Goal: Contribute content: Contribute content

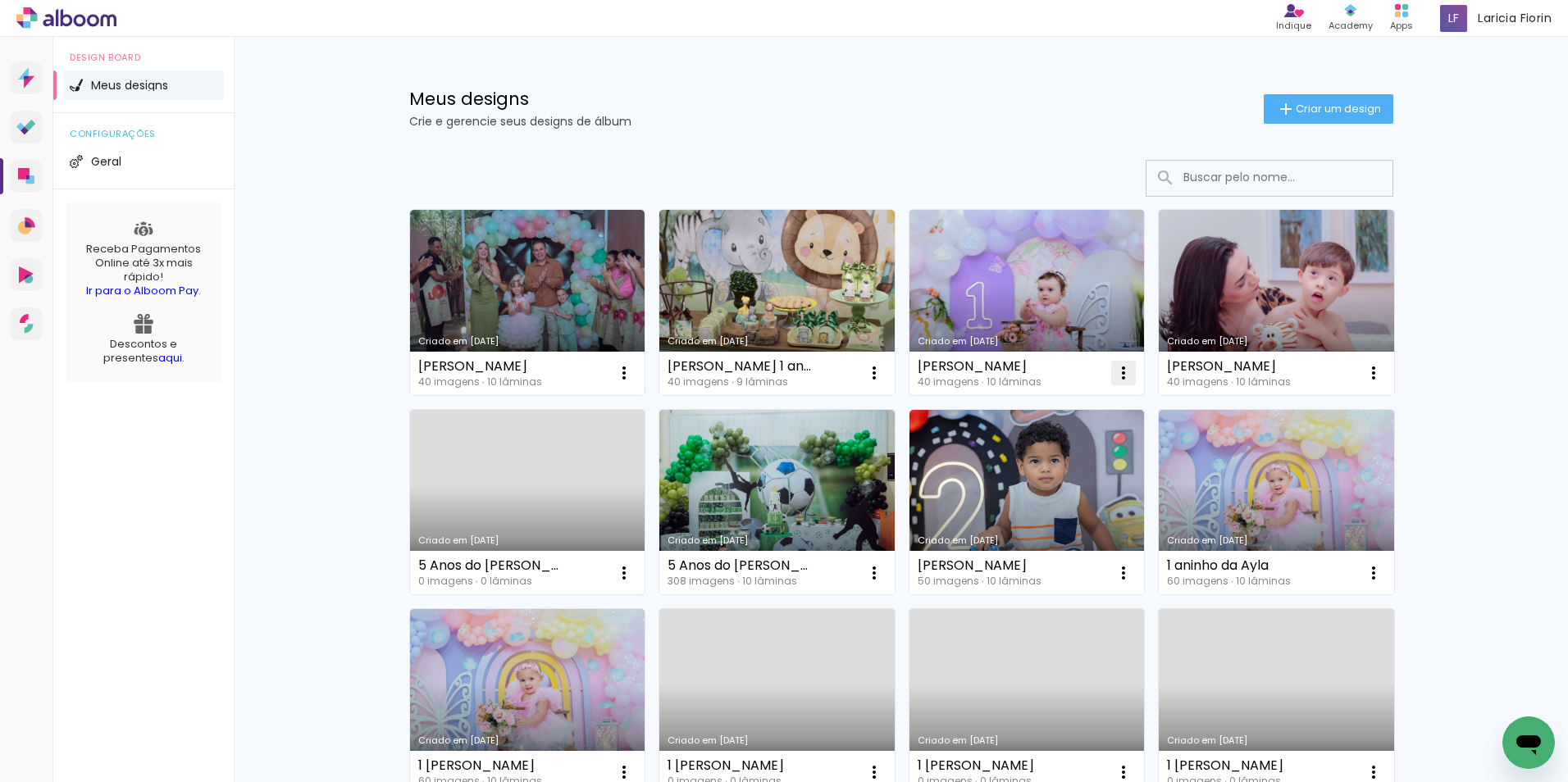
click at [1116, 372] on iron-icon at bounding box center [1123, 372] width 20 height 20
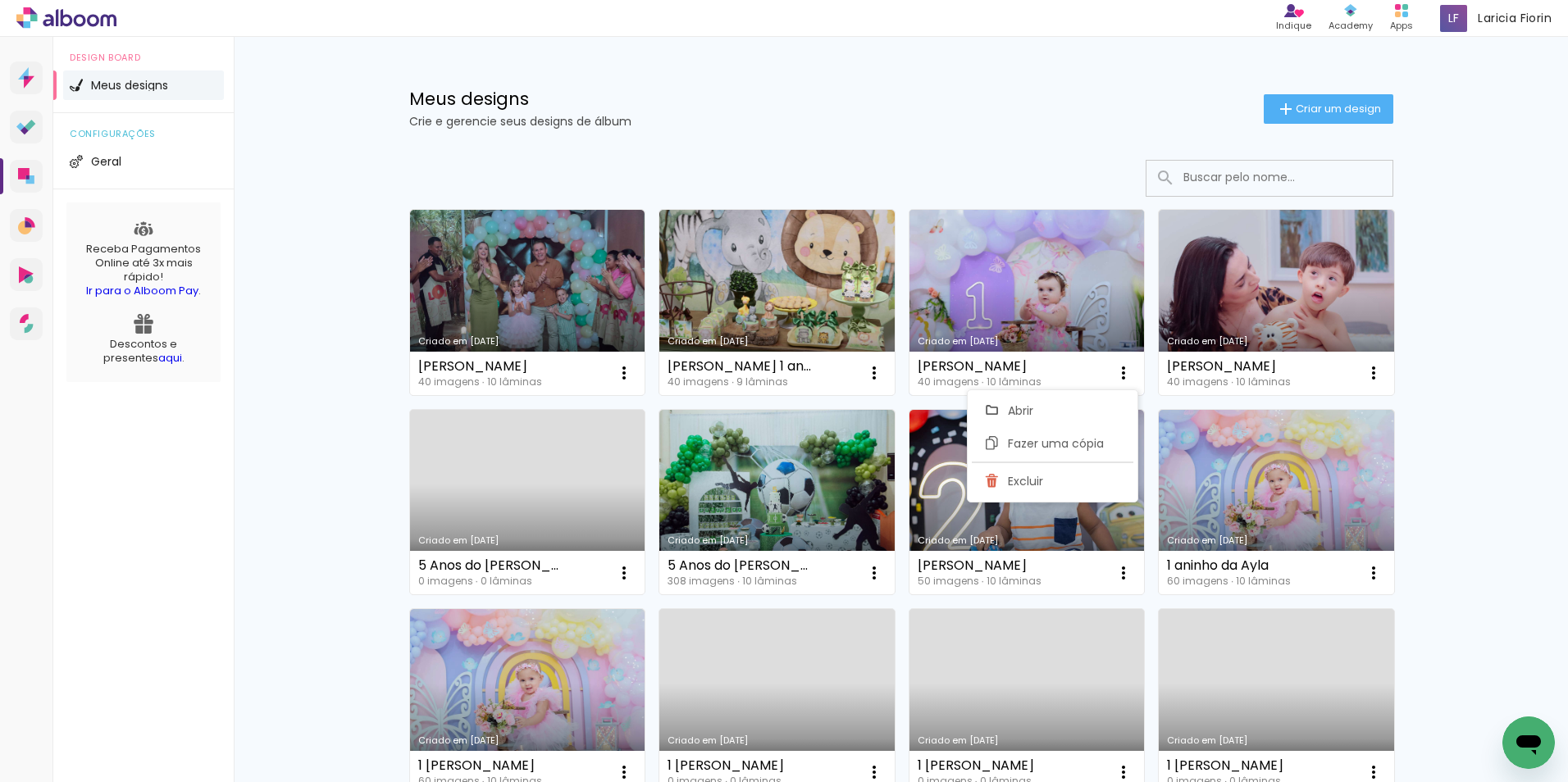
click at [1035, 243] on link "Criado em [DATE]" at bounding box center [1027, 302] width 235 height 185
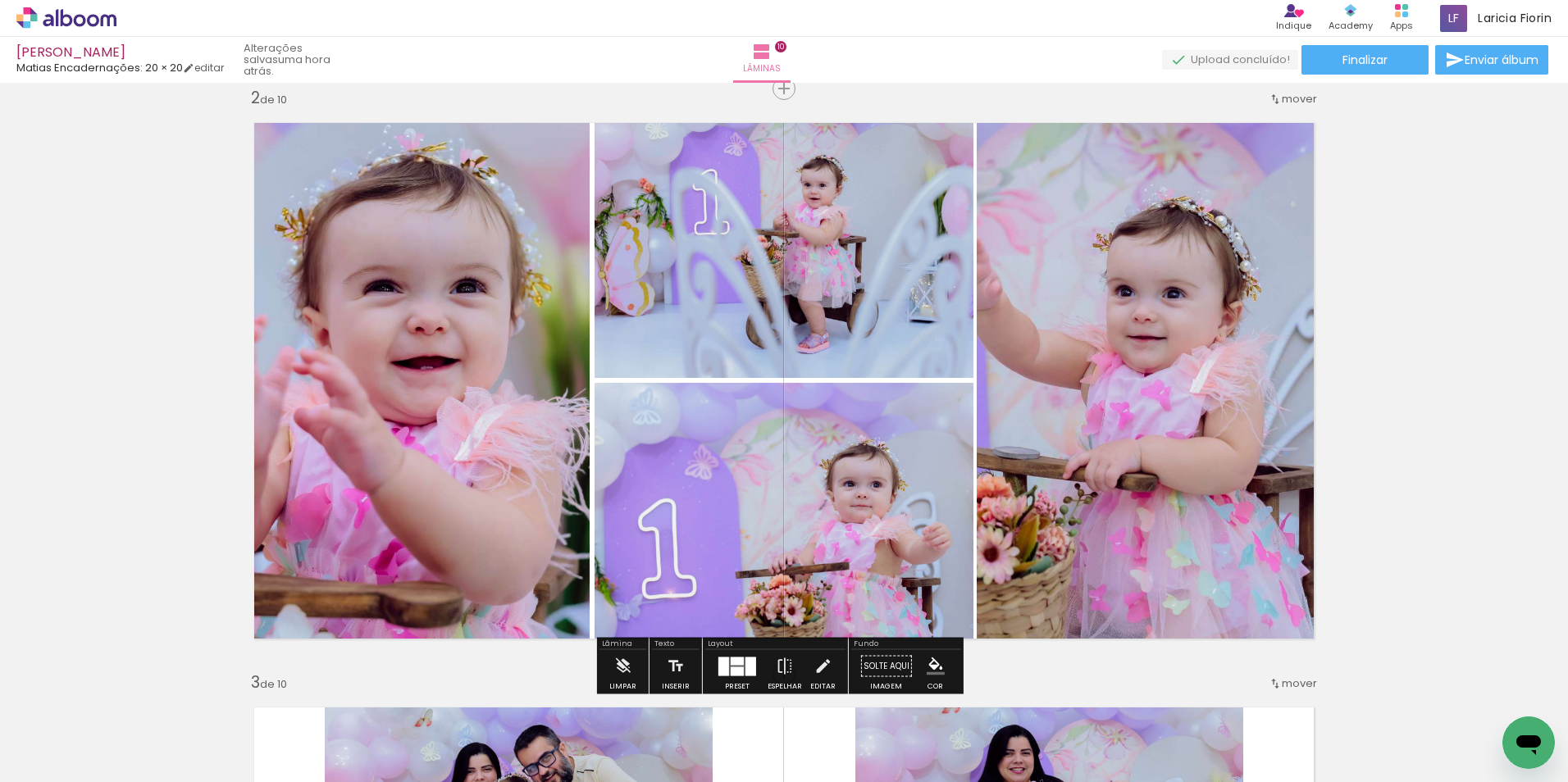
scroll to position [24686, 0]
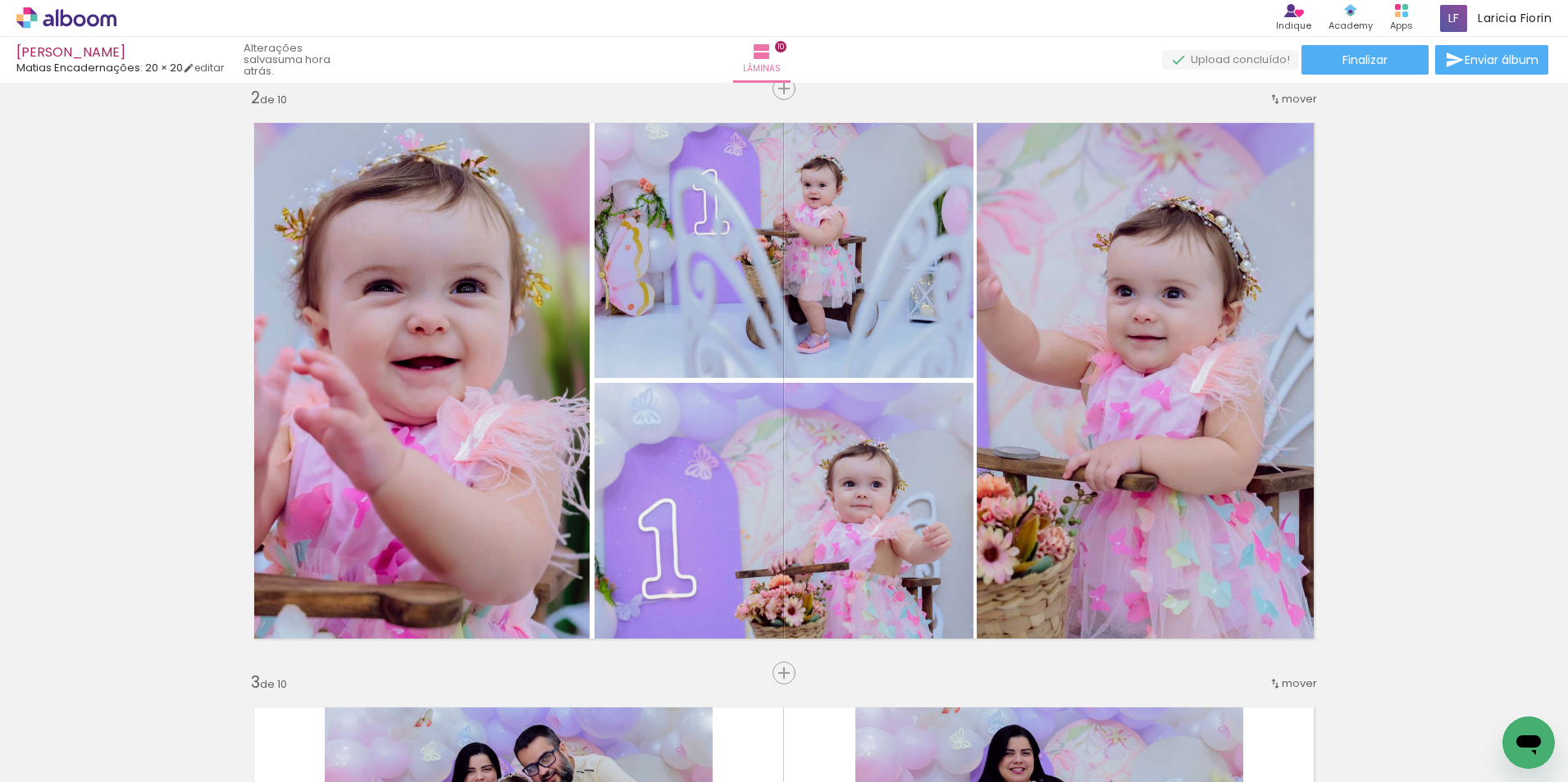
scroll to position [24686, 0]
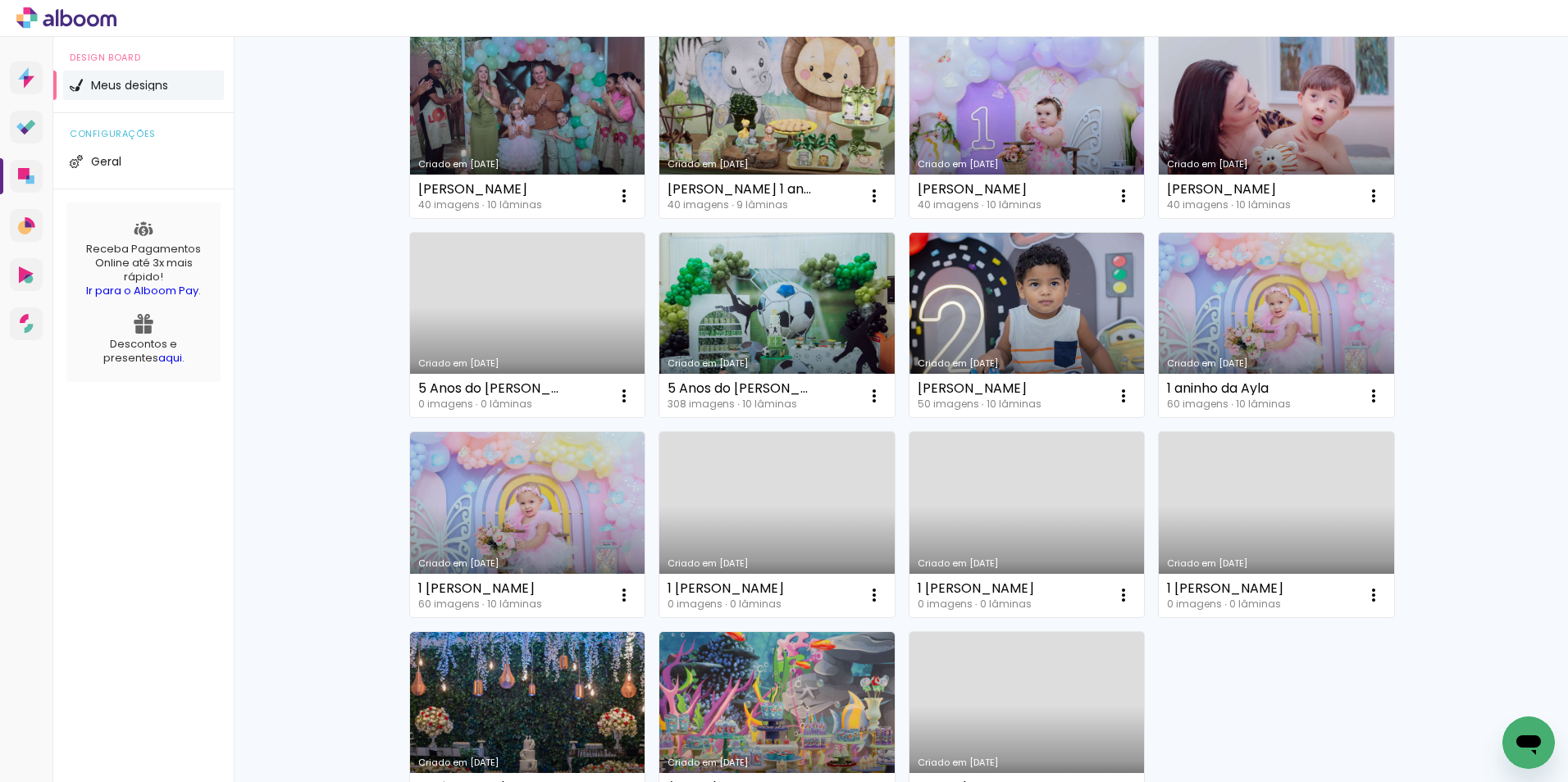
scroll to position [82, 0]
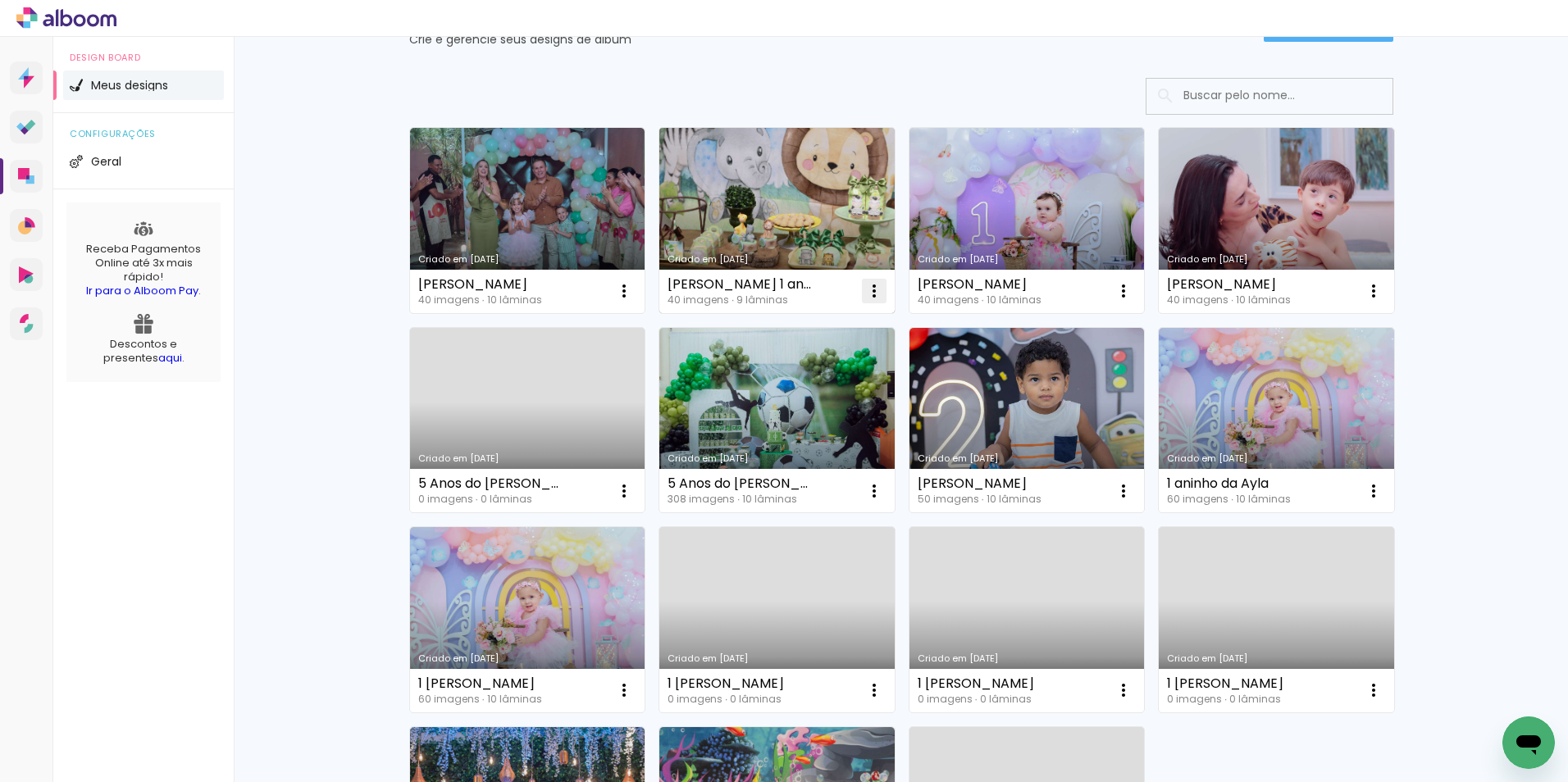
click at [865, 289] on iron-icon at bounding box center [874, 290] width 20 height 20
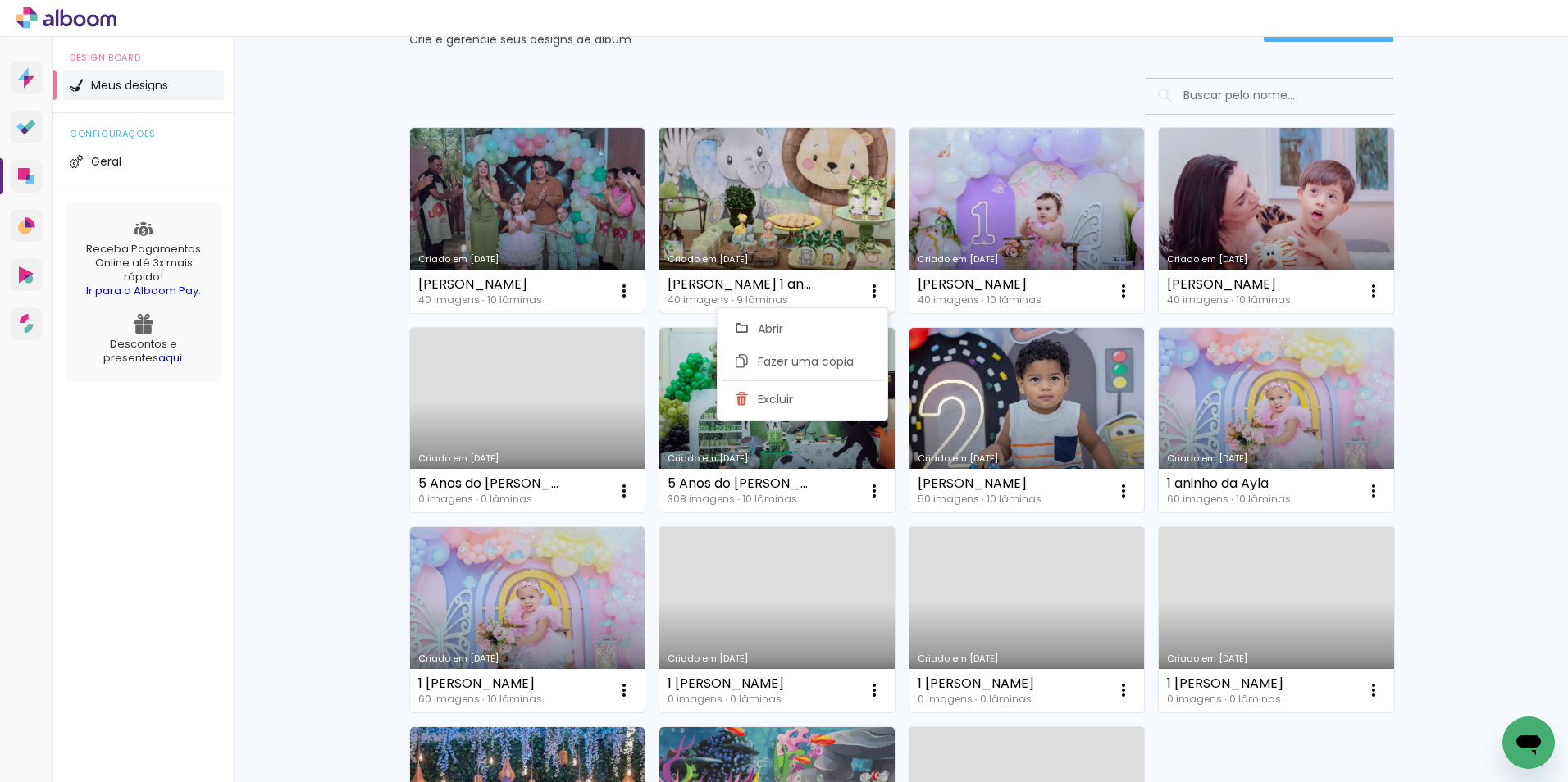
click at [787, 204] on link "Criado em [DATE]" at bounding box center [776, 221] width 235 height 185
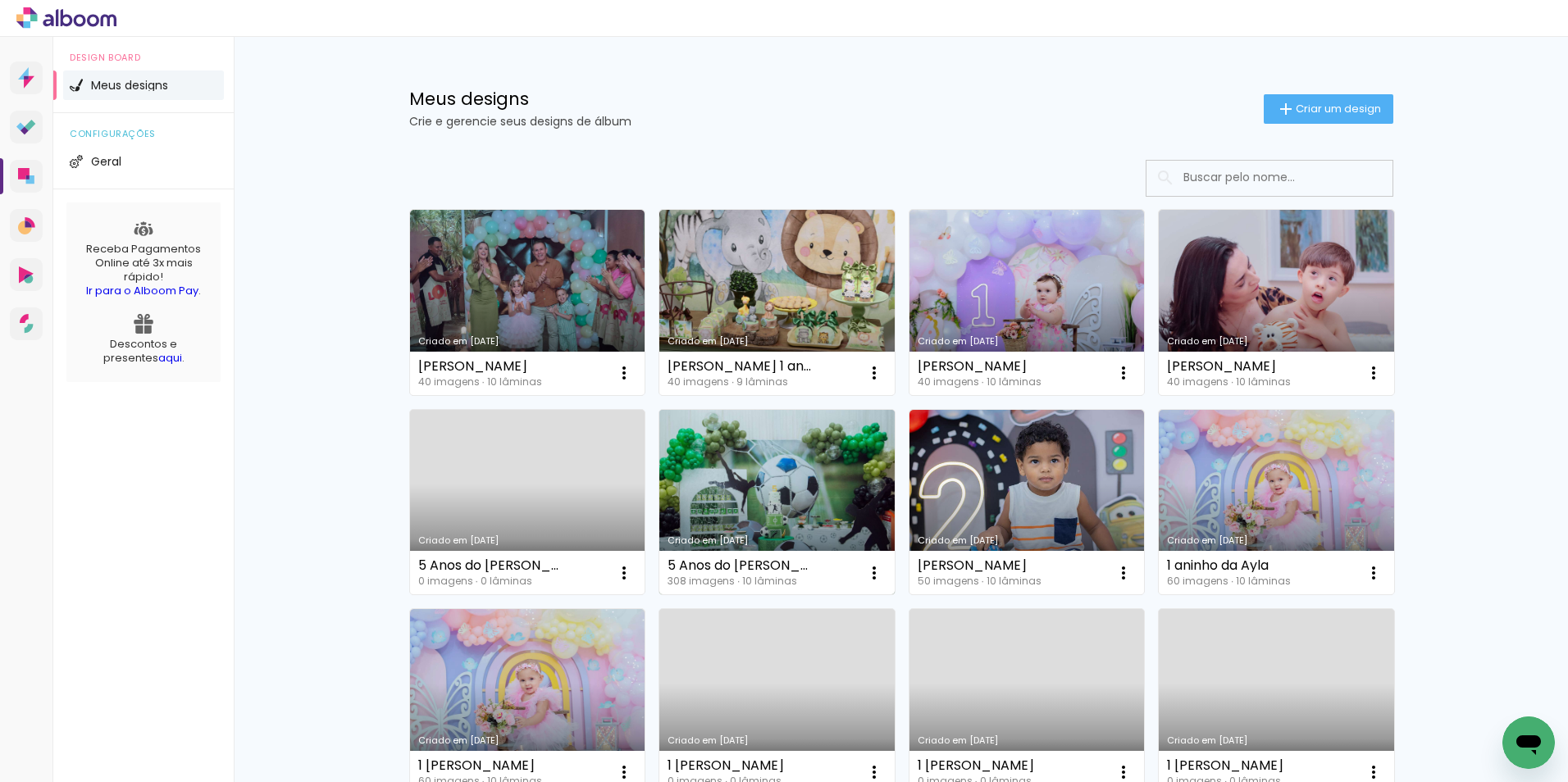
click at [803, 472] on link "Criado em [DATE]" at bounding box center [776, 502] width 235 height 185
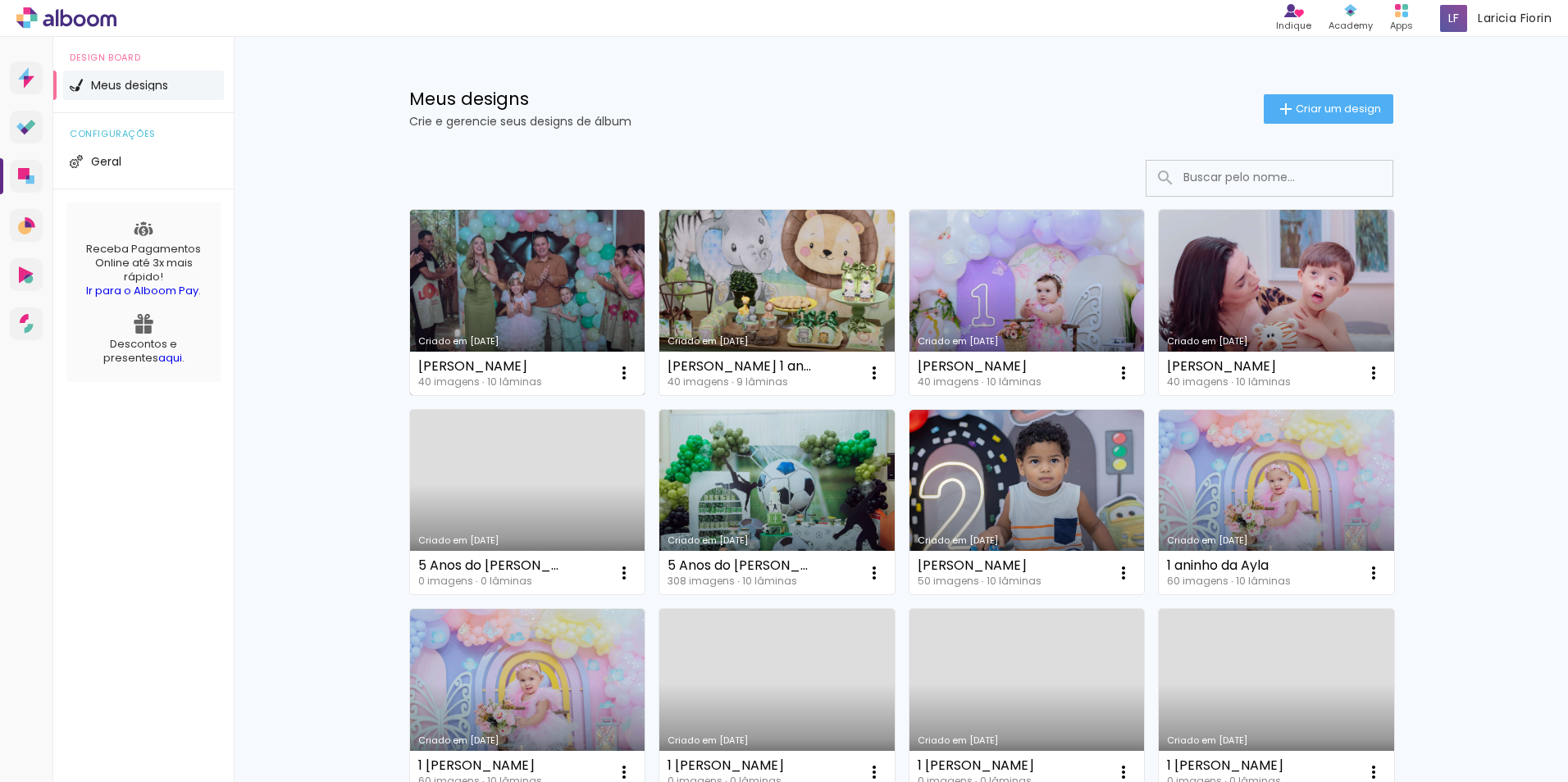
click at [546, 291] on link "Criado em [DATE]" at bounding box center [527, 302] width 235 height 185
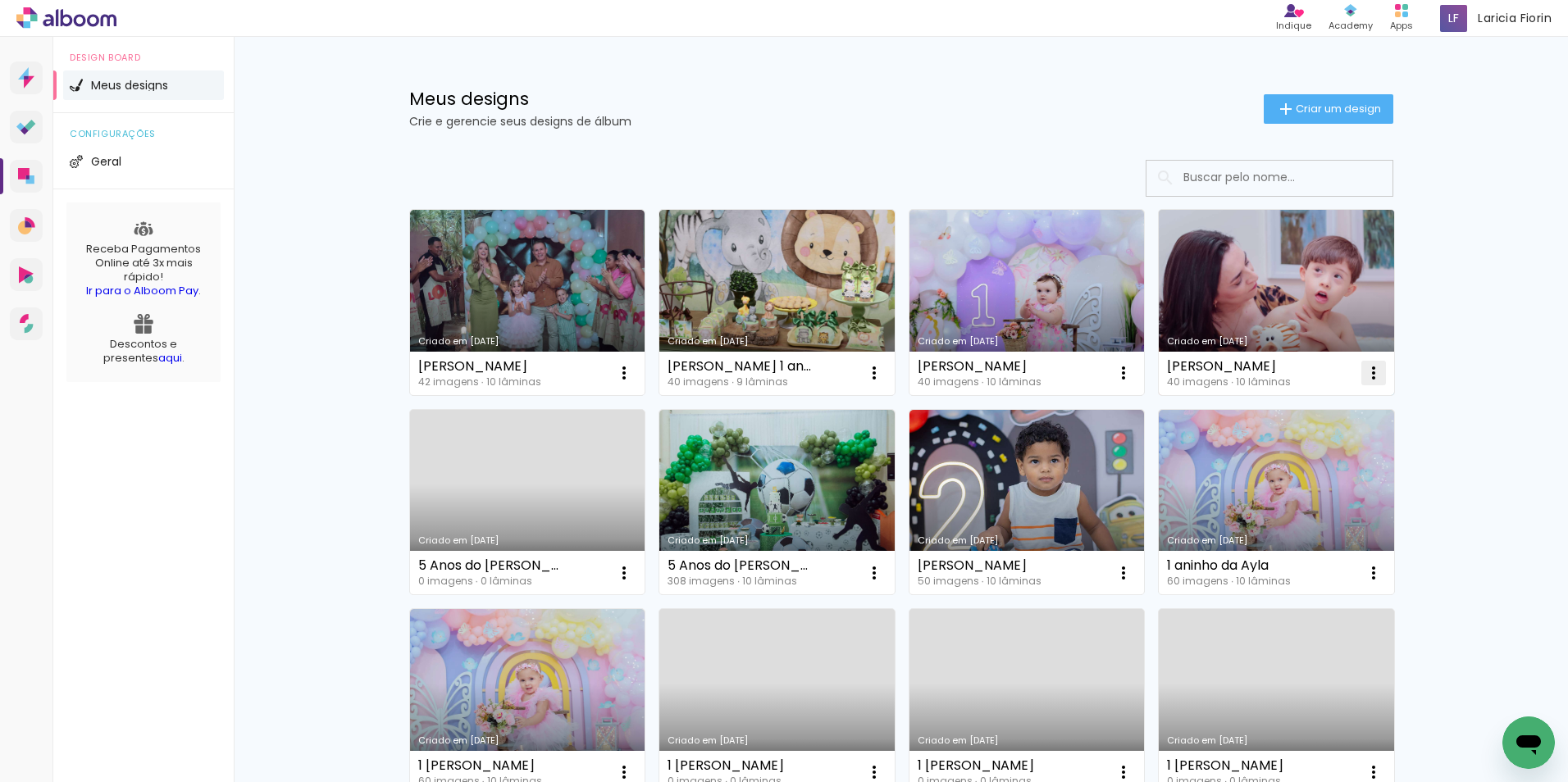
click at [1364, 372] on iron-icon at bounding box center [1373, 372] width 20 height 20
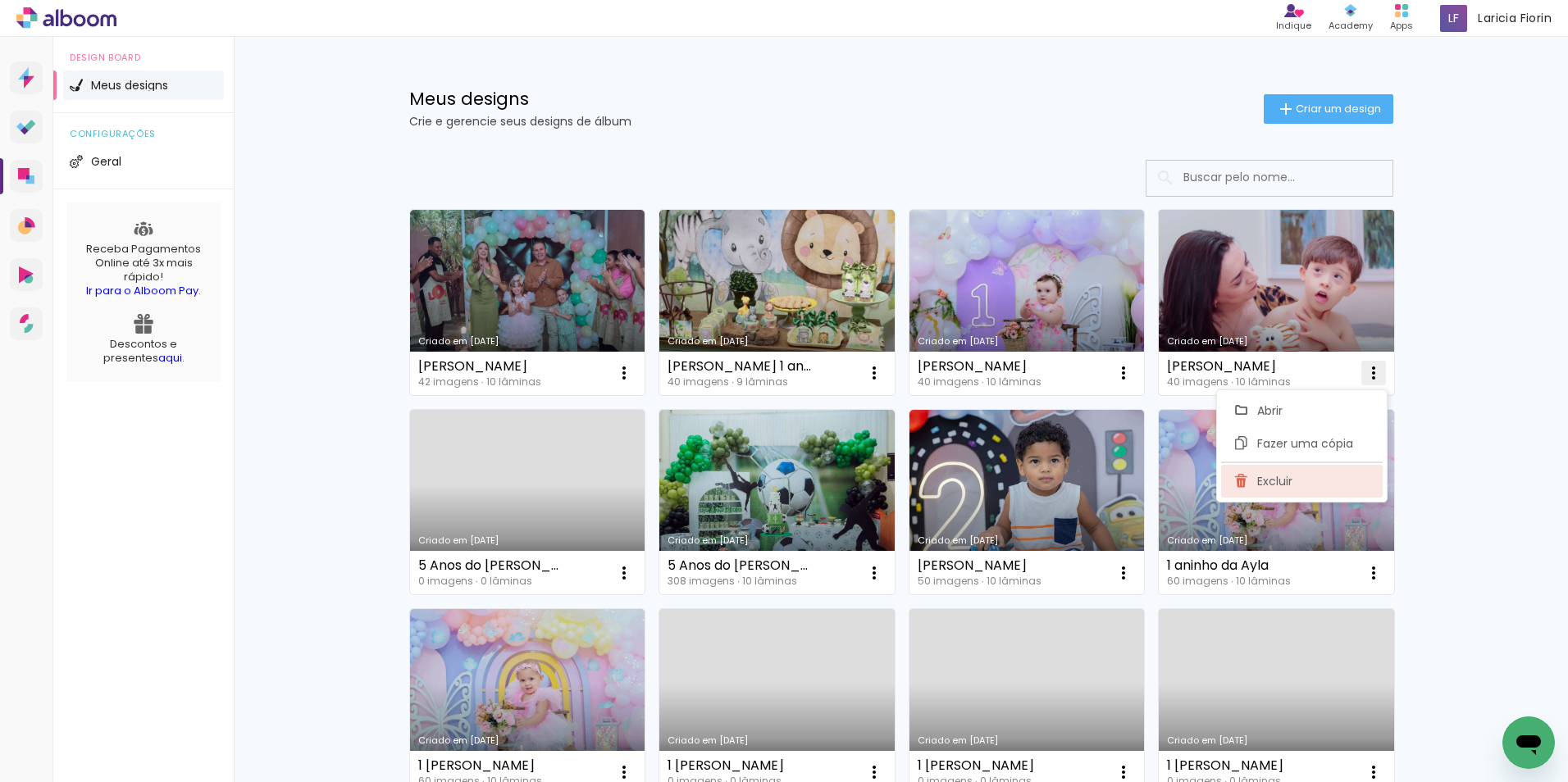
click at [1327, 491] on paper-item "Excluir" at bounding box center [1302, 481] width 161 height 33
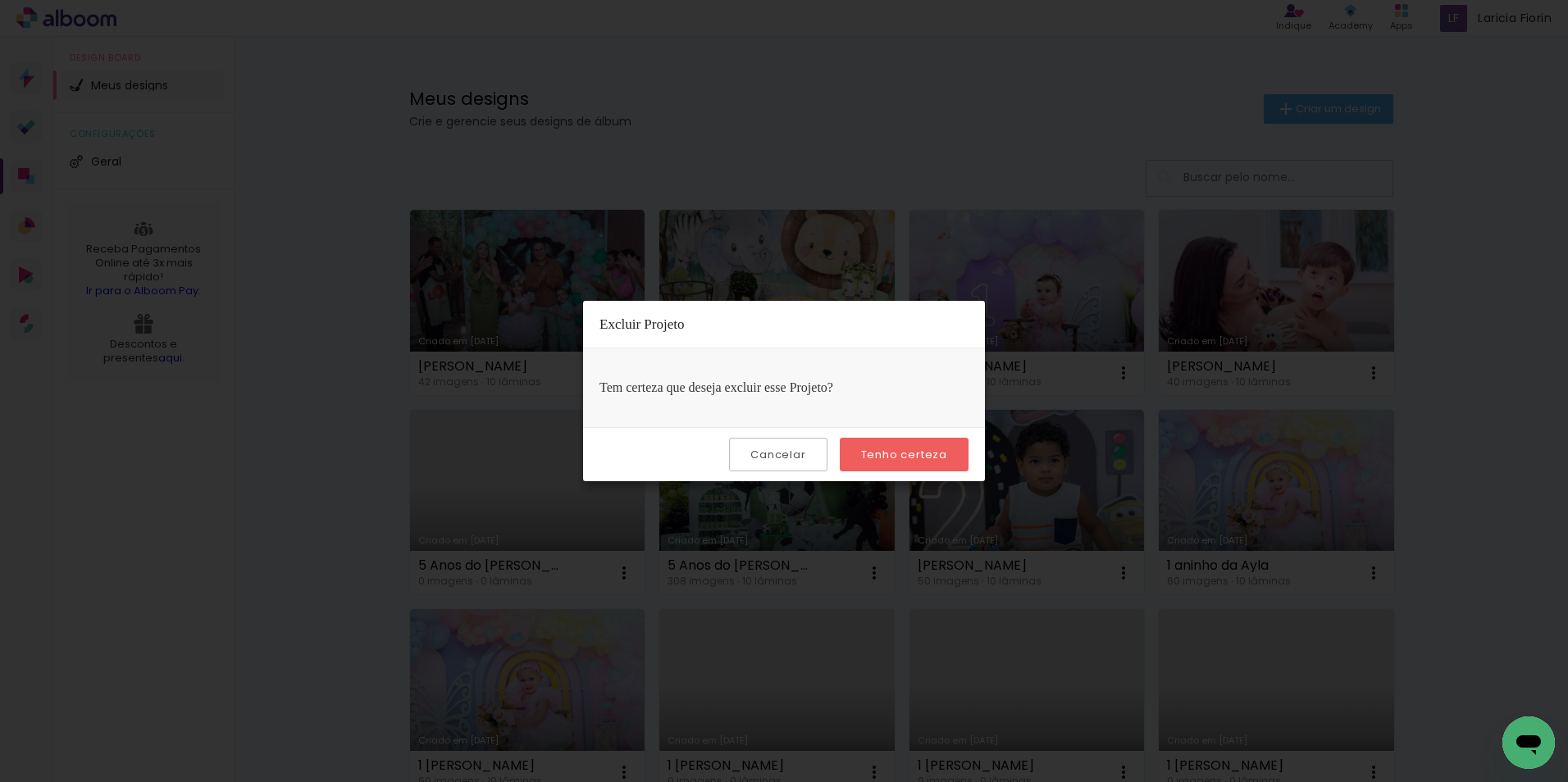
click at [0, 0] on slot "Tenho certeza" at bounding box center [0, 0] width 0 height 0
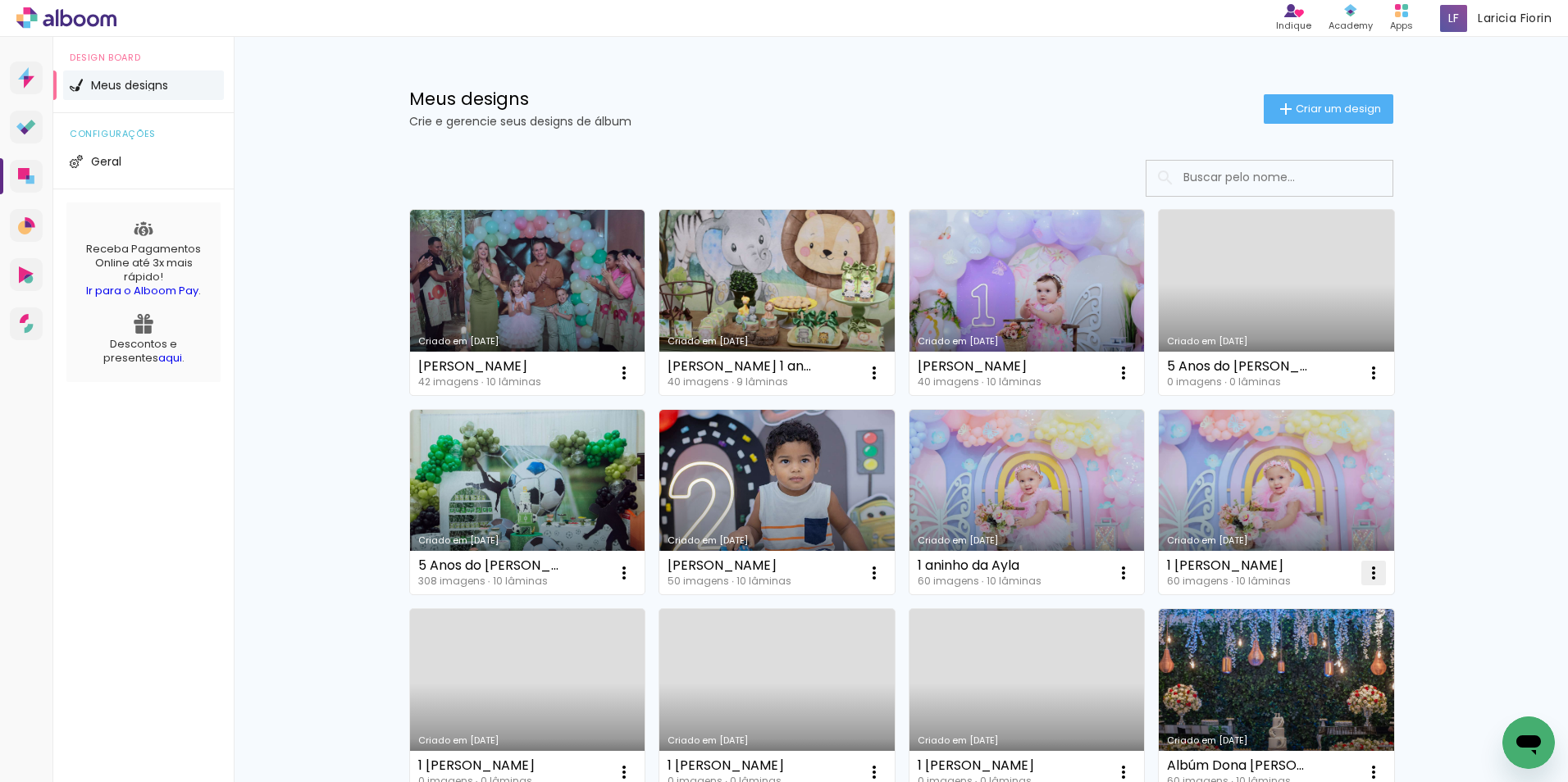
click at [1364, 571] on iron-icon at bounding box center [1373, 573] width 20 height 20
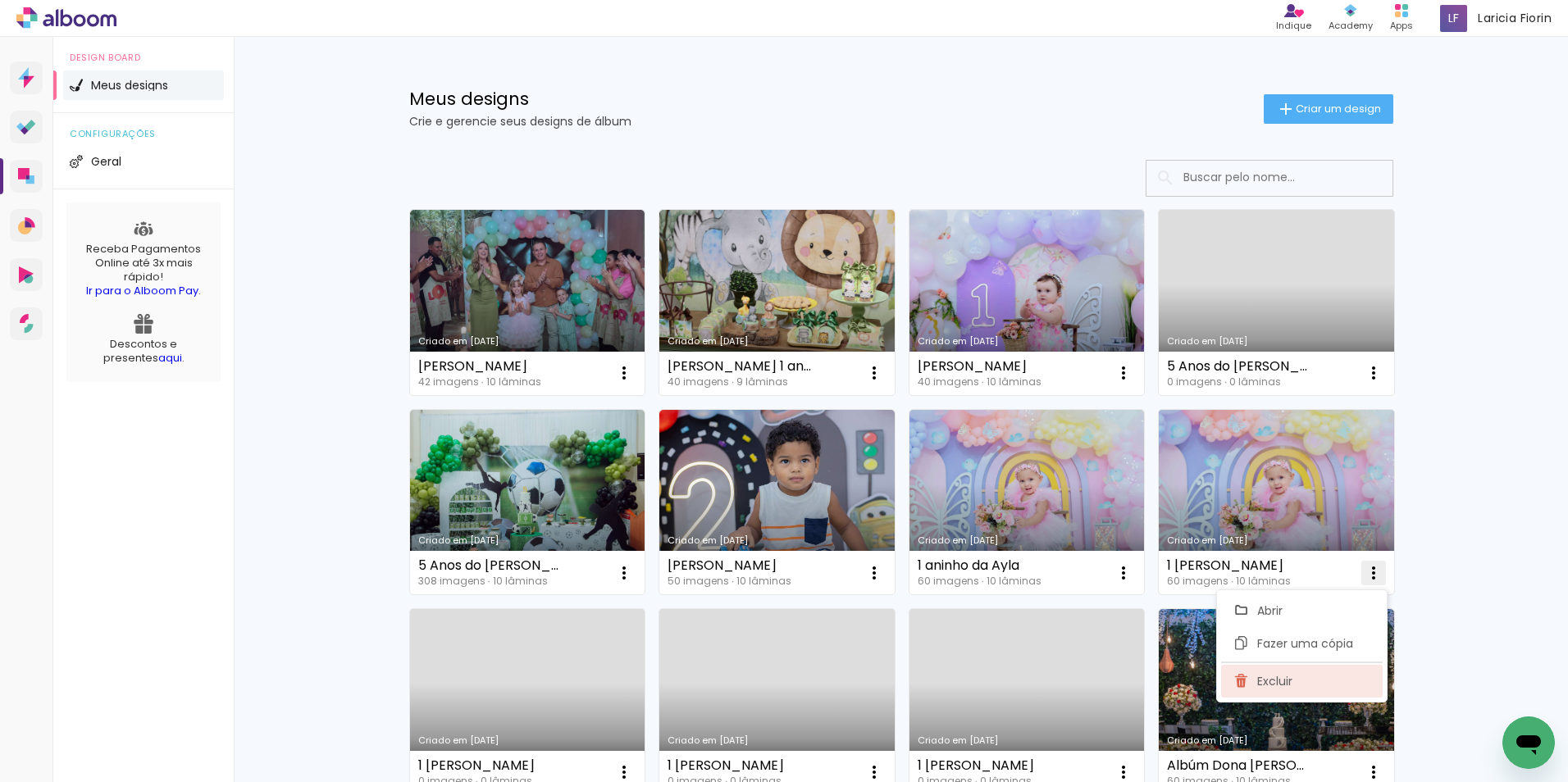
click at [1298, 683] on paper-item "Excluir" at bounding box center [1302, 681] width 161 height 33
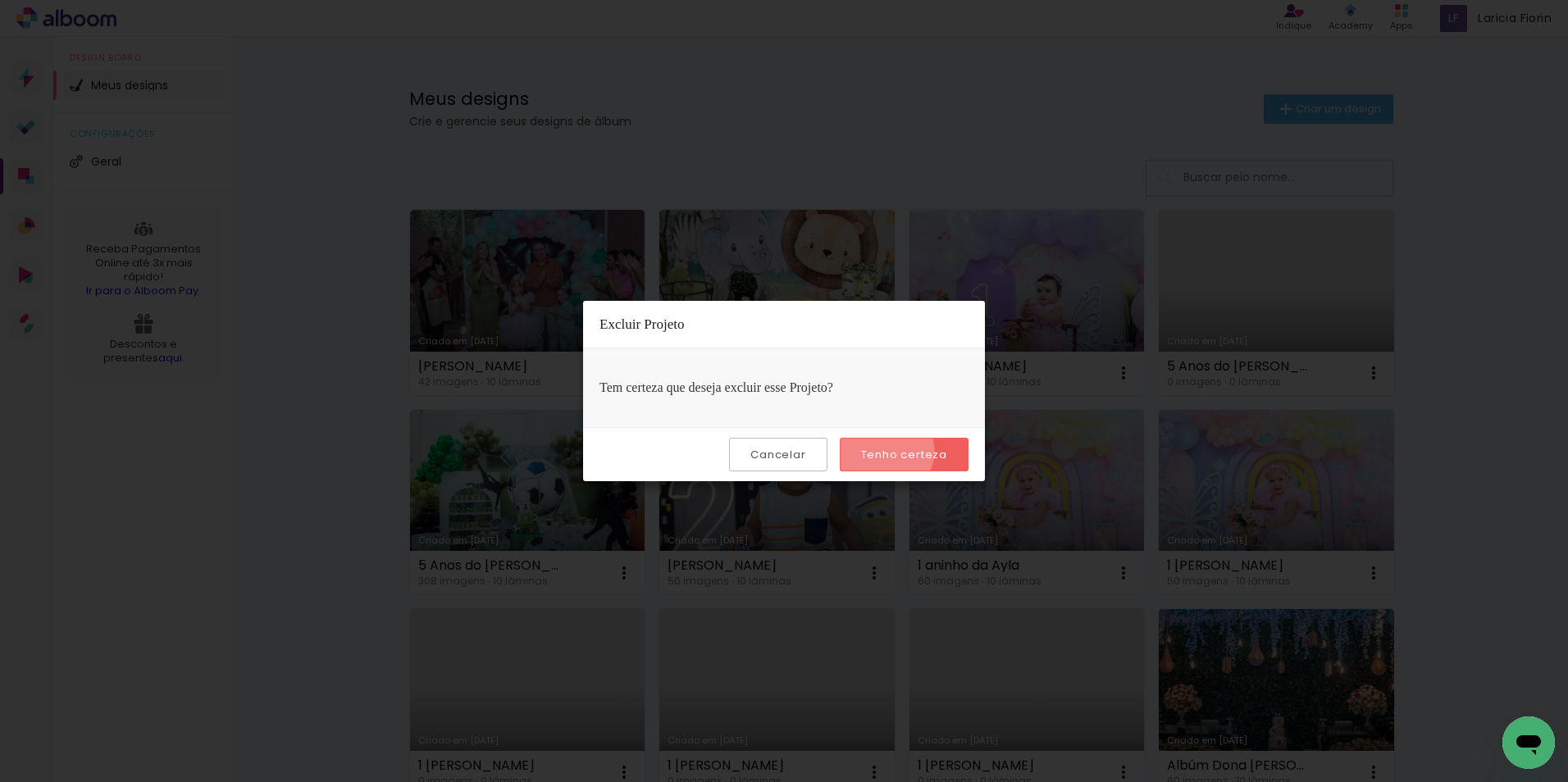
click at [0, 0] on slot "Tenho certeza" at bounding box center [0, 0] width 0 height 0
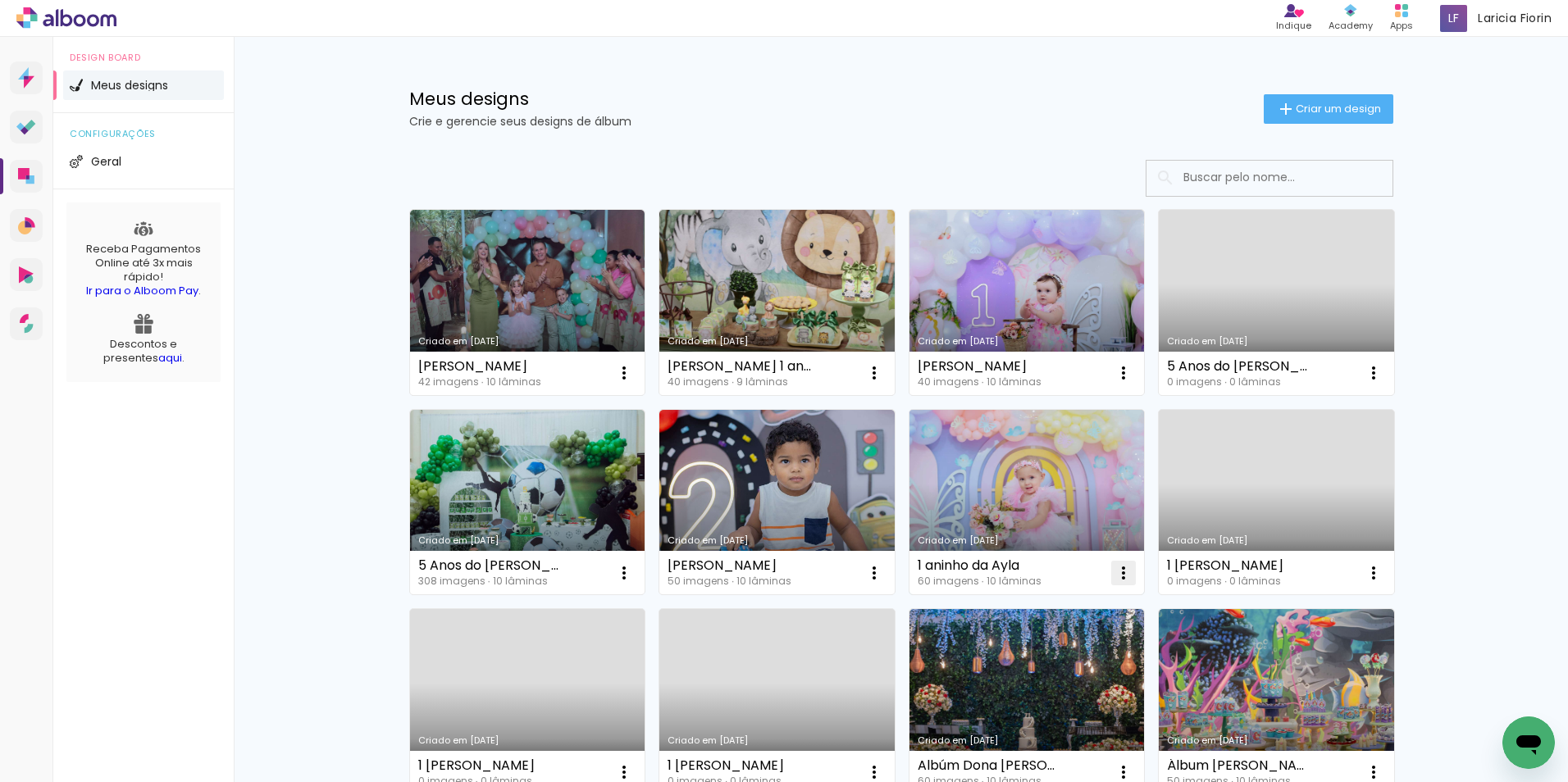
click at [1122, 574] on iron-icon at bounding box center [1123, 573] width 20 height 20
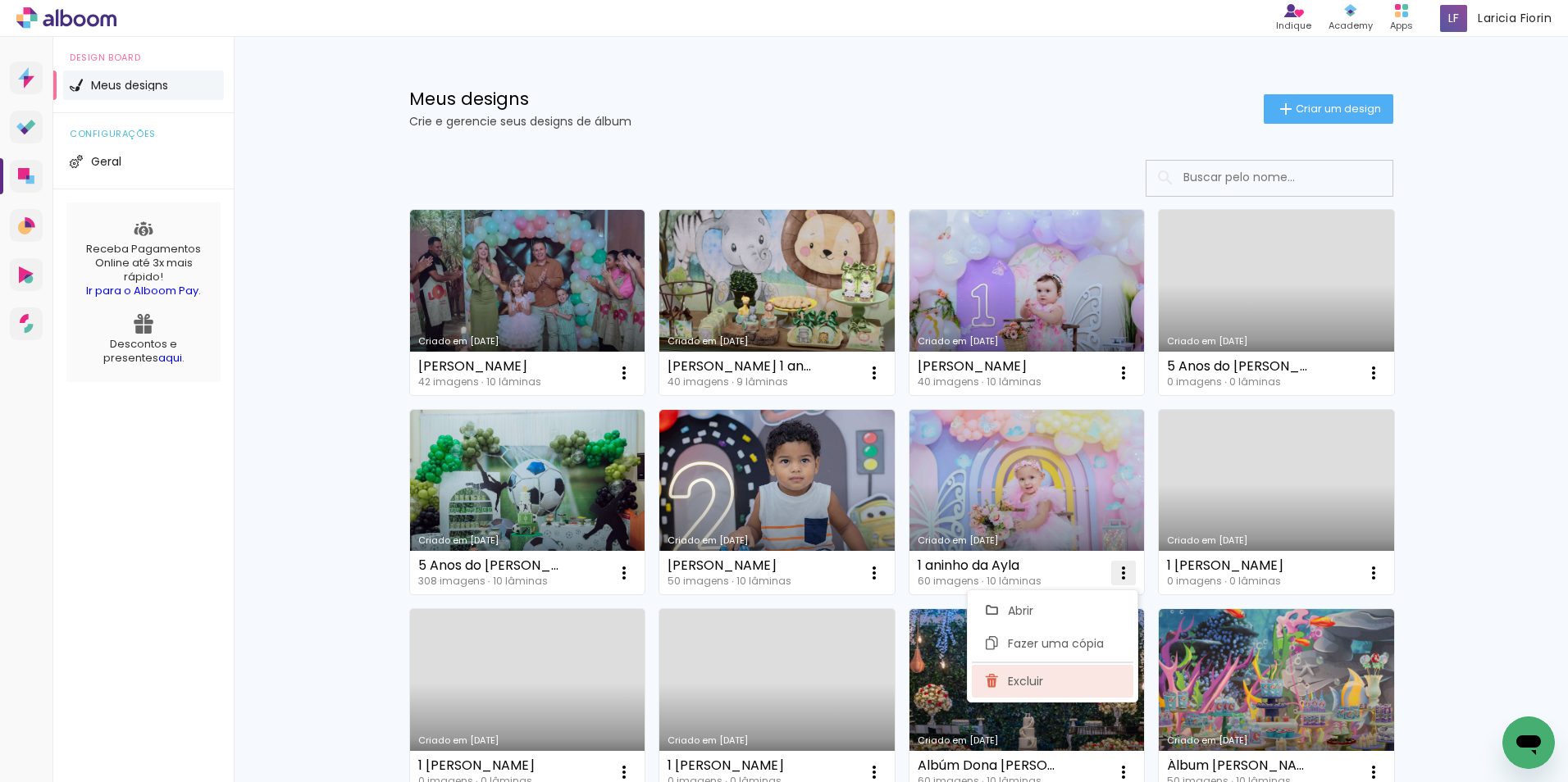
click at [1057, 676] on paper-item "Excluir" at bounding box center [1052, 681] width 161 height 33
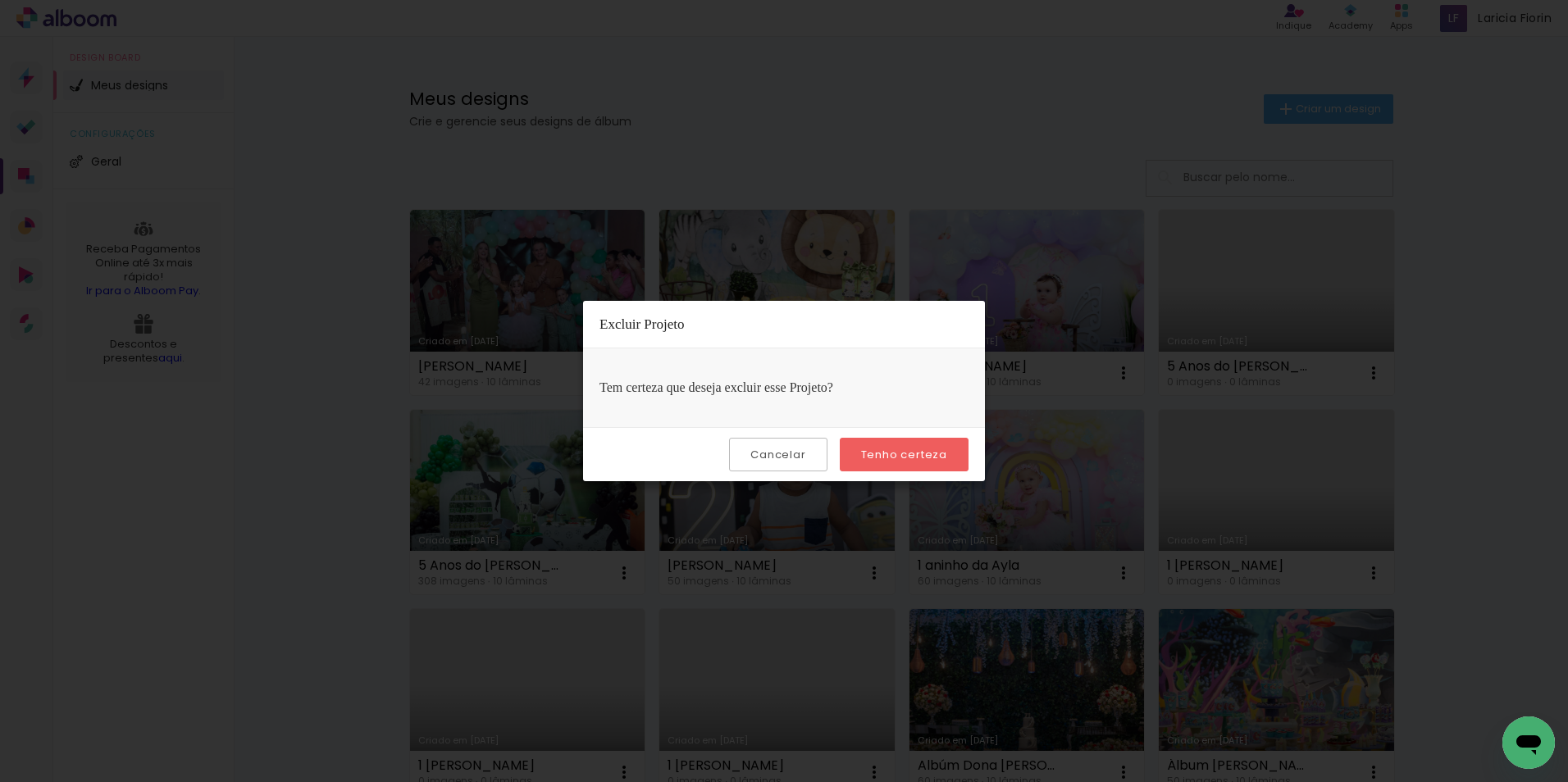
click at [957, 457] on paper-button "Tenho certeza" at bounding box center [904, 455] width 129 height 34
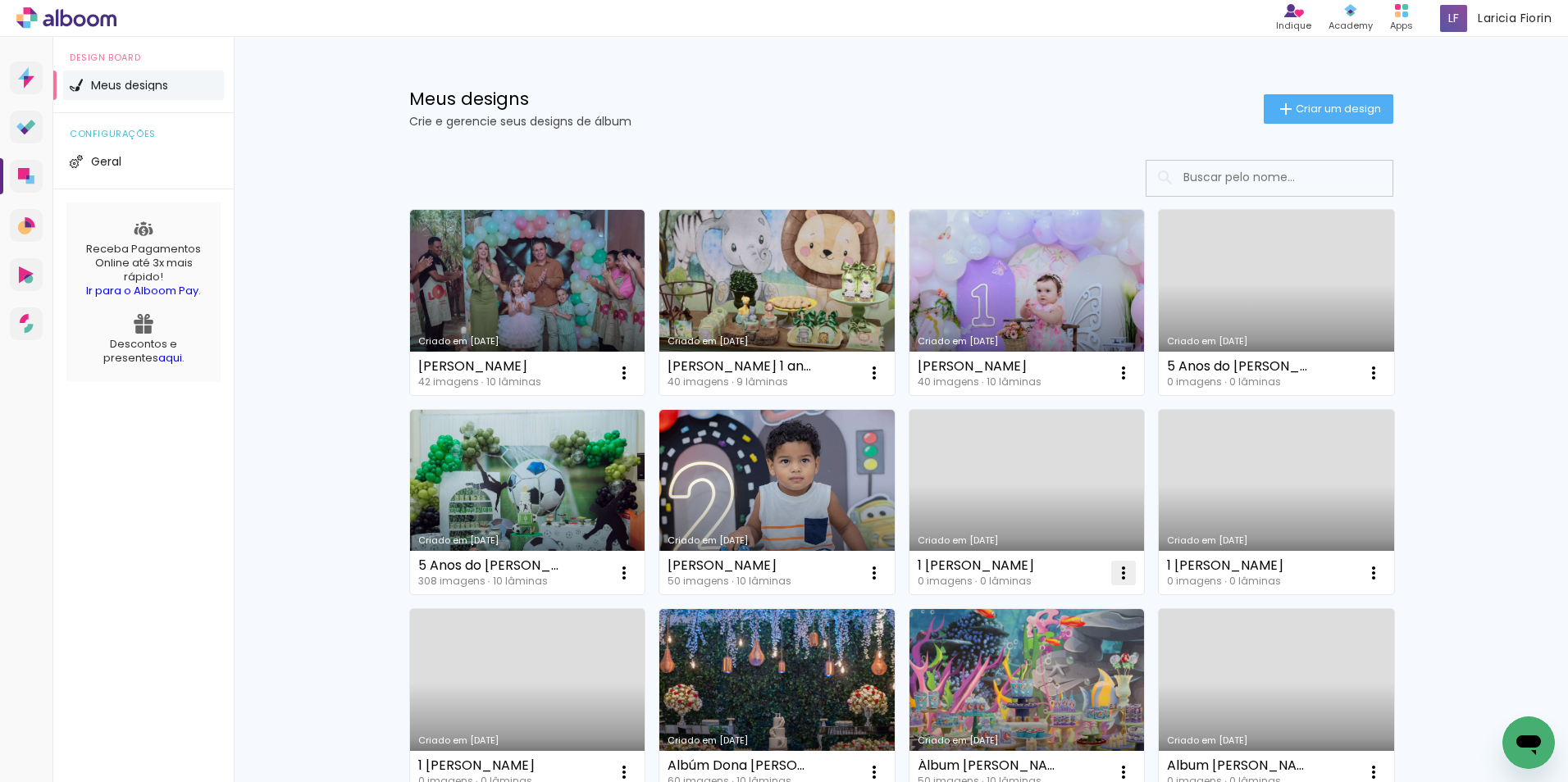
click at [1117, 576] on iron-icon at bounding box center [1123, 573] width 20 height 20
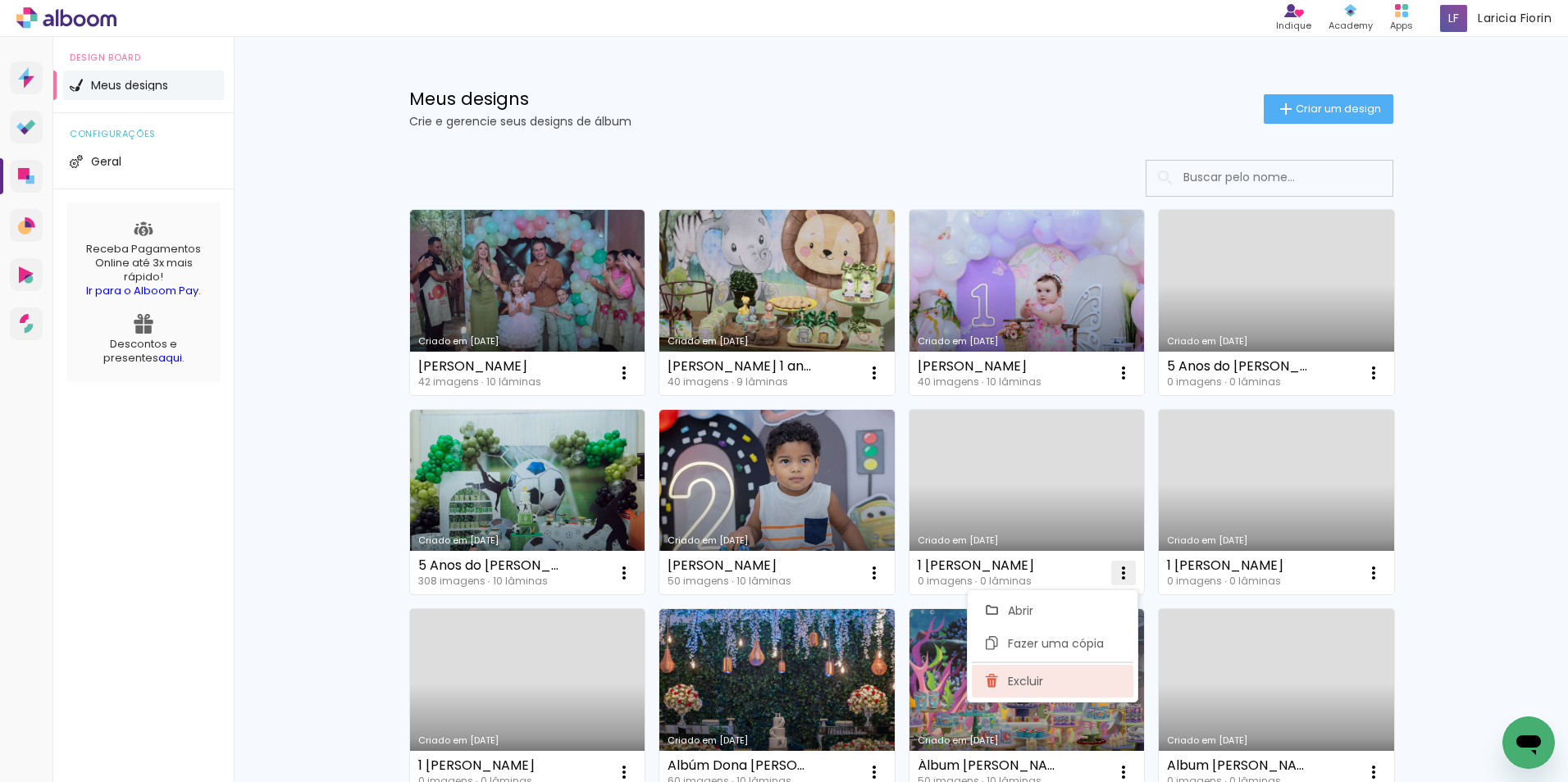
click at [1051, 680] on paper-item "Excluir" at bounding box center [1052, 681] width 161 height 33
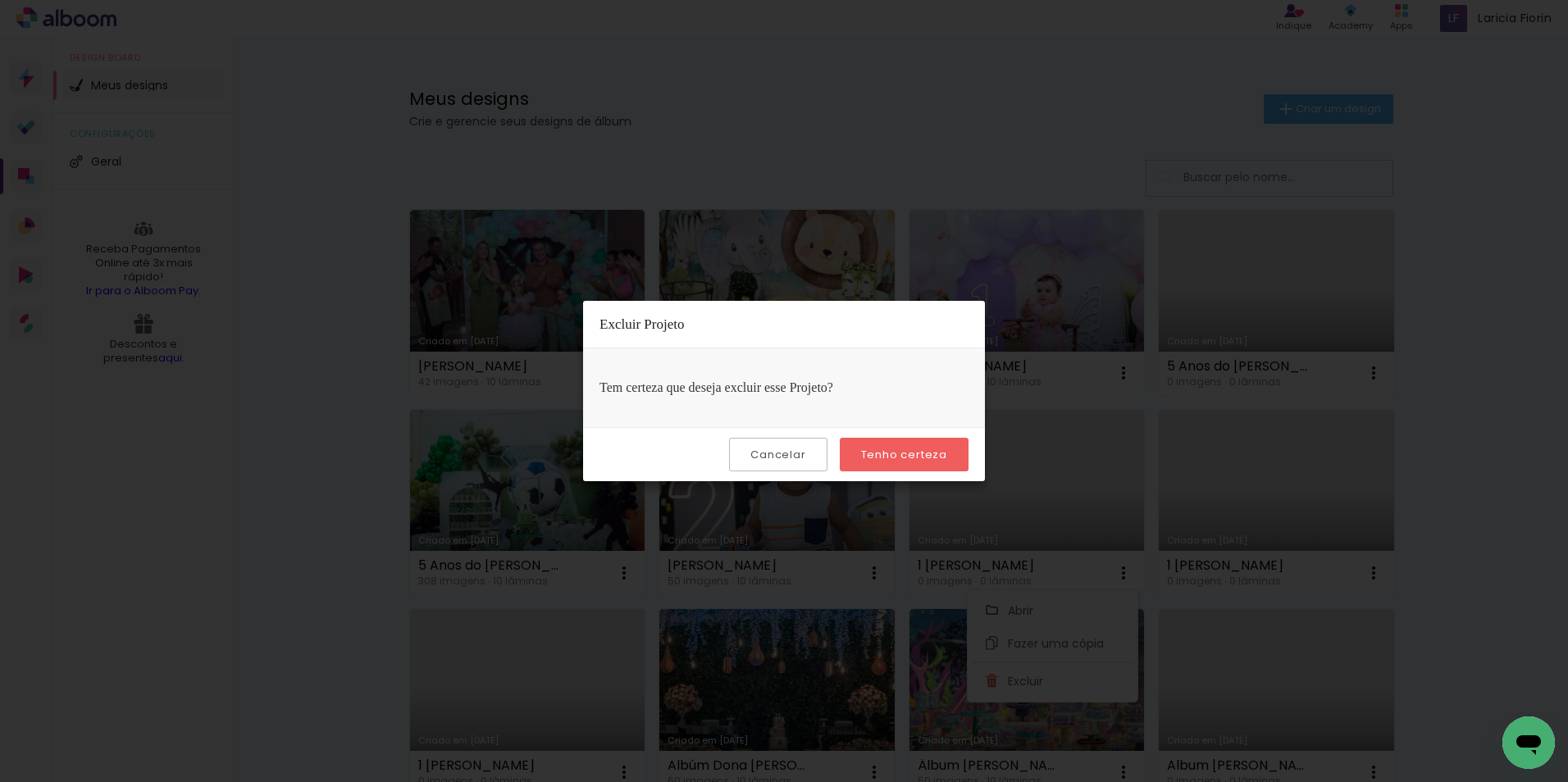
click at [0, 0] on slot "Tenho certeza" at bounding box center [0, 0] width 0 height 0
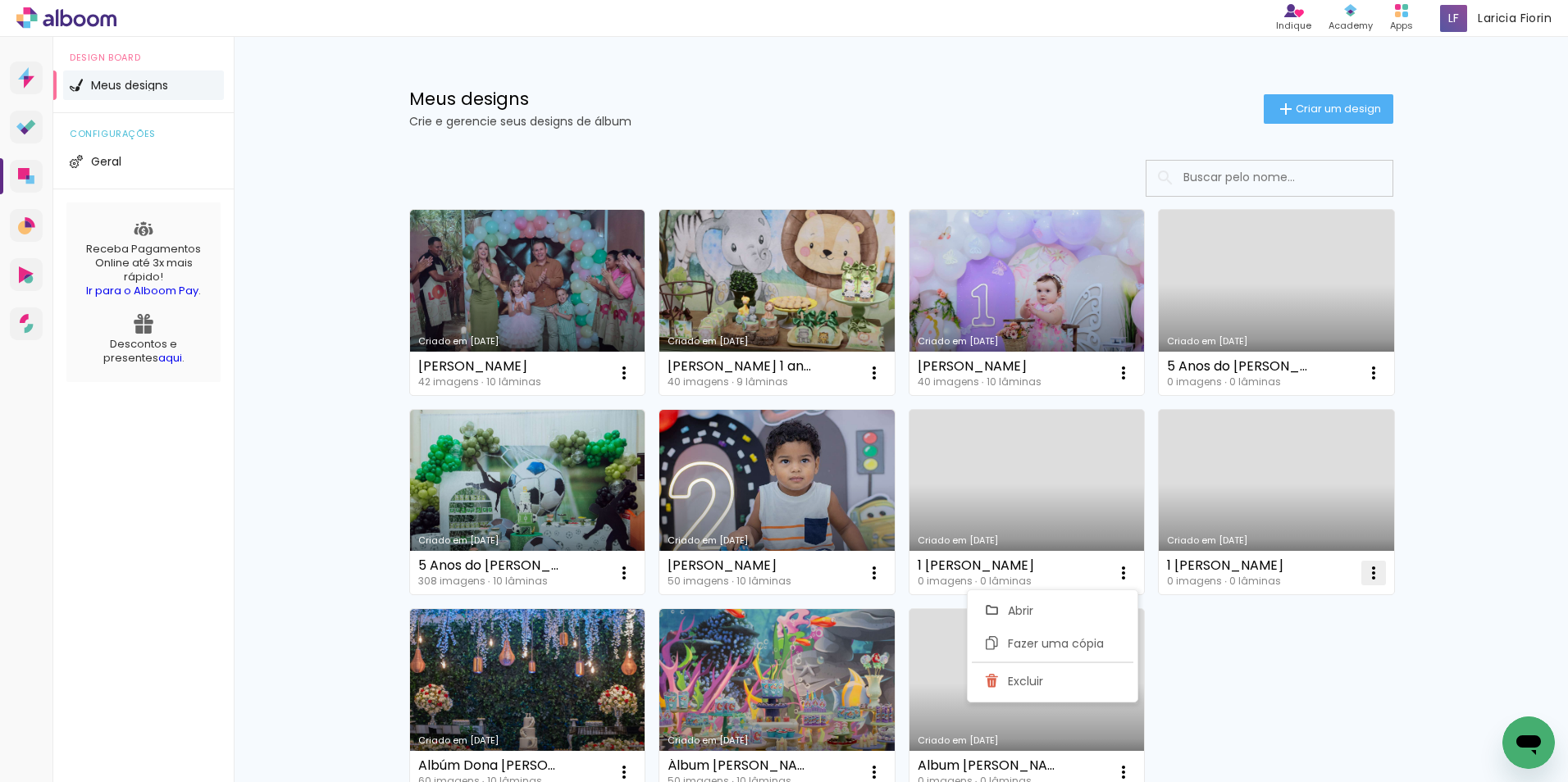
click at [1366, 566] on iron-icon at bounding box center [1373, 573] width 20 height 20
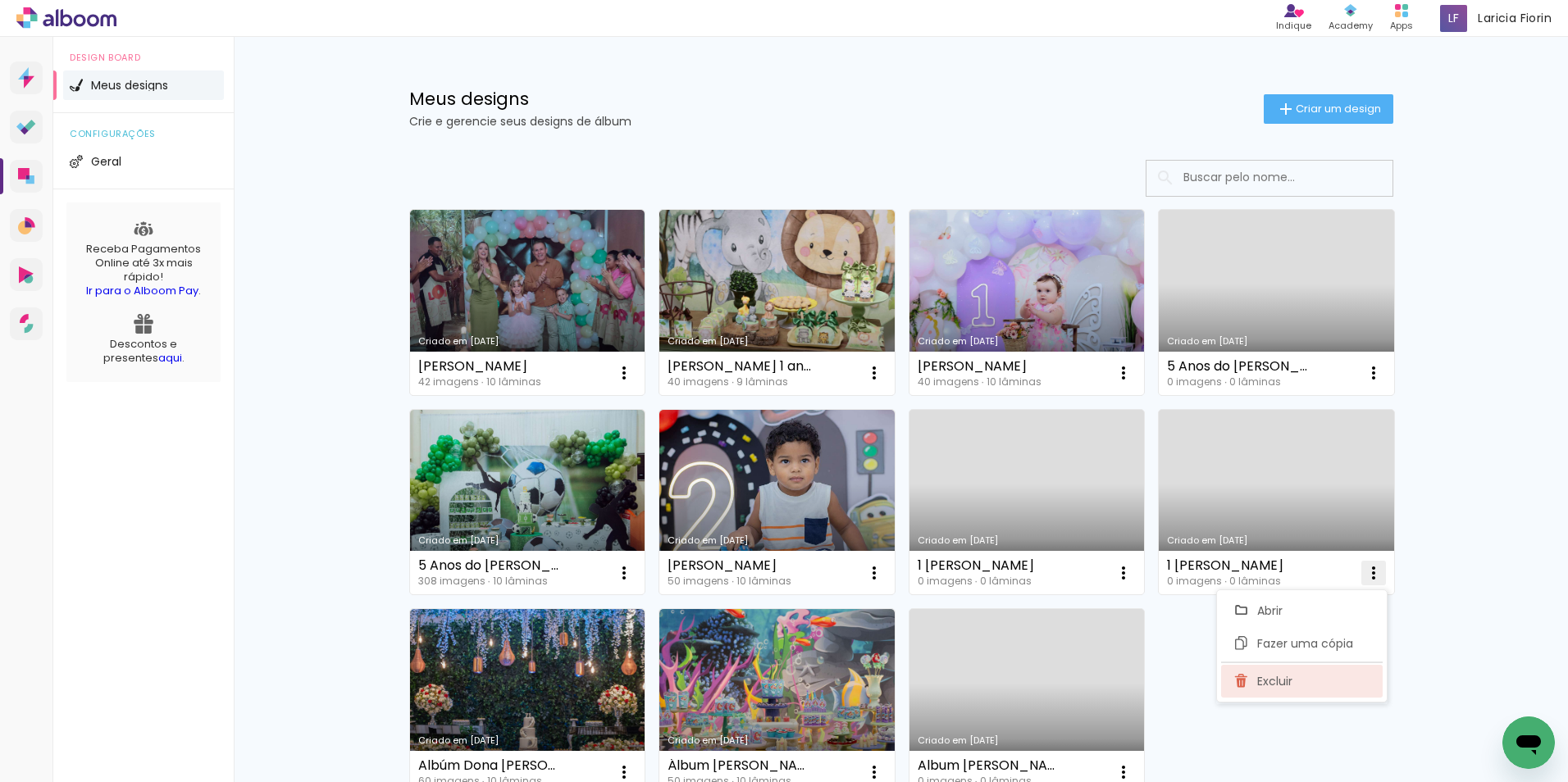
click at [1299, 681] on paper-item "Excluir" at bounding box center [1302, 681] width 161 height 33
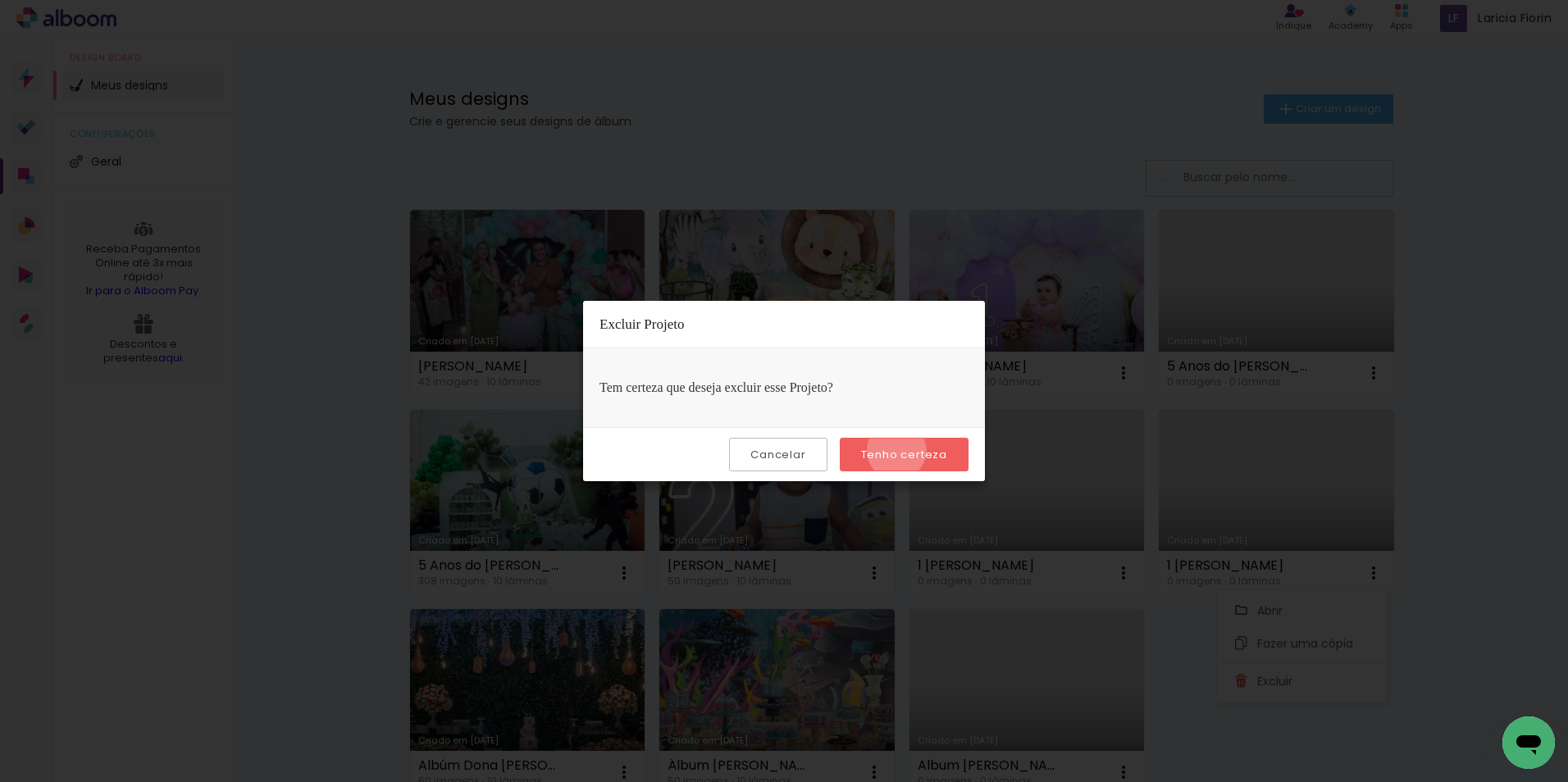
click at [0, 0] on slot "Tenho certeza" at bounding box center [0, 0] width 0 height 0
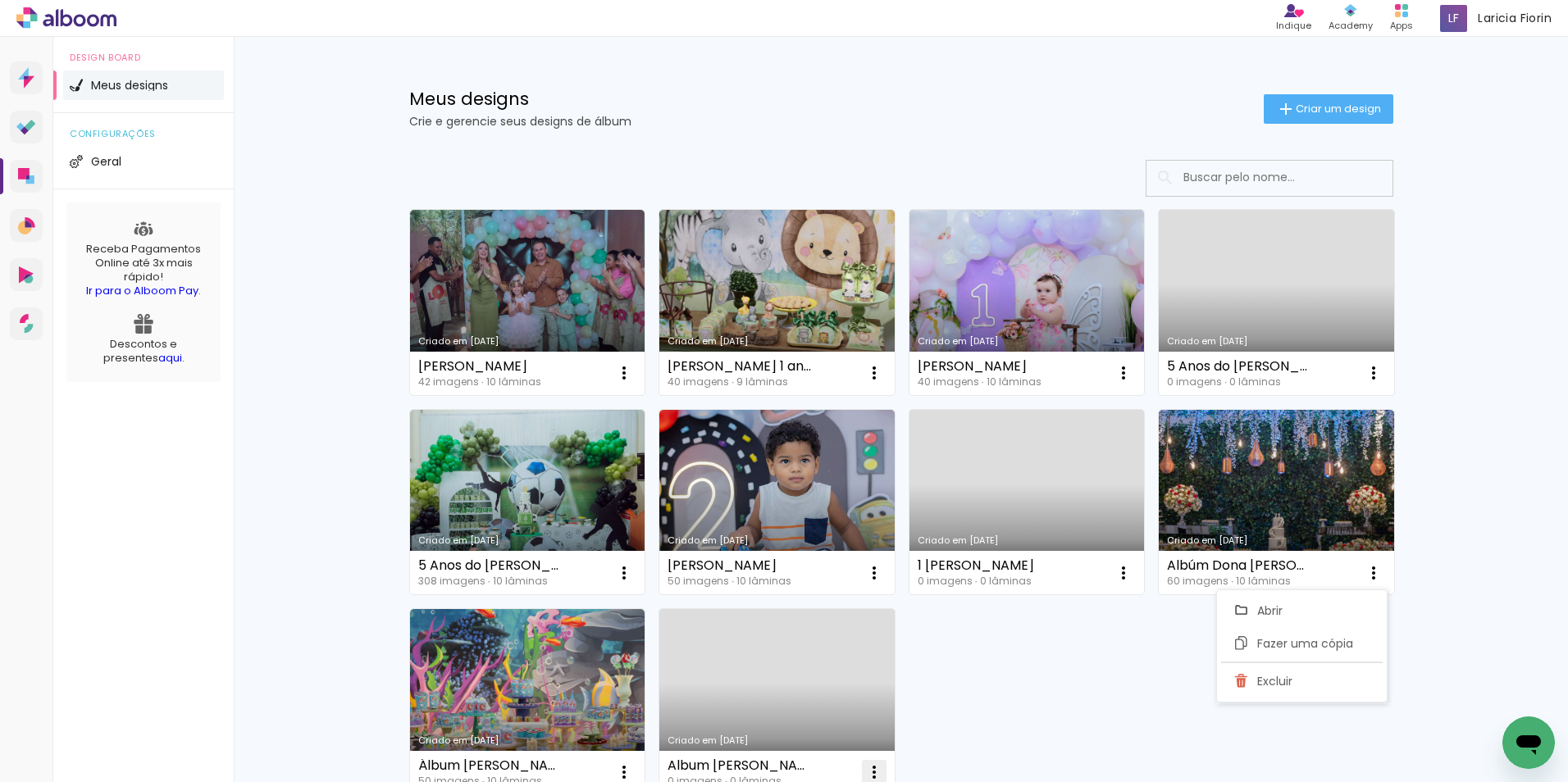
click at [871, 770] on iron-icon at bounding box center [874, 772] width 20 height 20
click at [866, 767] on iron-icon at bounding box center [874, 772] width 20 height 20
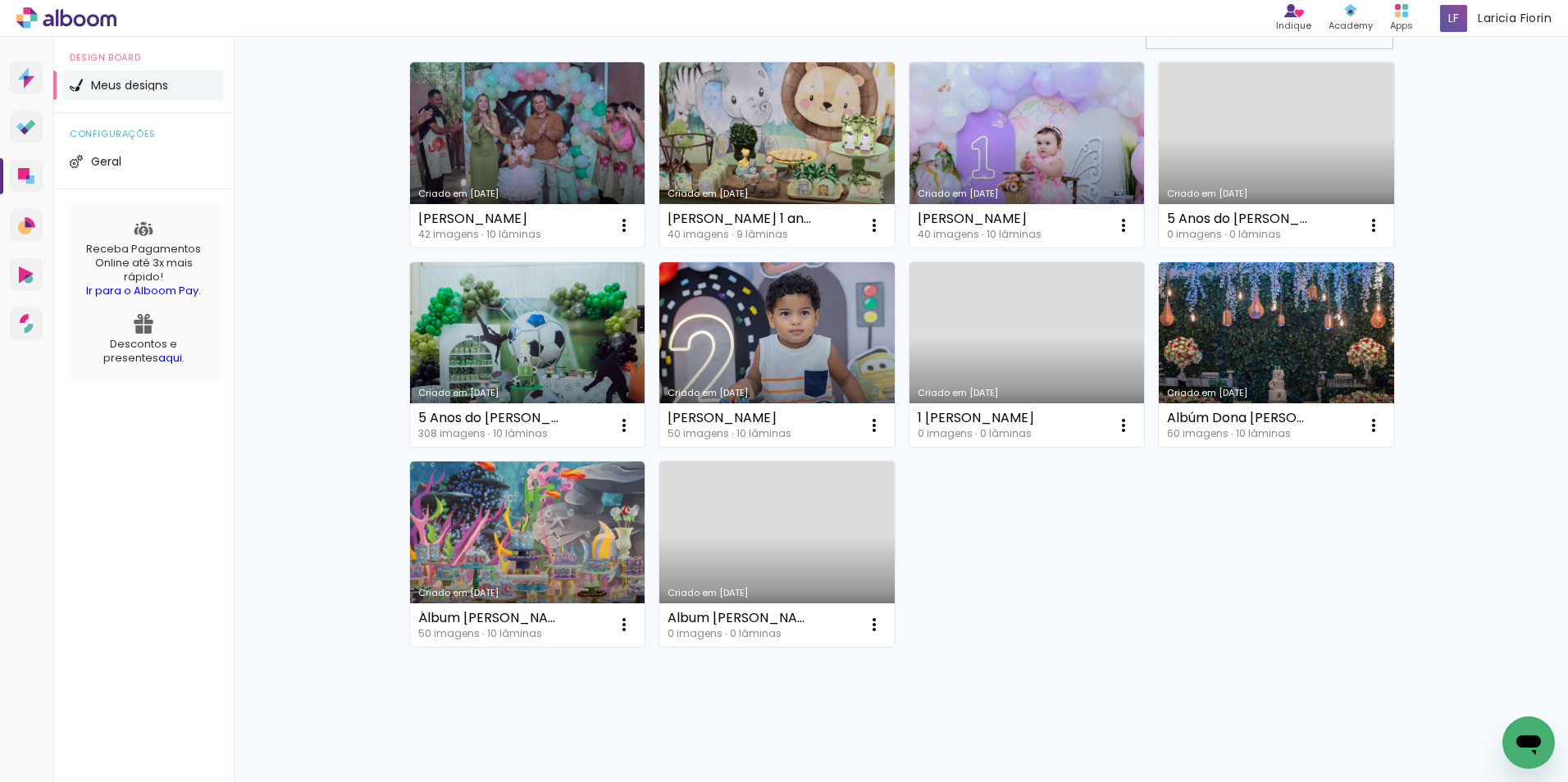
scroll to position [165, 0]
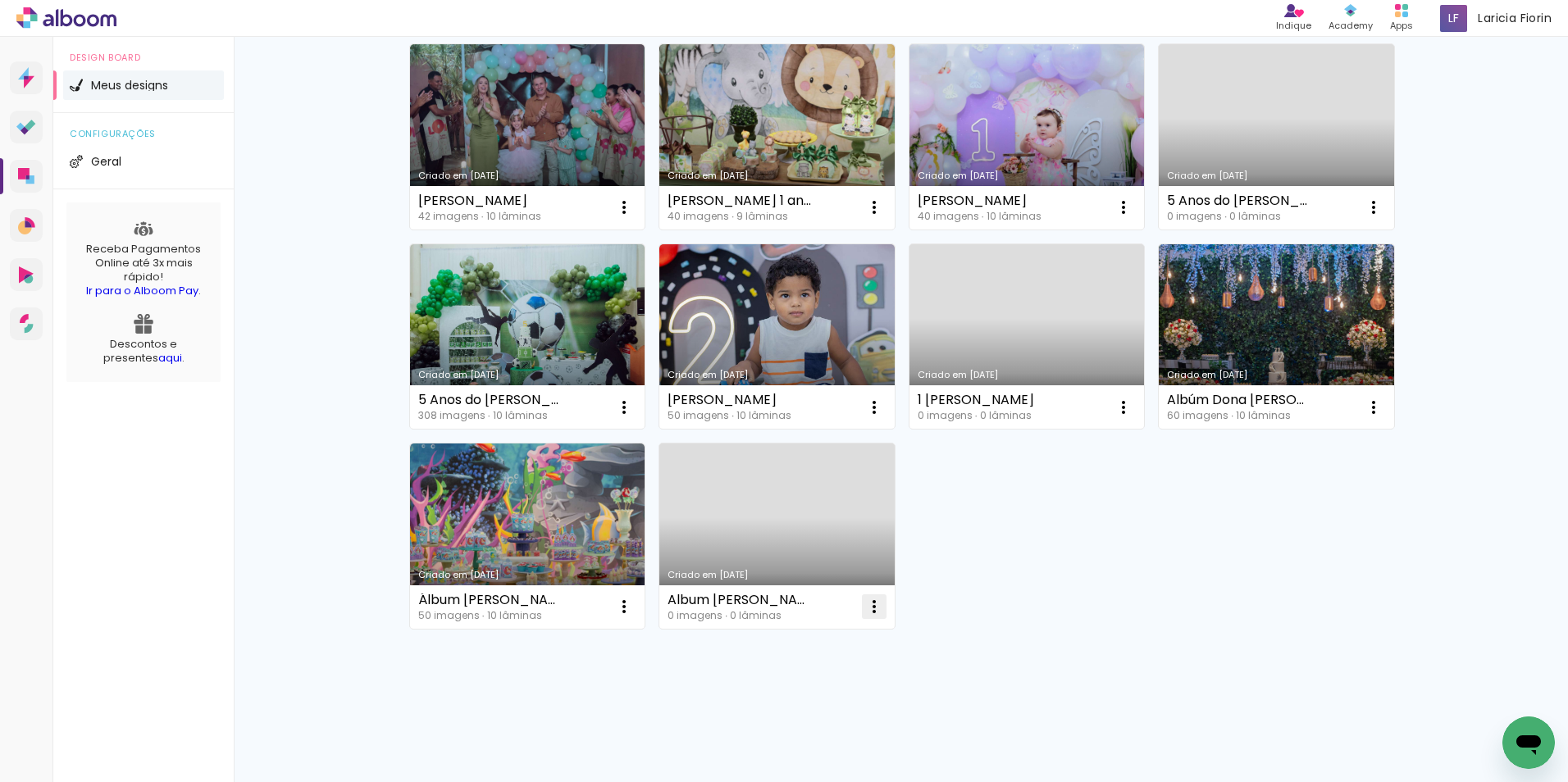
click at [870, 607] on iron-icon at bounding box center [874, 606] width 20 height 20
click at [866, 601] on iron-icon at bounding box center [874, 606] width 20 height 20
click at [802, 718] on paper-item "Excluir" at bounding box center [802, 714] width 161 height 33
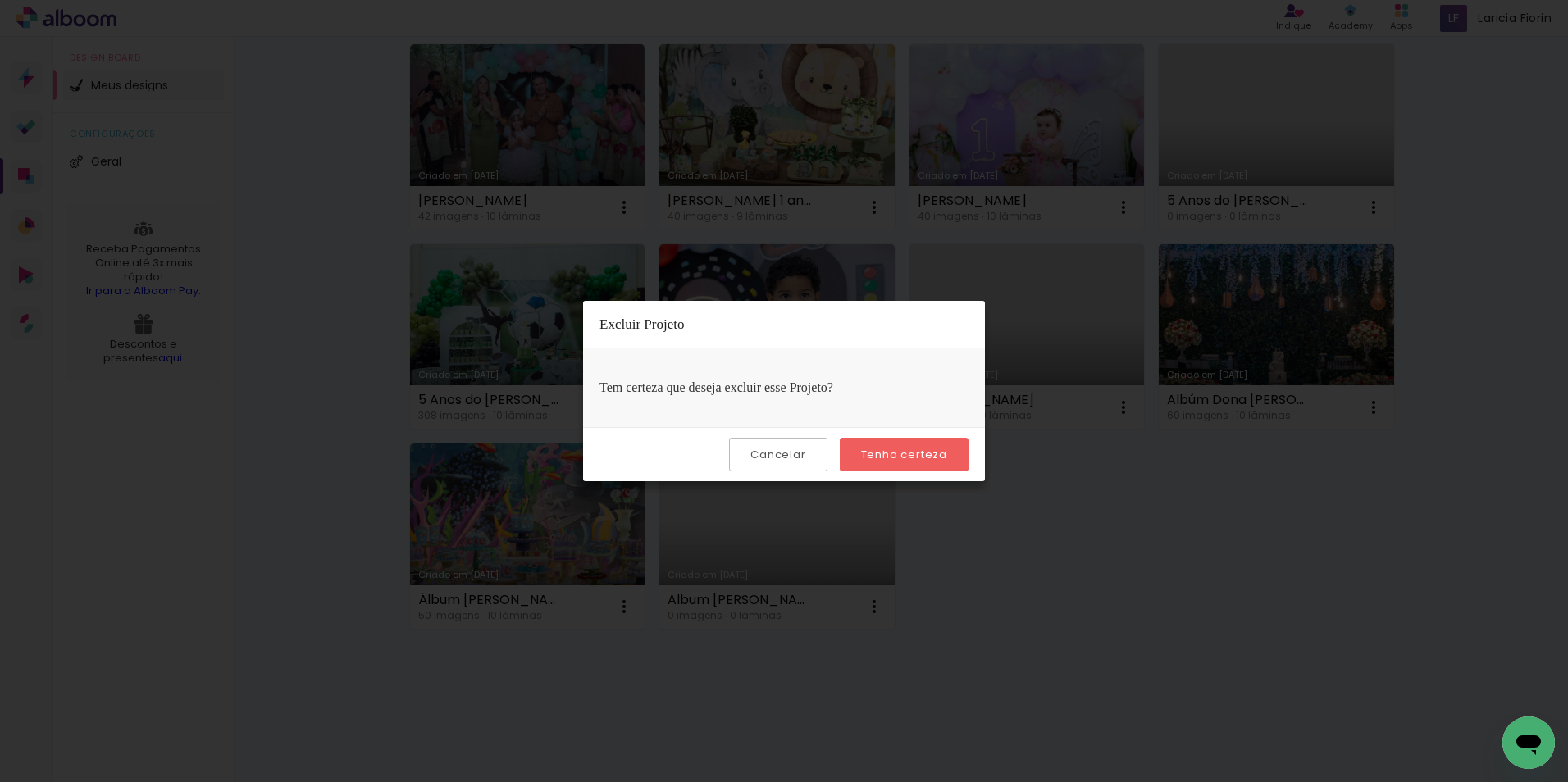
click at [0, 0] on slot "Tenho certeza" at bounding box center [0, 0] width 0 height 0
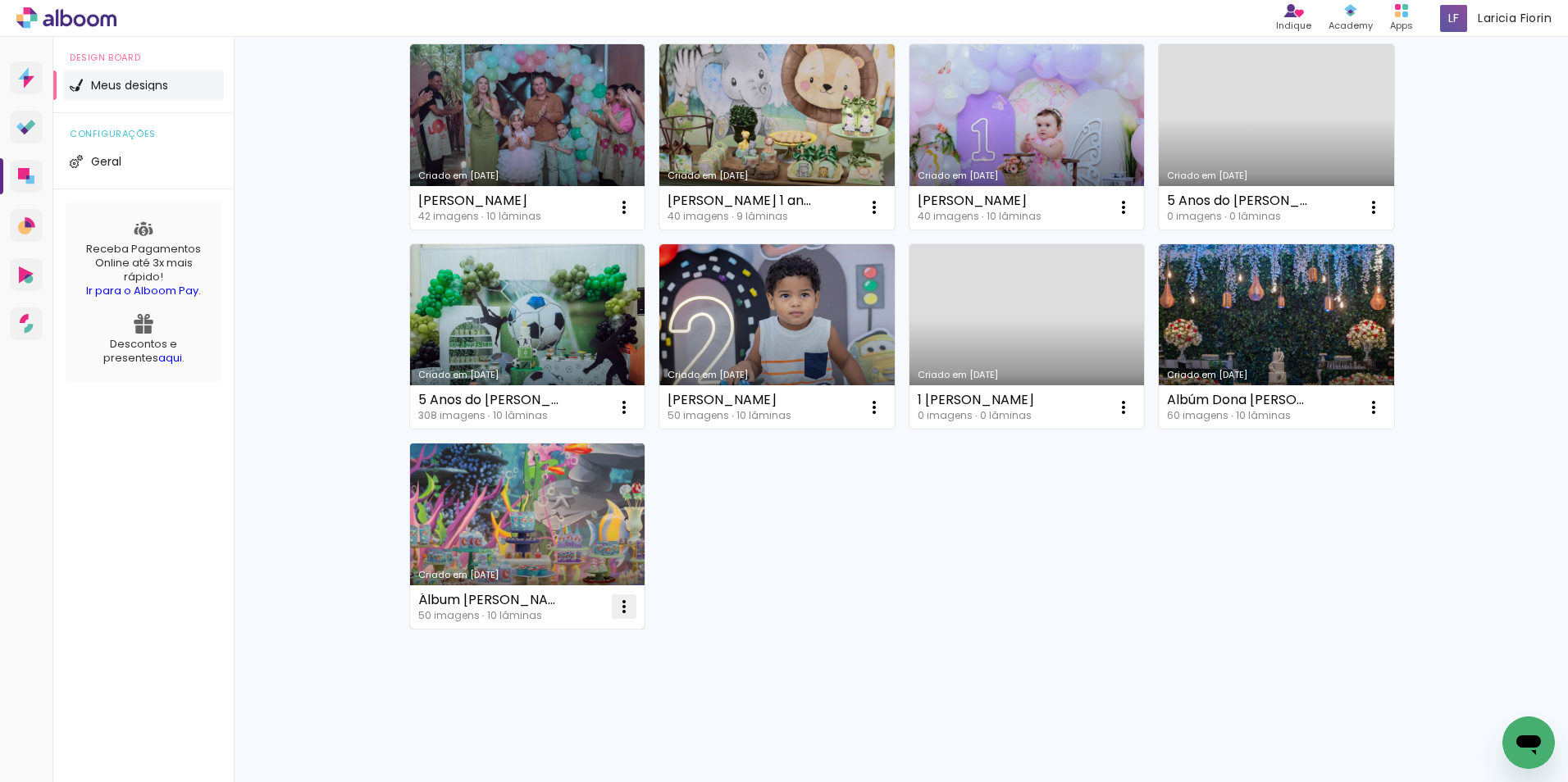
click at [621, 604] on iron-icon at bounding box center [624, 606] width 20 height 20
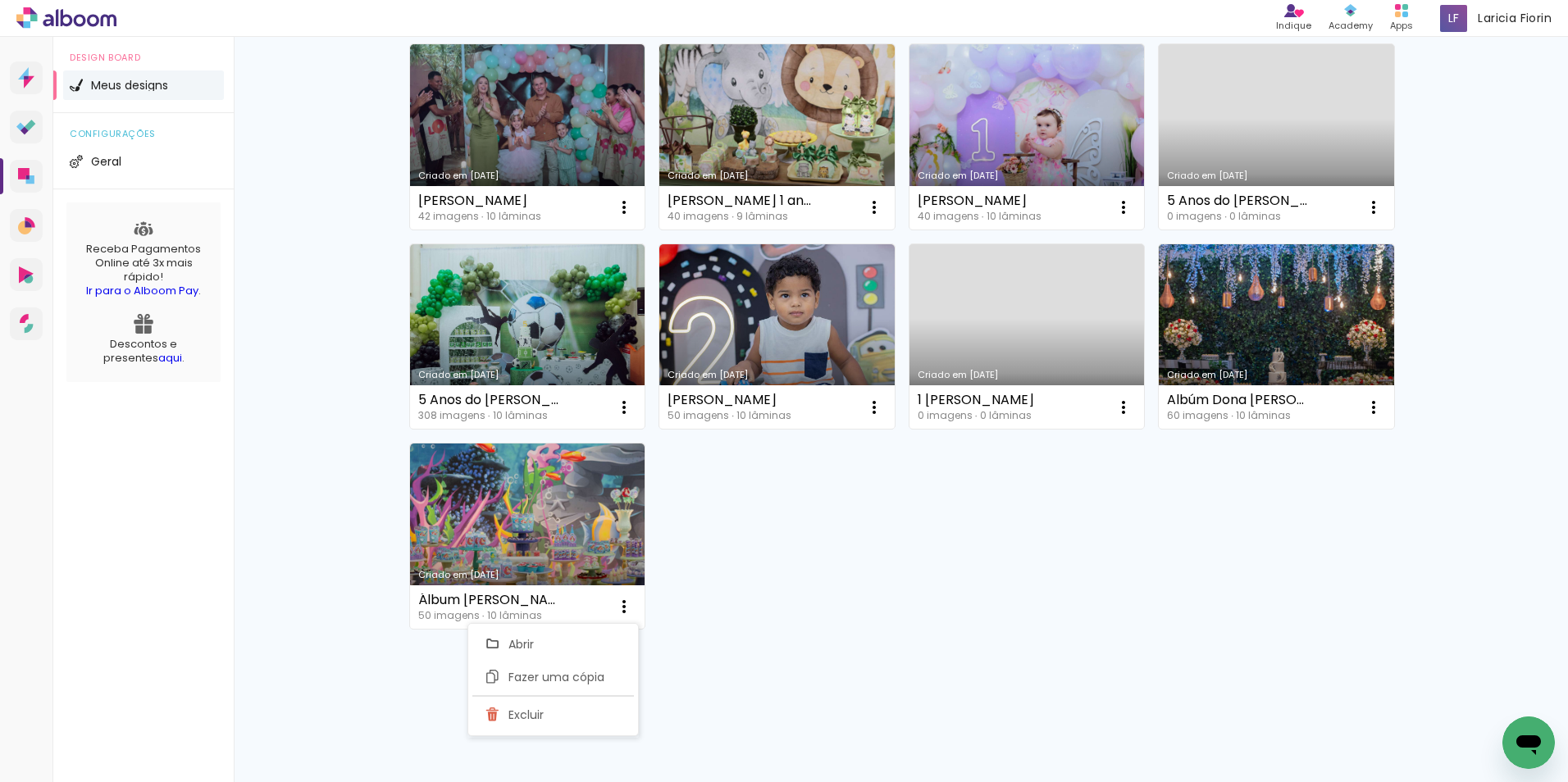
click at [806, 579] on div "Criado em 27/09/25 Helena 42 imagens ∙ 10 lâminas Abrir Fazer uma cópia Excluir…" at bounding box center [900, 336] width 999 height 599
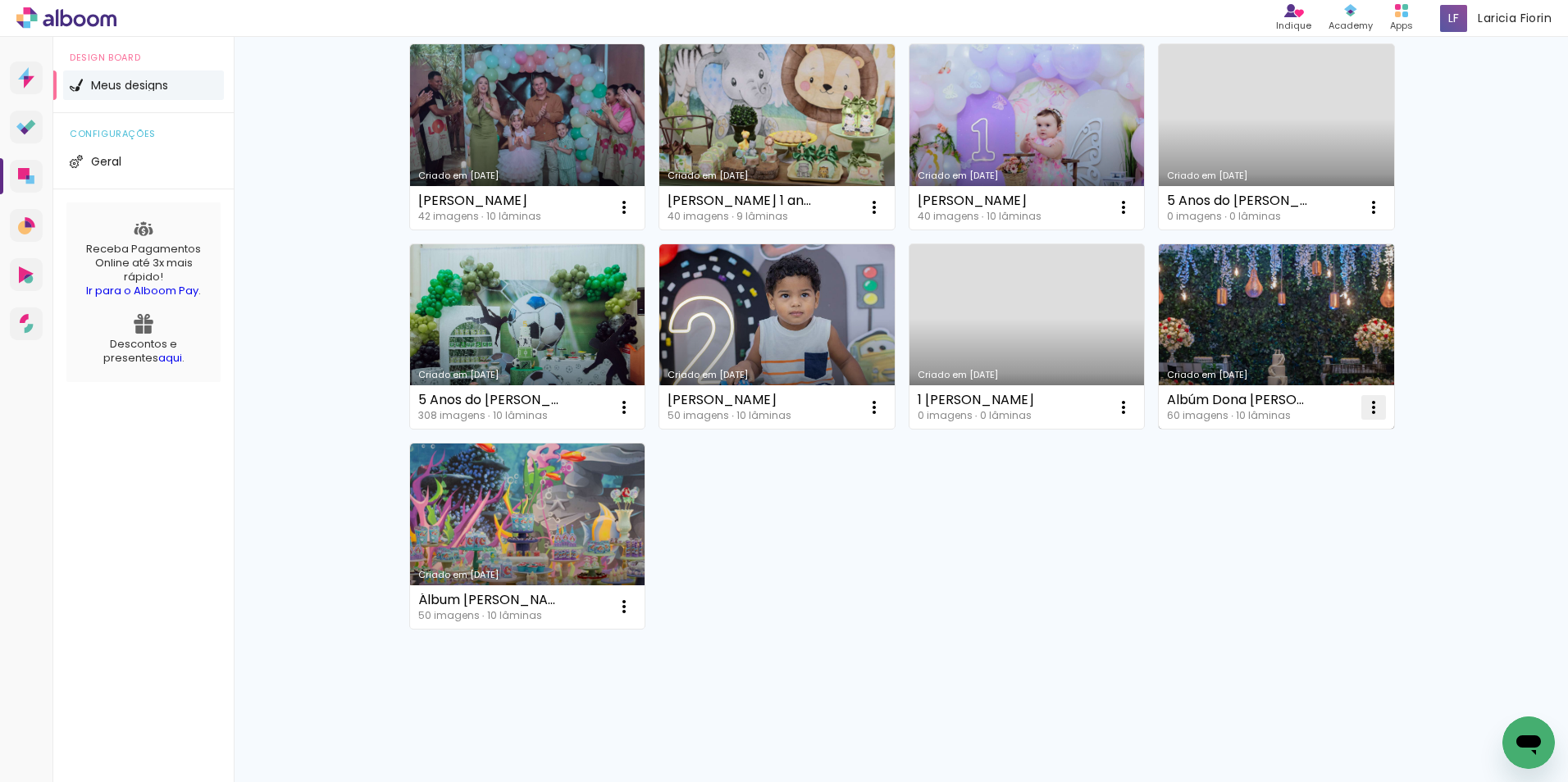
click at [1364, 407] on iron-icon at bounding box center [1373, 407] width 20 height 20
click at [1327, 510] on paper-item "Excluir" at bounding box center [1302, 515] width 161 height 33
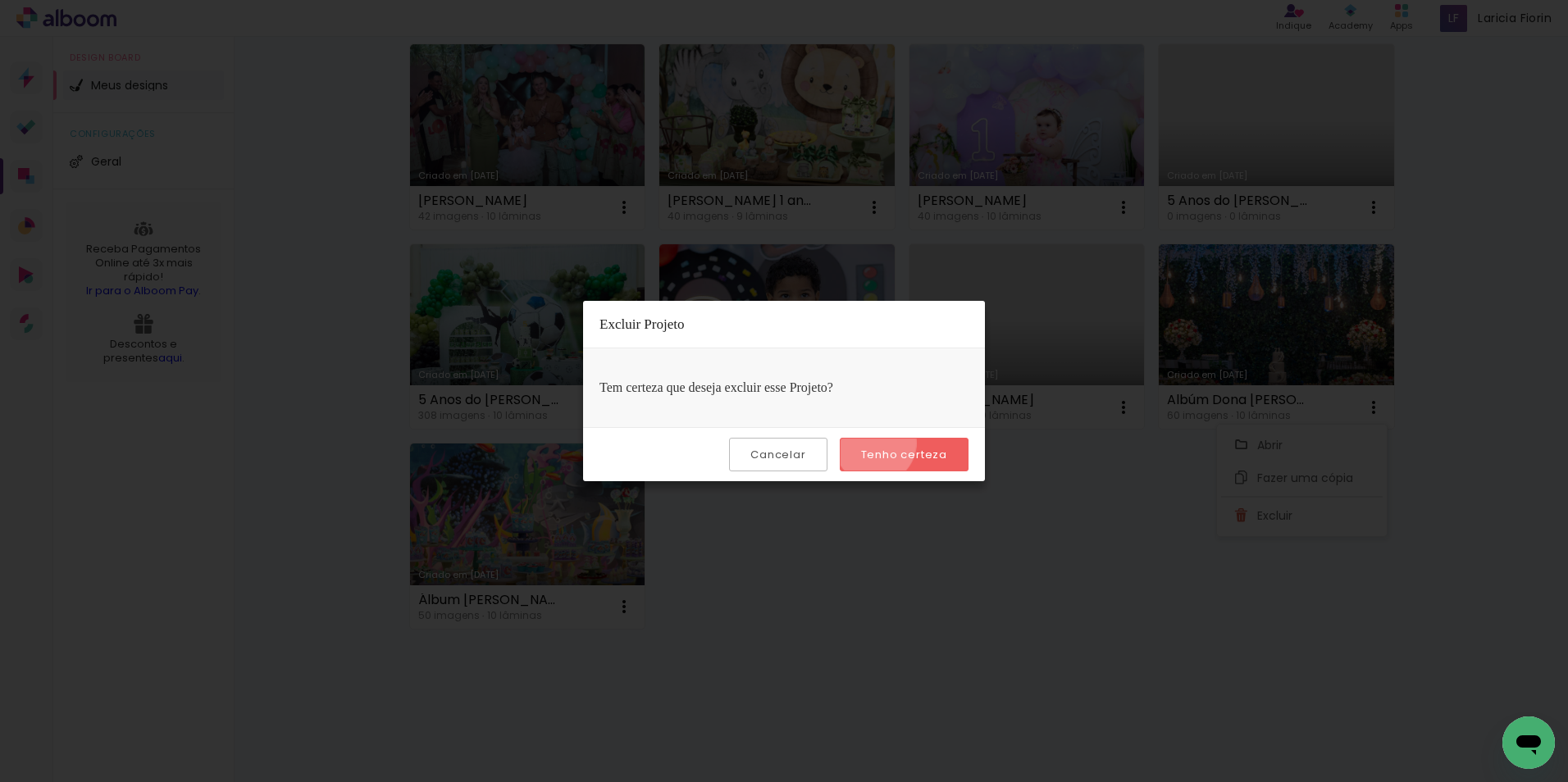
click at [877, 444] on paper-button "Tenho certeza" at bounding box center [904, 455] width 129 height 34
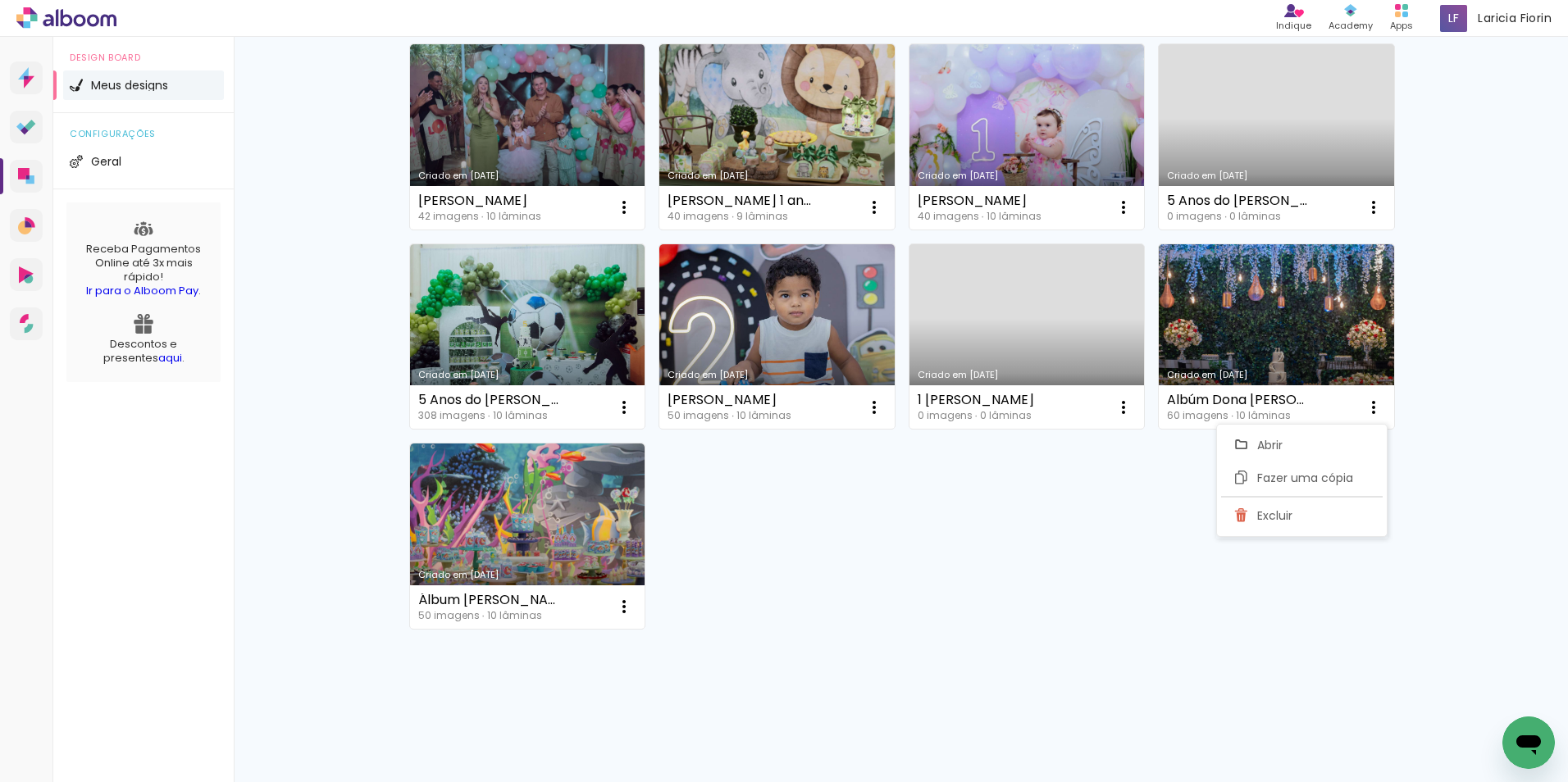
scroll to position [0, 0]
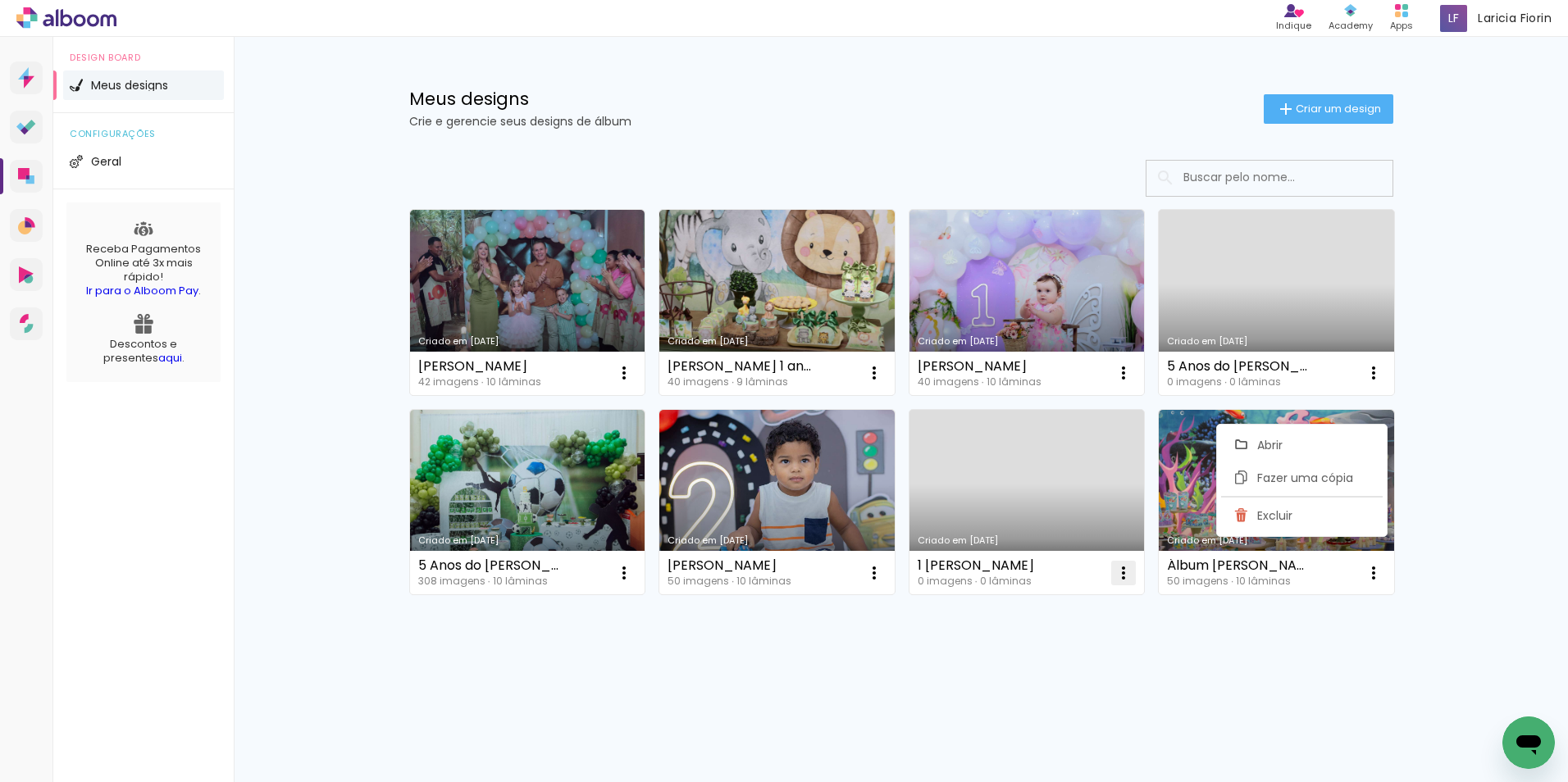
click at [1129, 574] on iron-icon at bounding box center [1123, 573] width 20 height 20
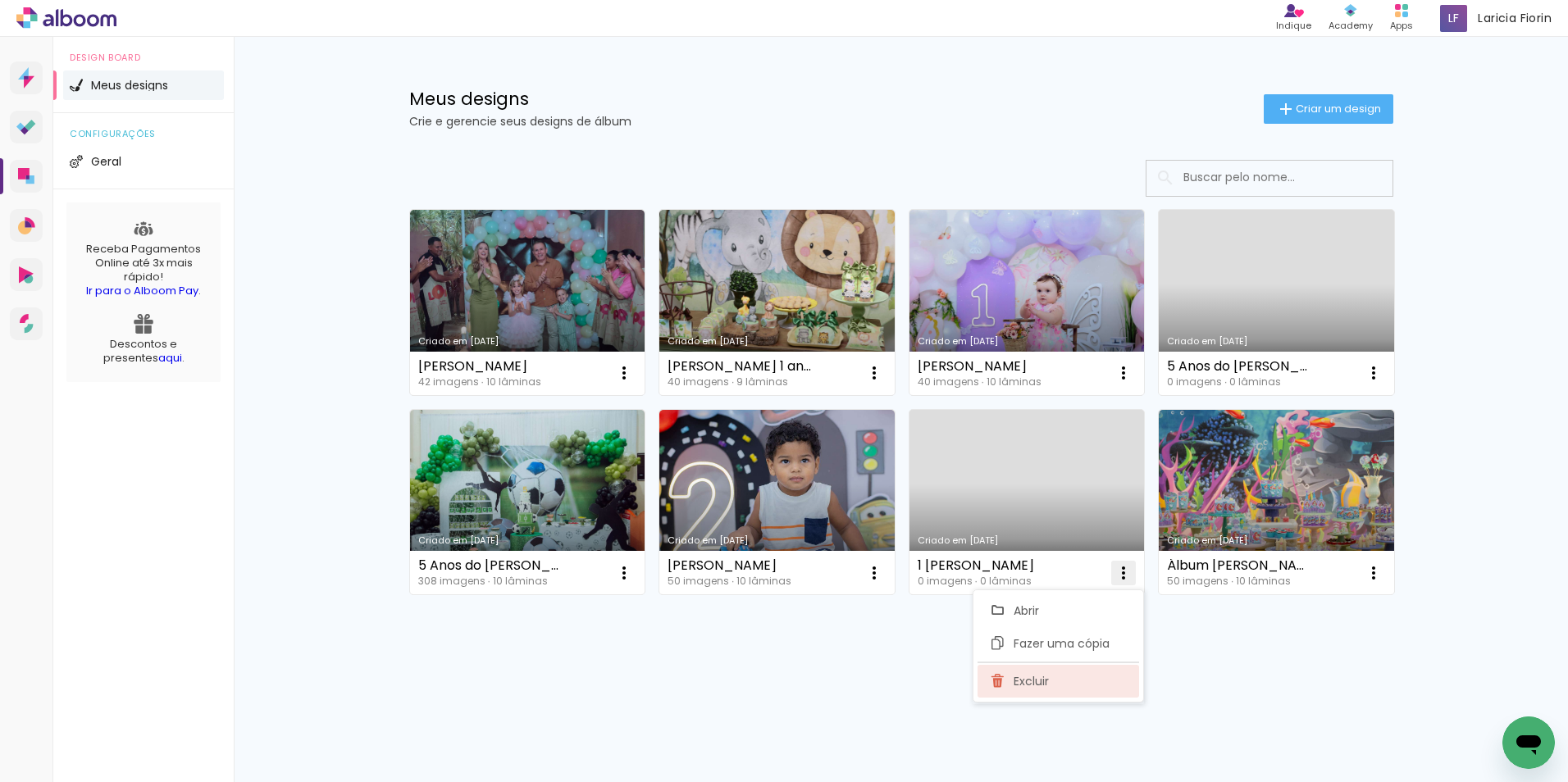
click at [1033, 680] on span "Excluir" at bounding box center [1031, 681] width 36 height 12
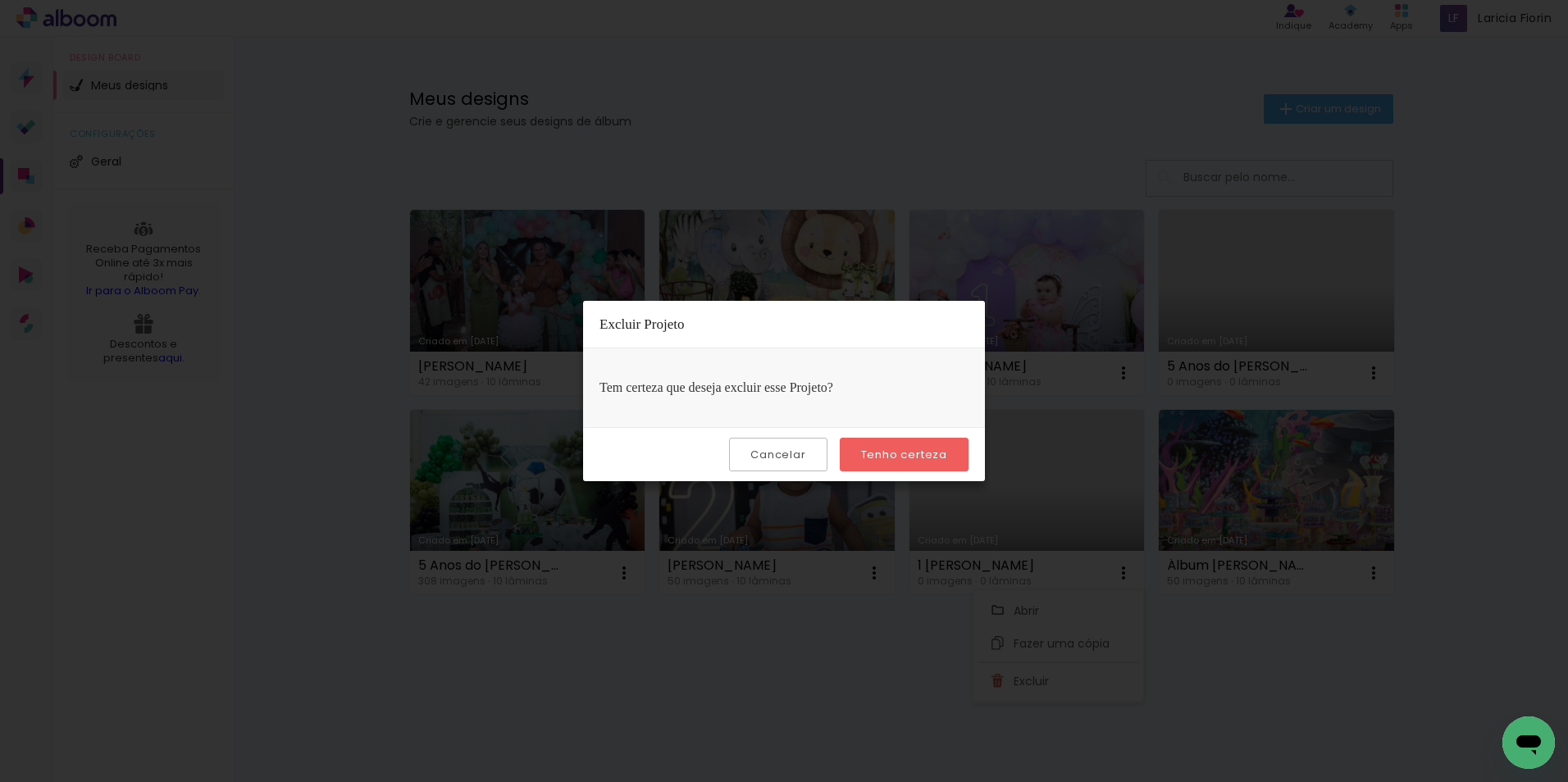
click at [0, 0] on slot "Tenho certeza" at bounding box center [0, 0] width 0 height 0
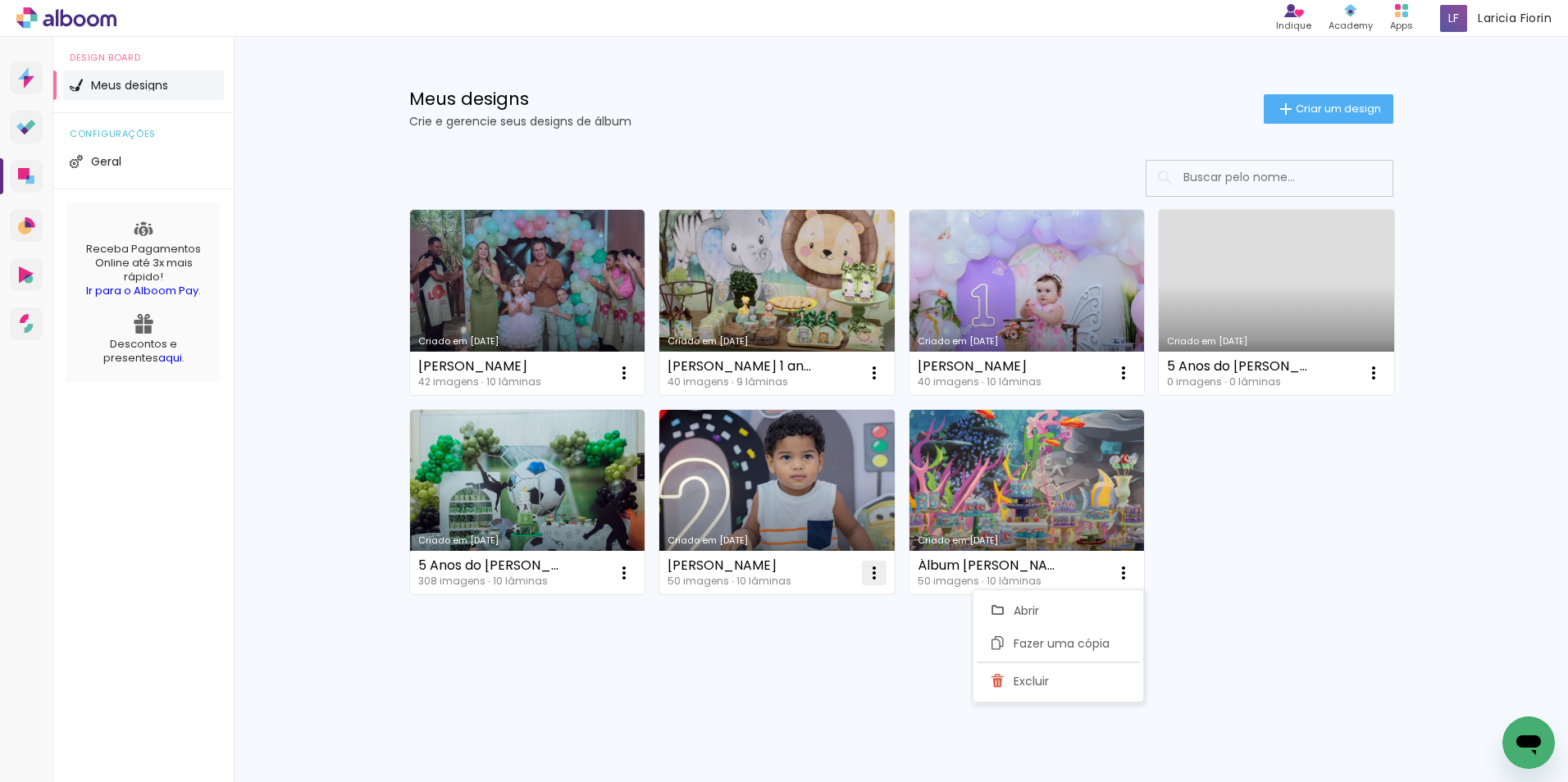
click at [876, 578] on iron-icon at bounding box center [874, 573] width 20 height 20
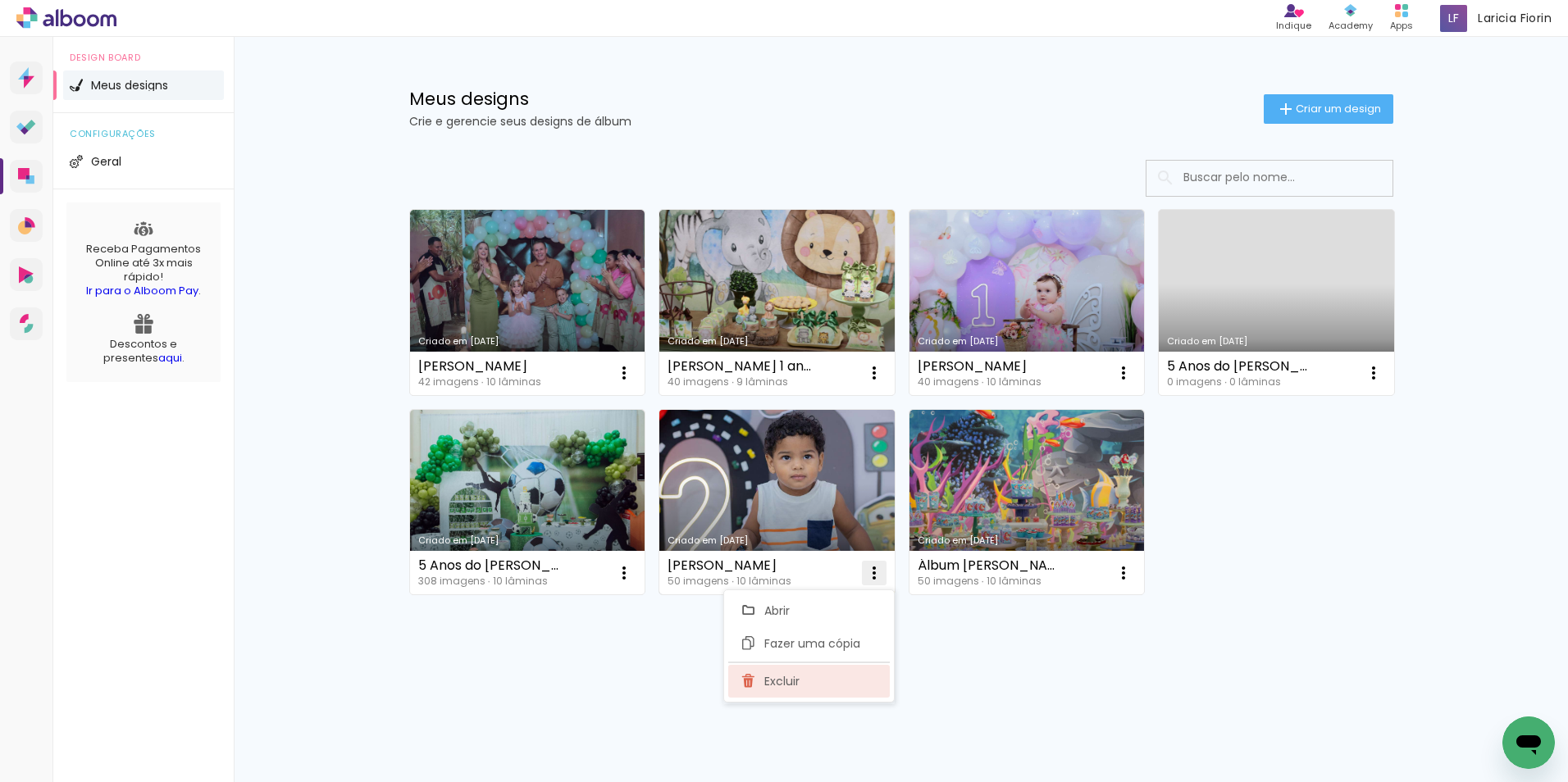
click at [773, 685] on span "Excluir" at bounding box center [782, 681] width 36 height 12
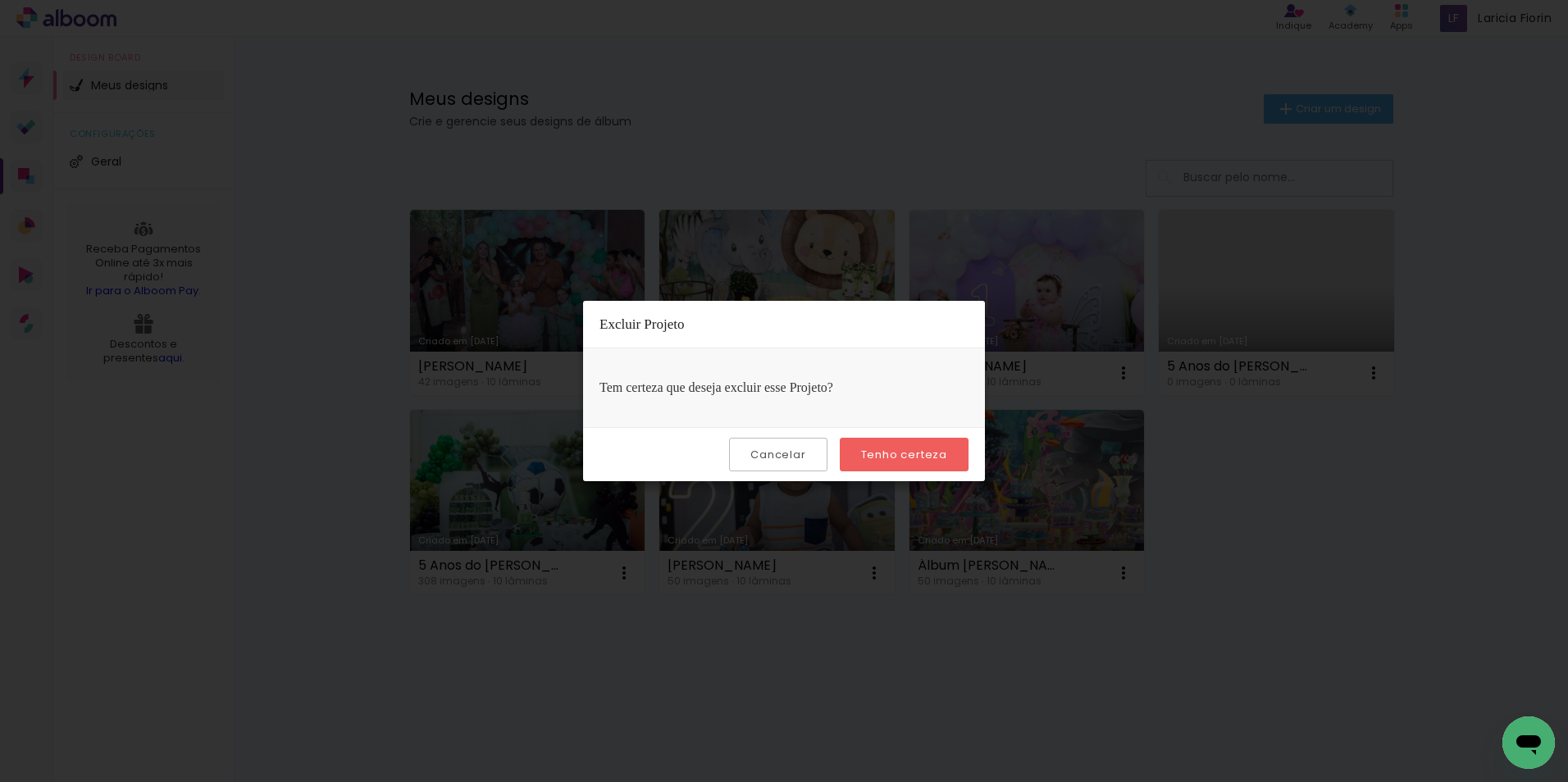
click at [0, 0] on slot "Tenho certeza" at bounding box center [0, 0] width 0 height 0
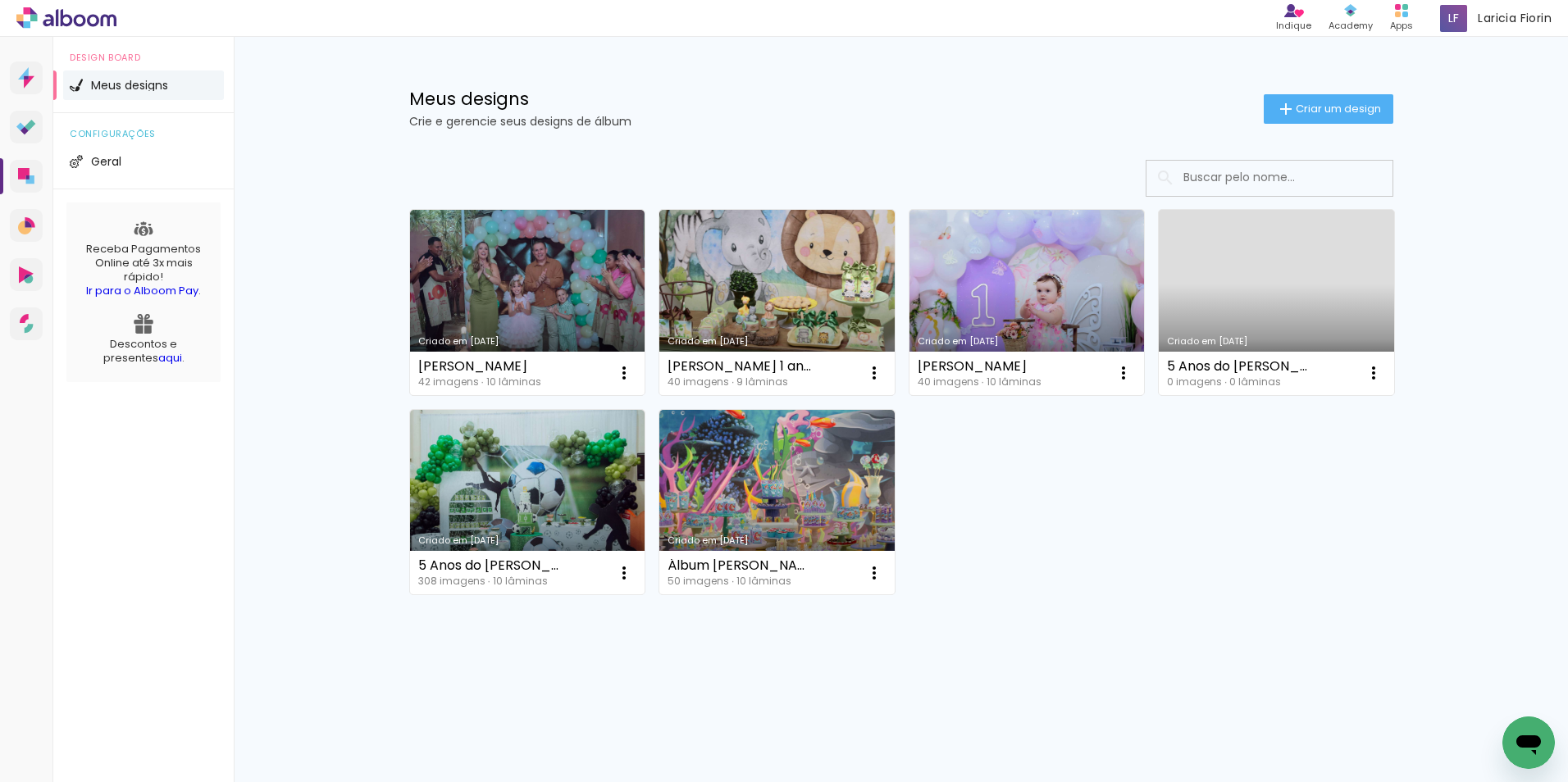
click at [1277, 472] on div "Criado em 27/09/25 Helena 42 imagens ∙ 10 lâminas Abrir Fazer uma cópia Excluir…" at bounding box center [900, 401] width 999 height 399
click at [501, 279] on link "Criado em [DATE]" at bounding box center [527, 302] width 235 height 185
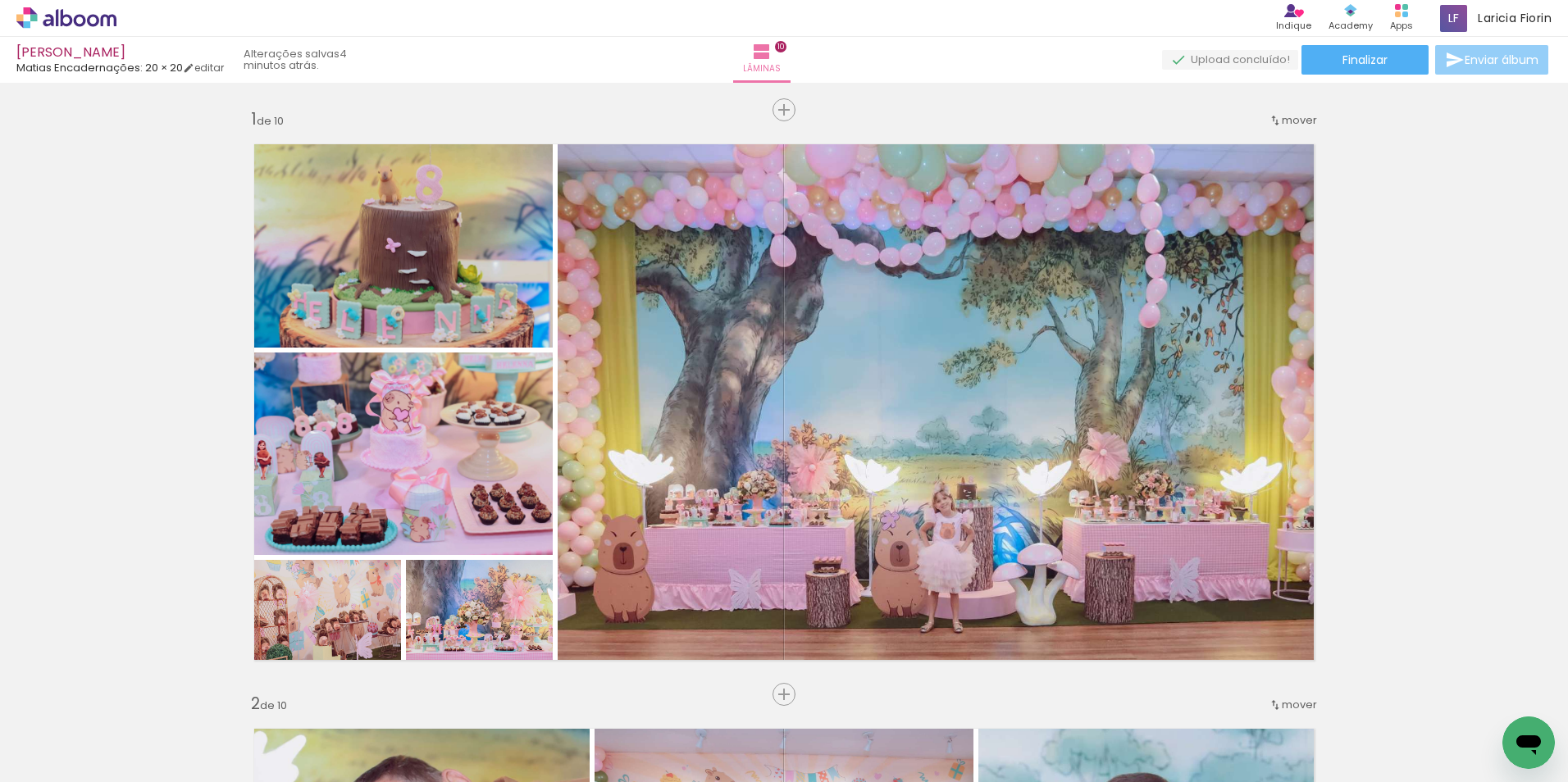
click at [1503, 61] on span "Enviar álbum" at bounding box center [1501, 60] width 74 height 12
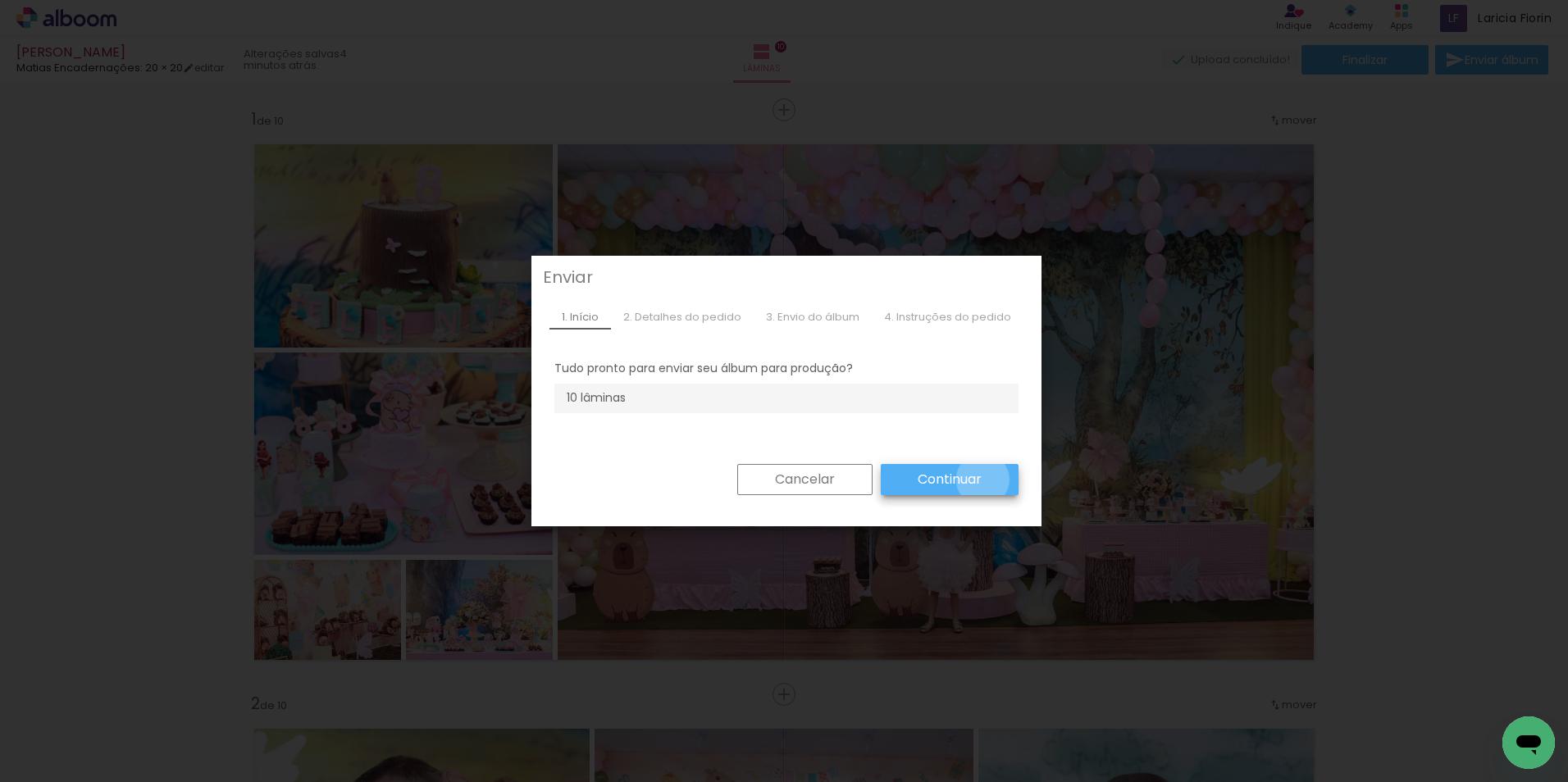
click at [0, 0] on slot "Continuar" at bounding box center [0, 0] width 0 height 0
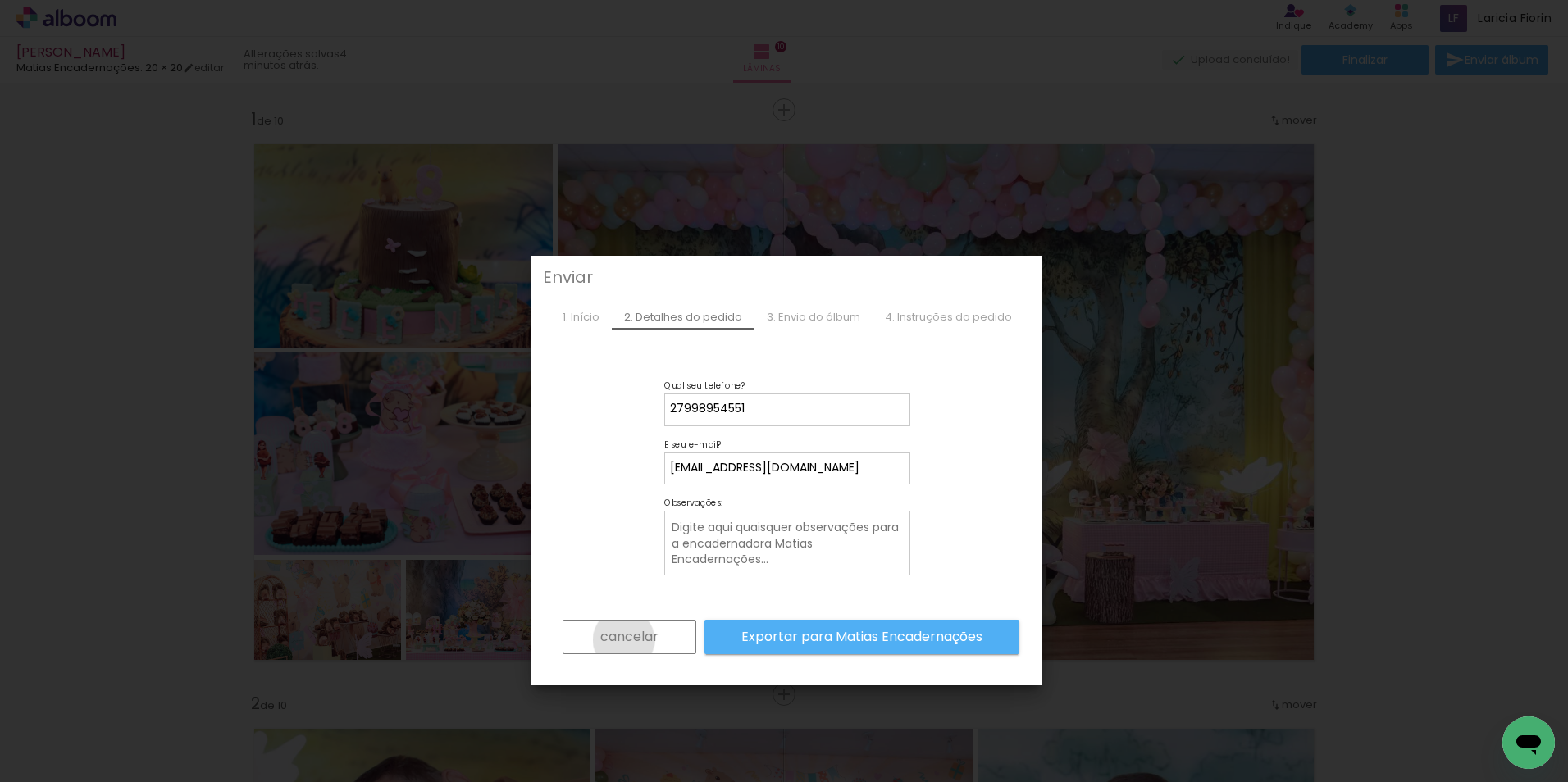
click at [0, 0] on slot "cancelar" at bounding box center [0, 0] width 0 height 0
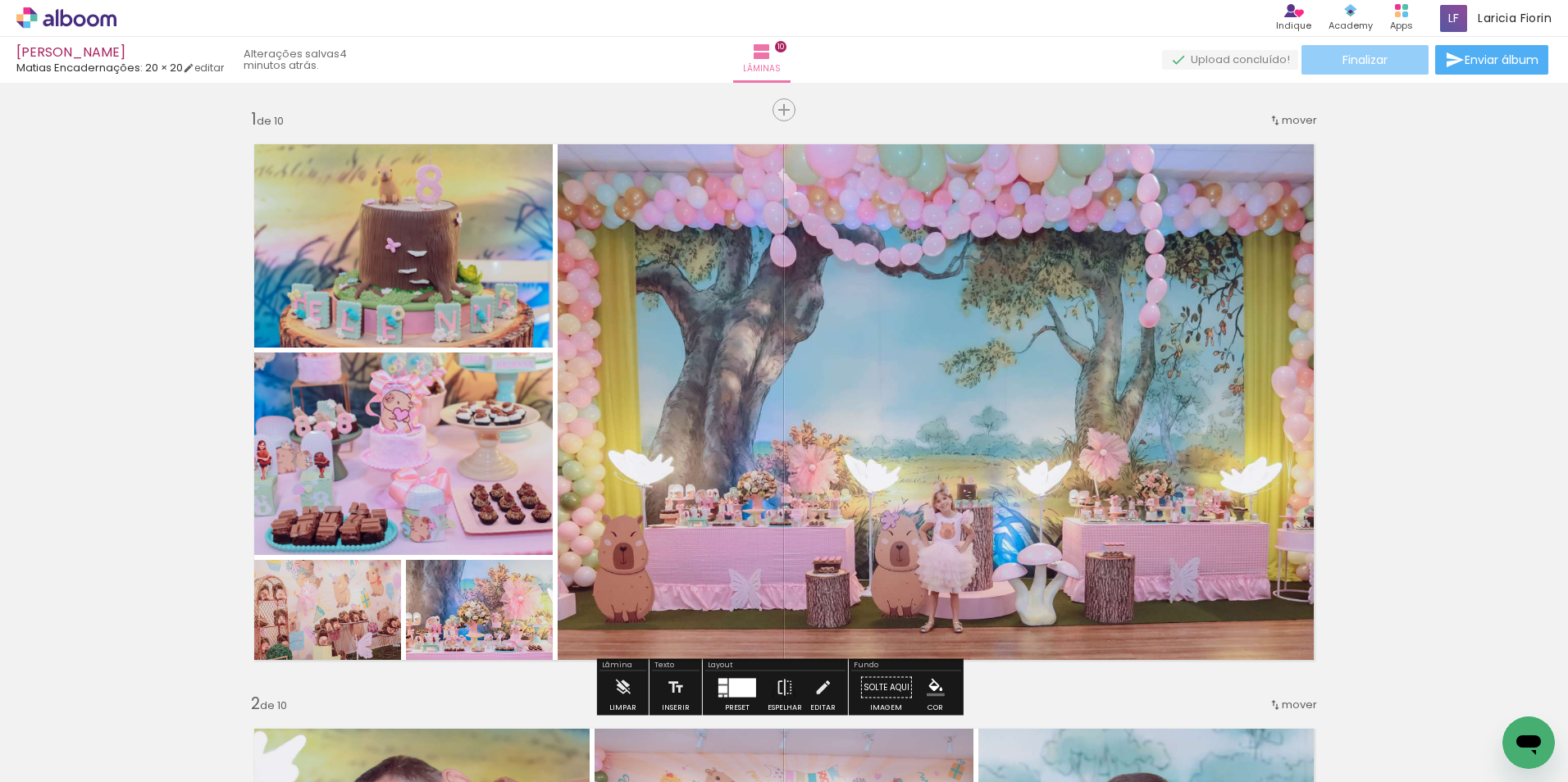
click at [1358, 58] on span "Finalizar" at bounding box center [1364, 60] width 45 height 12
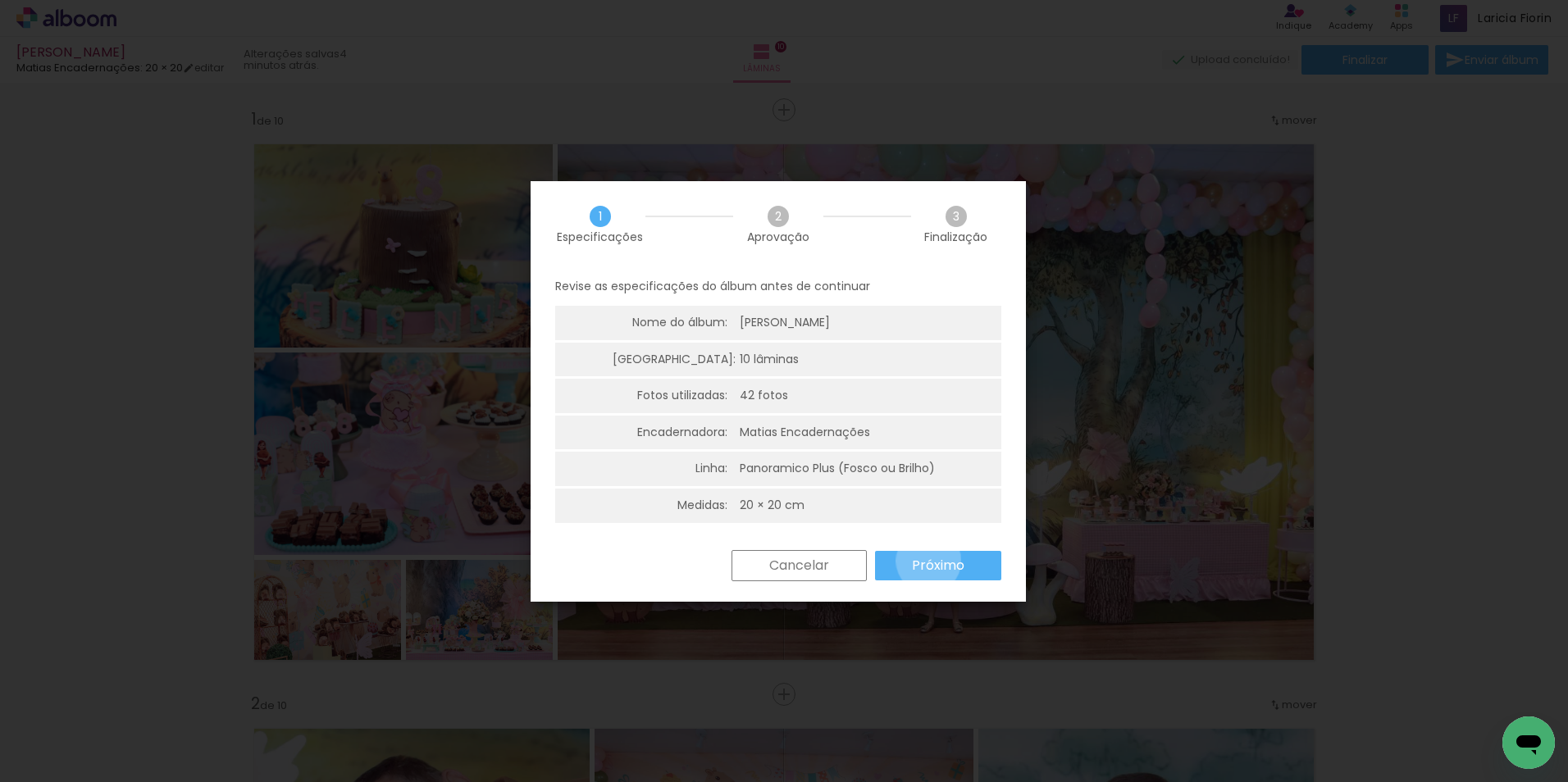
click at [0, 0] on slot "Próximo" at bounding box center [0, 0] width 0 height 0
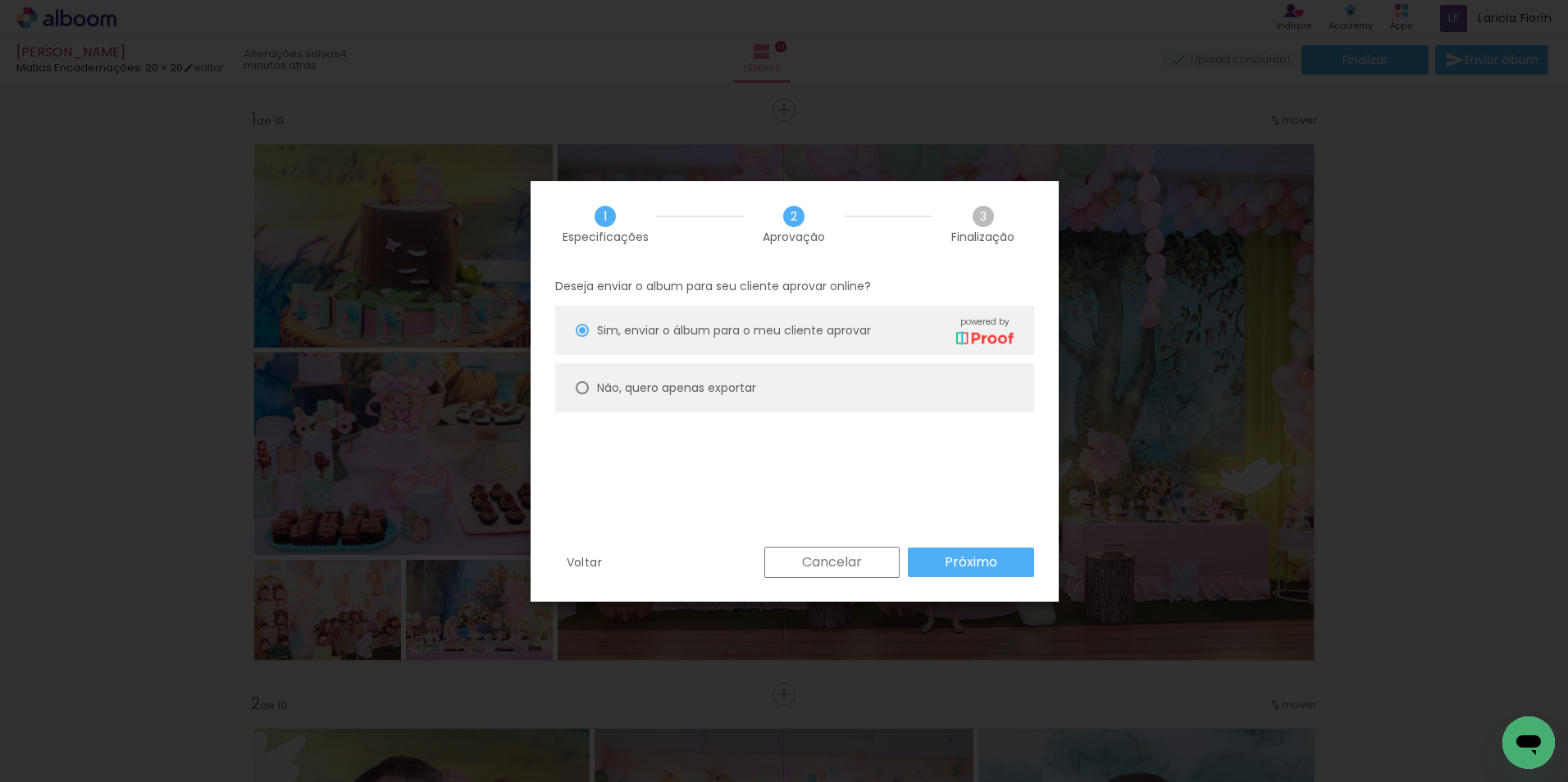
click at [1000, 559] on paper-button "Próximo" at bounding box center [971, 562] width 126 height 30
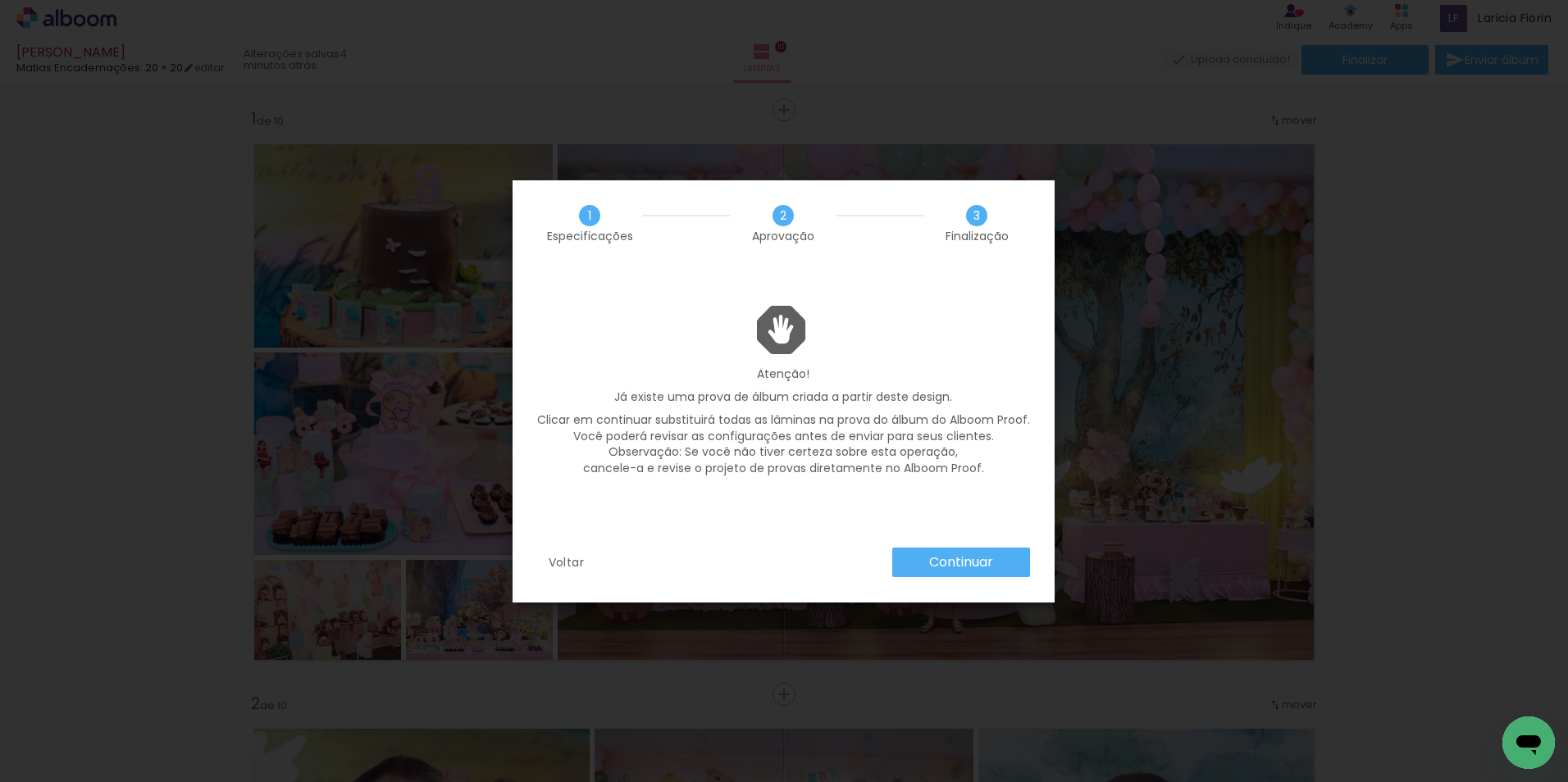
click at [983, 548] on paper-button "Continuar" at bounding box center [960, 562] width 137 height 30
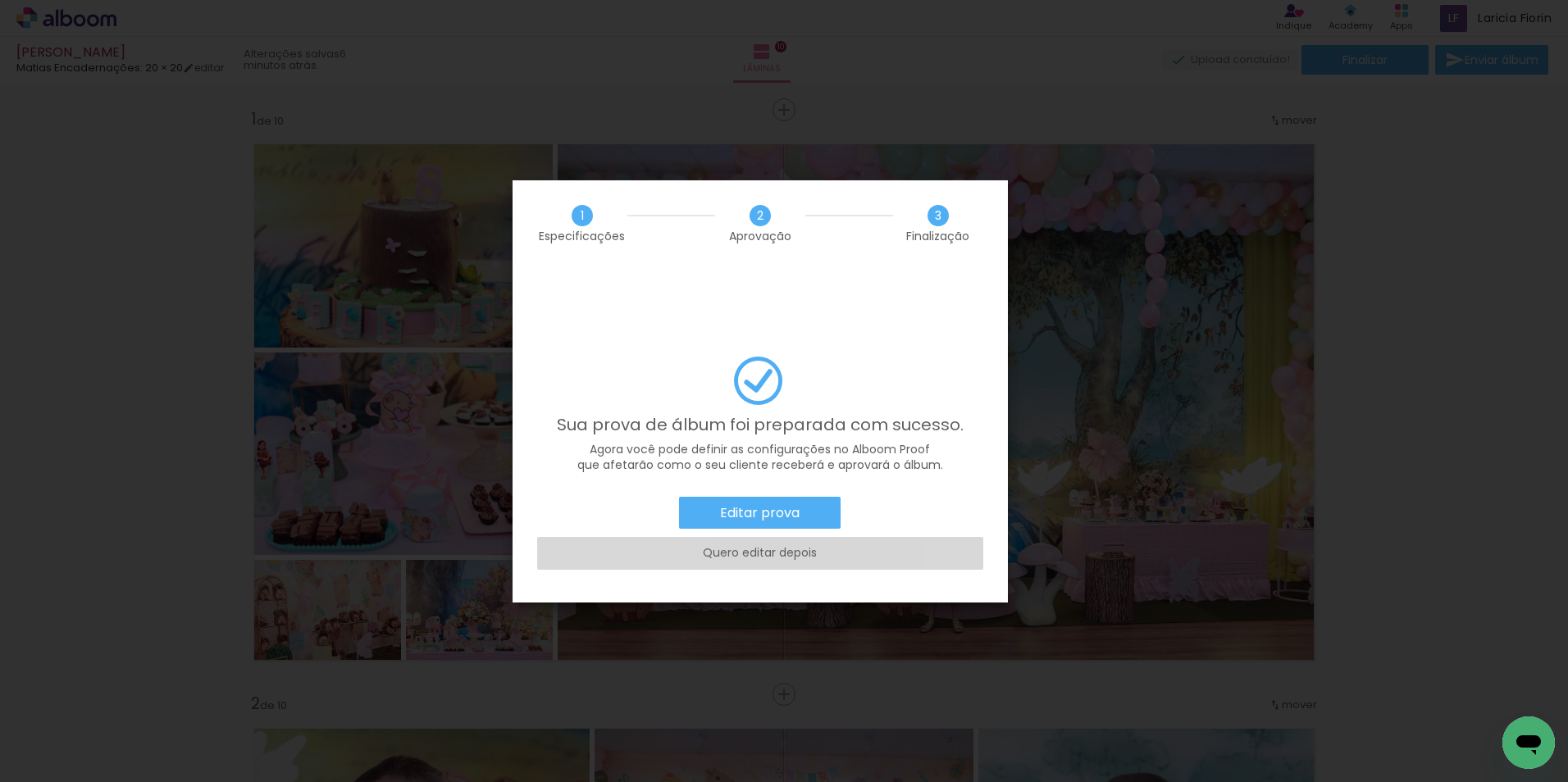
click at [0, 0] on slot "Quero editar depois" at bounding box center [0, 0] width 0 height 0
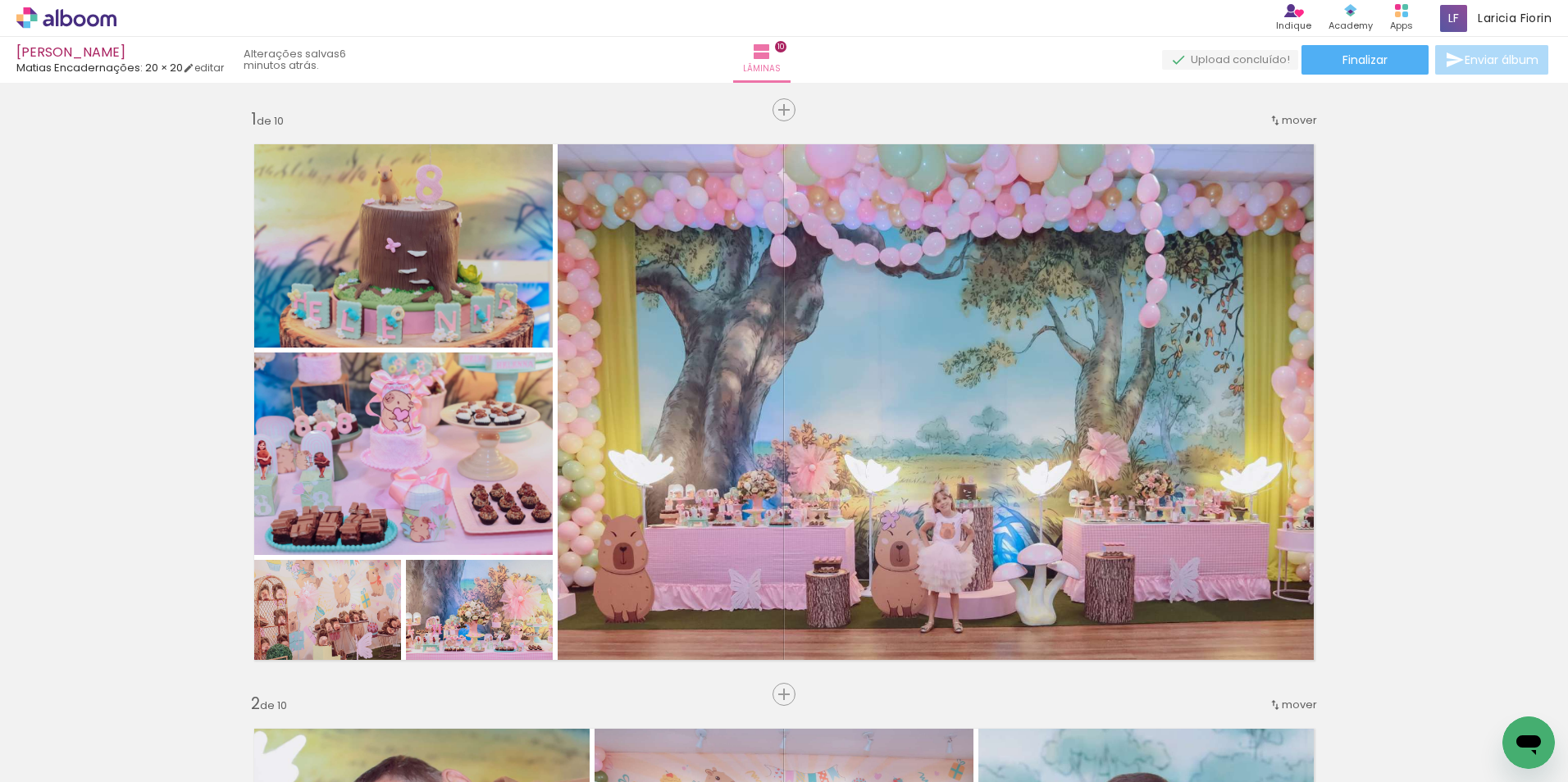
click at [1482, 57] on span "Enviar álbum" at bounding box center [1501, 60] width 74 height 12
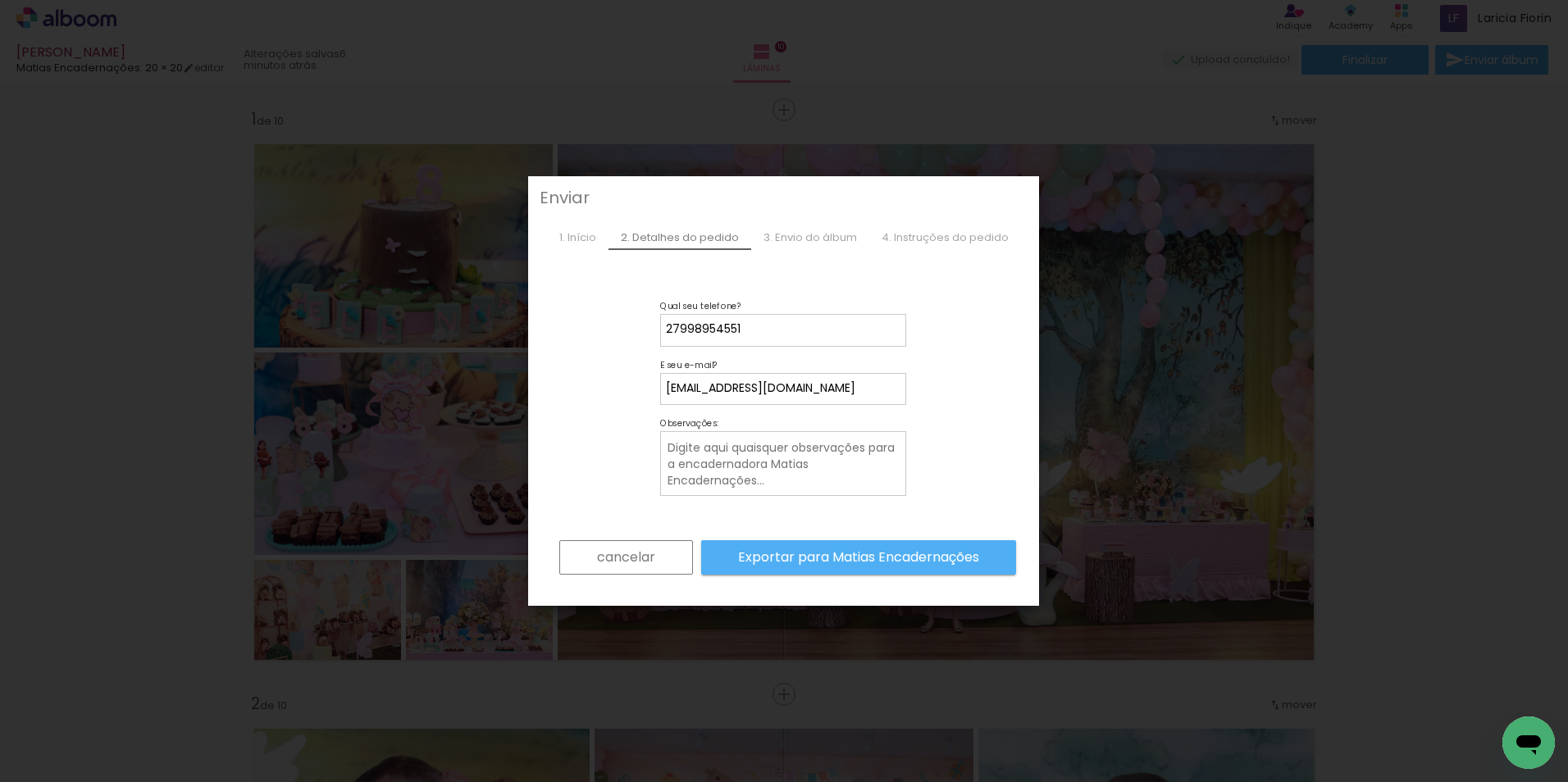
click at [0, 0] on slot "cancelar" at bounding box center [0, 0] width 0 height 0
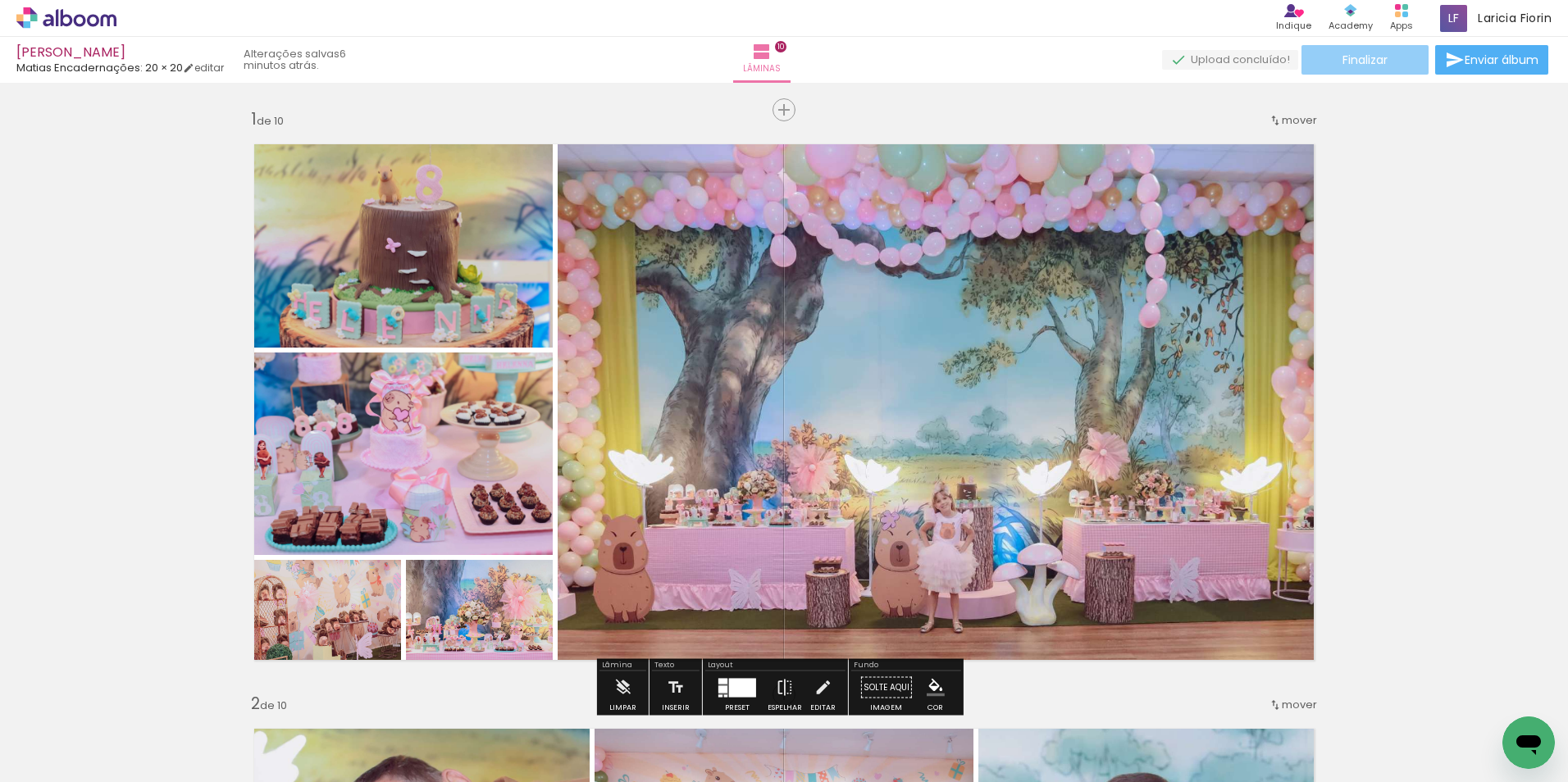
click at [1355, 65] on span "Finalizar" at bounding box center [1364, 60] width 45 height 12
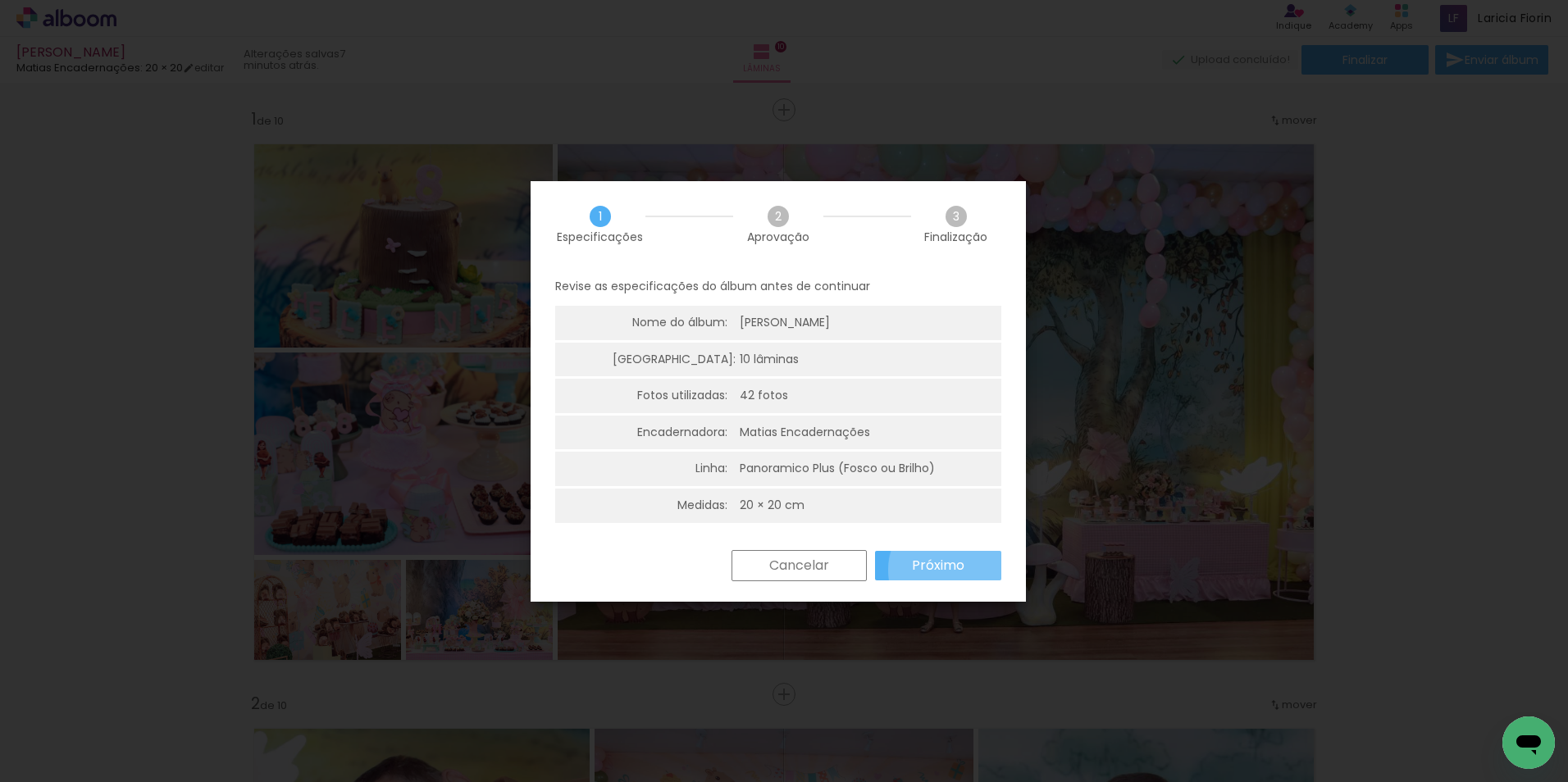
click at [0, 0] on slot "Próximo" at bounding box center [0, 0] width 0 height 0
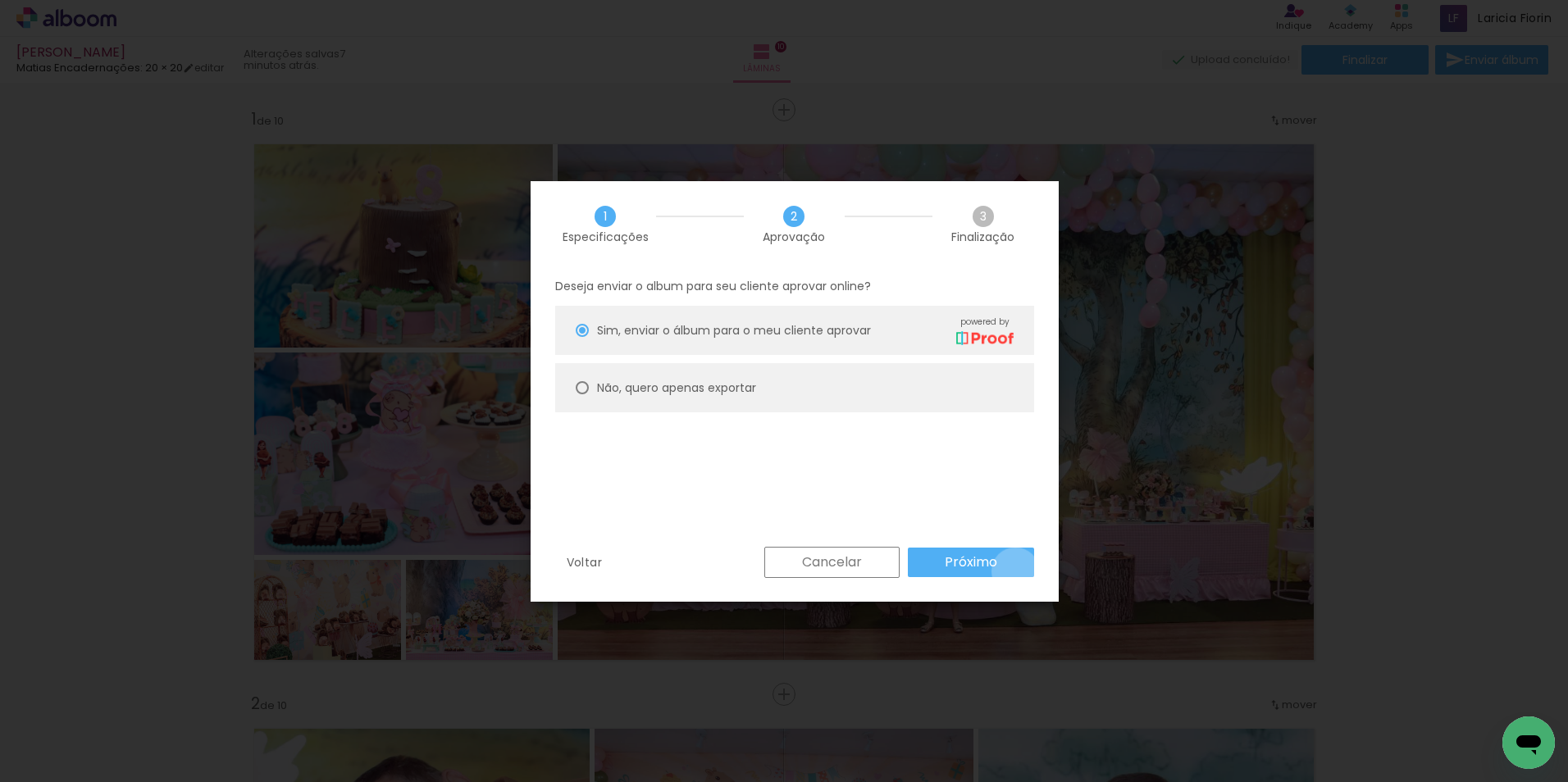
click at [1015, 572] on paper-button "Próximo" at bounding box center [971, 562] width 126 height 30
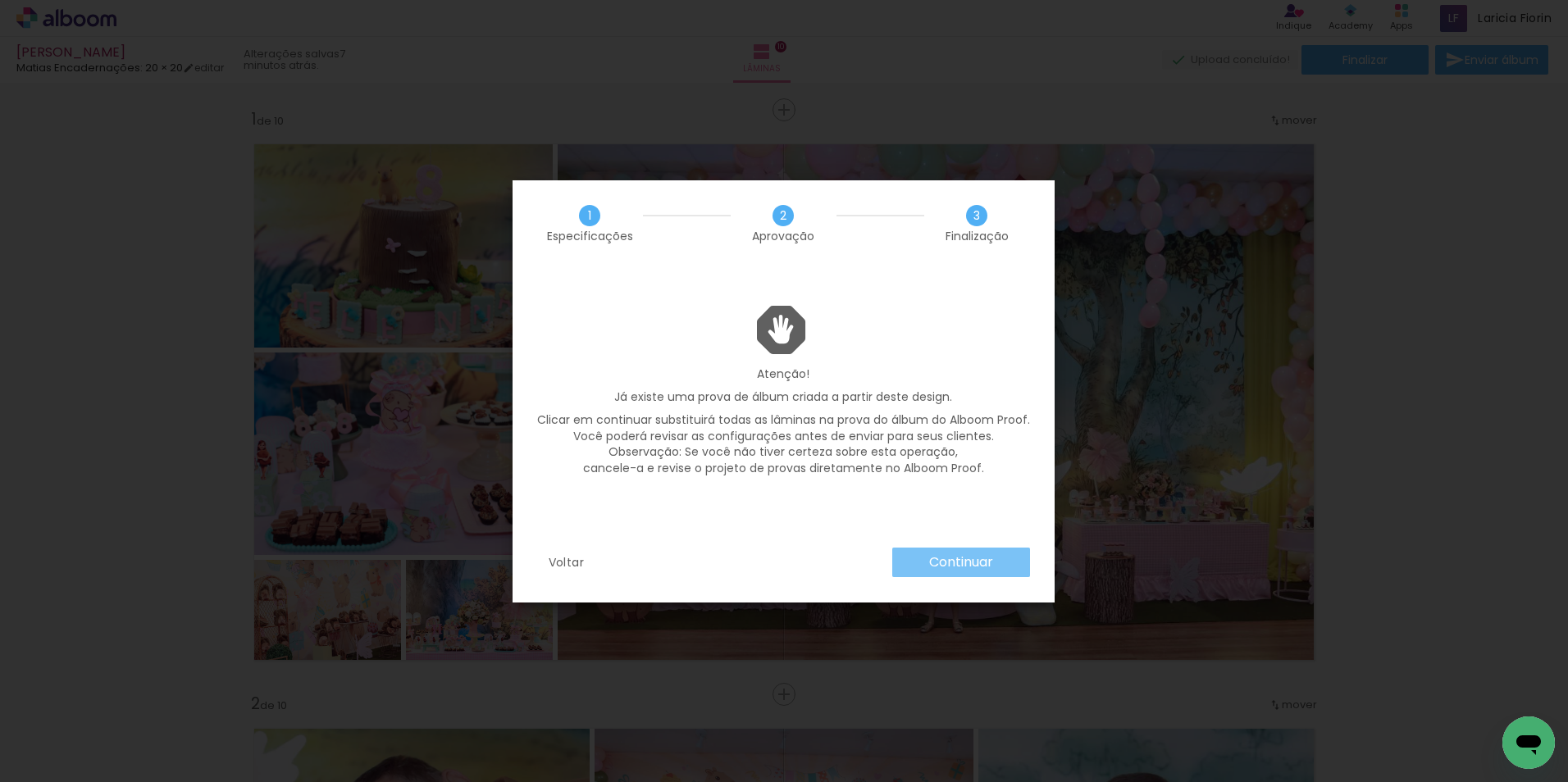
drag, startPoint x: 1005, startPoint y: 564, endPoint x: 1012, endPoint y: 556, distance: 10.6
click at [1012, 556] on paper-button "Continuar" at bounding box center [960, 562] width 137 height 30
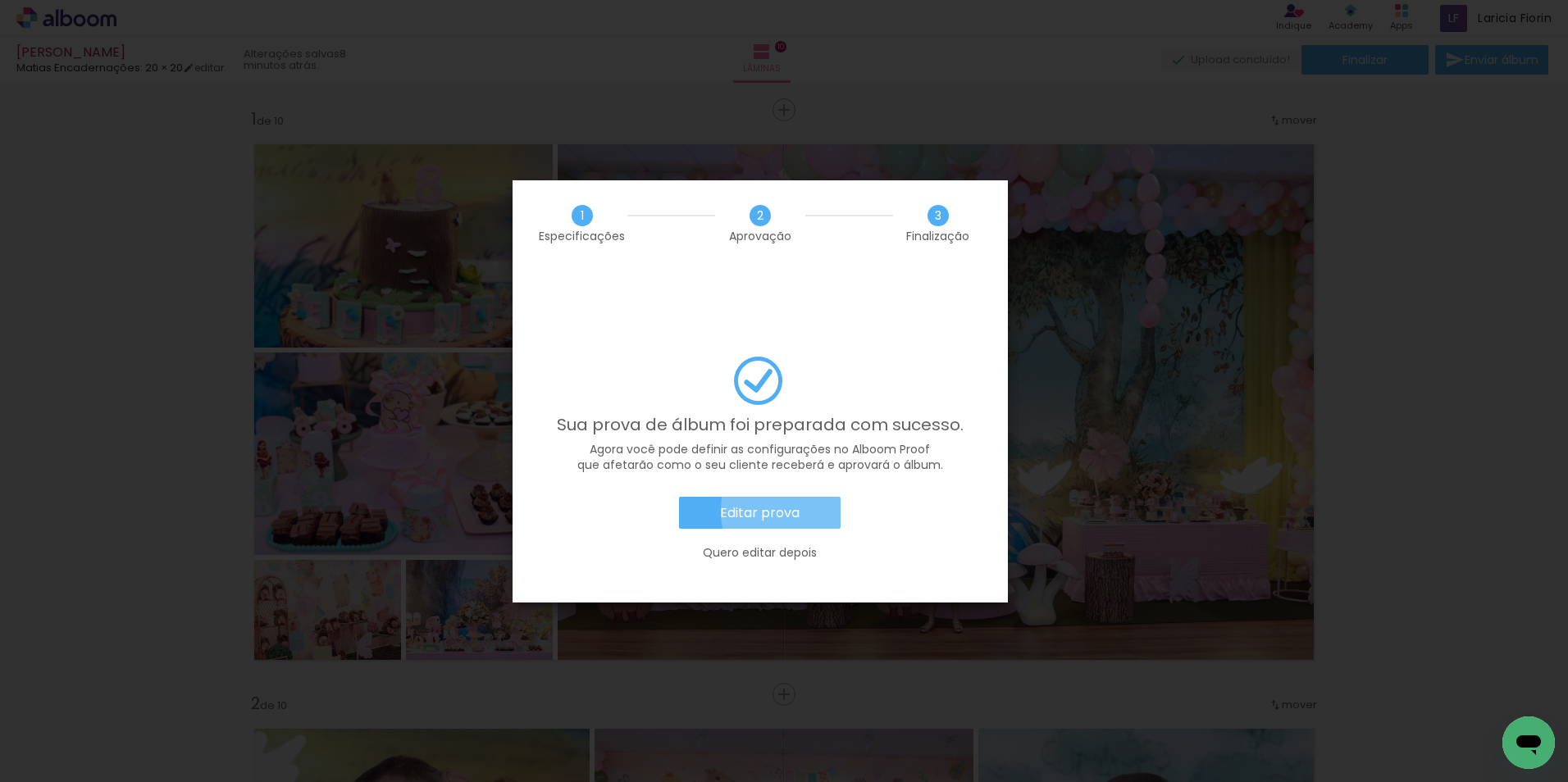
click at [0, 0] on slot "Editar prova" at bounding box center [0, 0] width 0 height 0
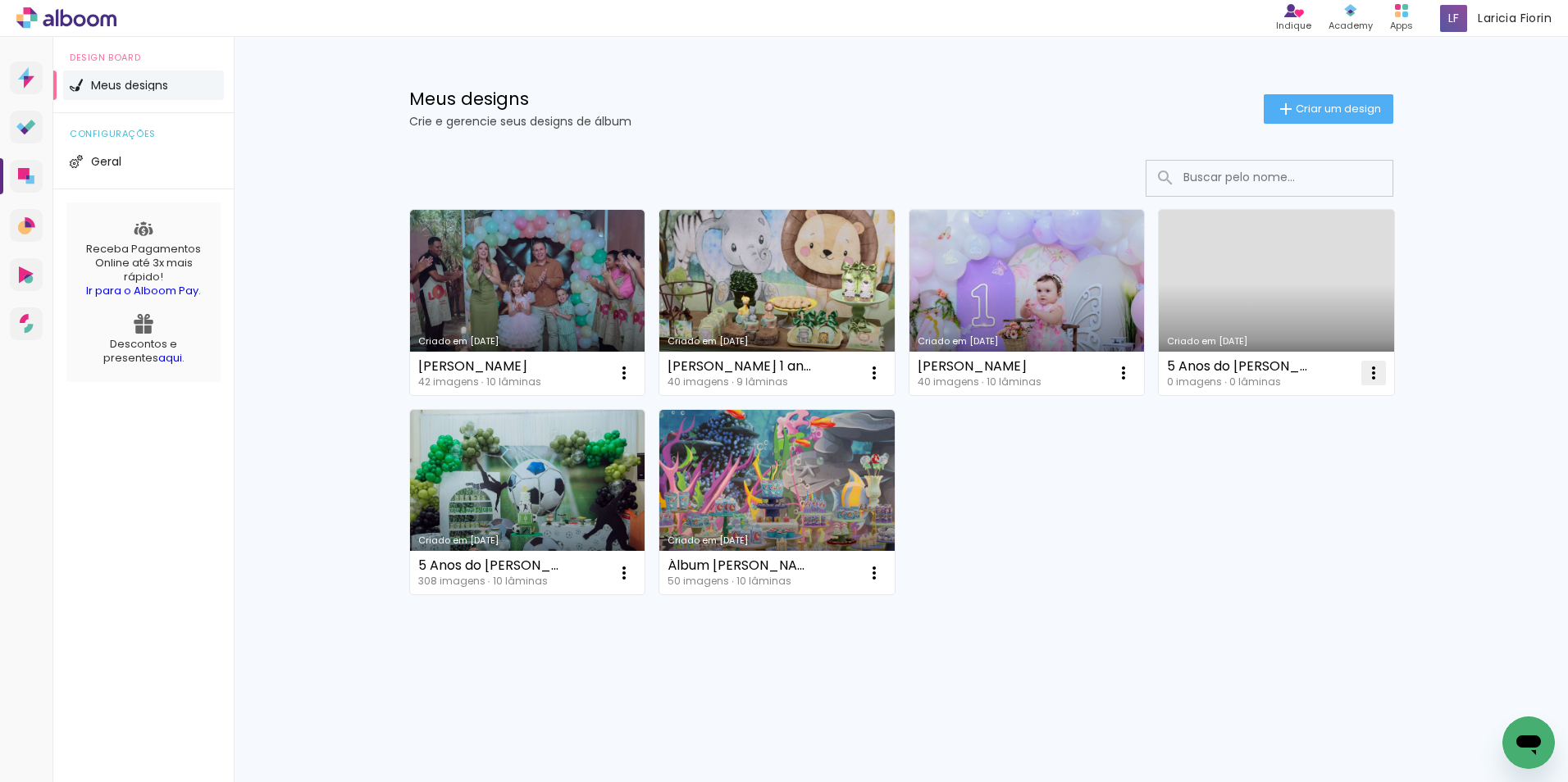
click at [1376, 361] on paper-icon-button at bounding box center [1373, 372] width 33 height 33
click at [1274, 482] on span "Excluir" at bounding box center [1281, 481] width 36 height 12
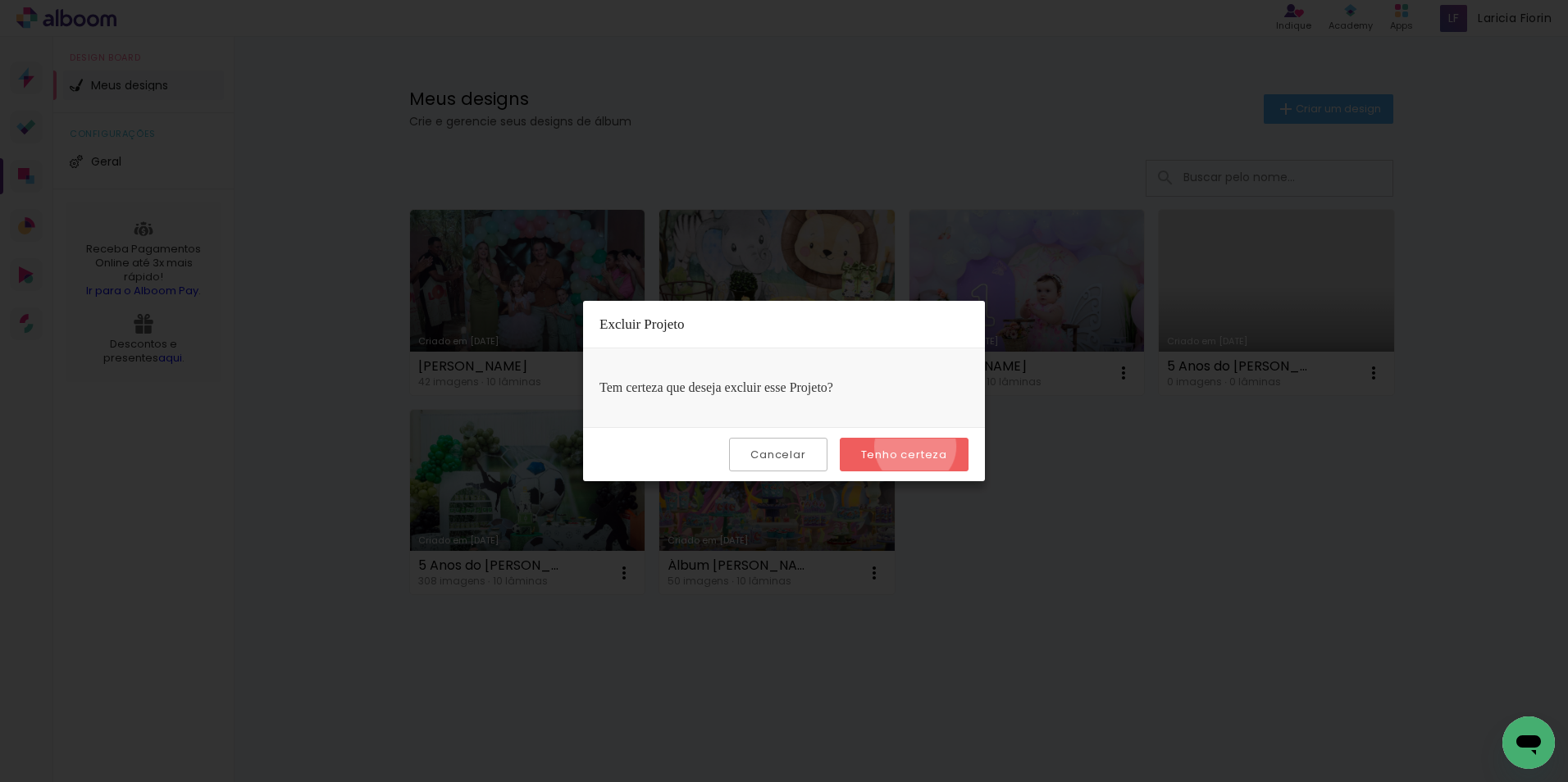
click at [0, 0] on slot "Tenho certeza" at bounding box center [0, 0] width 0 height 0
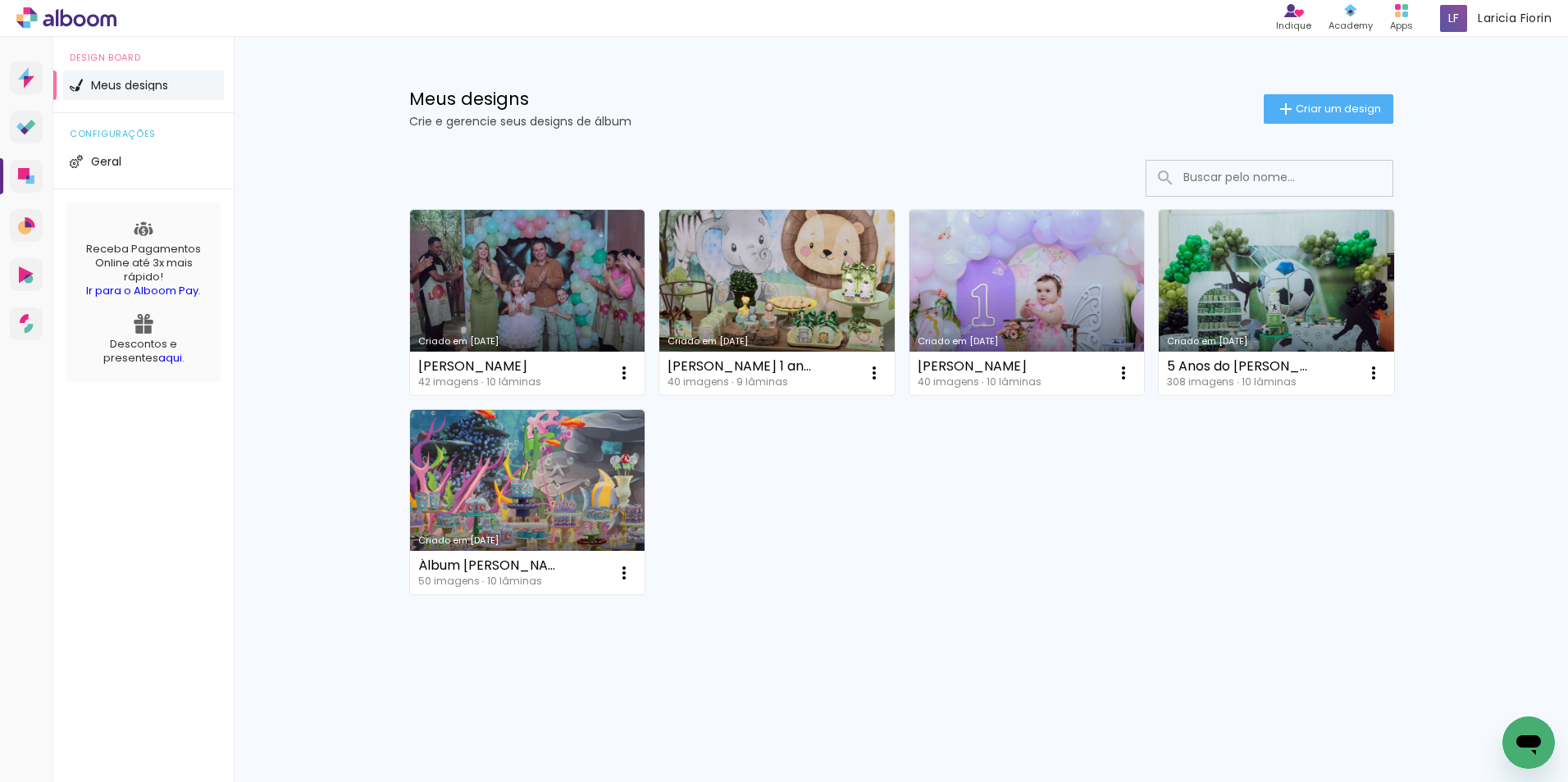
click at [1240, 564] on div "Criado em 27/09/25 Helena 42 imagens ∙ 10 lâminas Abrir Fazer uma cópia Excluir…" at bounding box center [900, 401] width 999 height 399
click at [1296, 94] on paper-button "Criar um design" at bounding box center [1328, 109] width 130 height 30
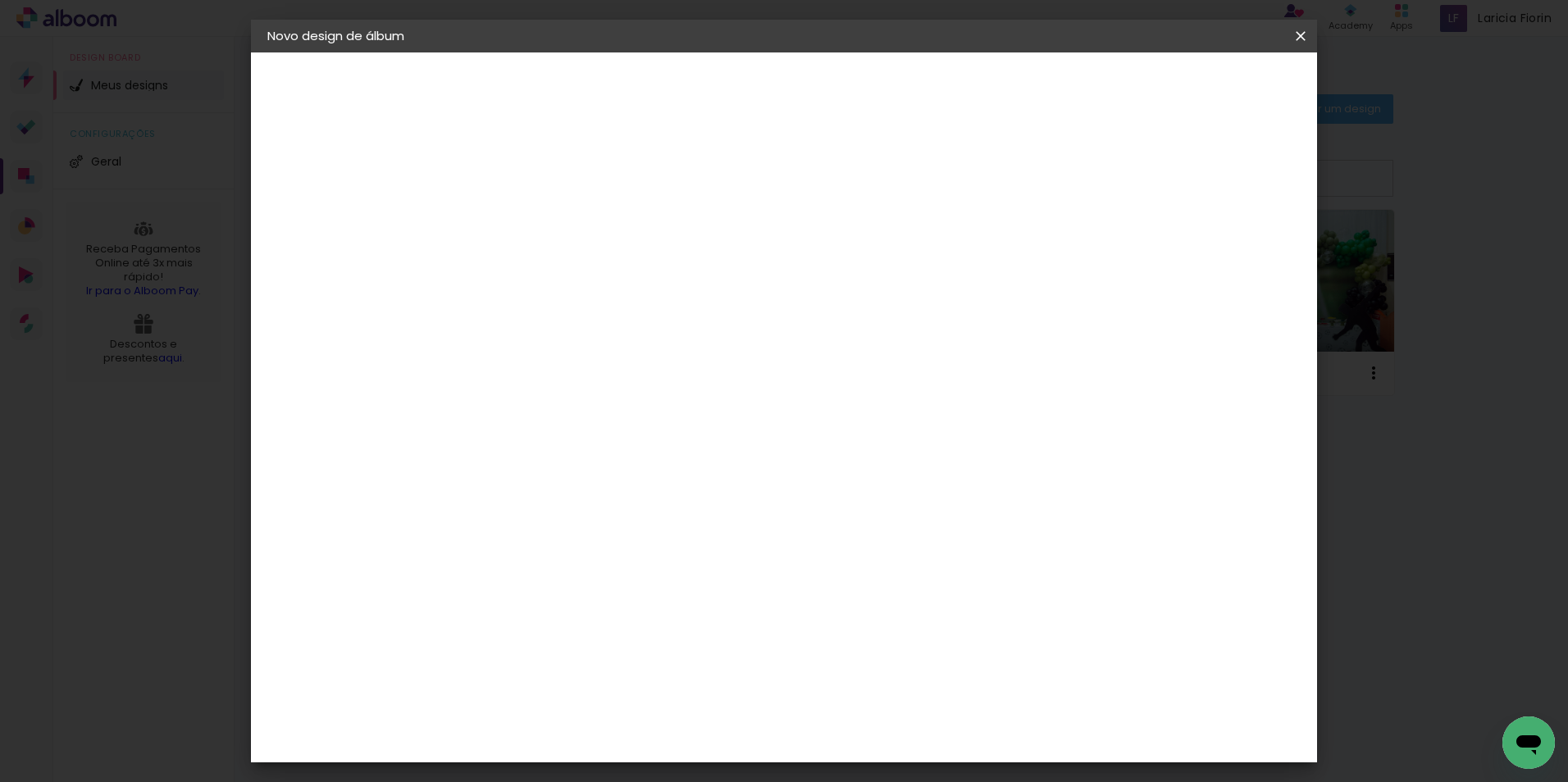
click at [535, 229] on input at bounding box center [535, 220] width 0 height 25
type input "[PERSON_NAME] 2 anos"
type paper-input "[PERSON_NAME] 2 anos"
click at [0, 0] on slot "Avançar" at bounding box center [0, 0] width 0 height 0
click at [842, 83] on div "Voltar Avançar" at bounding box center [760, 87] width 163 height 28
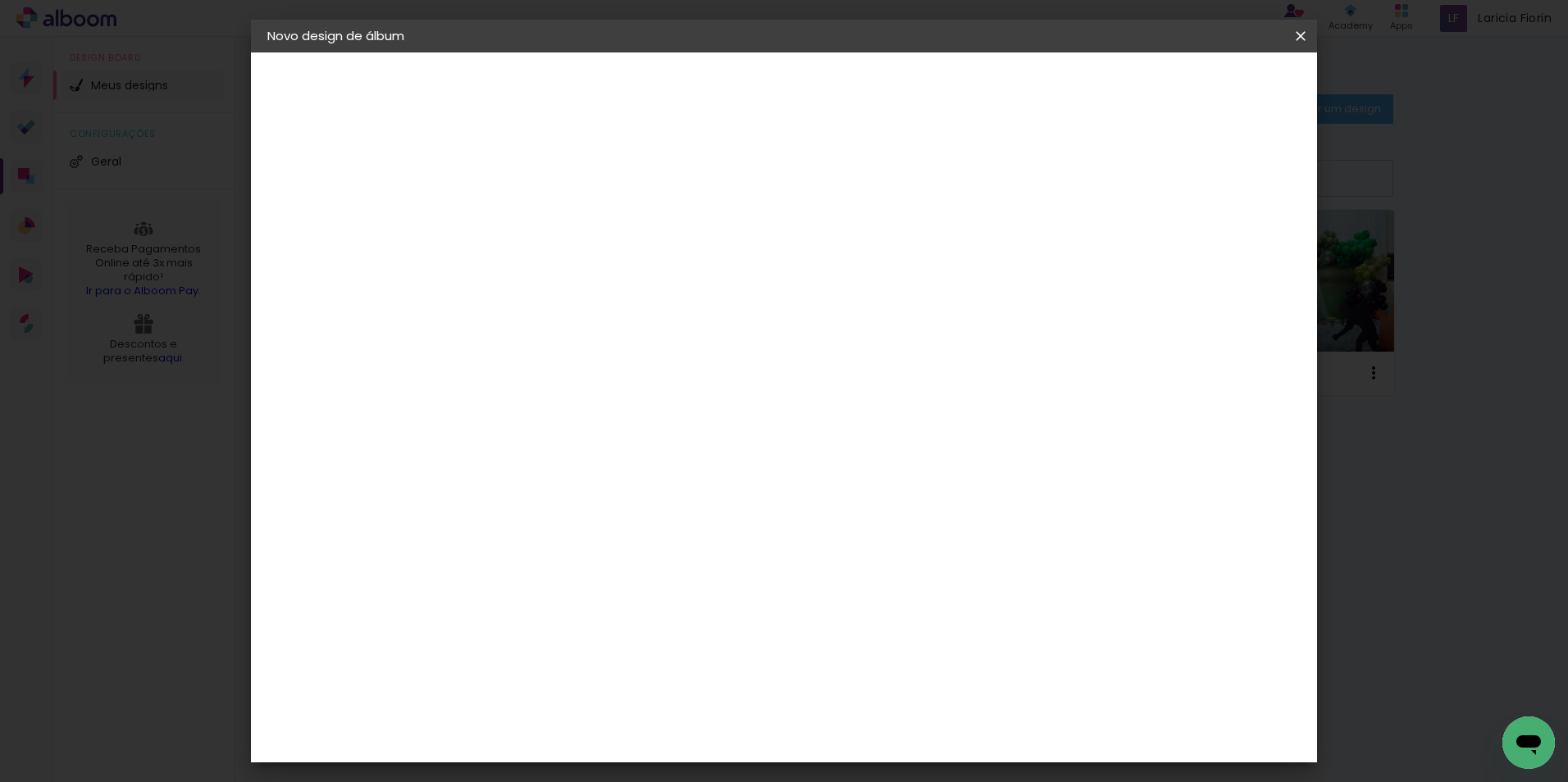
click at [564, 430] on div "Ágata" at bounding box center [544, 431] width 39 height 13
click at [0, 0] on slot "Avançar" at bounding box center [0, 0] width 0 height 0
click at [619, 276] on iron-icon at bounding box center [608, 285] width 20 height 20
click at [790, 276] on paper-item "Luxo" at bounding box center [890, 271] width 328 height 33
type input "Luxo"
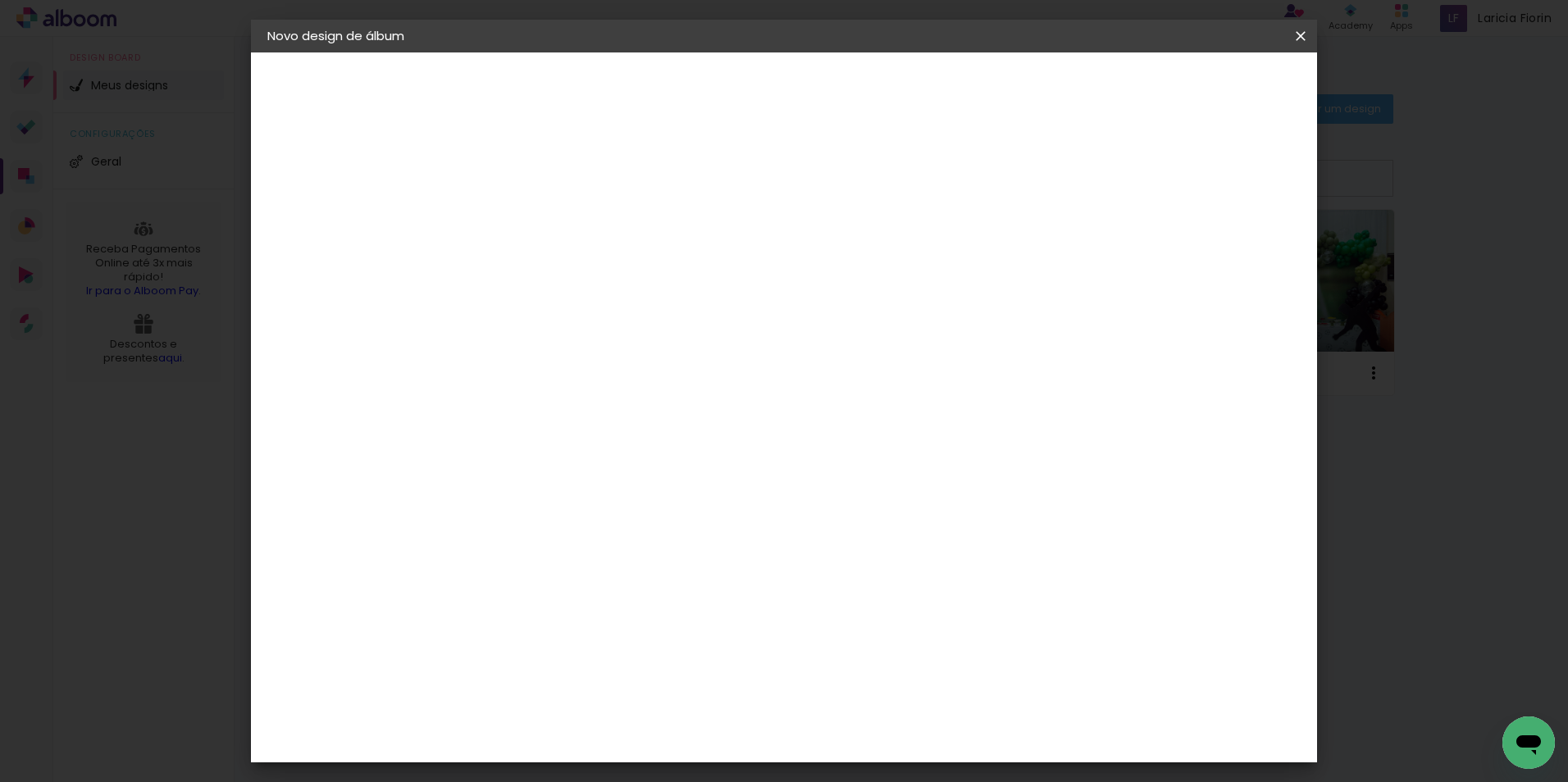
click at [646, 730] on span "20 × 20" at bounding box center [608, 751] width 76 height 43
click at [0, 0] on slot "Avançar" at bounding box center [0, 0] width 0 height 0
click at [1198, 85] on span "Iniciar design" at bounding box center [1161, 87] width 75 height 12
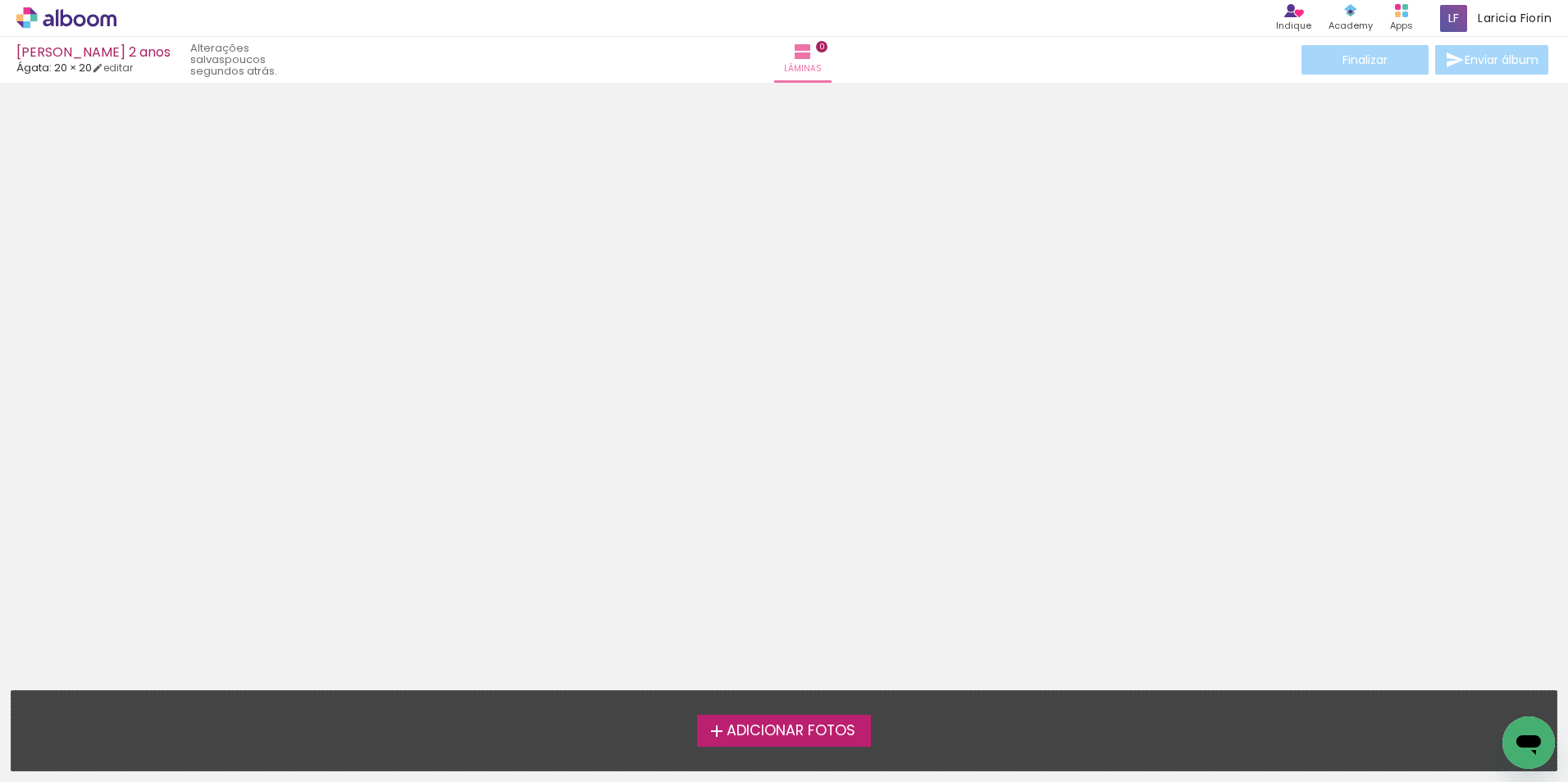
click at [764, 726] on span "Adicionar Fotos" at bounding box center [791, 730] width 129 height 14
click at [0, 0] on input "file" at bounding box center [0, 0] width 0 height 0
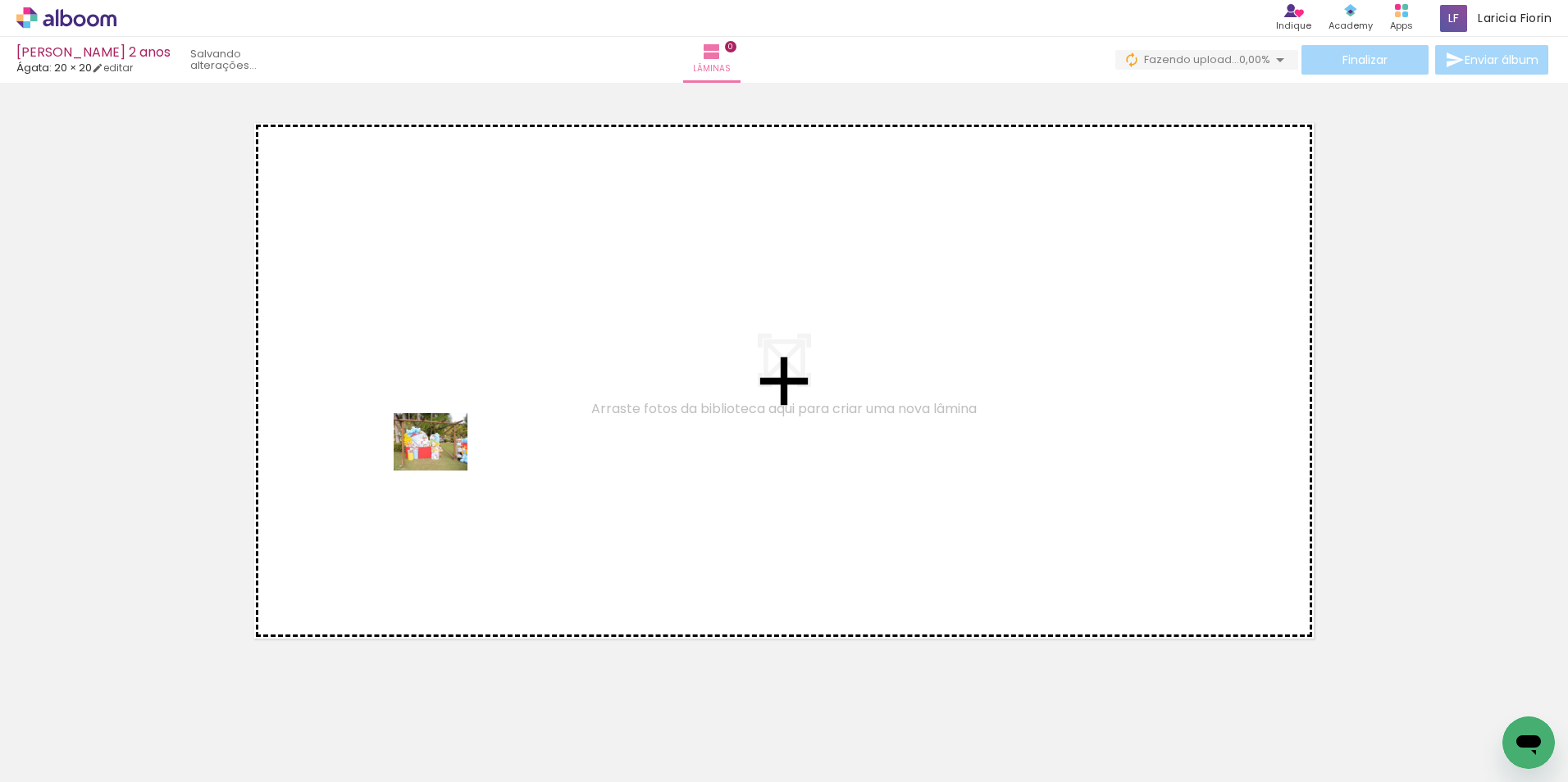
drag, startPoint x: 167, startPoint y: 746, endPoint x: 443, endPoint y: 462, distance: 396.0
click at [443, 462] on quentale-workspace at bounding box center [784, 391] width 1568 height 782
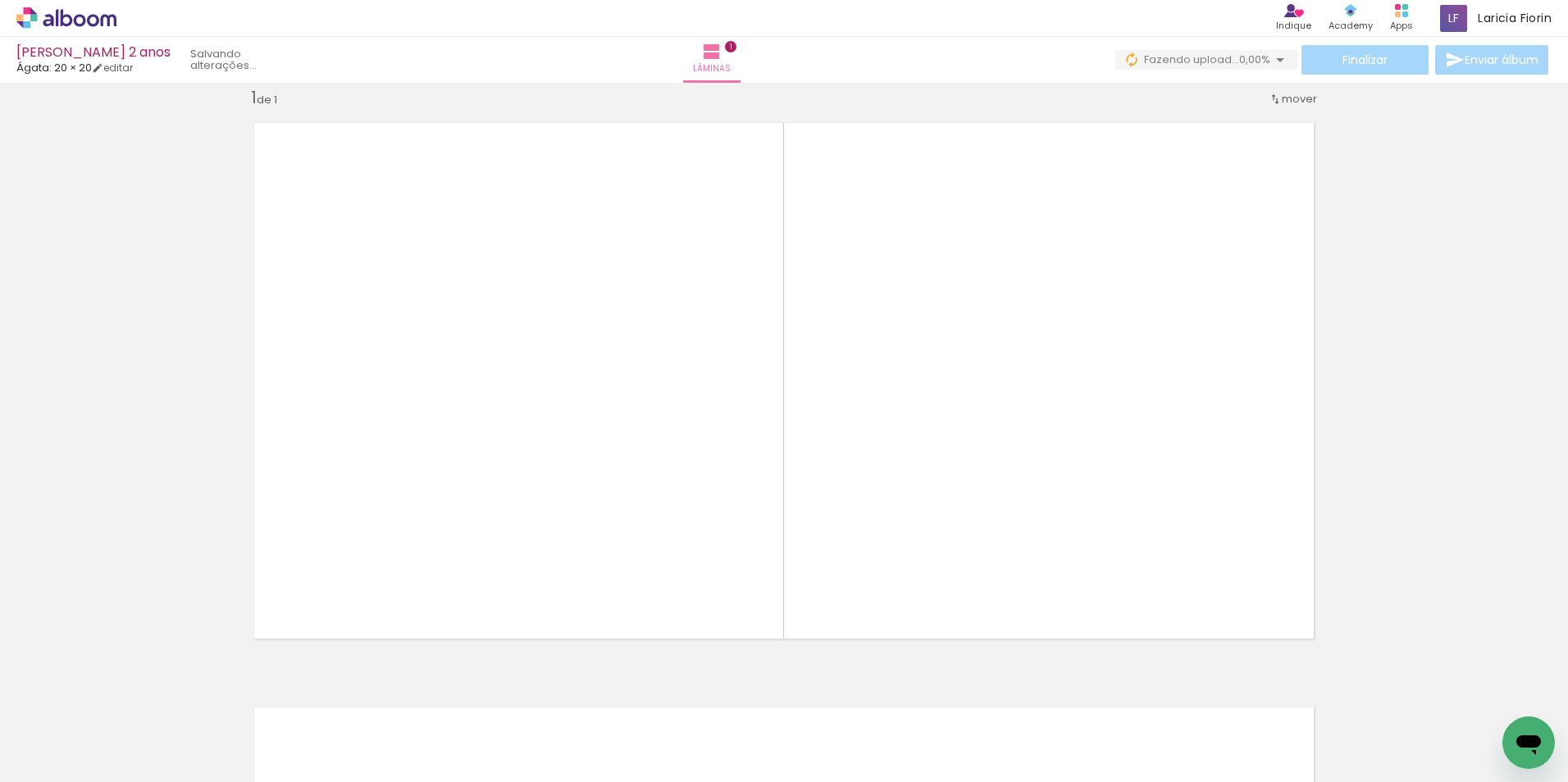
scroll to position [21, 0]
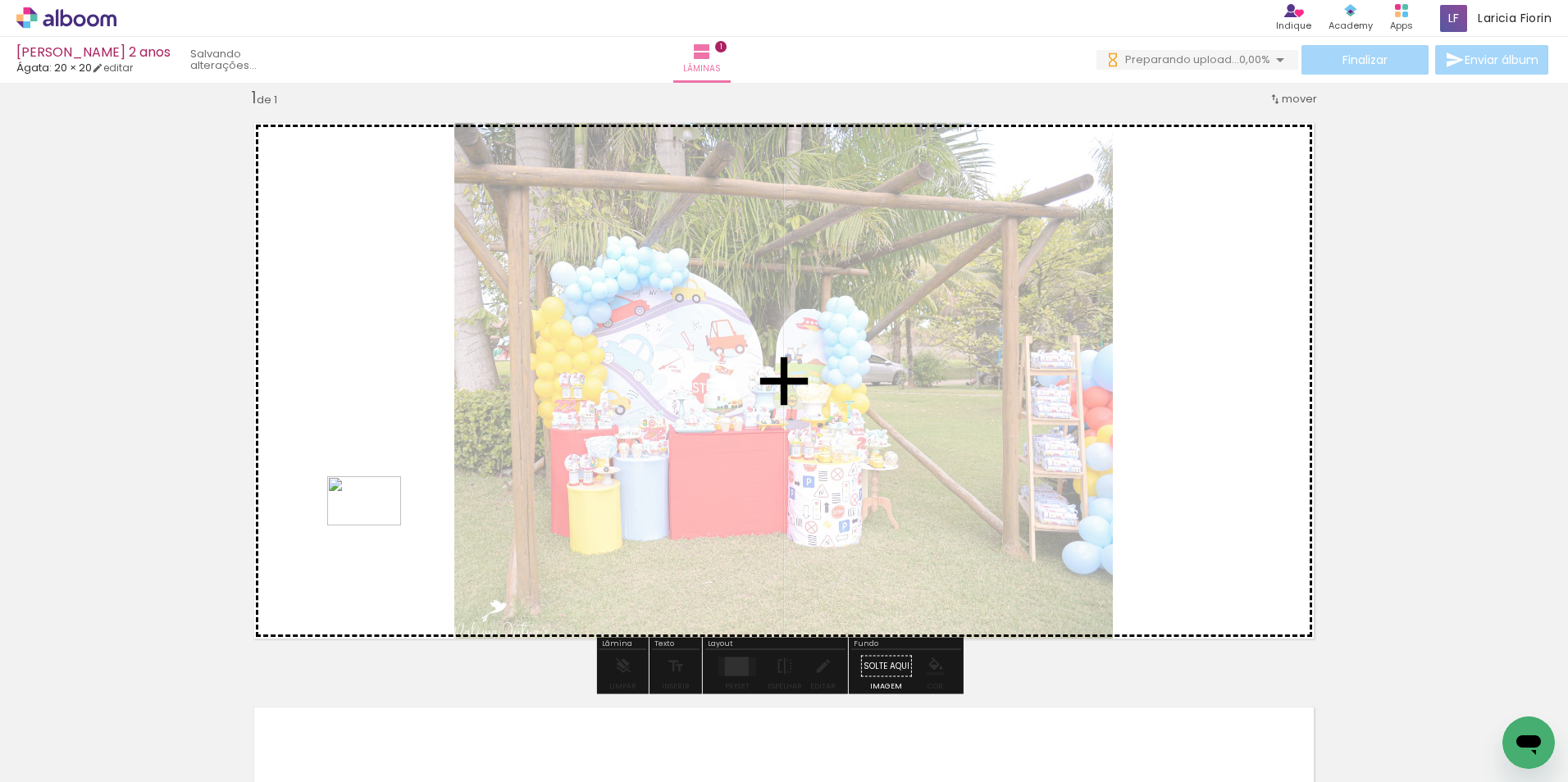
drag, startPoint x: 271, startPoint y: 735, endPoint x: 377, endPoint y: 525, distance: 235.2
click at [377, 525] on quentale-workspace at bounding box center [784, 391] width 1568 height 782
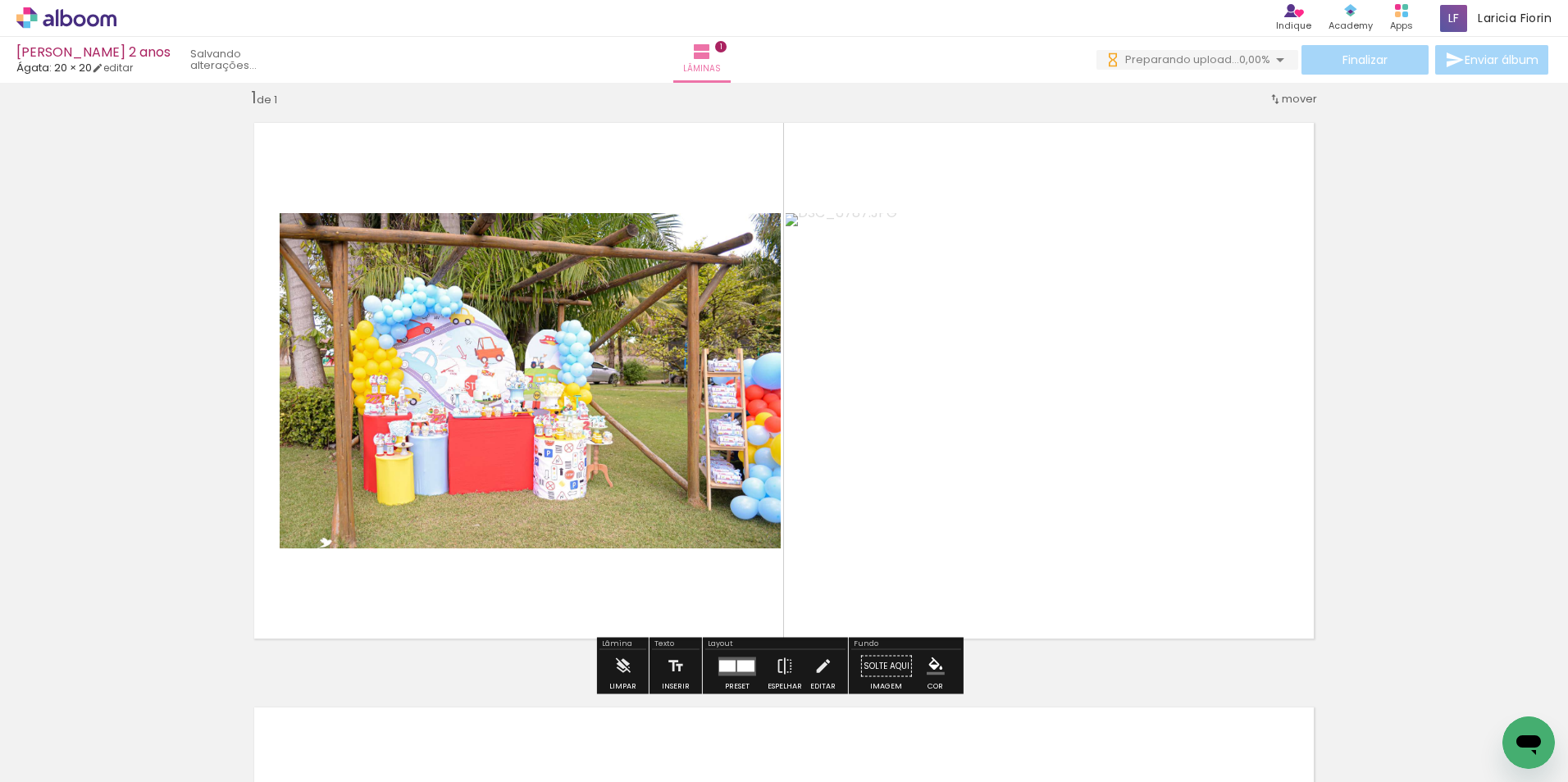
scroll to position [0, 0]
drag, startPoint x: 370, startPoint y: 726, endPoint x: 406, endPoint y: 543, distance: 186.5
click at [406, 543] on quentale-workspace at bounding box center [784, 391] width 1568 height 782
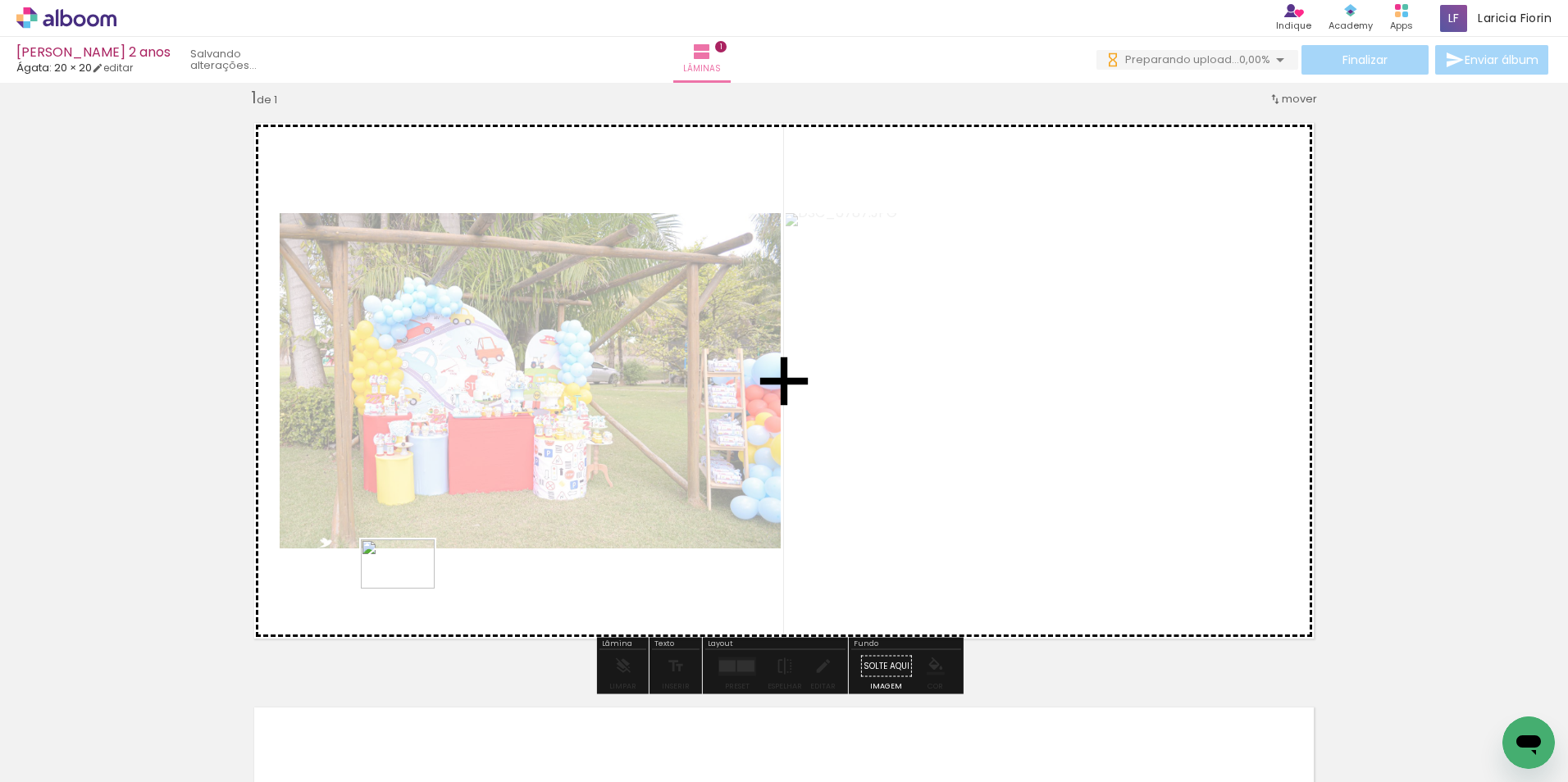
drag, startPoint x: 361, startPoint y: 740, endPoint x: 410, endPoint y: 589, distance: 158.8
click at [410, 589] on quentale-workspace at bounding box center [784, 391] width 1568 height 782
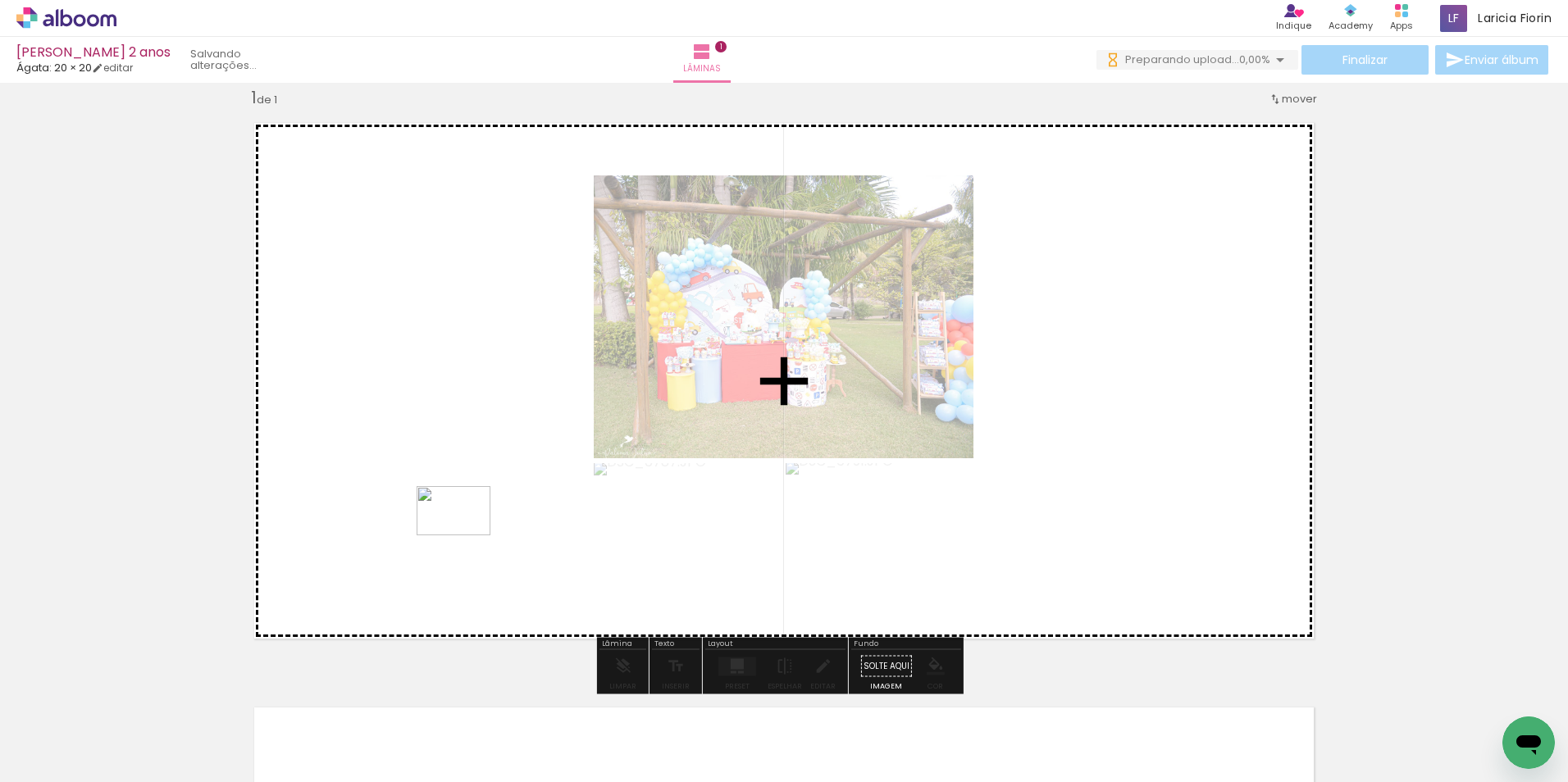
drag, startPoint x: 462, startPoint y: 746, endPoint x: 466, endPoint y: 535, distance: 211.0
click at [466, 535] on quentale-workspace at bounding box center [784, 391] width 1568 height 782
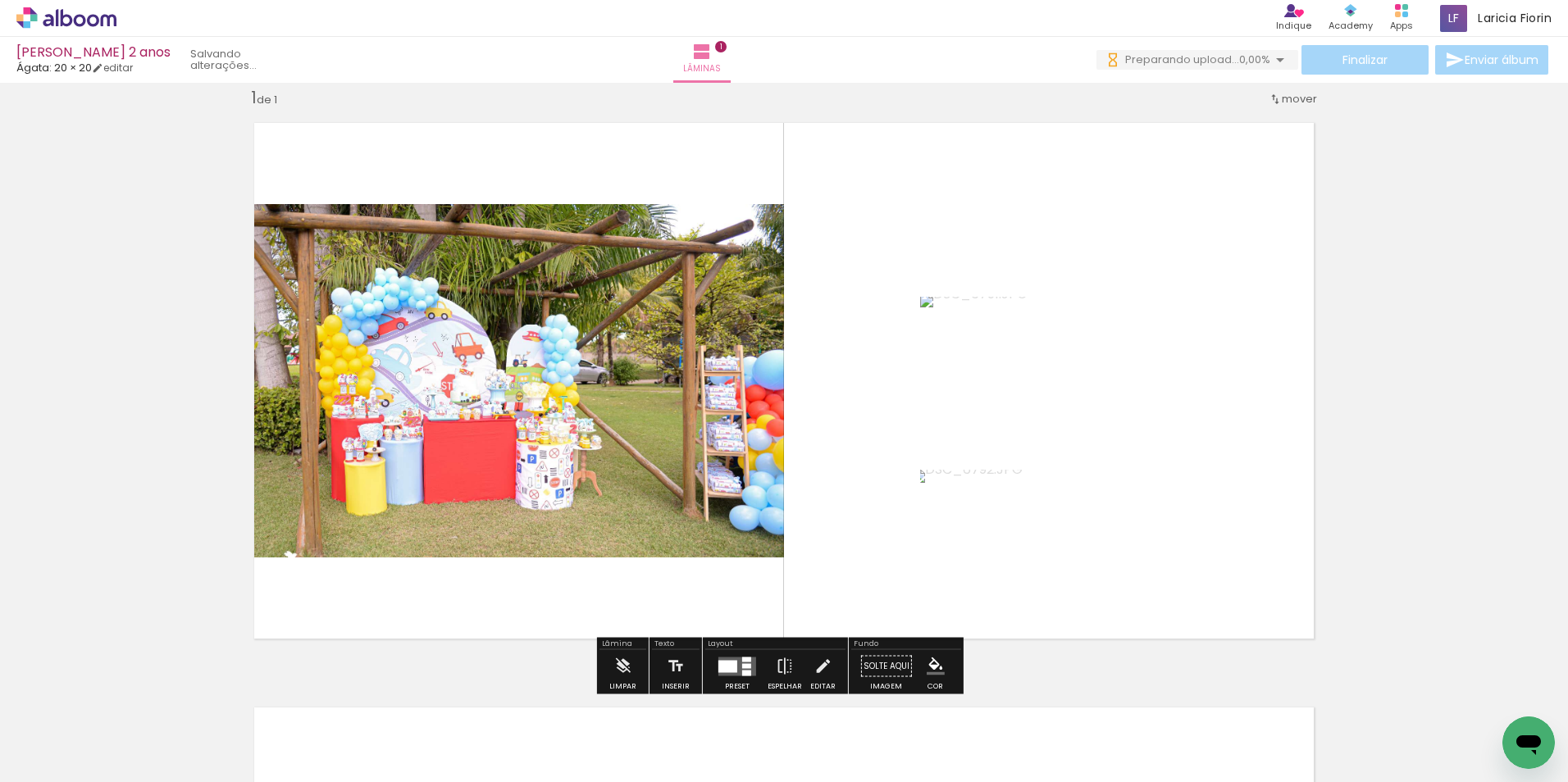
drag, startPoint x: 546, startPoint y: 742, endPoint x: 551, endPoint y: 561, distance: 181.1
click at [552, 559] on quentale-workspace at bounding box center [784, 391] width 1568 height 782
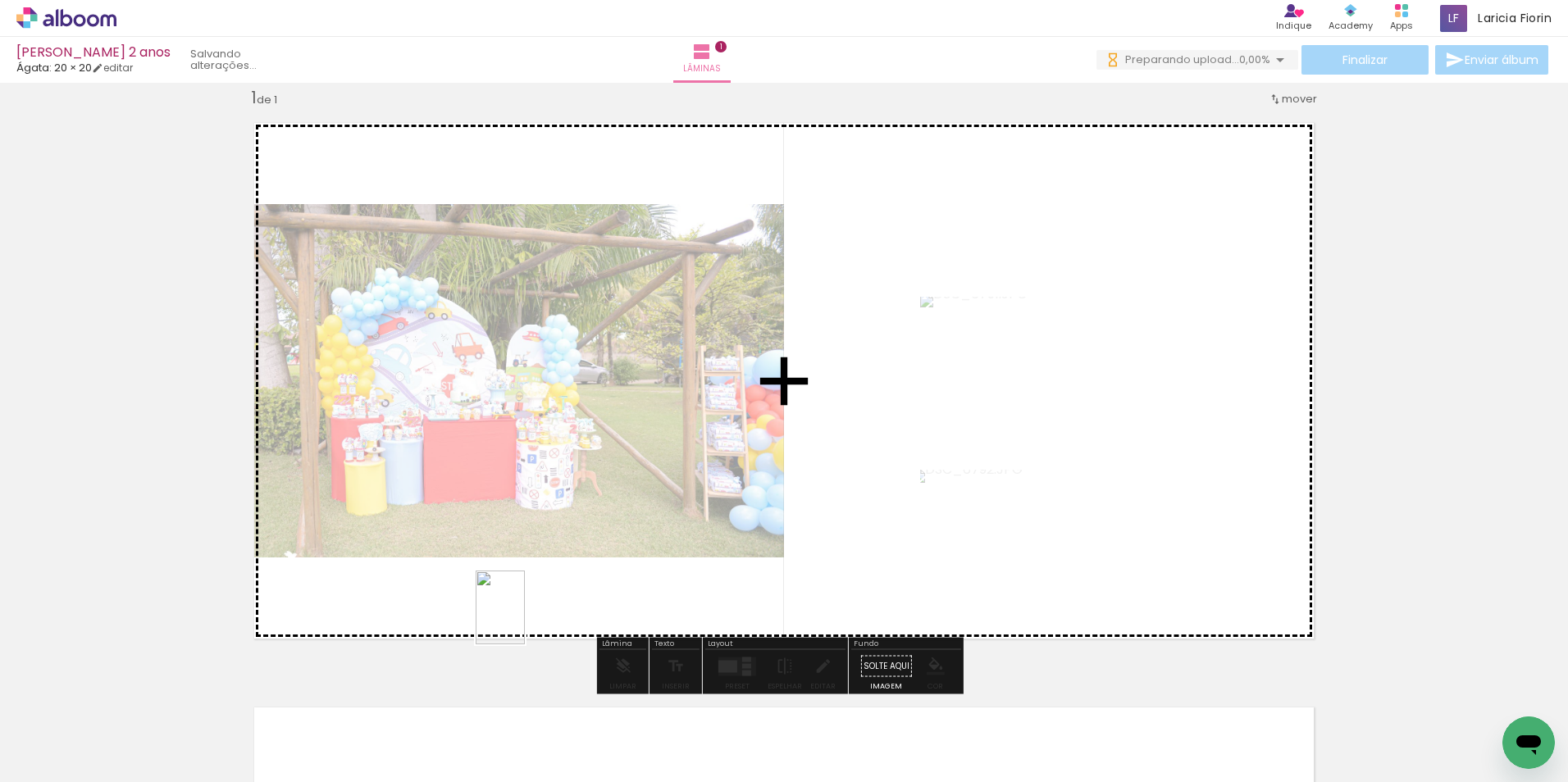
drag, startPoint x: 521, startPoint y: 732, endPoint x: 524, endPoint y: 620, distance: 112.0
click at [524, 620] on quentale-workspace at bounding box center [784, 391] width 1568 height 782
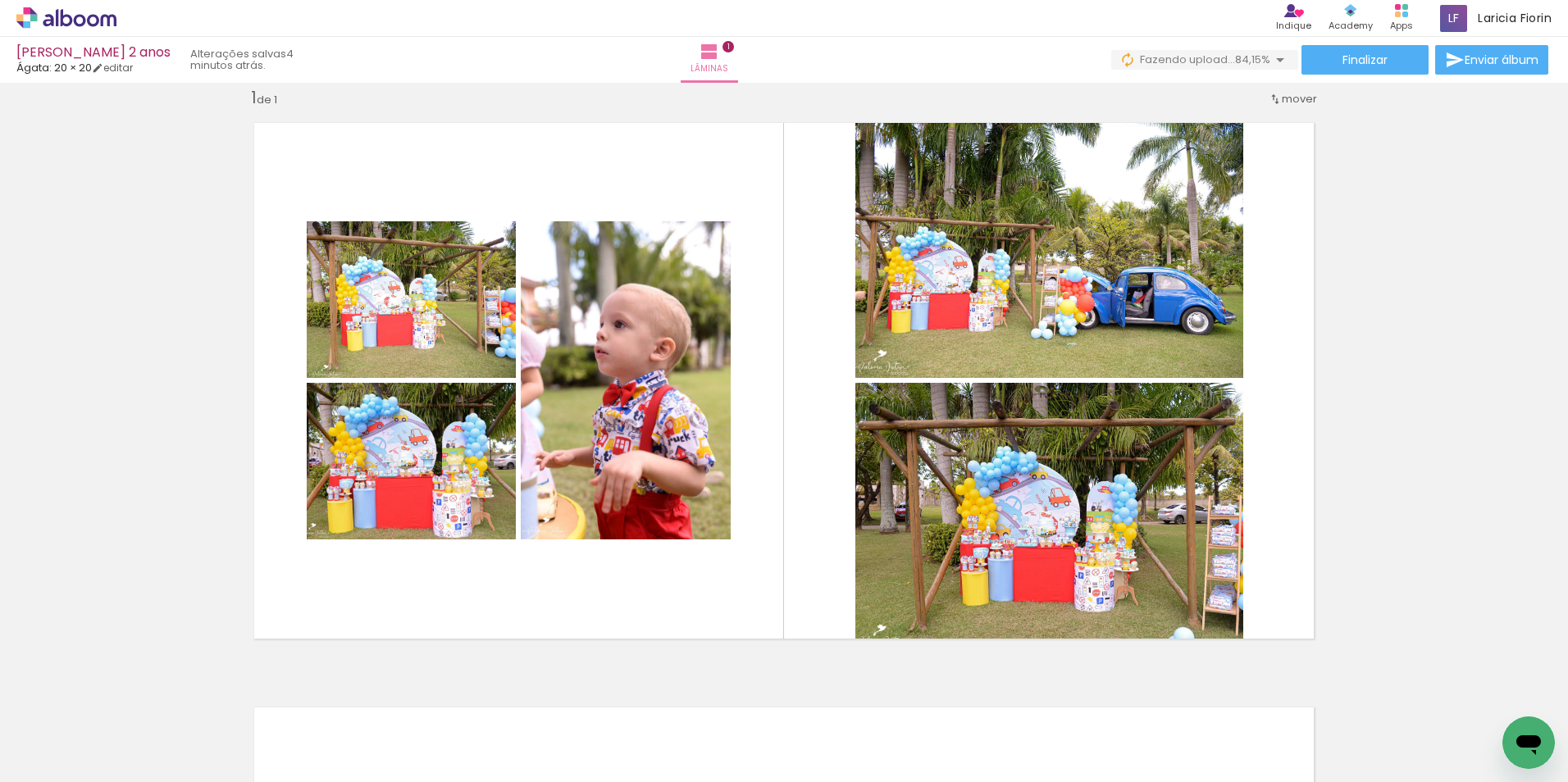
scroll to position [0, 3681]
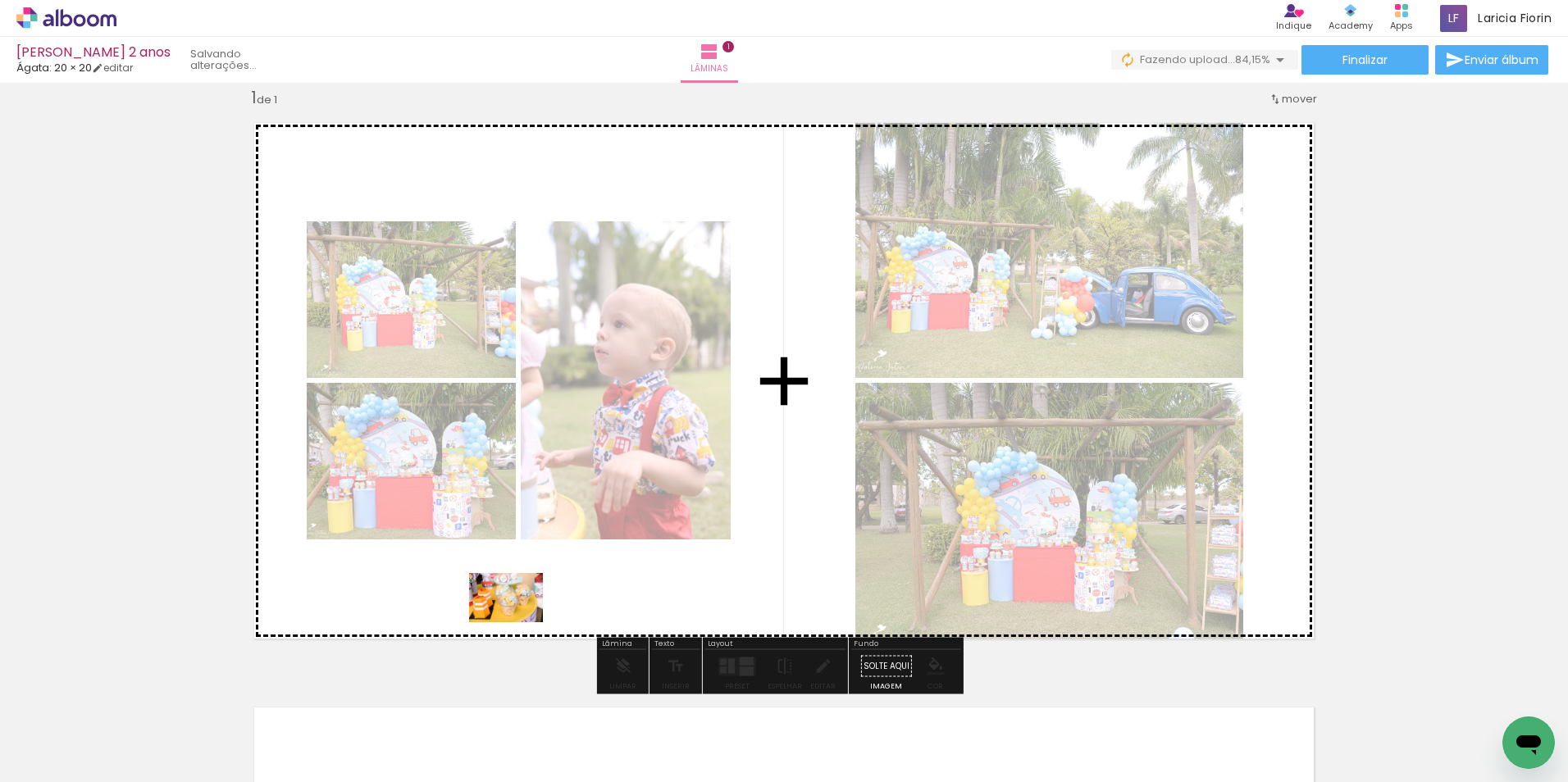
drag, startPoint x: 518, startPoint y: 733, endPoint x: 518, endPoint y: 622, distance: 111.0
click at [518, 622] on quentale-workspace at bounding box center [784, 391] width 1568 height 782
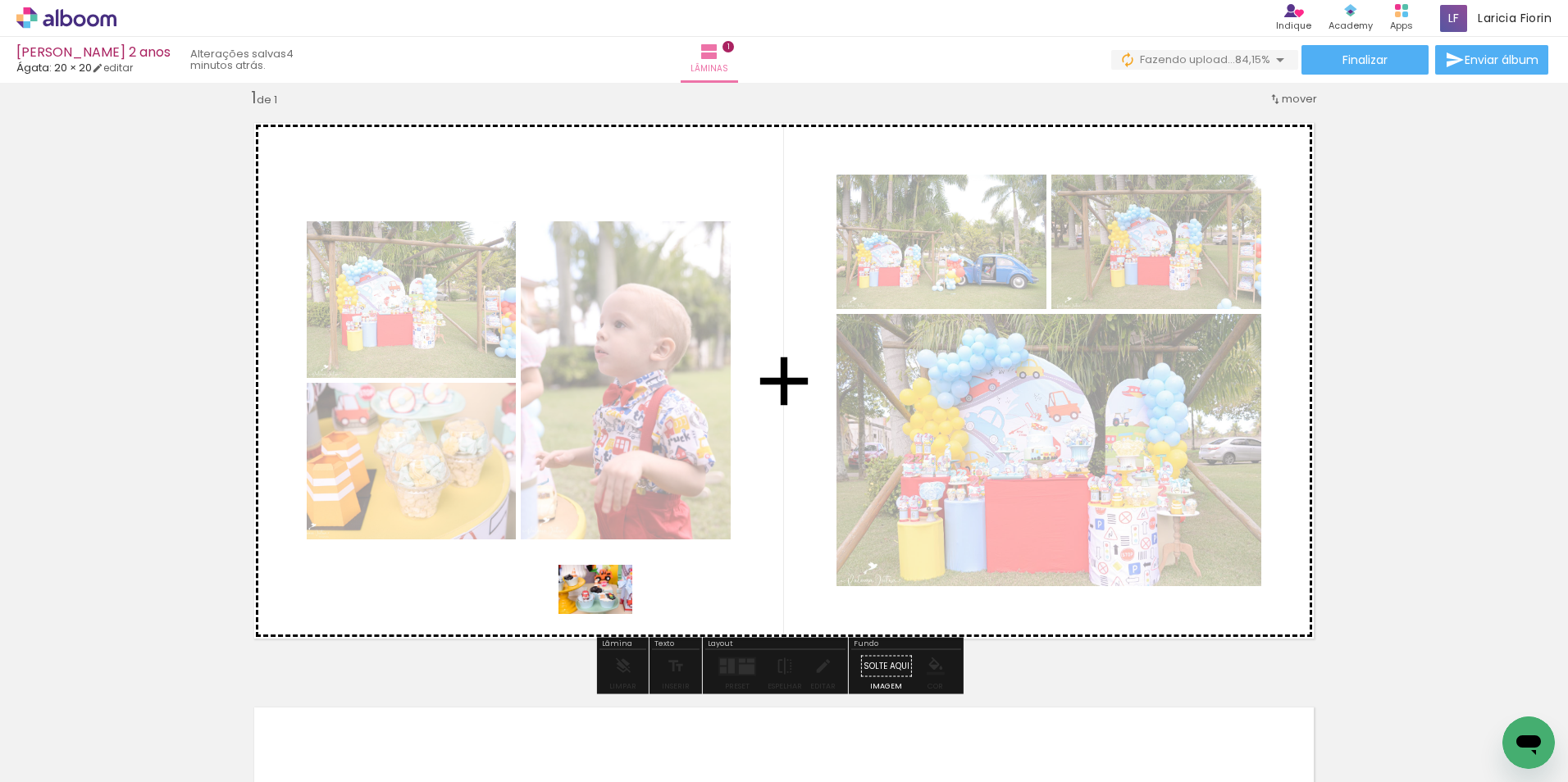
drag, startPoint x: 600, startPoint y: 751, endPoint x: 608, endPoint y: 614, distance: 137.2
click at [608, 614] on quentale-workspace at bounding box center [784, 391] width 1568 height 782
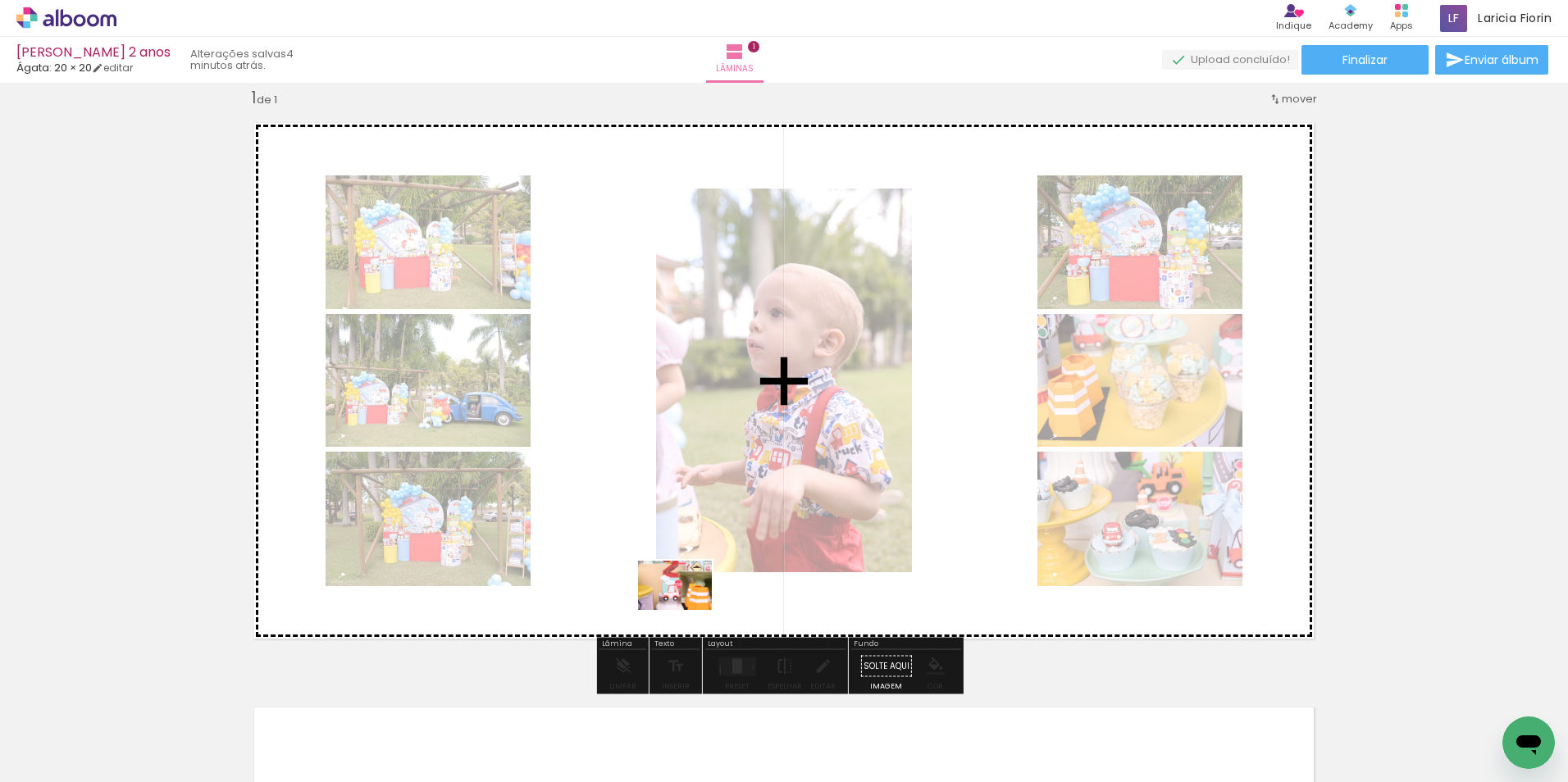
drag, startPoint x: 712, startPoint y: 746, endPoint x: 687, endPoint y: 609, distance: 139.3
click at [687, 609] on quentale-workspace at bounding box center [784, 391] width 1568 height 782
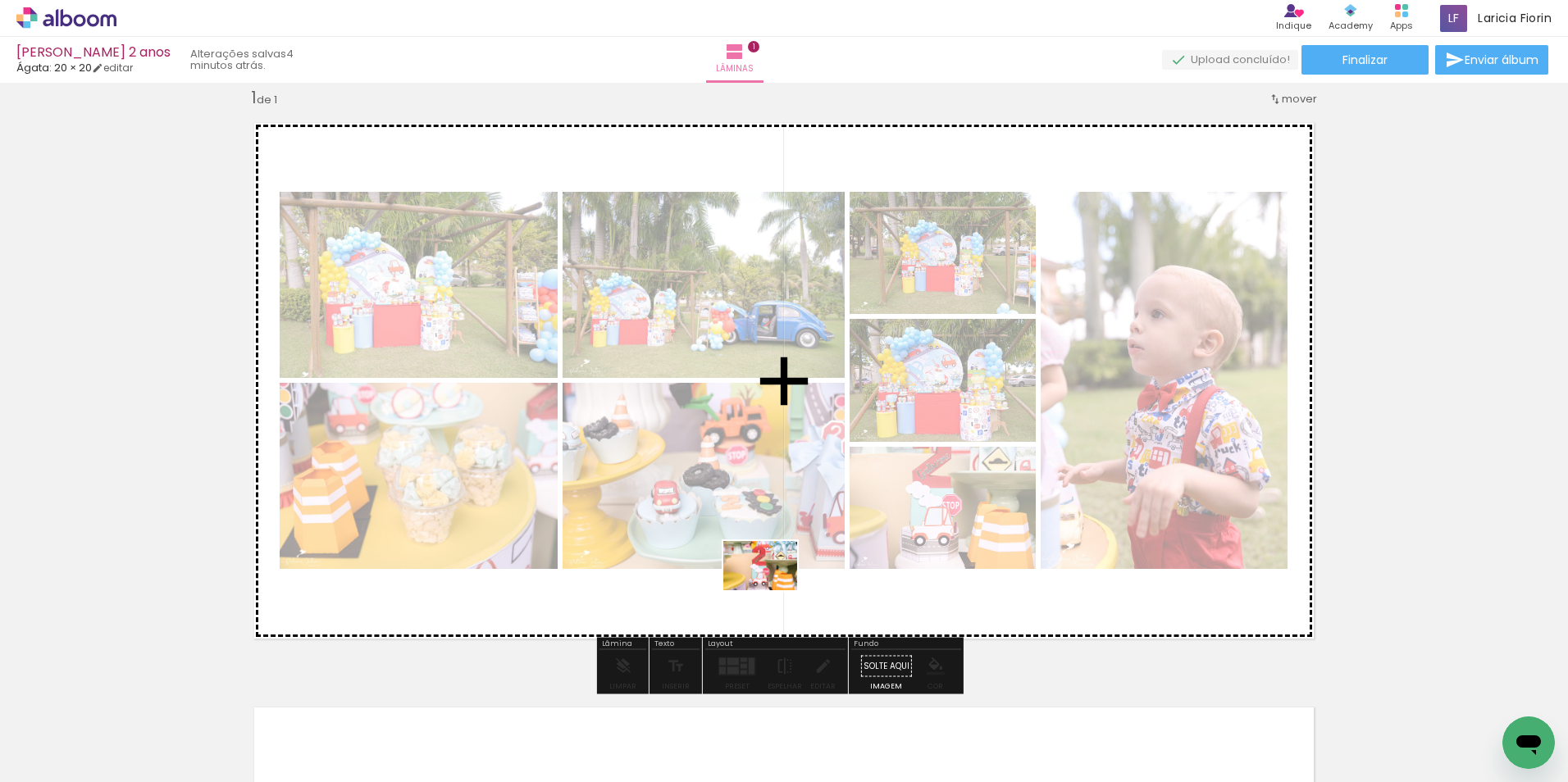
drag, startPoint x: 804, startPoint y: 756, endPoint x: 772, endPoint y: 590, distance: 169.1
click at [772, 590] on quentale-workspace at bounding box center [784, 391] width 1568 height 782
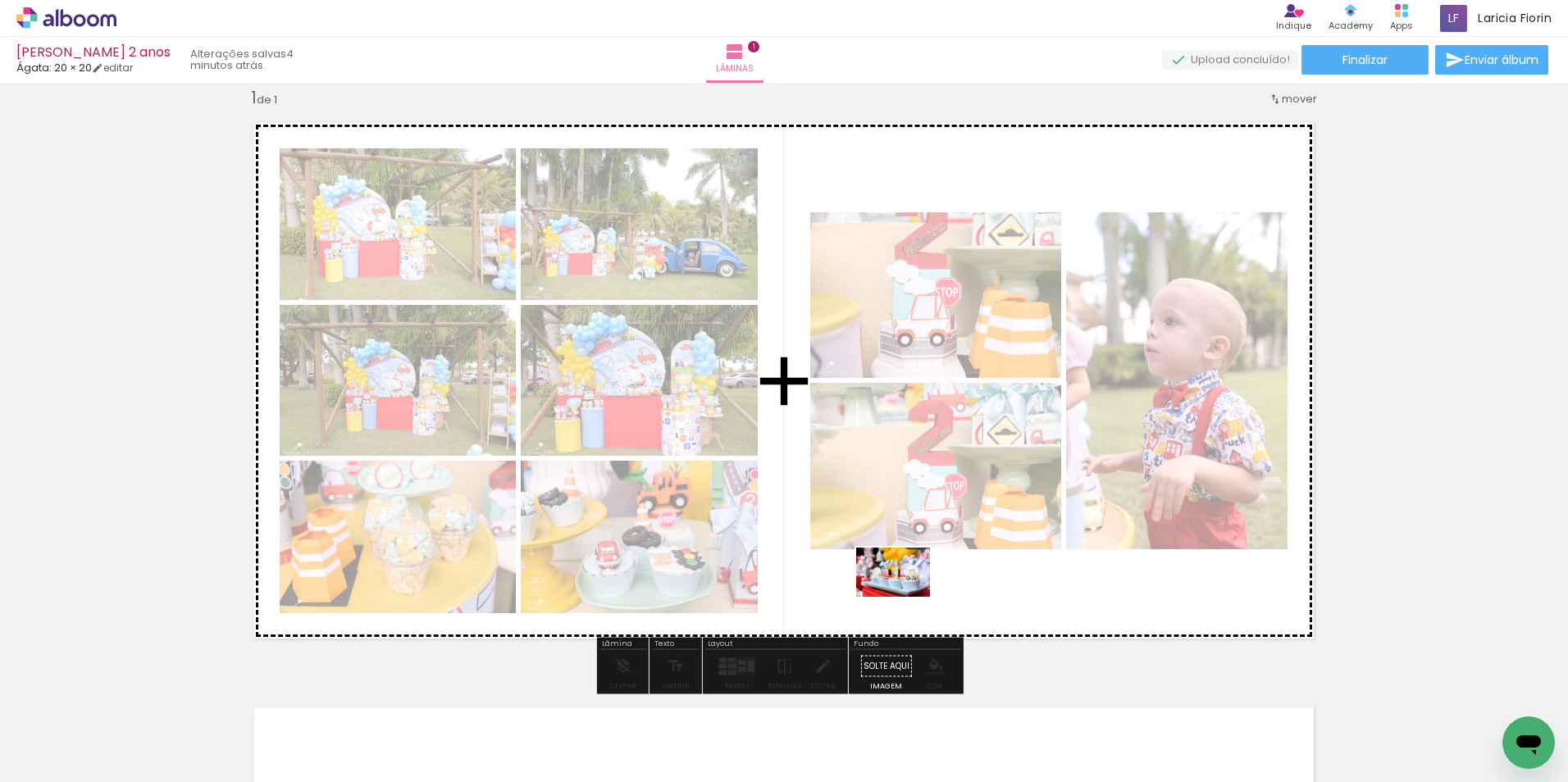
drag, startPoint x: 917, startPoint y: 736, endPoint x: 905, endPoint y: 596, distance: 140.5
click at [905, 596] on quentale-workspace at bounding box center [784, 391] width 1568 height 782
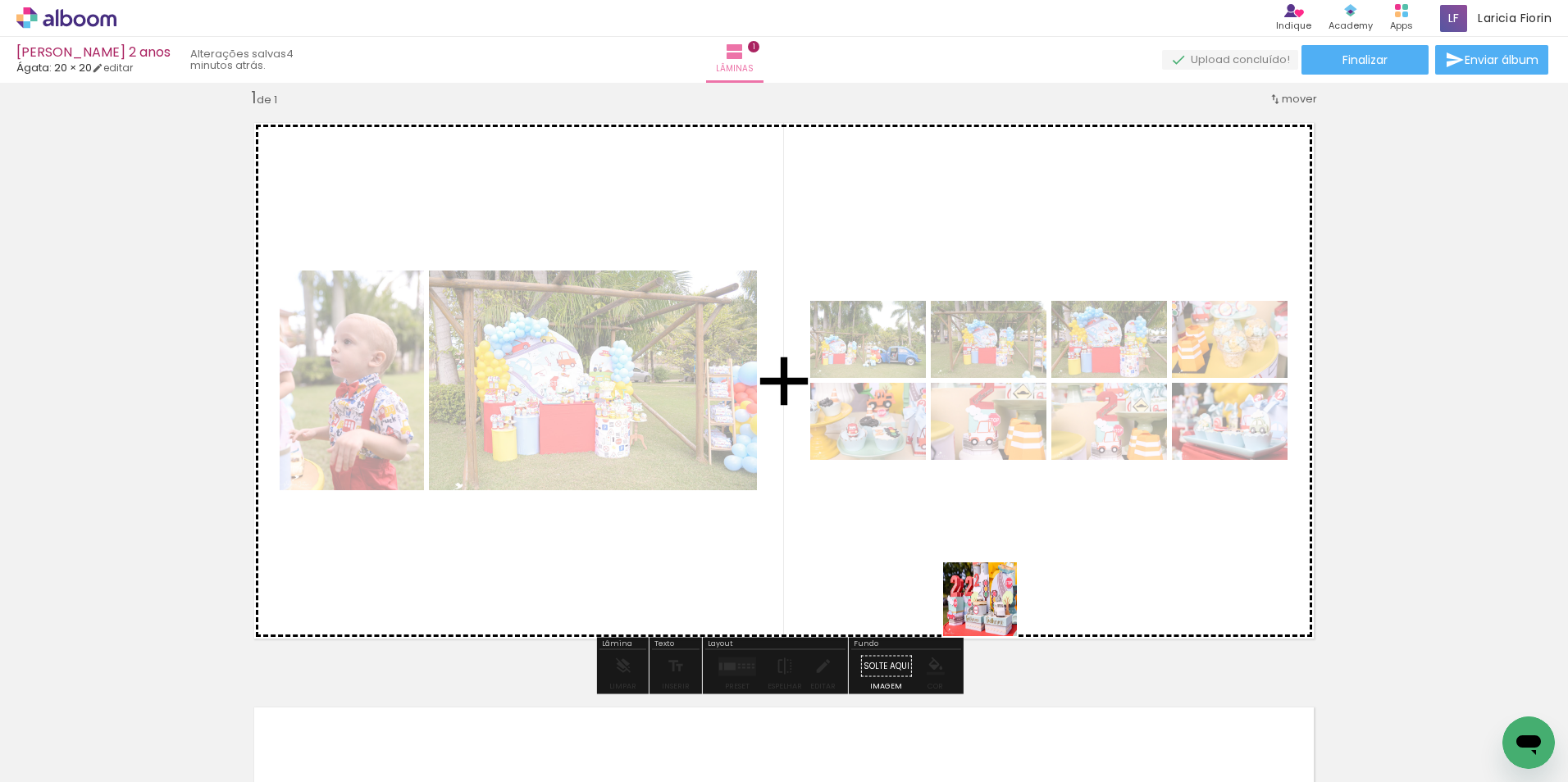
drag, startPoint x: 1001, startPoint y: 735, endPoint x: 995, endPoint y: 624, distance: 111.2
click at [992, 586] on quentale-workspace at bounding box center [784, 391] width 1568 height 782
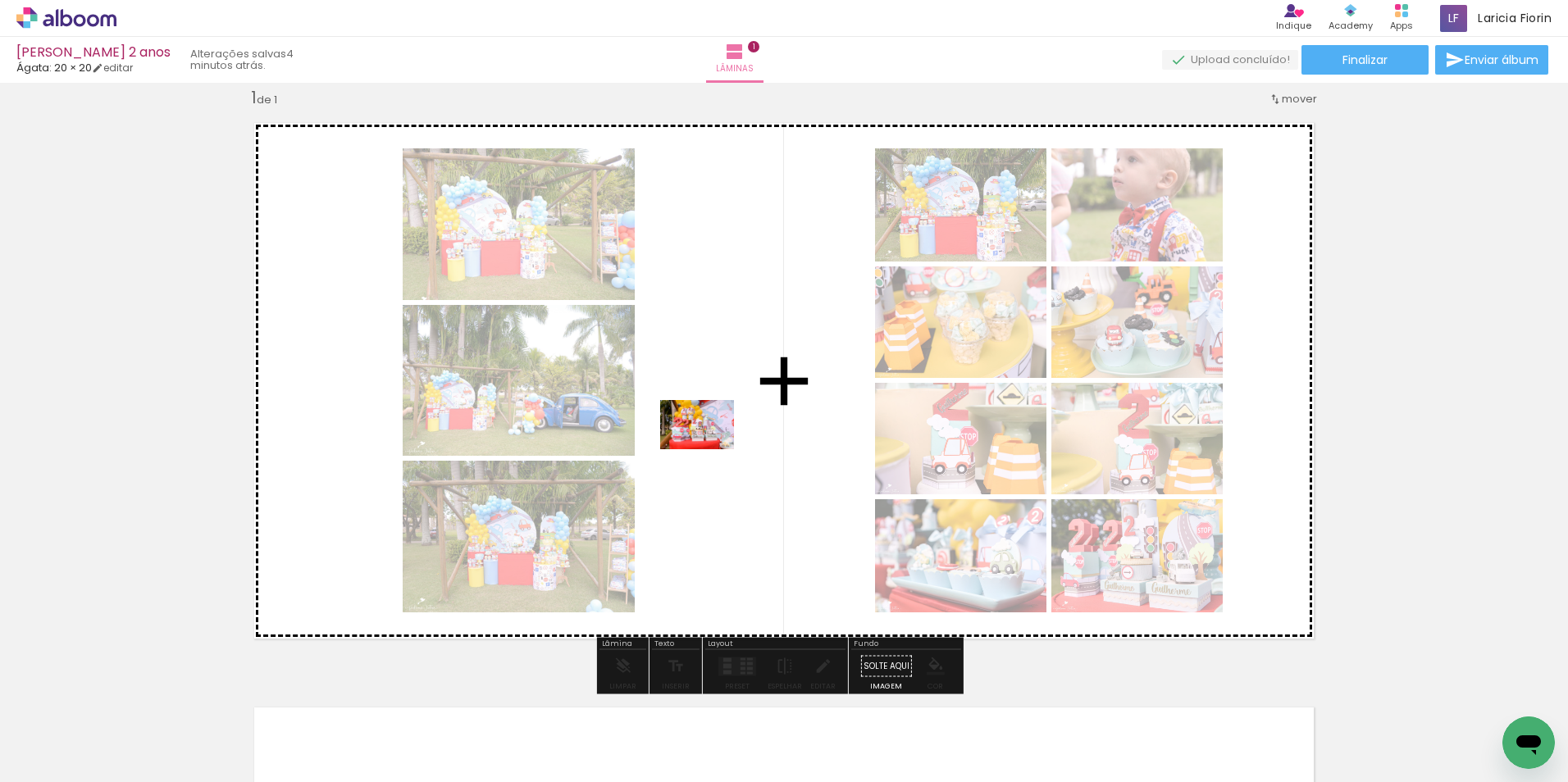
drag, startPoint x: 1059, startPoint y: 728, endPoint x: 706, endPoint y: 452, distance: 448.1
click at [706, 452] on quentale-workspace at bounding box center [784, 391] width 1568 height 782
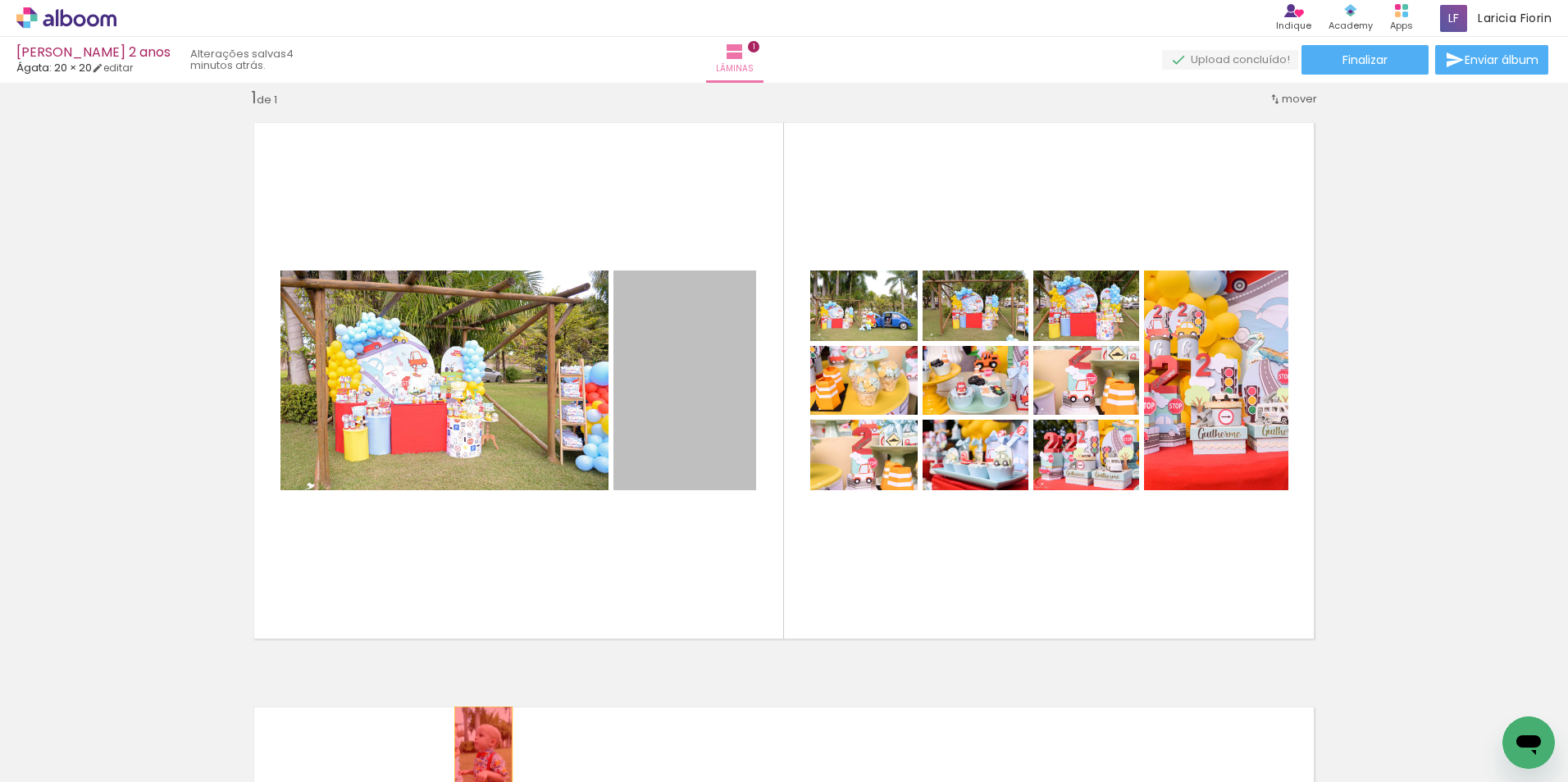
drag, startPoint x: 695, startPoint y: 408, endPoint x: 477, endPoint y: 751, distance: 406.4
click at [477, 751] on quentale-workspace at bounding box center [784, 391] width 1568 height 782
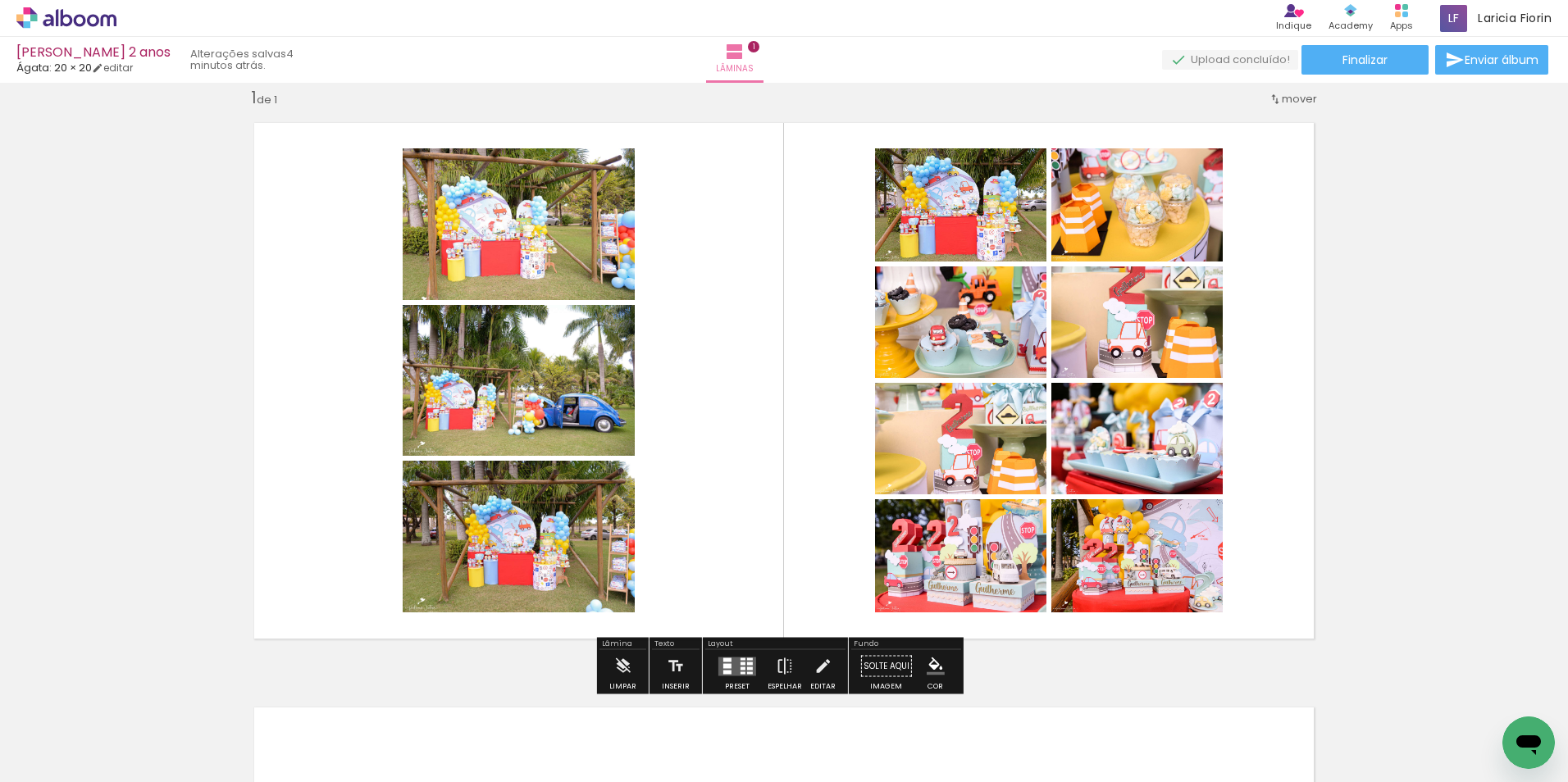
click at [747, 671] on div at bounding box center [749, 672] width 6 height 3
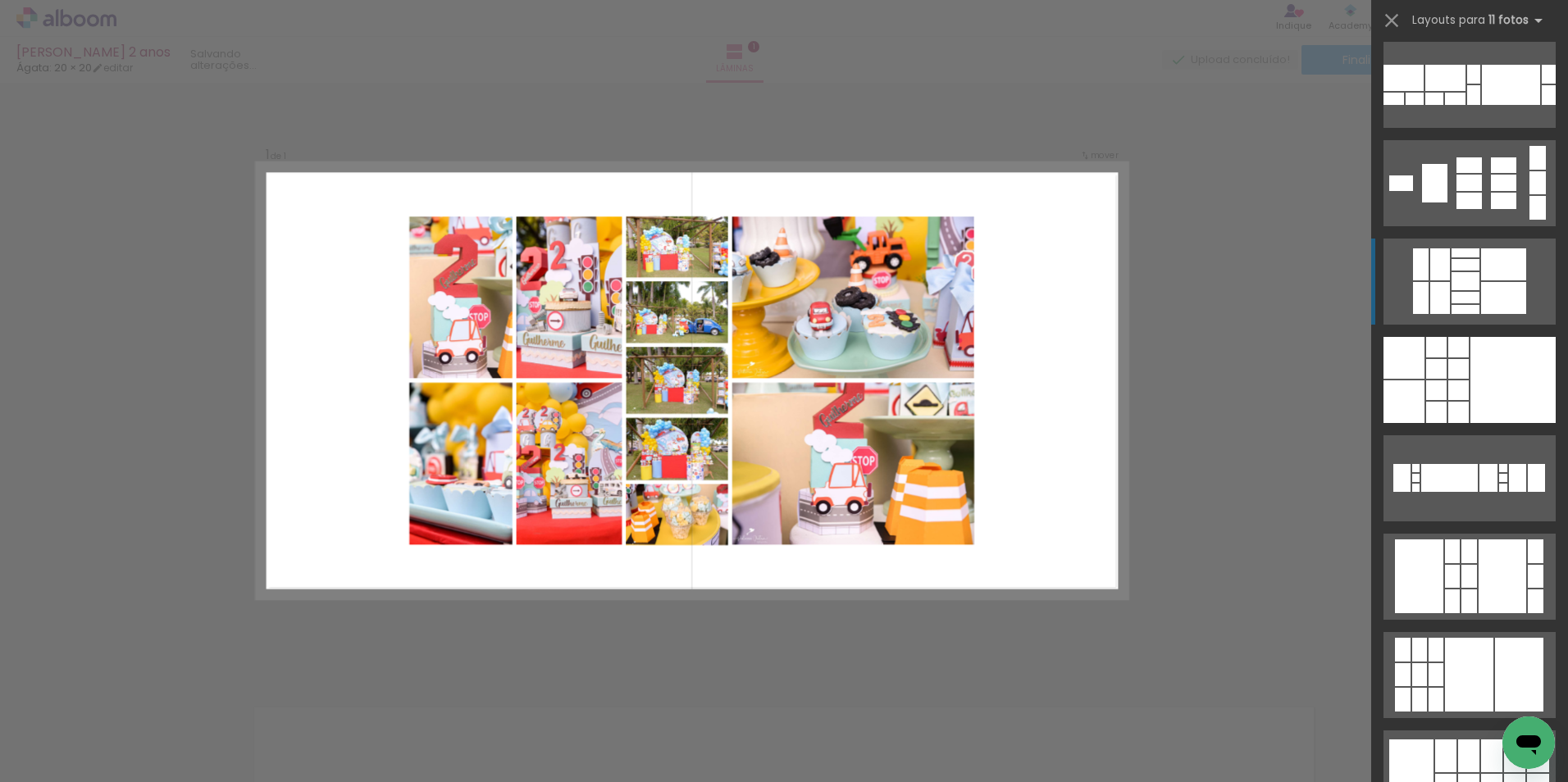
scroll to position [3114, 0]
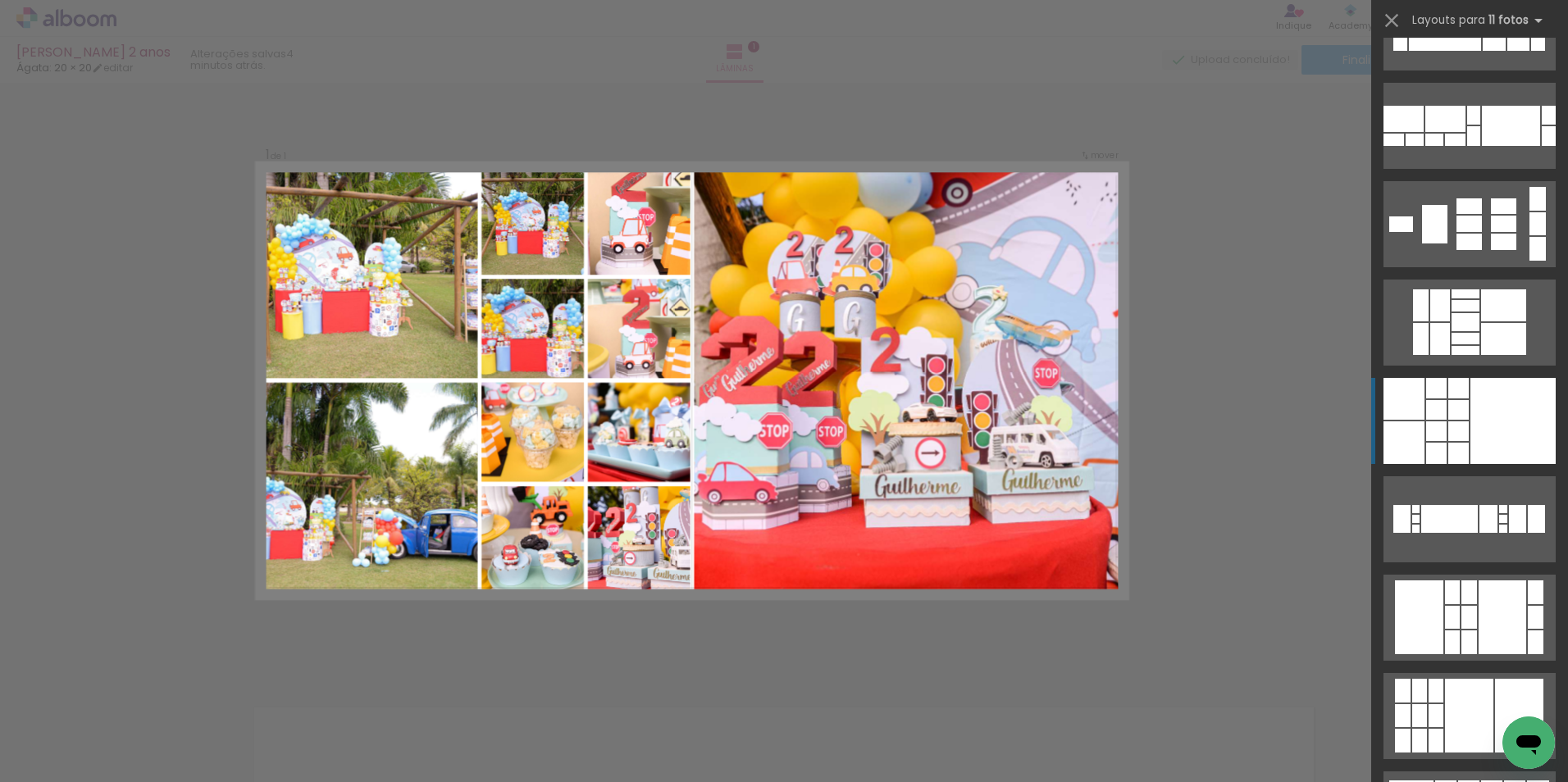
click at [1451, 447] on div at bounding box center [1459, 453] width 20 height 21
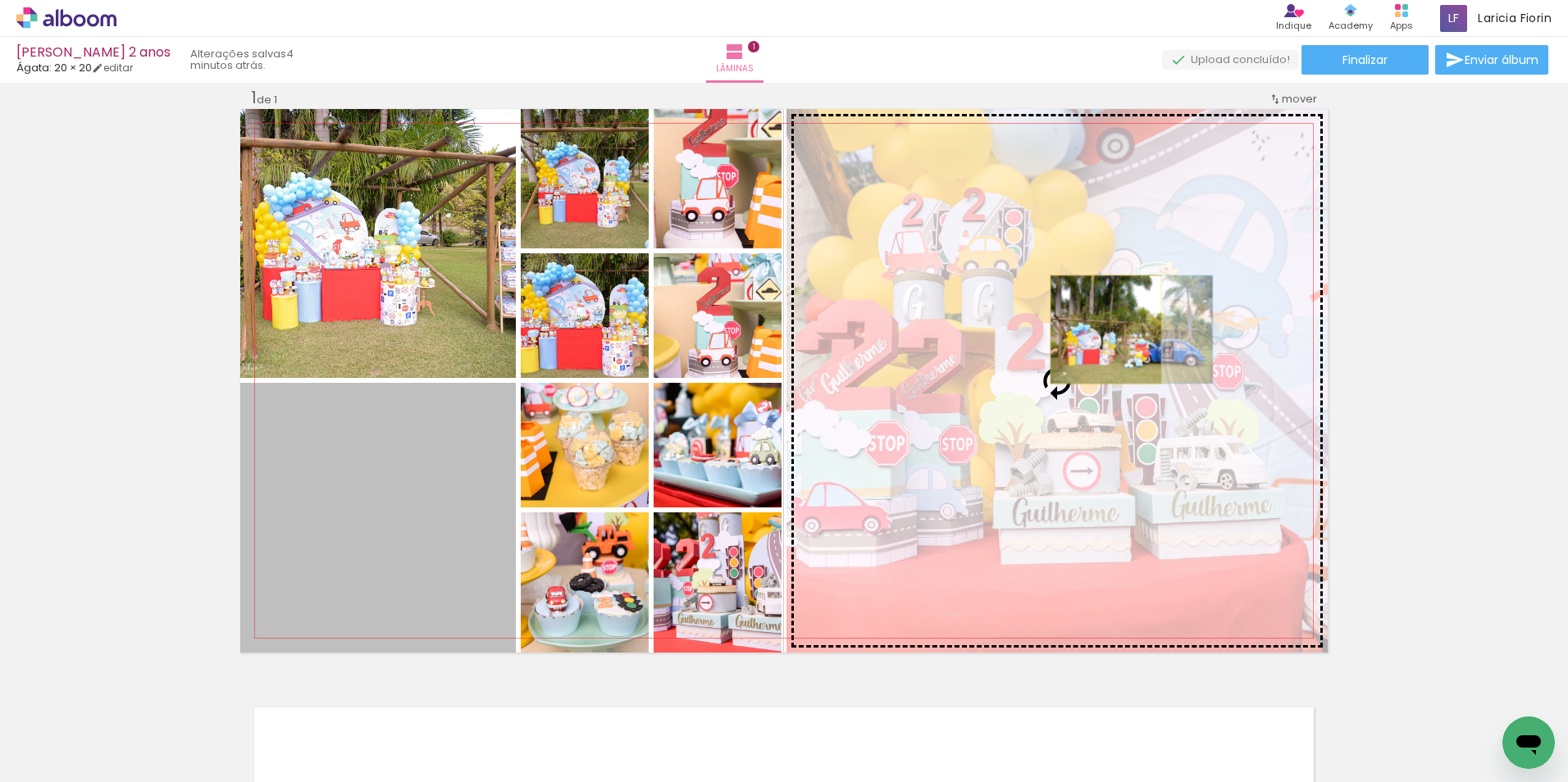
drag, startPoint x: 404, startPoint y: 506, endPoint x: 1100, endPoint y: 329, distance: 718.2
click at [0, 0] on slot at bounding box center [0, 0] width 0 height 0
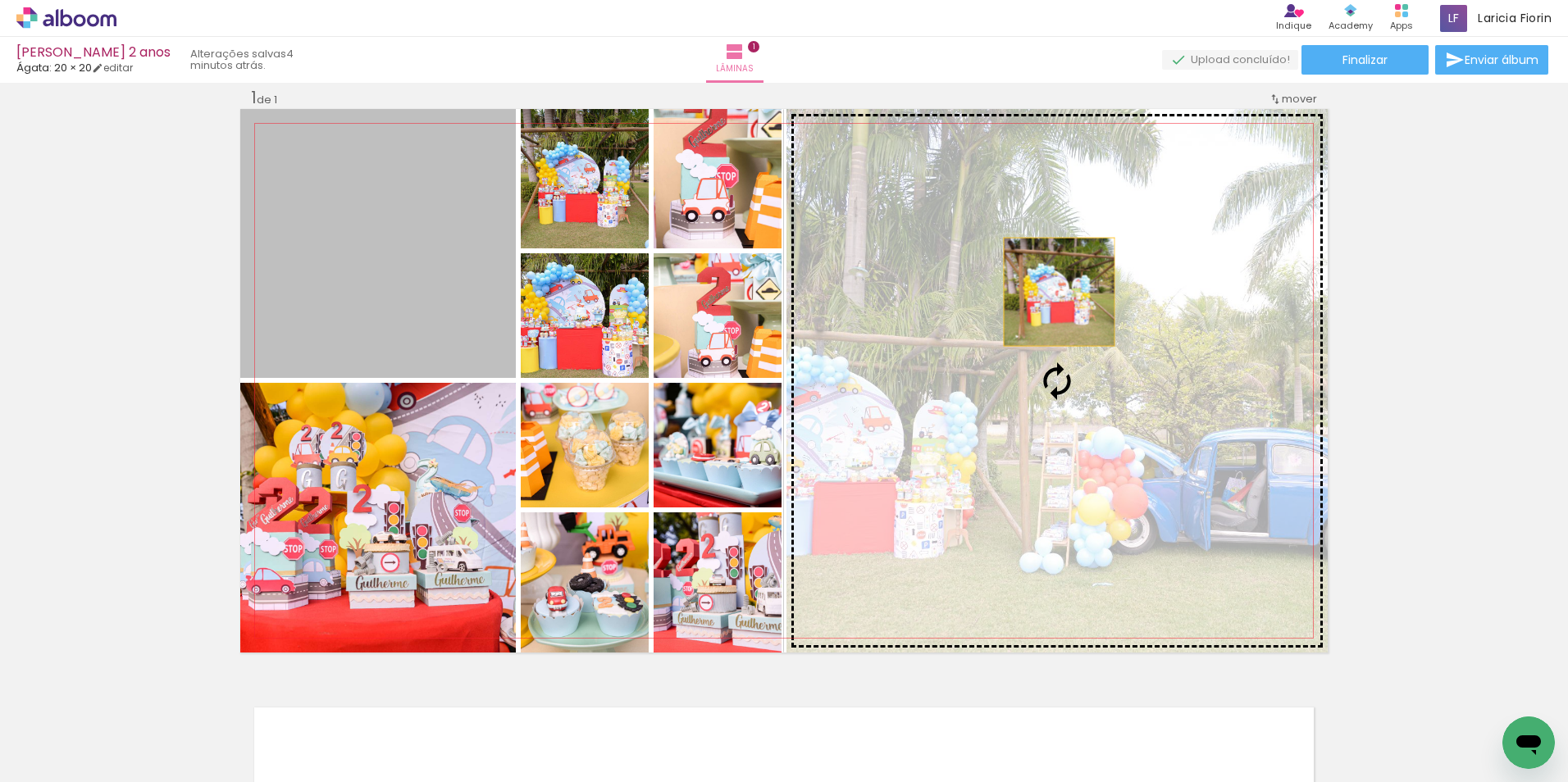
drag, startPoint x: 439, startPoint y: 314, endPoint x: 1053, endPoint y: 292, distance: 614.4
click at [0, 0] on slot at bounding box center [0, 0] width 0 height 0
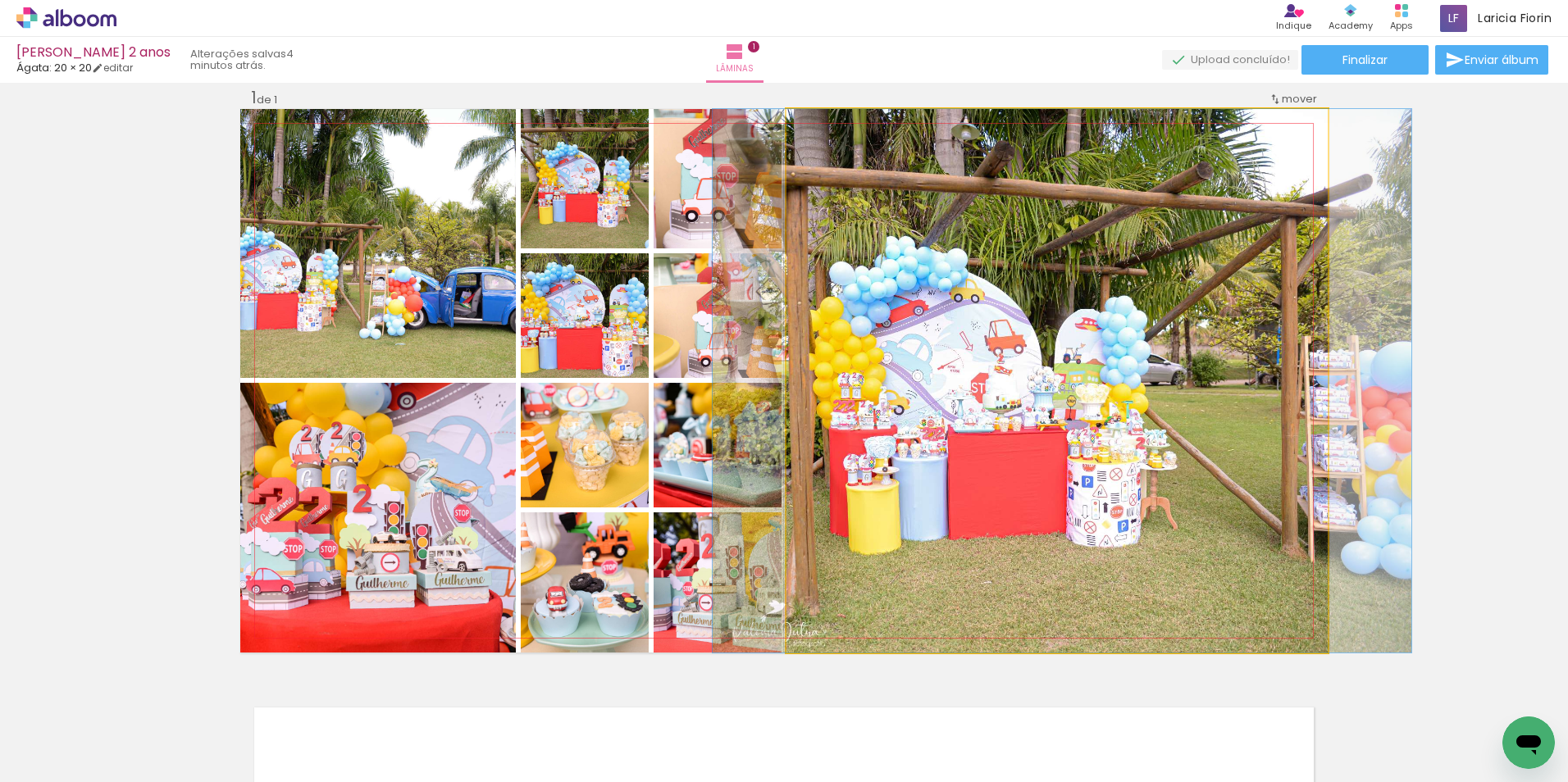
drag, startPoint x: 1160, startPoint y: 399, endPoint x: 1165, endPoint y: 415, distance: 16.8
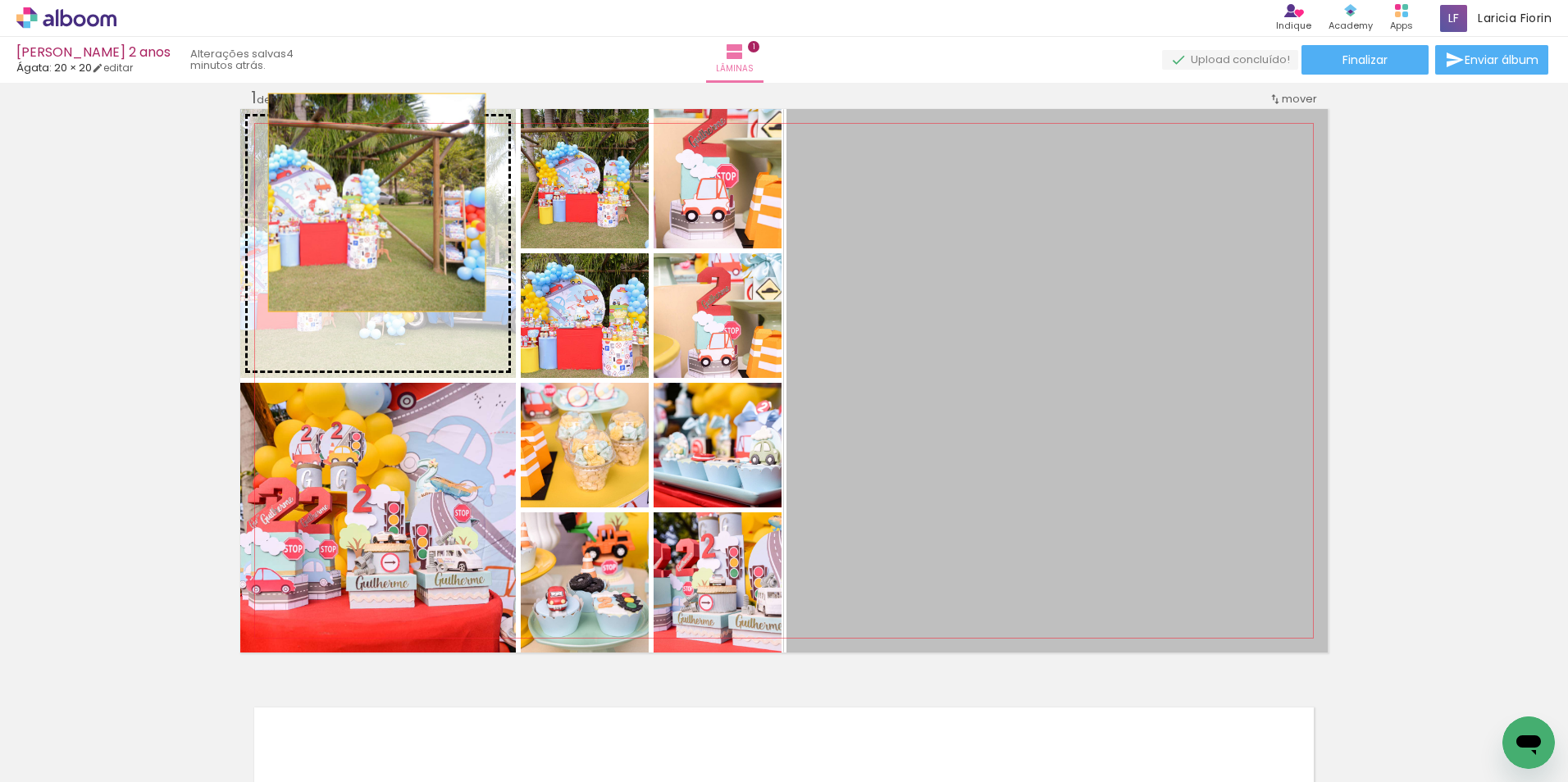
drag, startPoint x: 1026, startPoint y: 370, endPoint x: 380, endPoint y: 241, distance: 658.8
click at [0, 0] on slot at bounding box center [0, 0] width 0 height 0
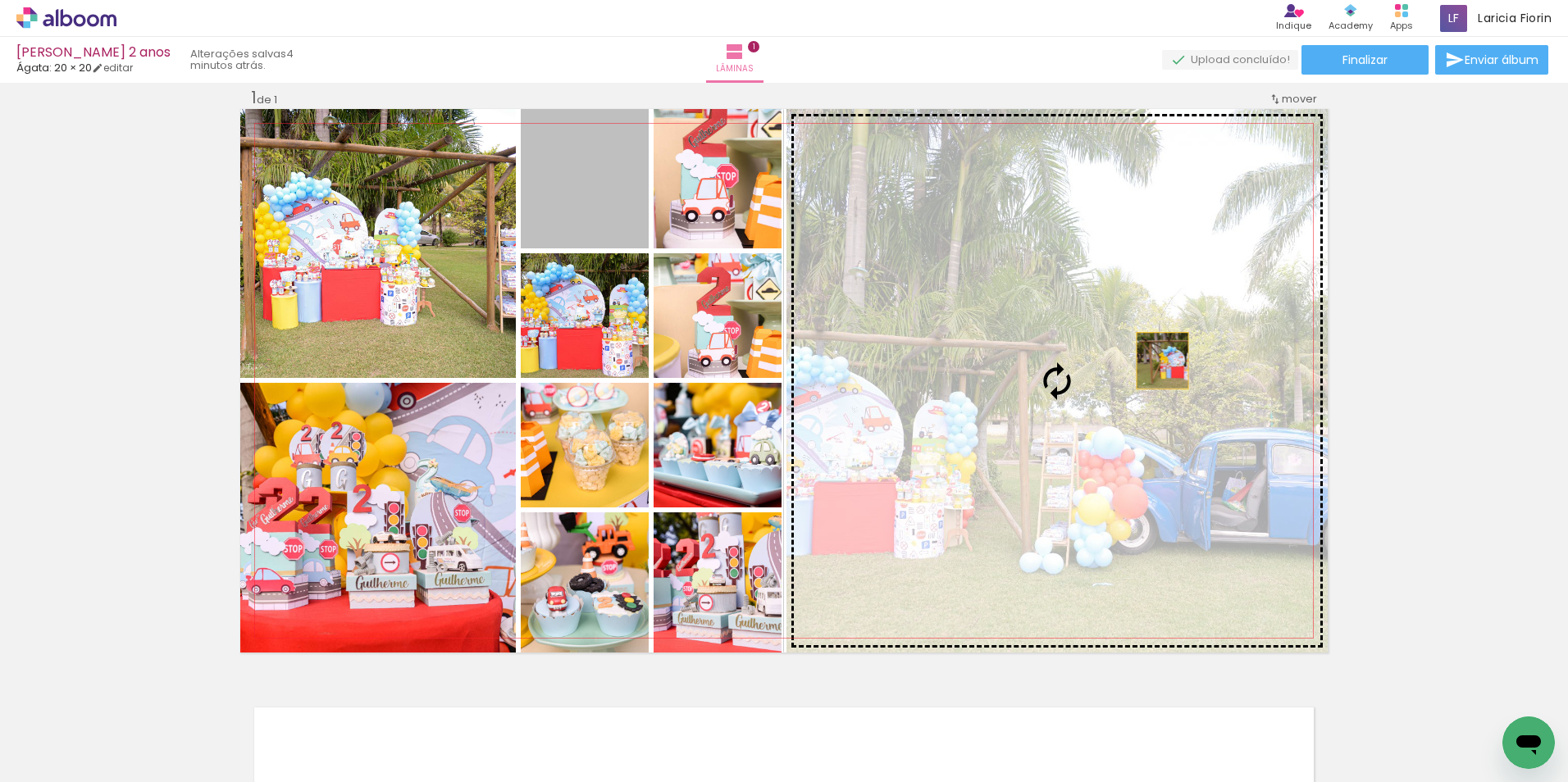
drag, startPoint x: 647, startPoint y: 218, endPoint x: 1156, endPoint y: 360, distance: 528.4
click at [0, 0] on slot at bounding box center [0, 0] width 0 height 0
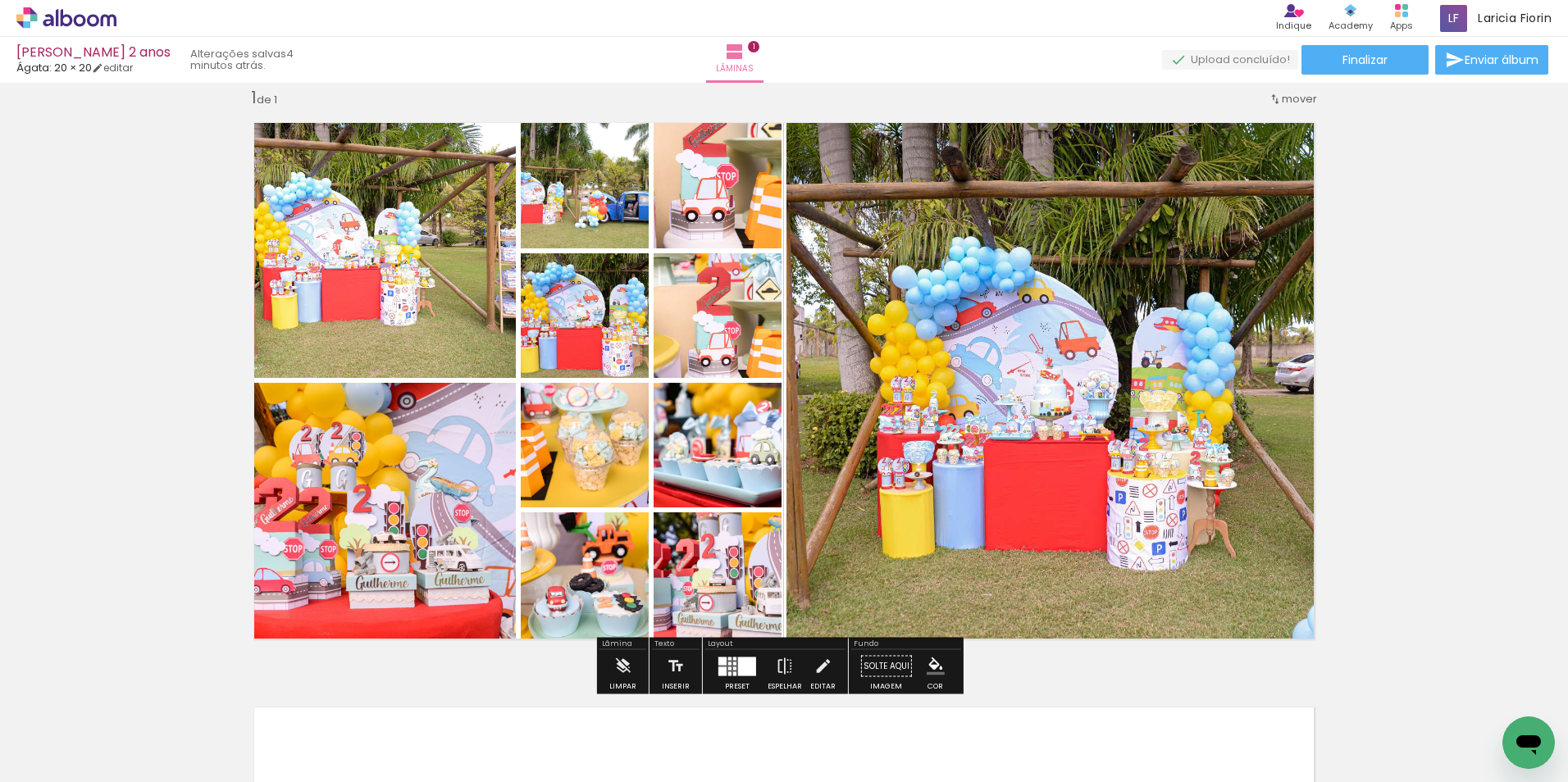
click at [1457, 475] on div "Inserir lâmina 1 de 1" at bounding box center [784, 651] width 1568 height 1170
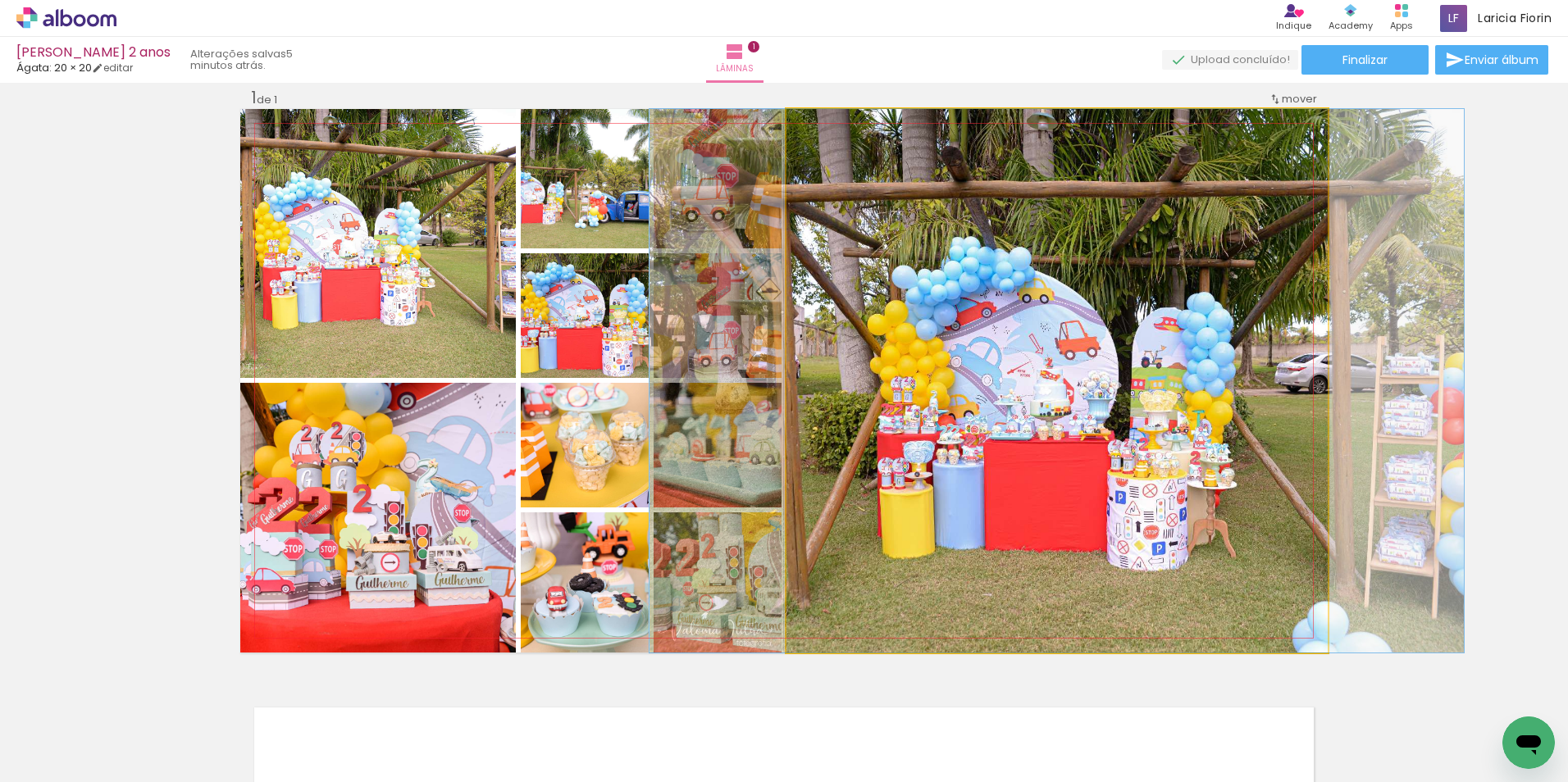
click at [1251, 522] on quentale-photo at bounding box center [1057, 381] width 541 height 544
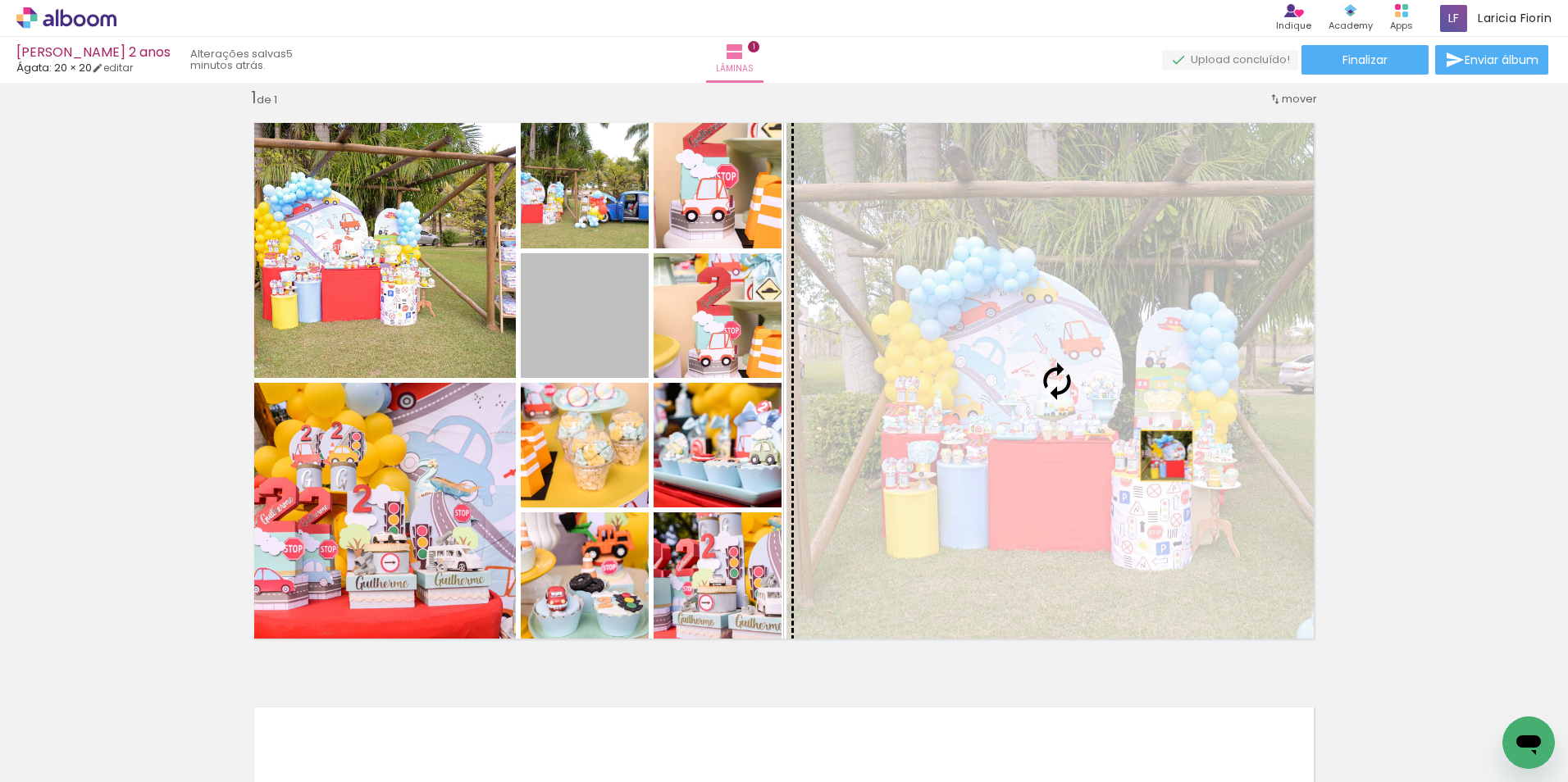
drag, startPoint x: 613, startPoint y: 324, endPoint x: 1160, endPoint y: 455, distance: 562.5
click at [0, 0] on slot at bounding box center [0, 0] width 0 height 0
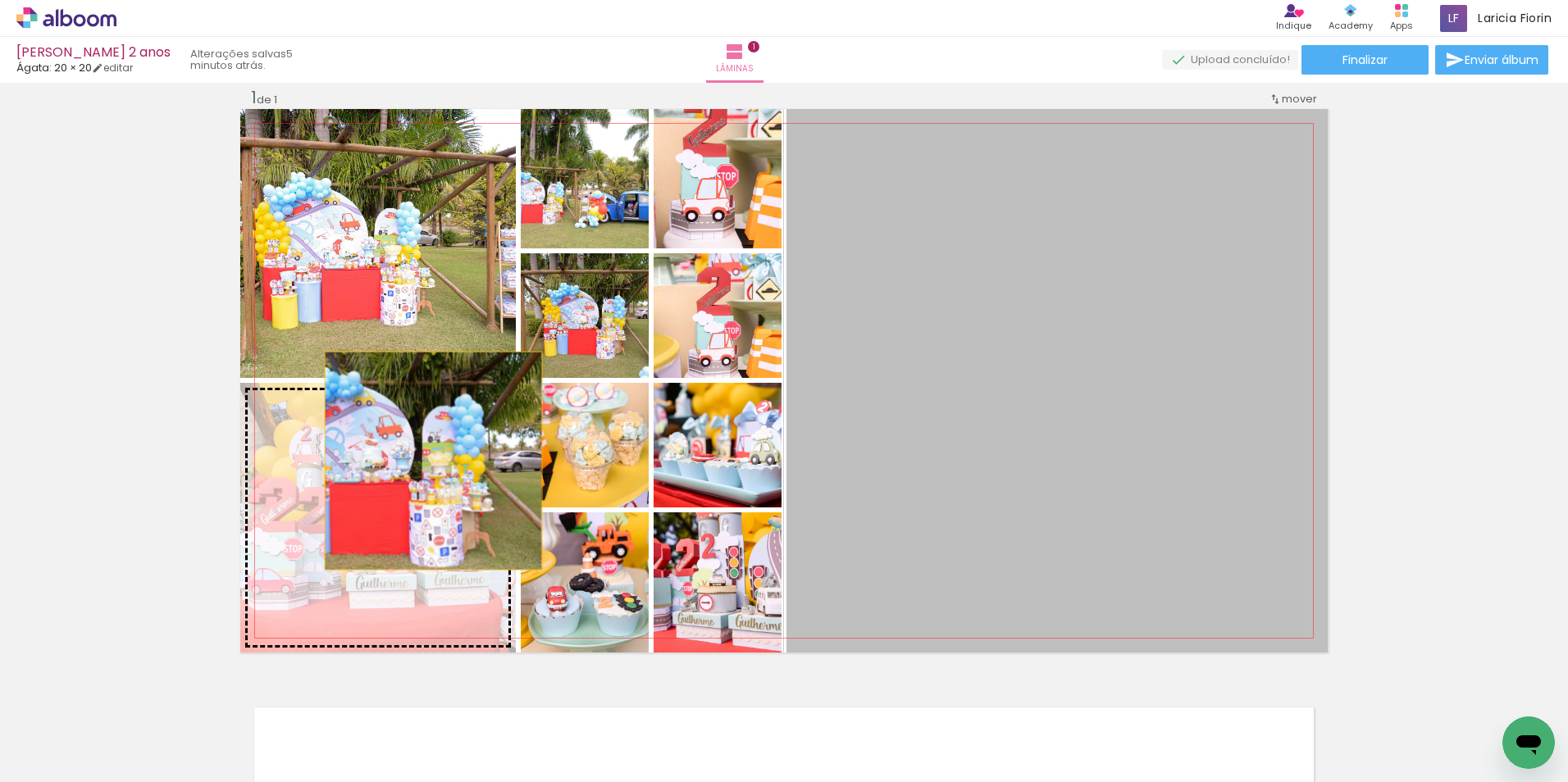
drag, startPoint x: 1020, startPoint y: 383, endPoint x: 427, endPoint y: 461, distance: 598.1
click at [0, 0] on slot at bounding box center [0, 0] width 0 height 0
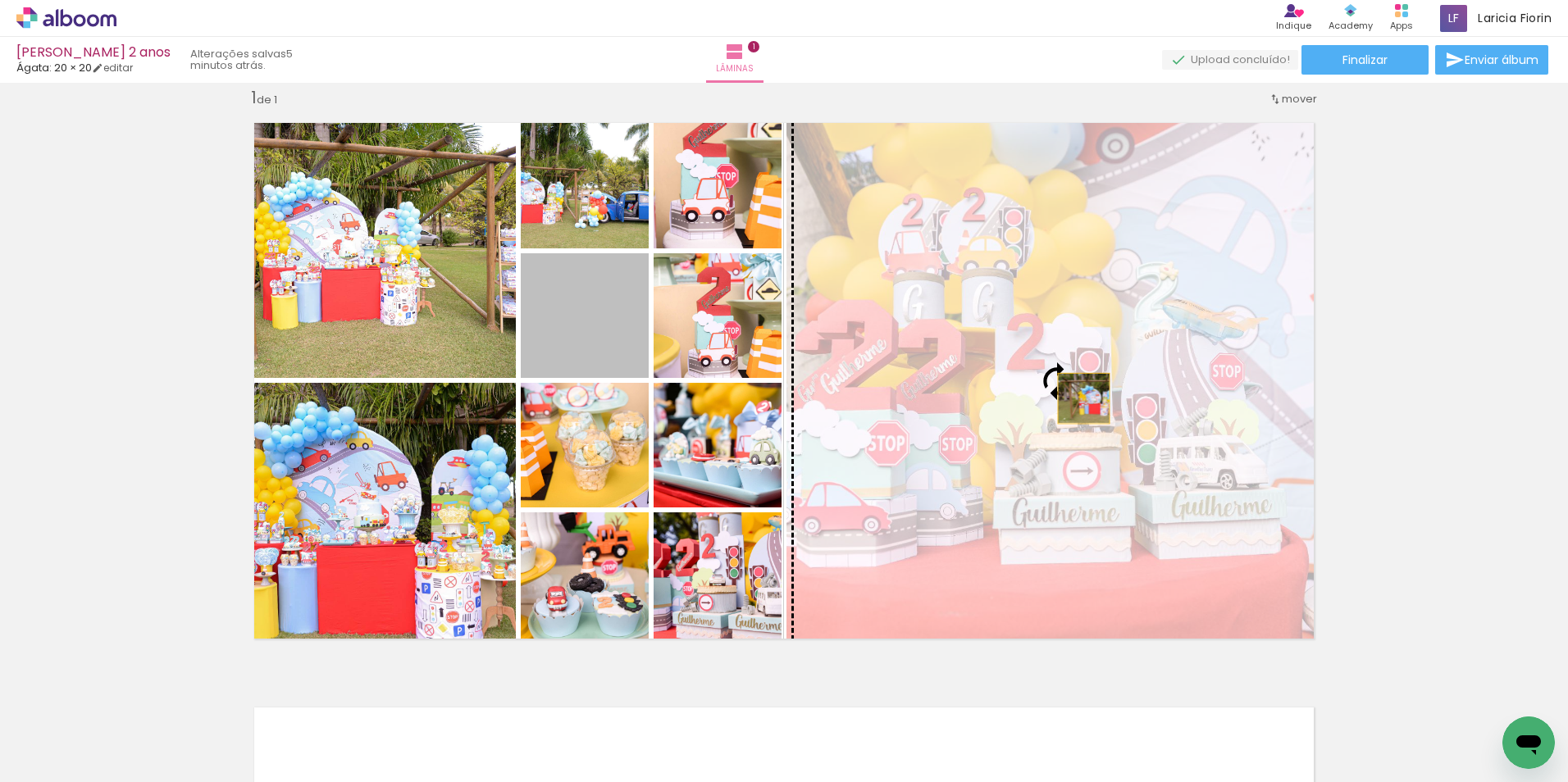
drag, startPoint x: 572, startPoint y: 347, endPoint x: 1078, endPoint y: 399, distance: 508.7
click at [0, 0] on slot at bounding box center [0, 0] width 0 height 0
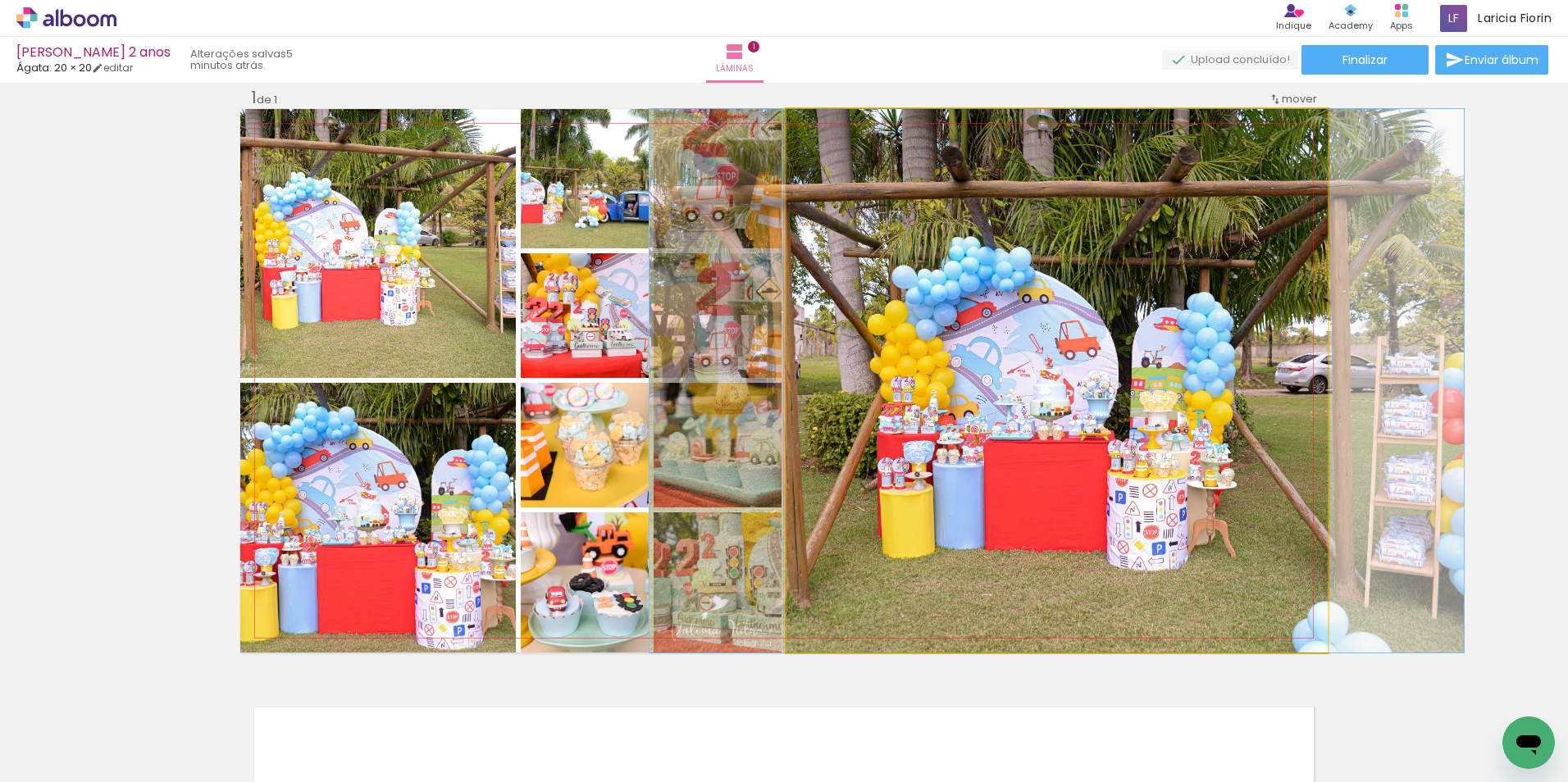
click at [1207, 427] on quentale-photo at bounding box center [1057, 381] width 541 height 544
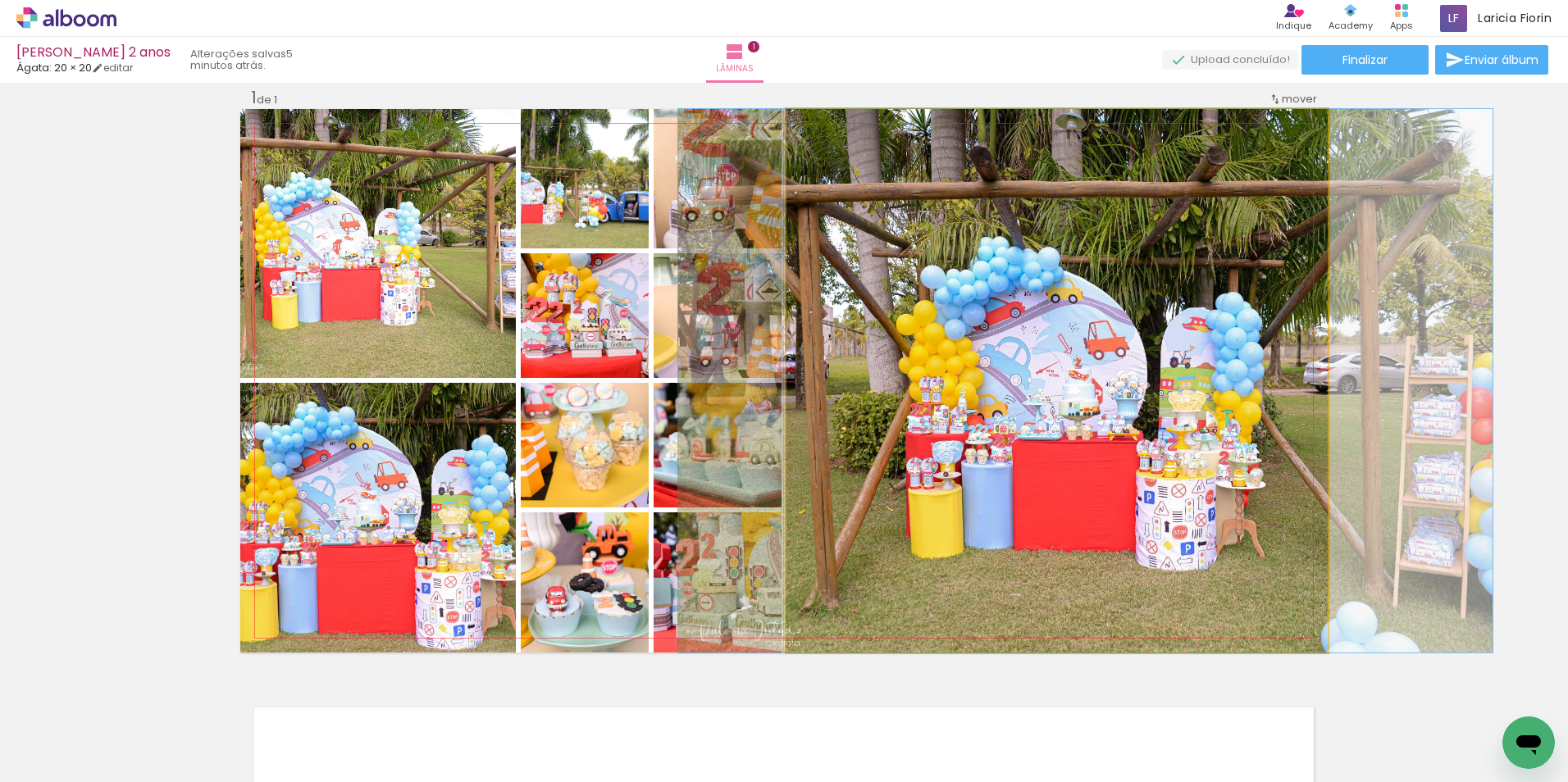
drag, startPoint x: 1207, startPoint y: 427, endPoint x: 1236, endPoint y: 436, distance: 30.4
click at [1184, 545] on quentale-photo at bounding box center [1057, 381] width 541 height 544
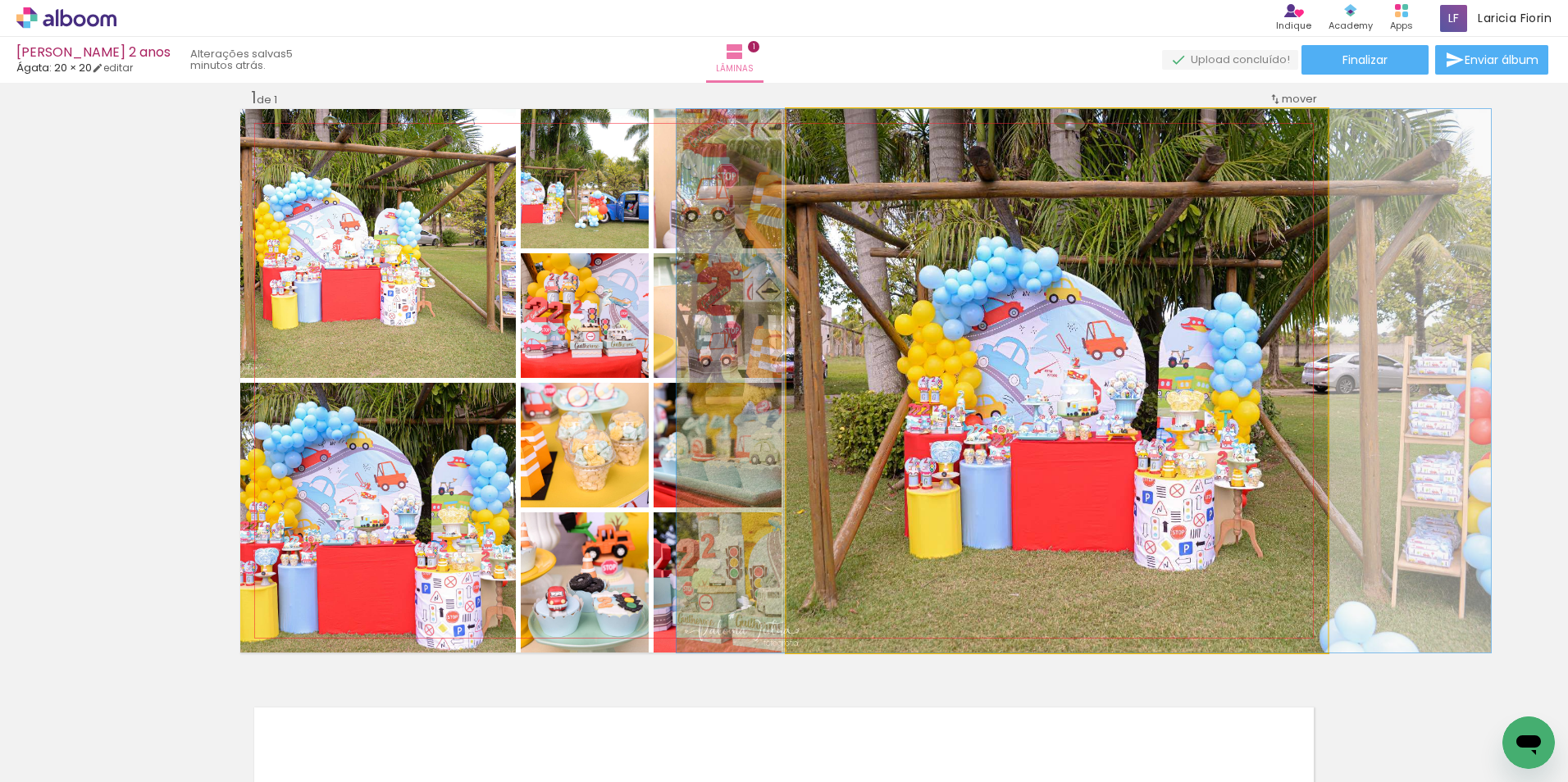
drag, startPoint x: 1184, startPoint y: 545, endPoint x: 1182, endPoint y: 528, distance: 17.1
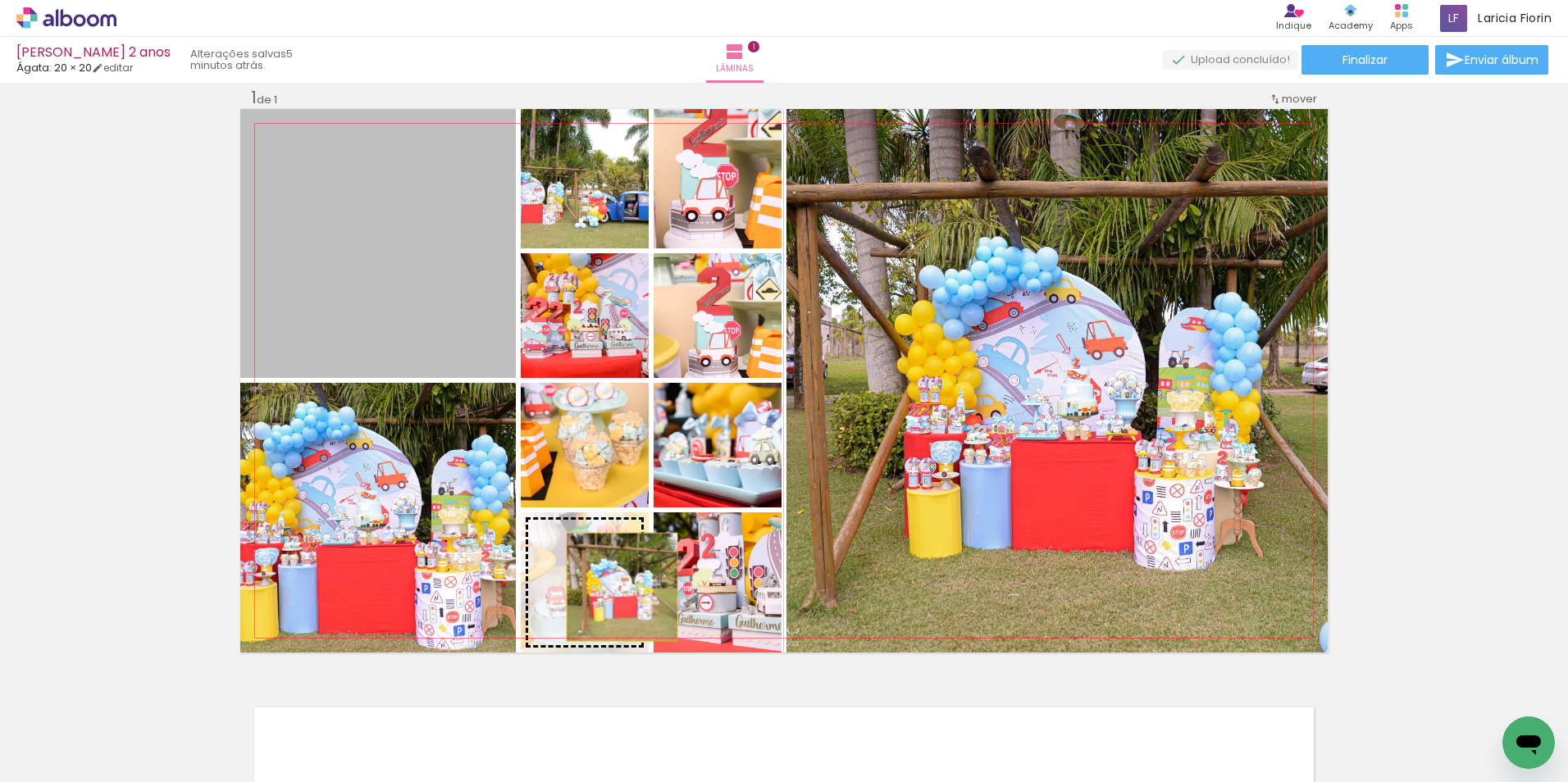
drag, startPoint x: 429, startPoint y: 338, endPoint x: 616, endPoint y: 587, distance: 311.4
click at [0, 0] on slot at bounding box center [0, 0] width 0 height 0
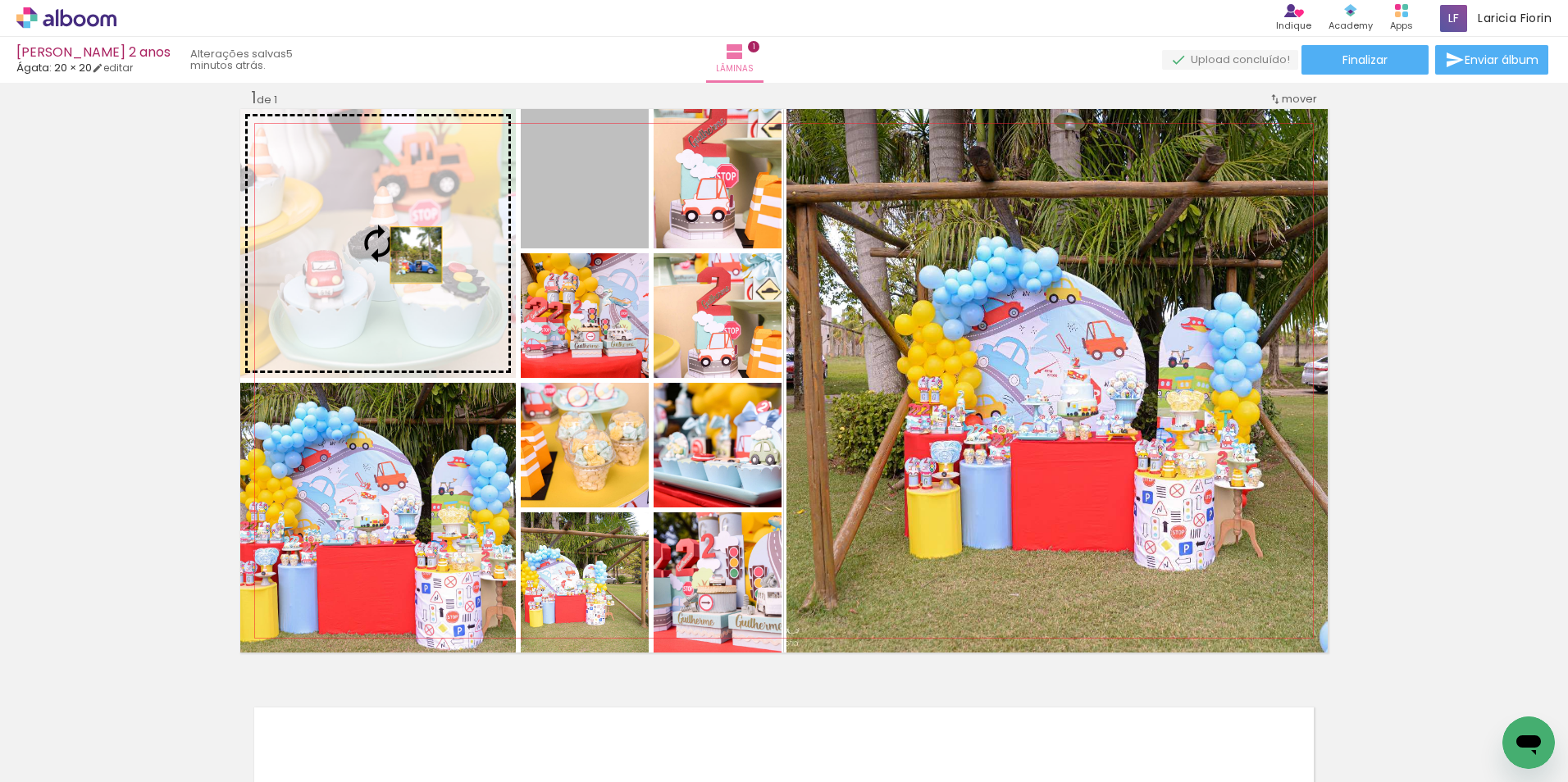
drag, startPoint x: 585, startPoint y: 225, endPoint x: 403, endPoint y: 262, distance: 185.7
click at [0, 0] on slot at bounding box center [0, 0] width 0 height 0
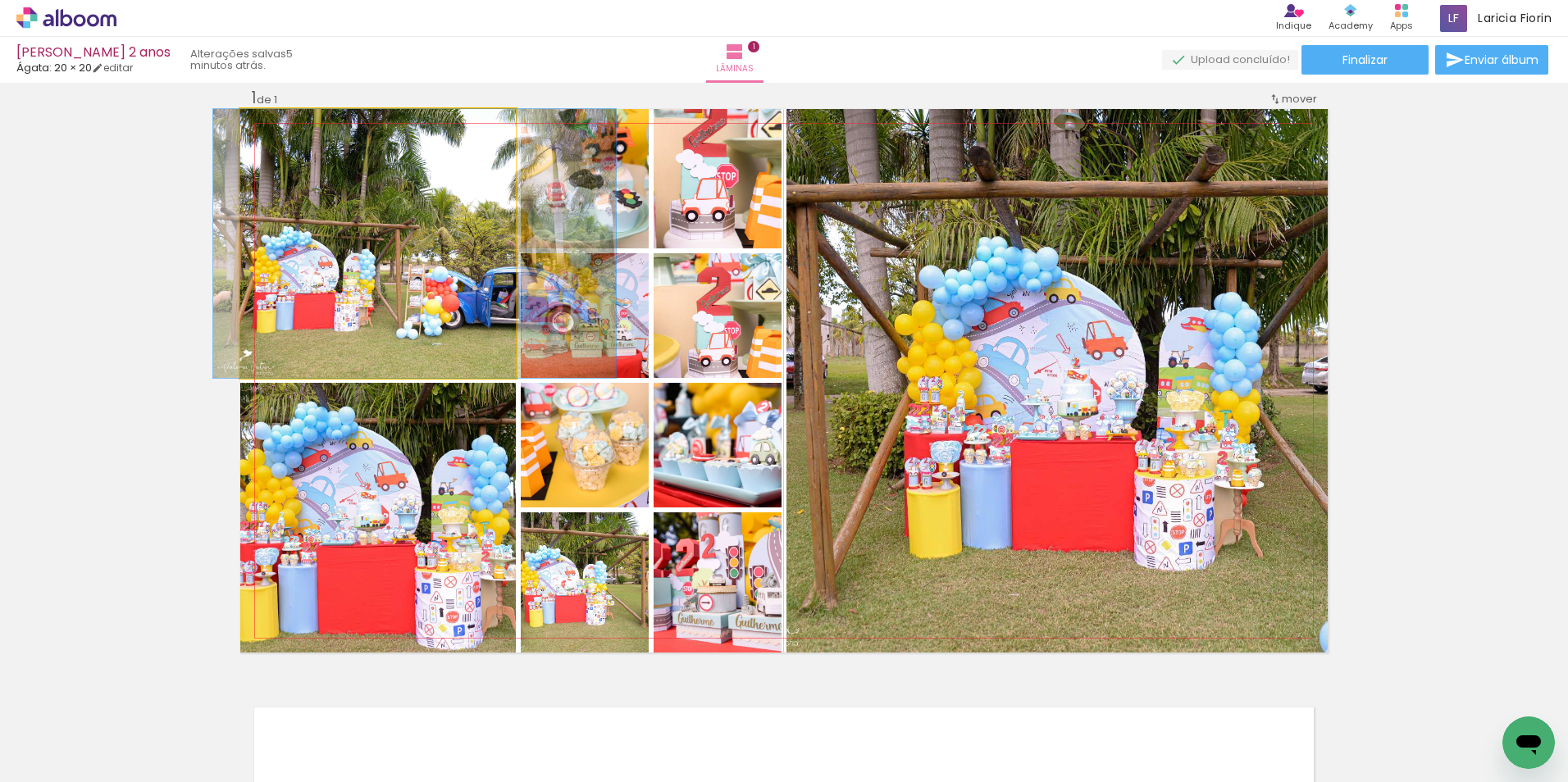
drag, startPoint x: 434, startPoint y: 304, endPoint x: 470, endPoint y: 315, distance: 37.6
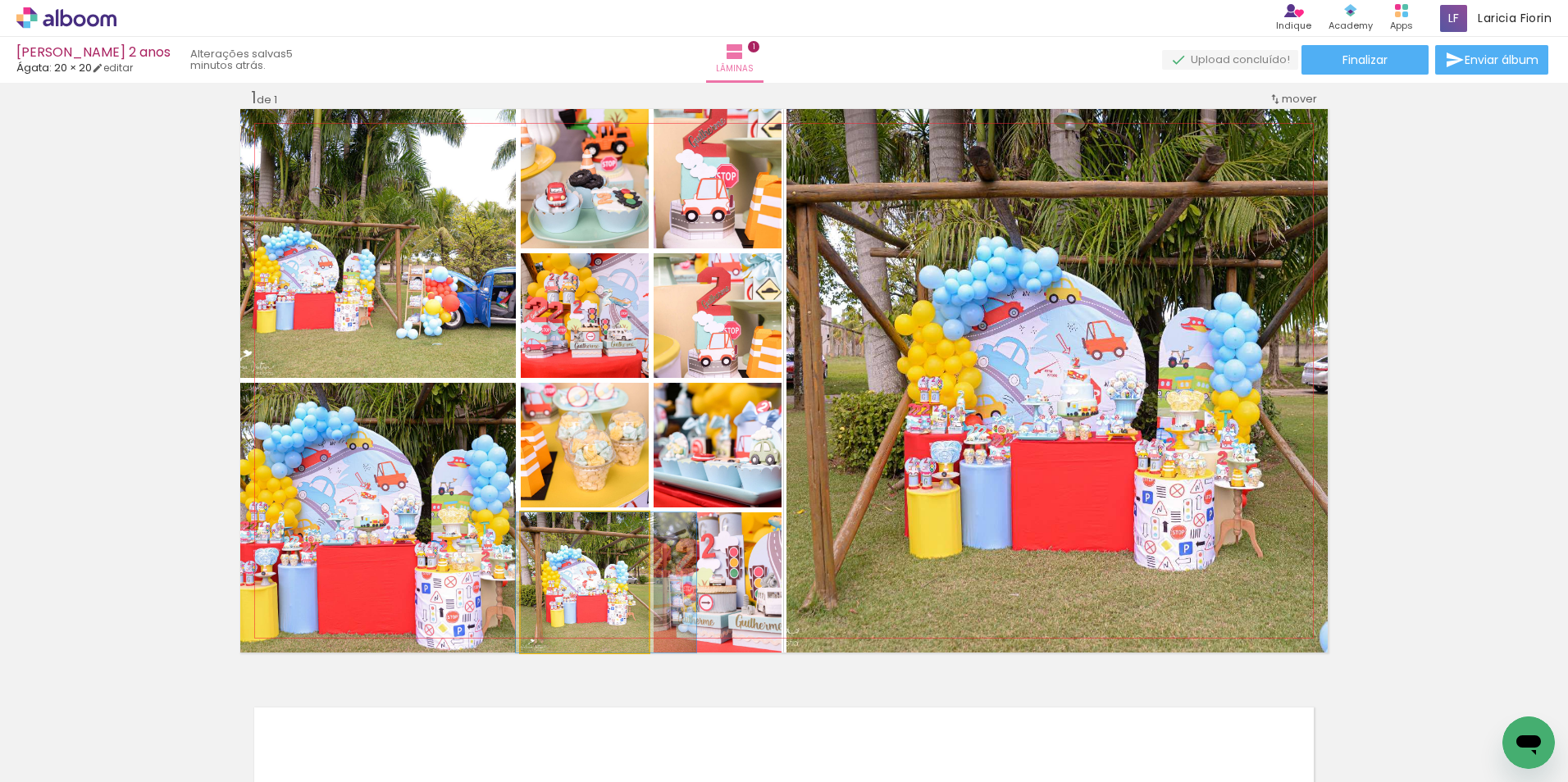
drag, startPoint x: 596, startPoint y: 611, endPoint x: 618, endPoint y: 607, distance: 22.4
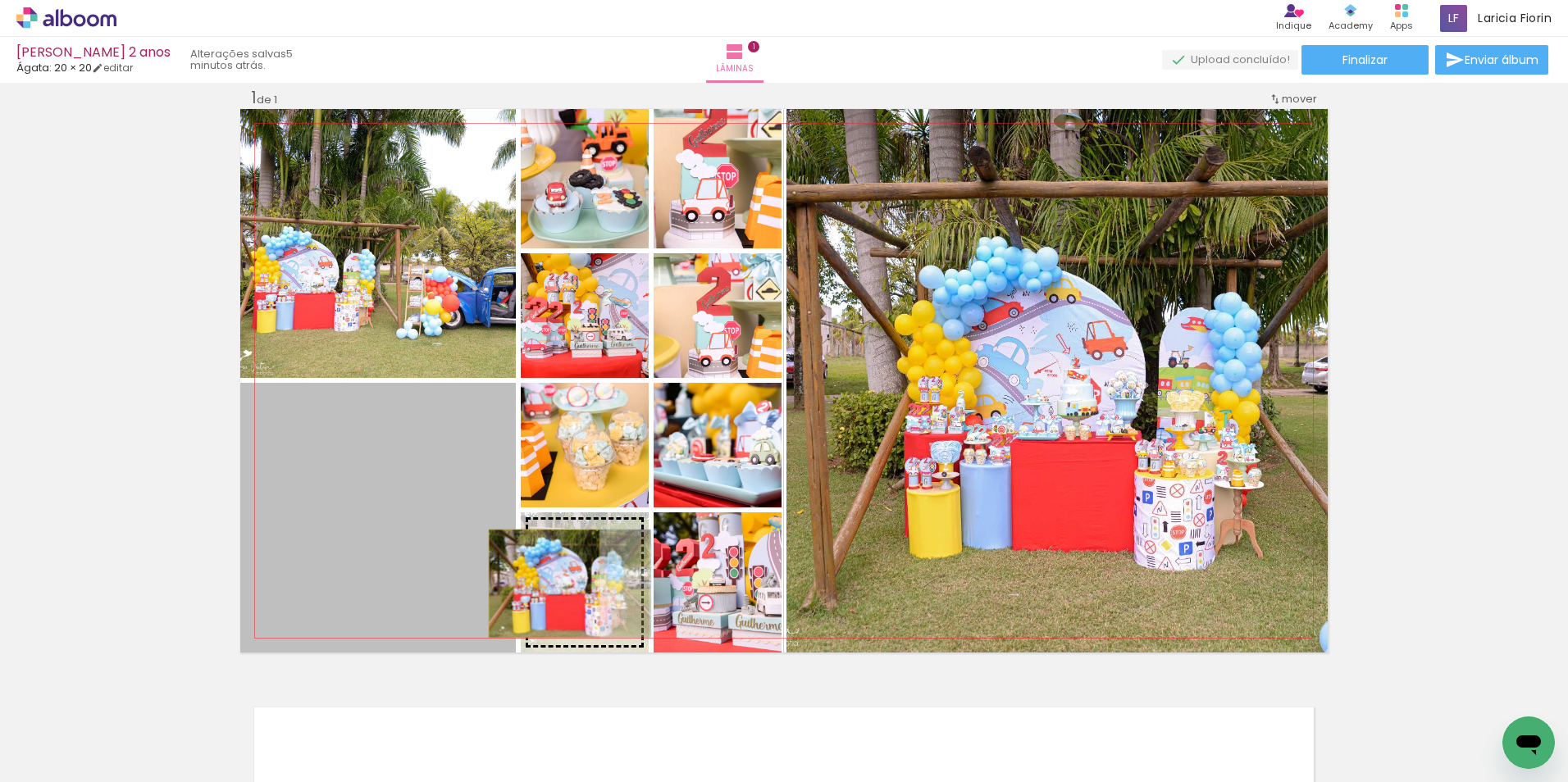
drag, startPoint x: 413, startPoint y: 565, endPoint x: 538, endPoint y: 584, distance: 126.4
click at [0, 0] on slot at bounding box center [0, 0] width 0 height 0
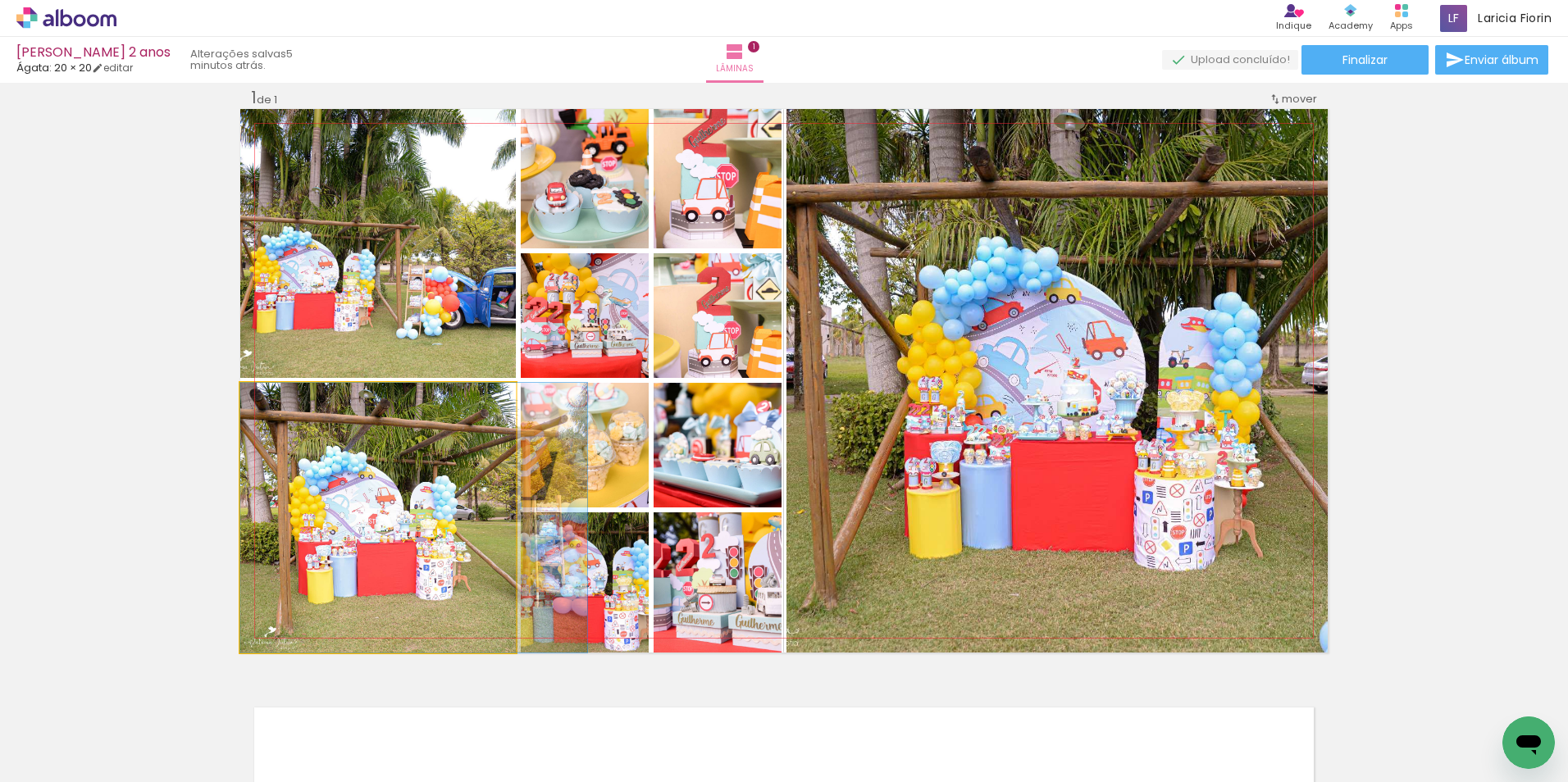
drag, startPoint x: 457, startPoint y: 572, endPoint x: 507, endPoint y: 569, distance: 50.1
drag, startPoint x: 415, startPoint y: 565, endPoint x: 414, endPoint y: 601, distance: 36.0
drag, startPoint x: 369, startPoint y: 550, endPoint x: 426, endPoint y: 550, distance: 57.0
drag, startPoint x: 420, startPoint y: 552, endPoint x: 441, endPoint y: 550, distance: 21.1
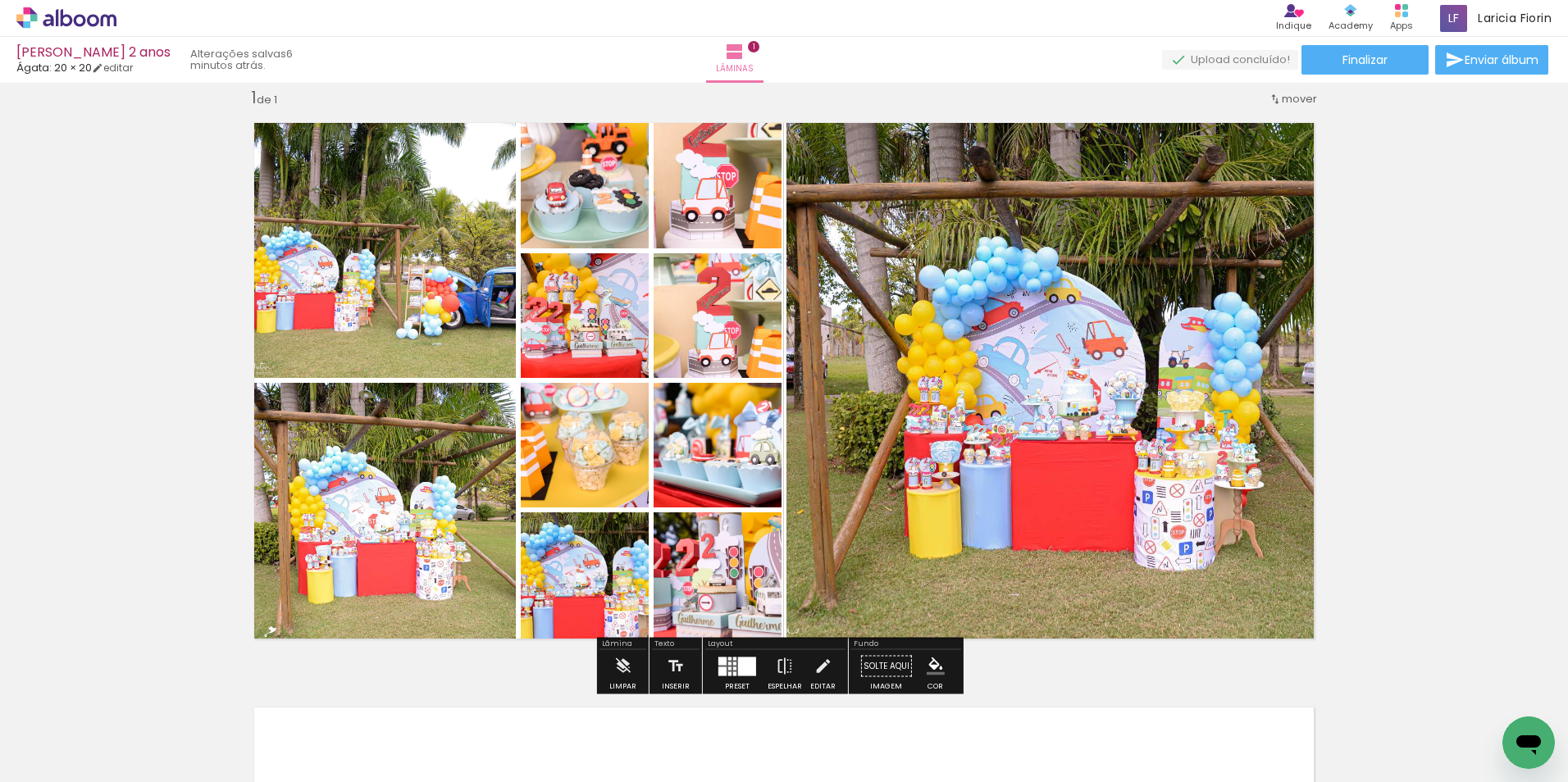
click at [1398, 446] on div "Inserir lâmina 1 de 1" at bounding box center [784, 651] width 1568 height 1170
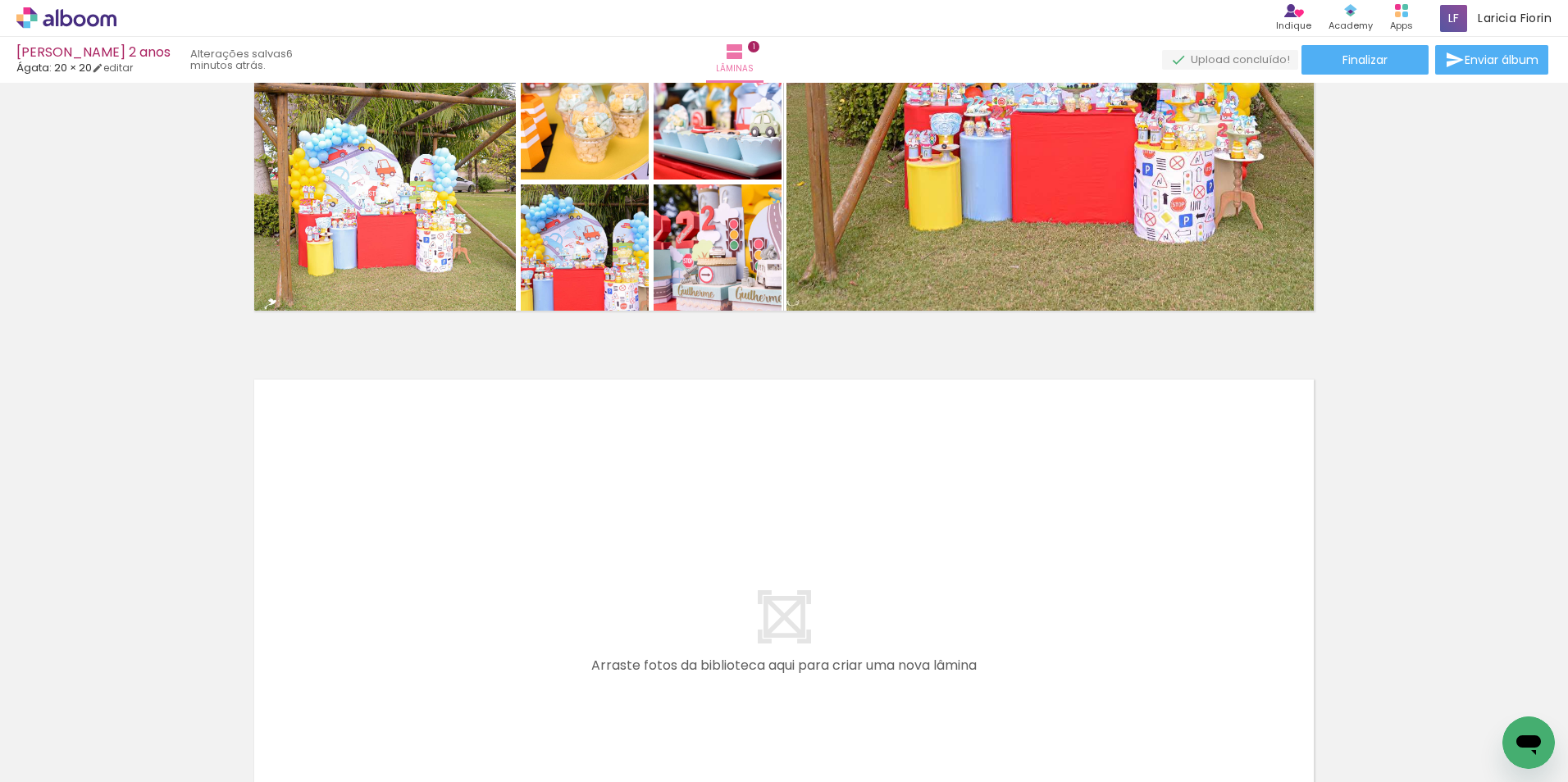
scroll to position [0, 0]
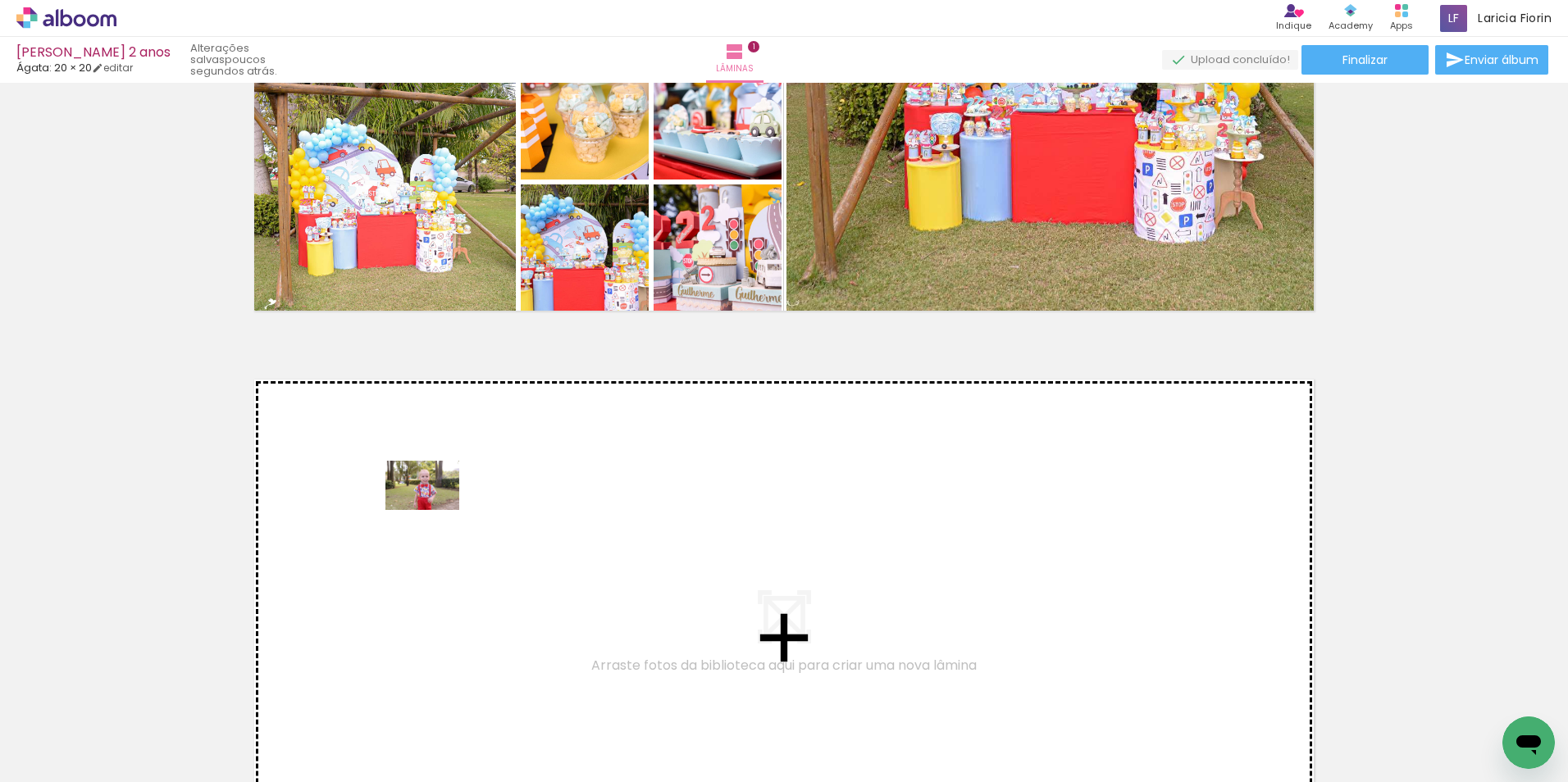
drag, startPoint x: 642, startPoint y: 729, endPoint x: 434, endPoint y: 510, distance: 302.0
click at [434, 510] on quentale-workspace at bounding box center [784, 391] width 1568 height 782
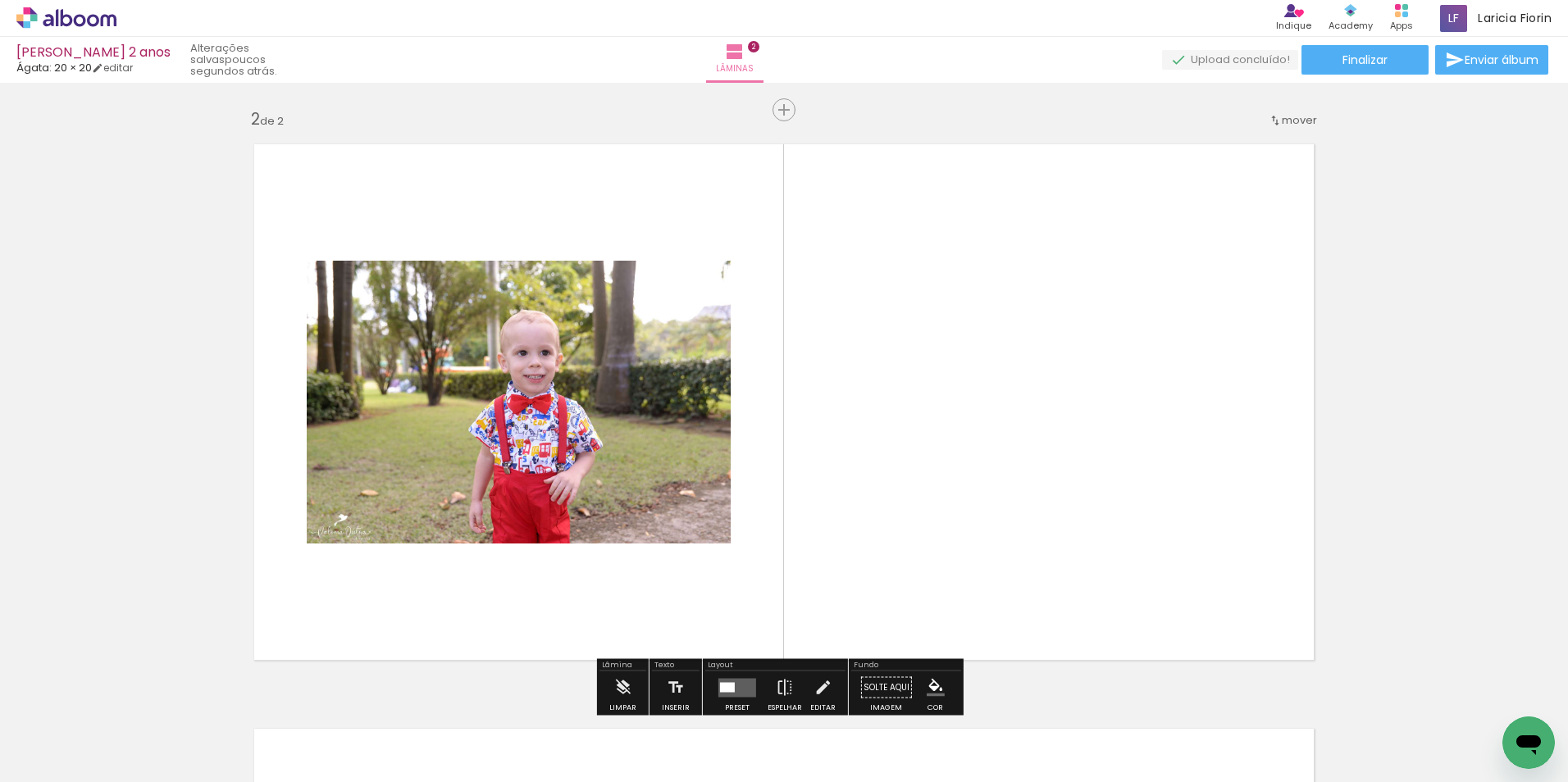
scroll to position [606, 0]
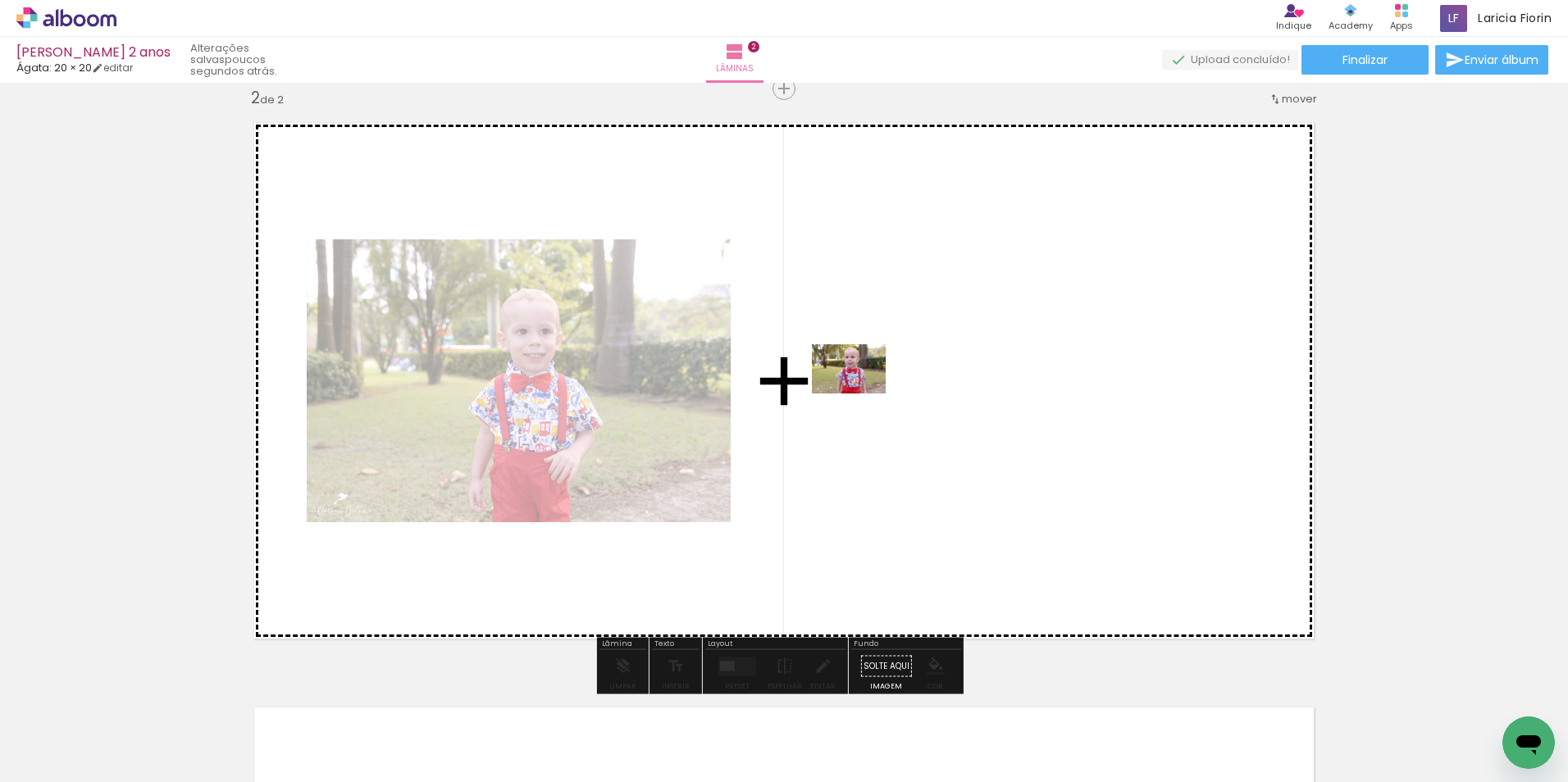
drag, startPoint x: 711, startPoint y: 724, endPoint x: 861, endPoint y: 394, distance: 362.5
click at [861, 394] on quentale-workspace at bounding box center [784, 391] width 1568 height 782
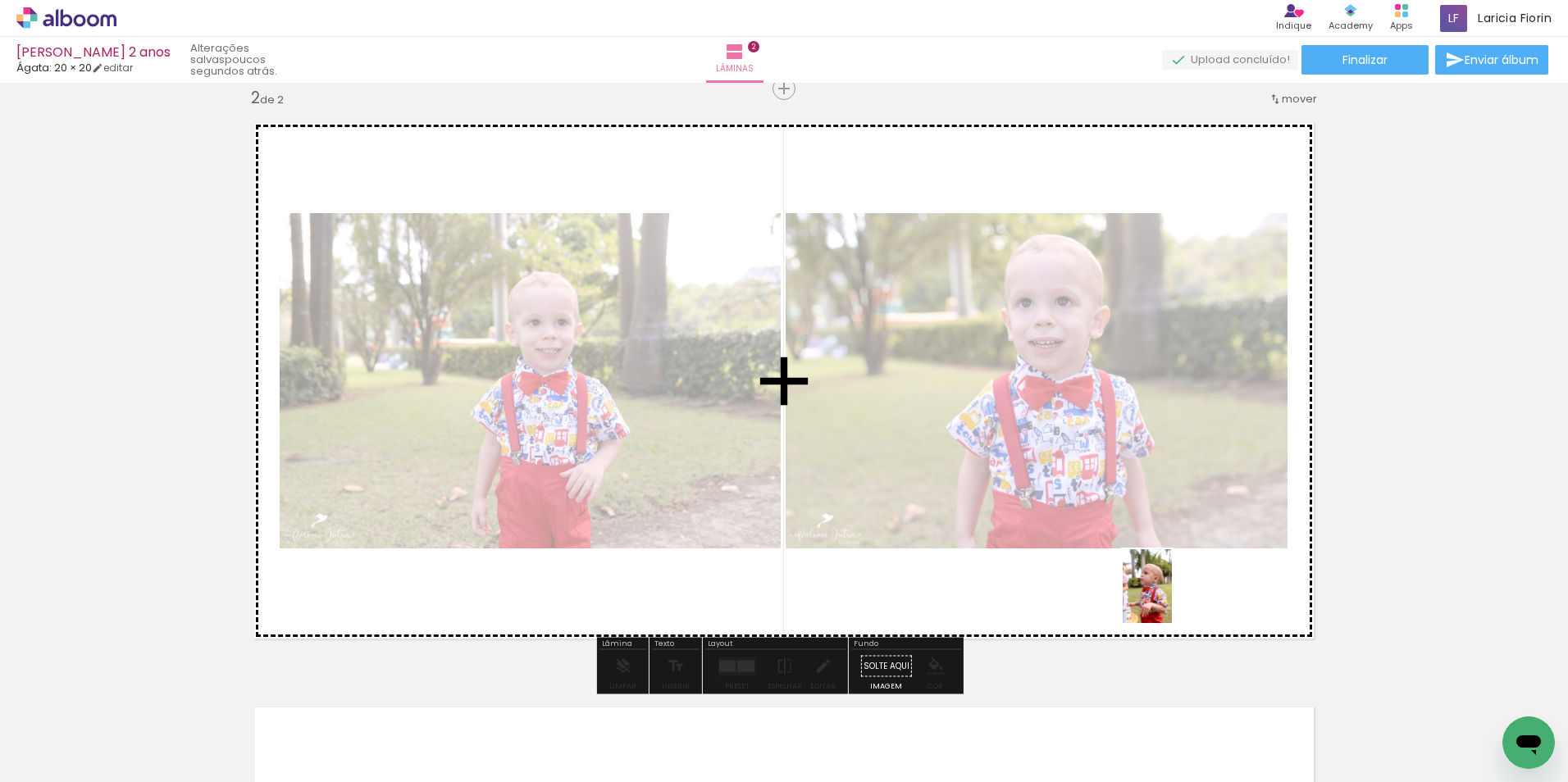
drag, startPoint x: 573, startPoint y: 731, endPoint x: 1179, endPoint y: 594, distance: 621.3
click at [1179, 594] on quentale-workspace at bounding box center [784, 391] width 1568 height 782
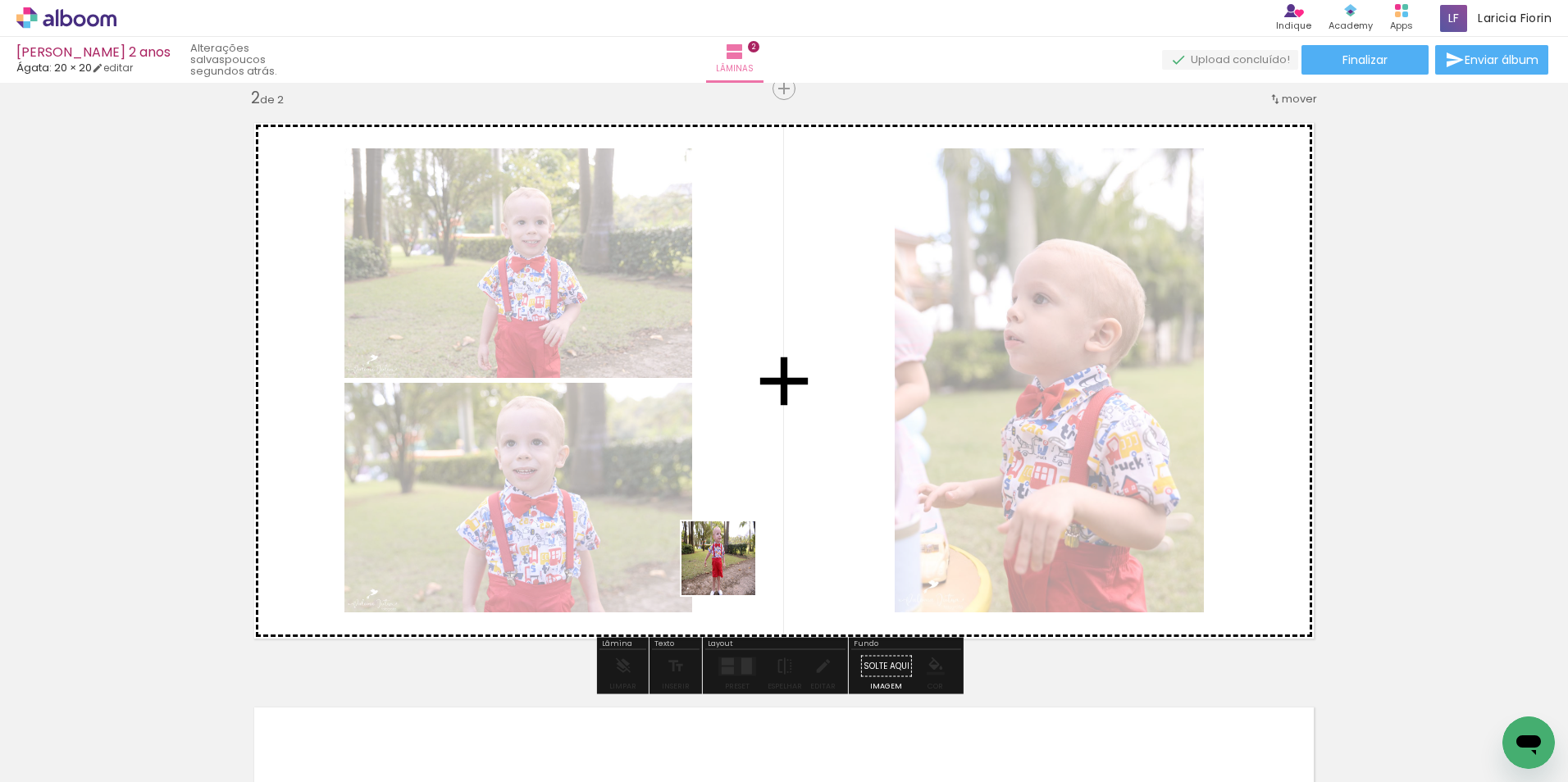
drag, startPoint x: 799, startPoint y: 742, endPoint x: 703, endPoint y: 521, distance: 241.0
click at [703, 521] on quentale-workspace at bounding box center [784, 391] width 1568 height 782
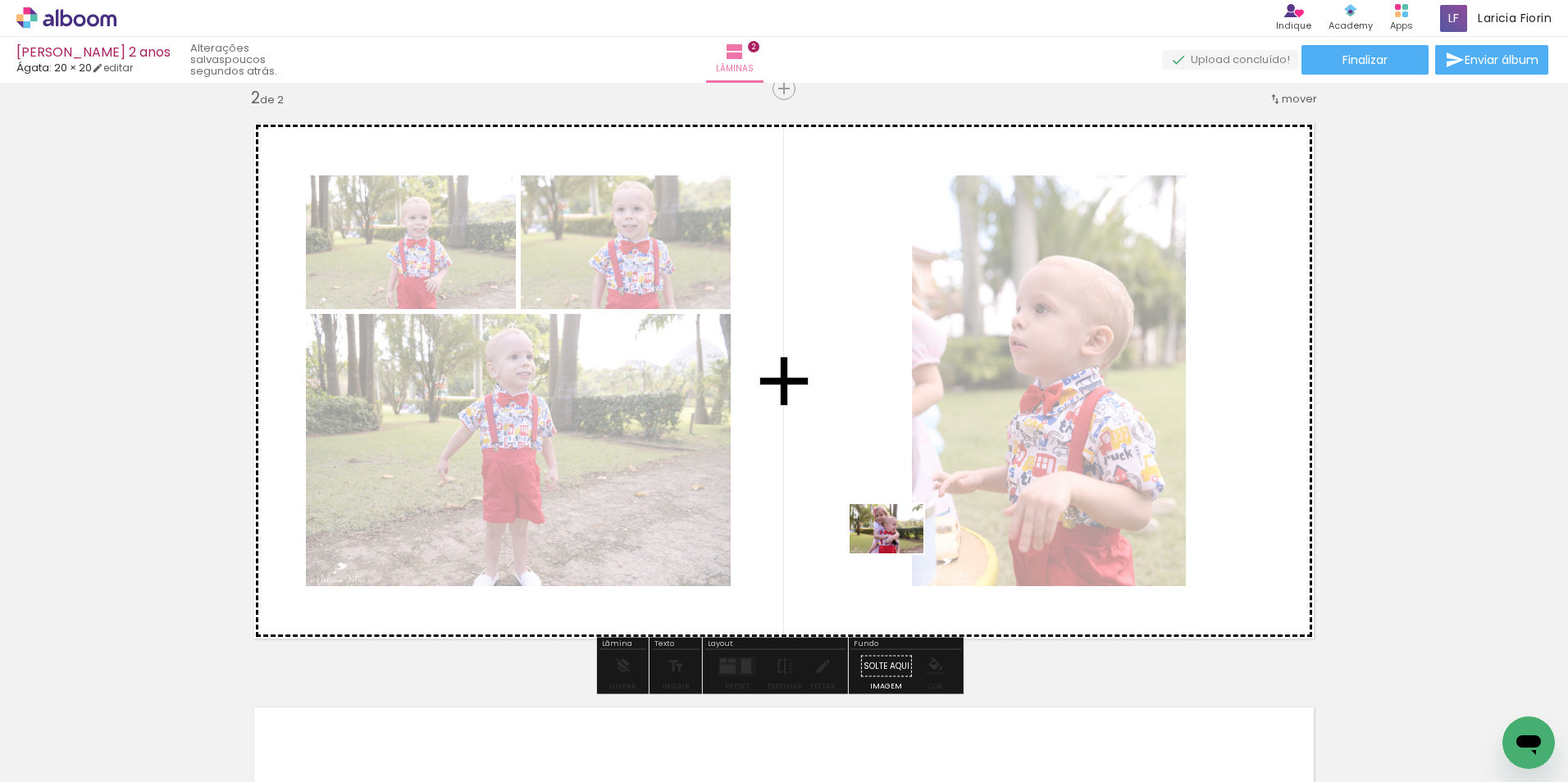
drag, startPoint x: 891, startPoint y: 733, endPoint x: 899, endPoint y: 553, distance: 180.2
click at [899, 553] on quentale-workspace at bounding box center [784, 391] width 1568 height 782
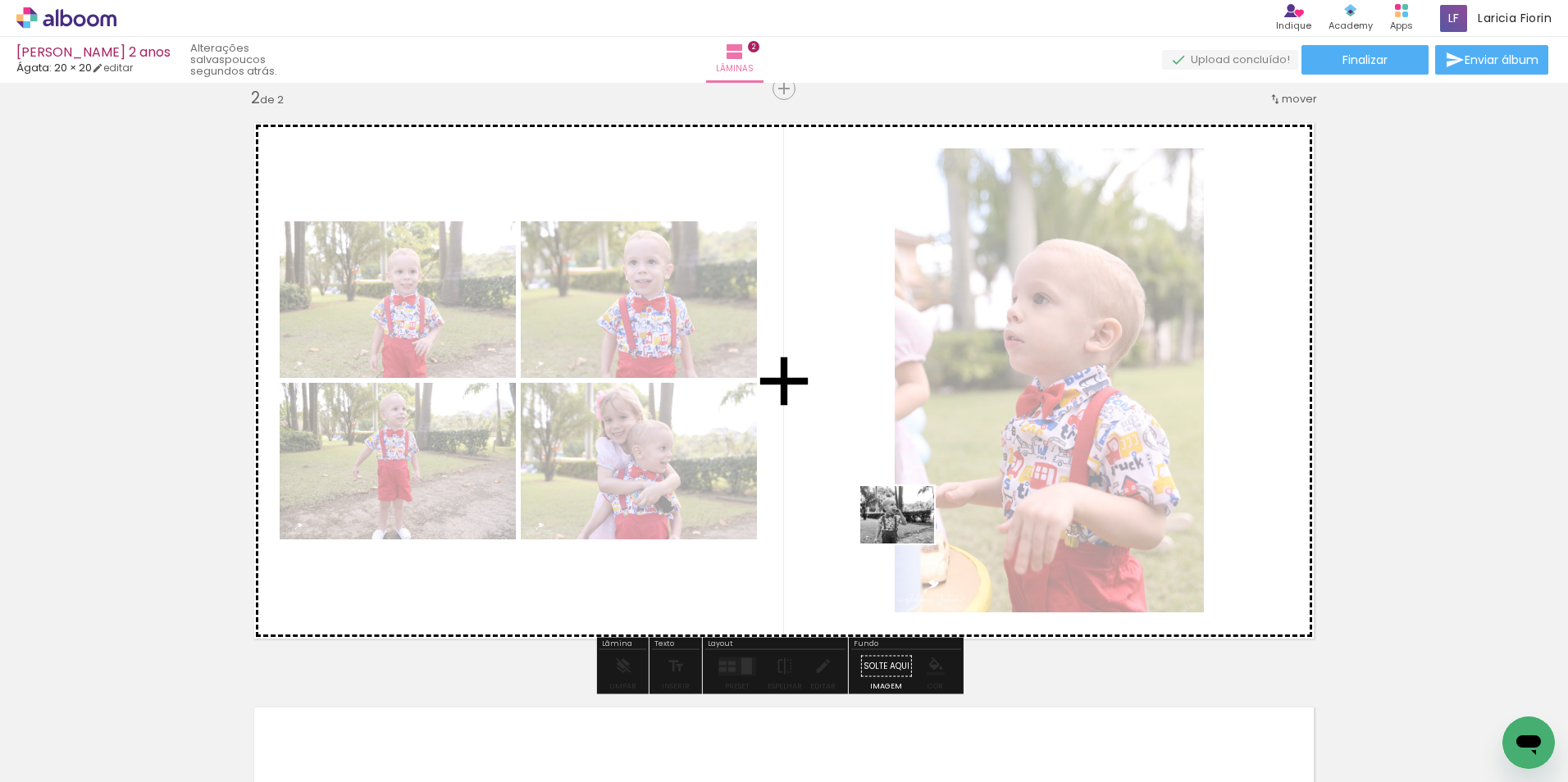
drag, startPoint x: 972, startPoint y: 724, endPoint x: 910, endPoint y: 535, distance: 198.9
click at [910, 535] on quentale-workspace at bounding box center [784, 391] width 1568 height 782
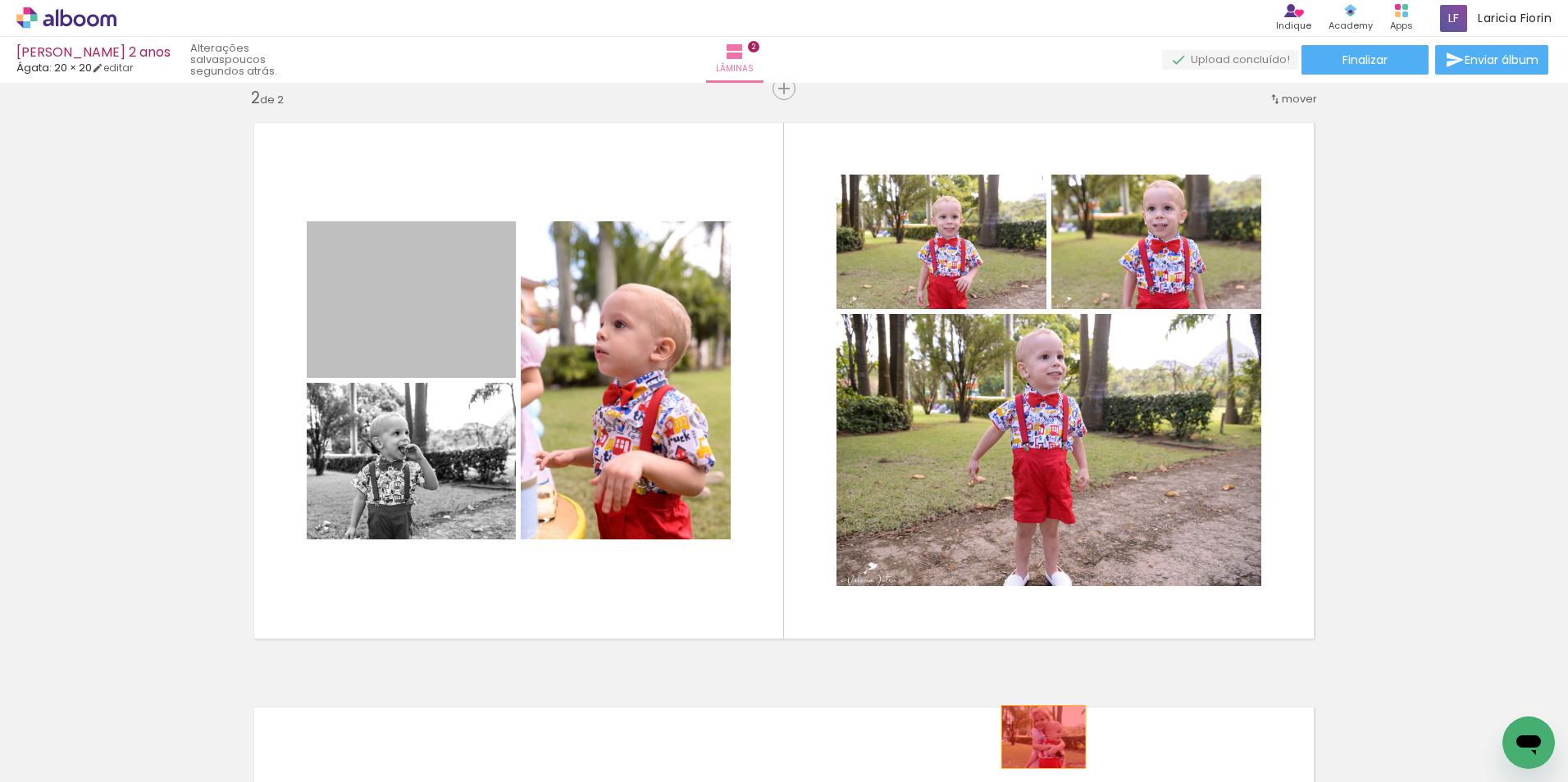
drag, startPoint x: 440, startPoint y: 316, endPoint x: 1037, endPoint y: 737, distance: 730.5
click at [1037, 737] on quentale-workspace at bounding box center [784, 391] width 1568 height 782
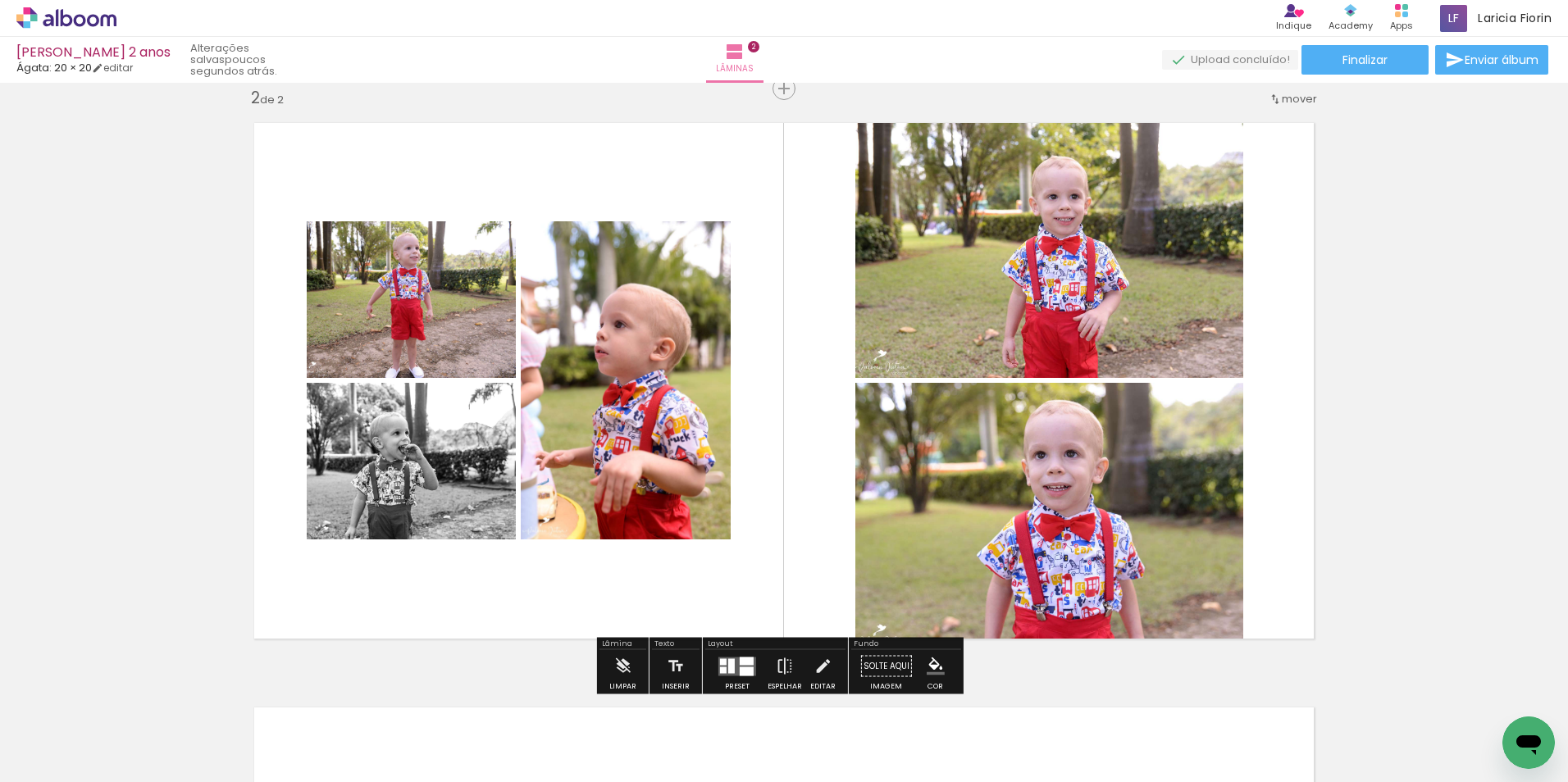
click at [736, 656] on div at bounding box center [737, 666] width 44 height 33
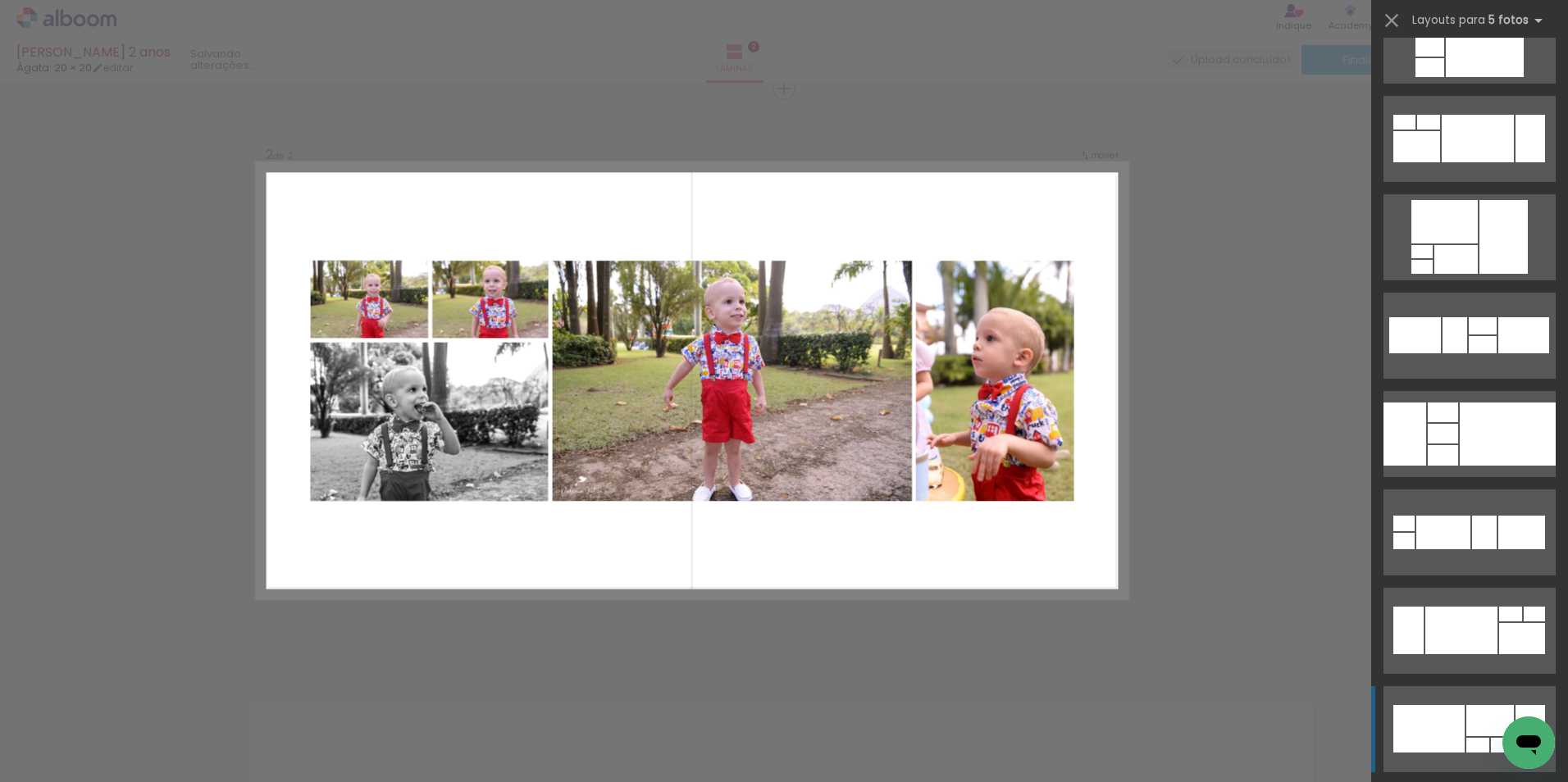
scroll to position [5081, 0]
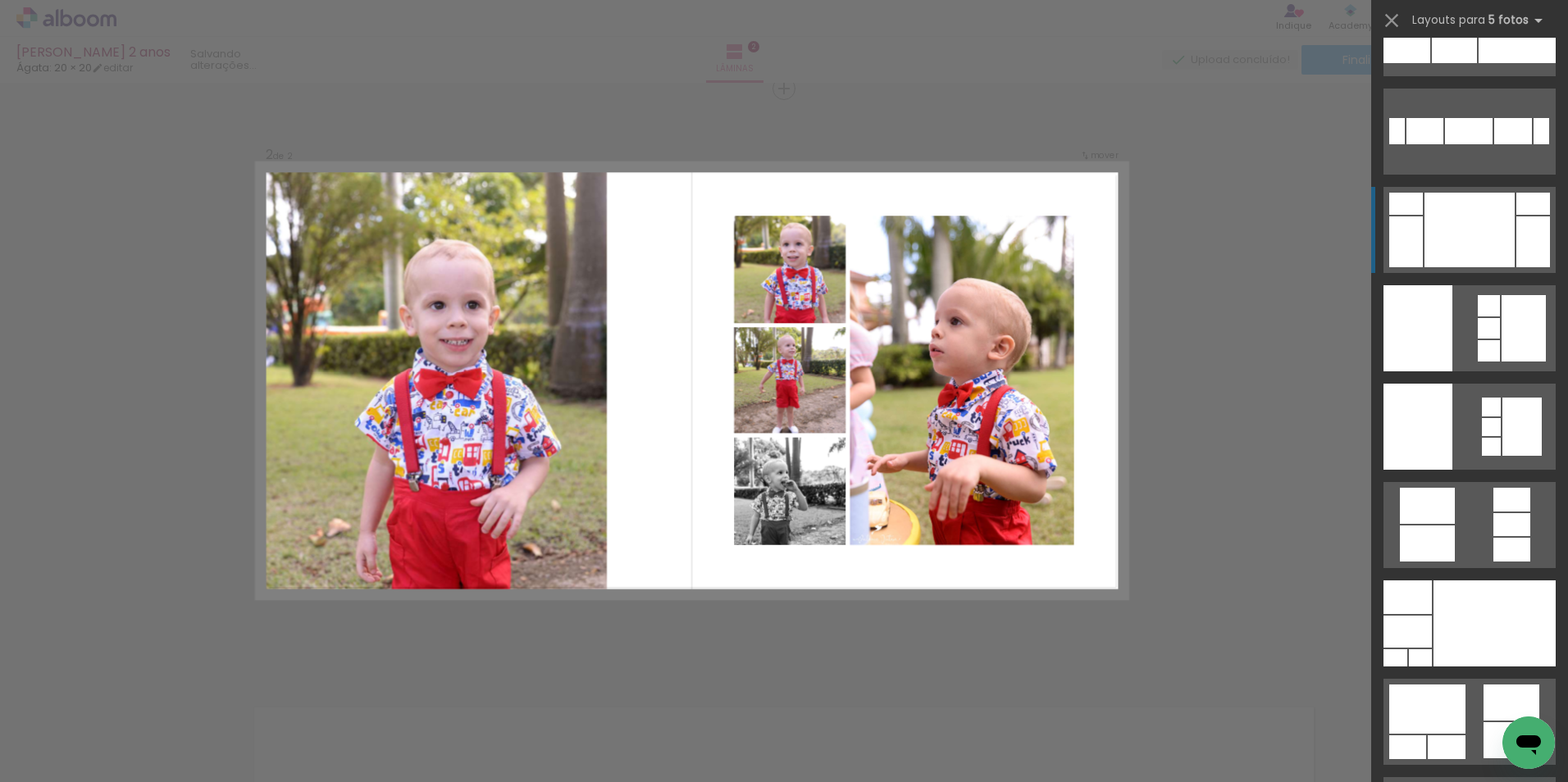
scroll to position [16146, 0]
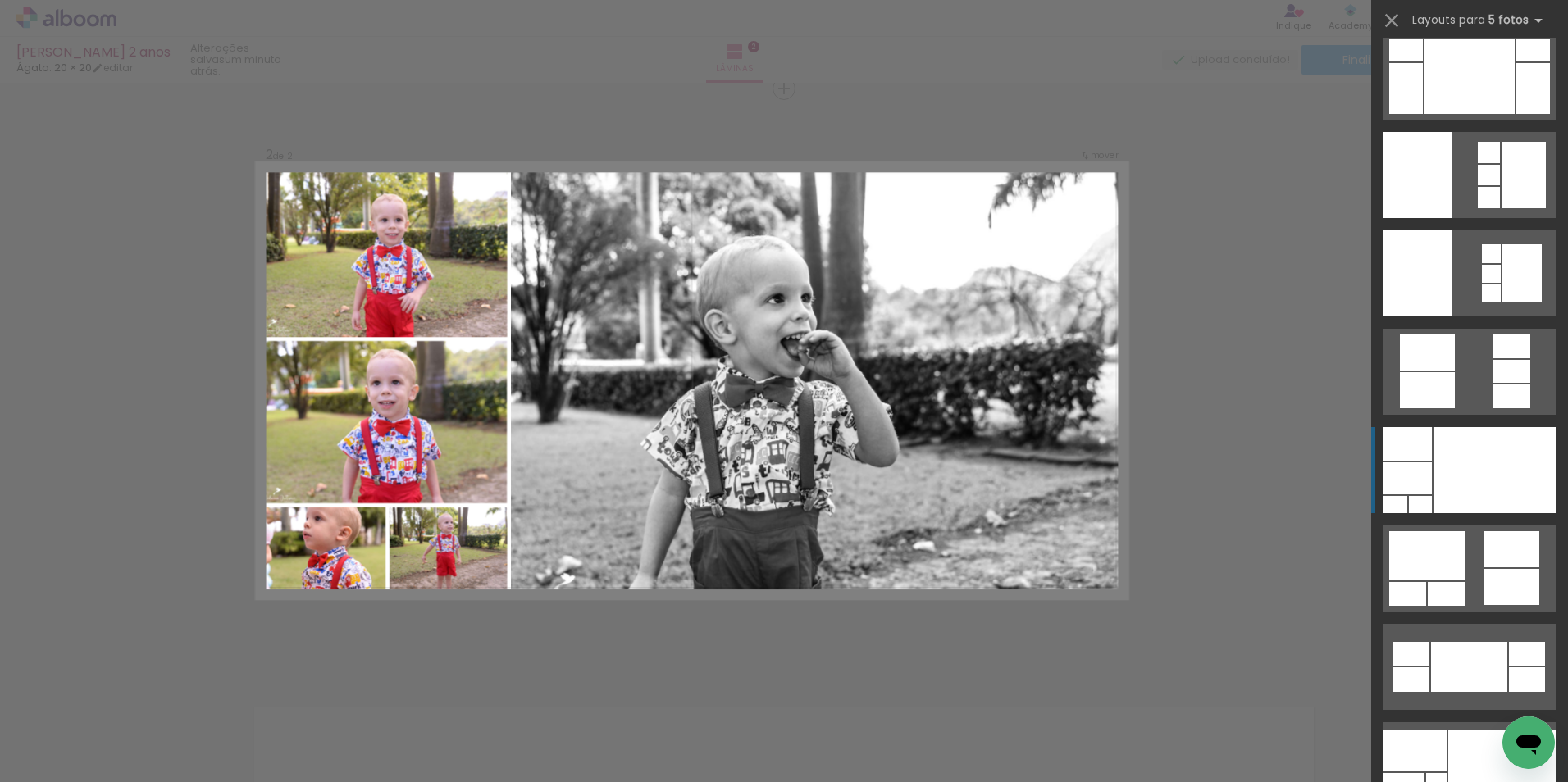
click at [1465, 461] on div at bounding box center [1494, 469] width 122 height 86
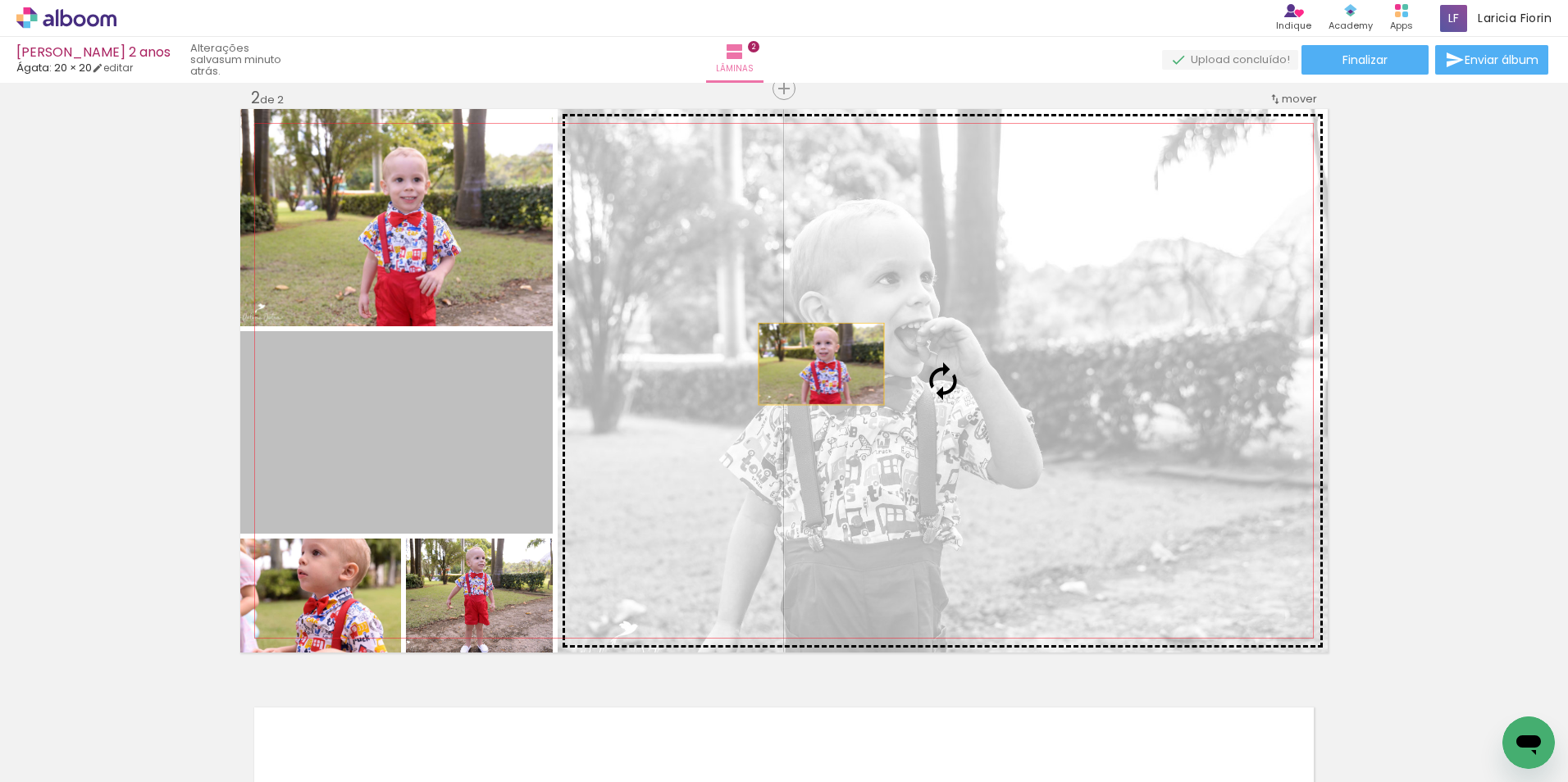
drag, startPoint x: 453, startPoint y: 426, endPoint x: 815, endPoint y: 364, distance: 367.3
click at [0, 0] on slot at bounding box center [0, 0] width 0 height 0
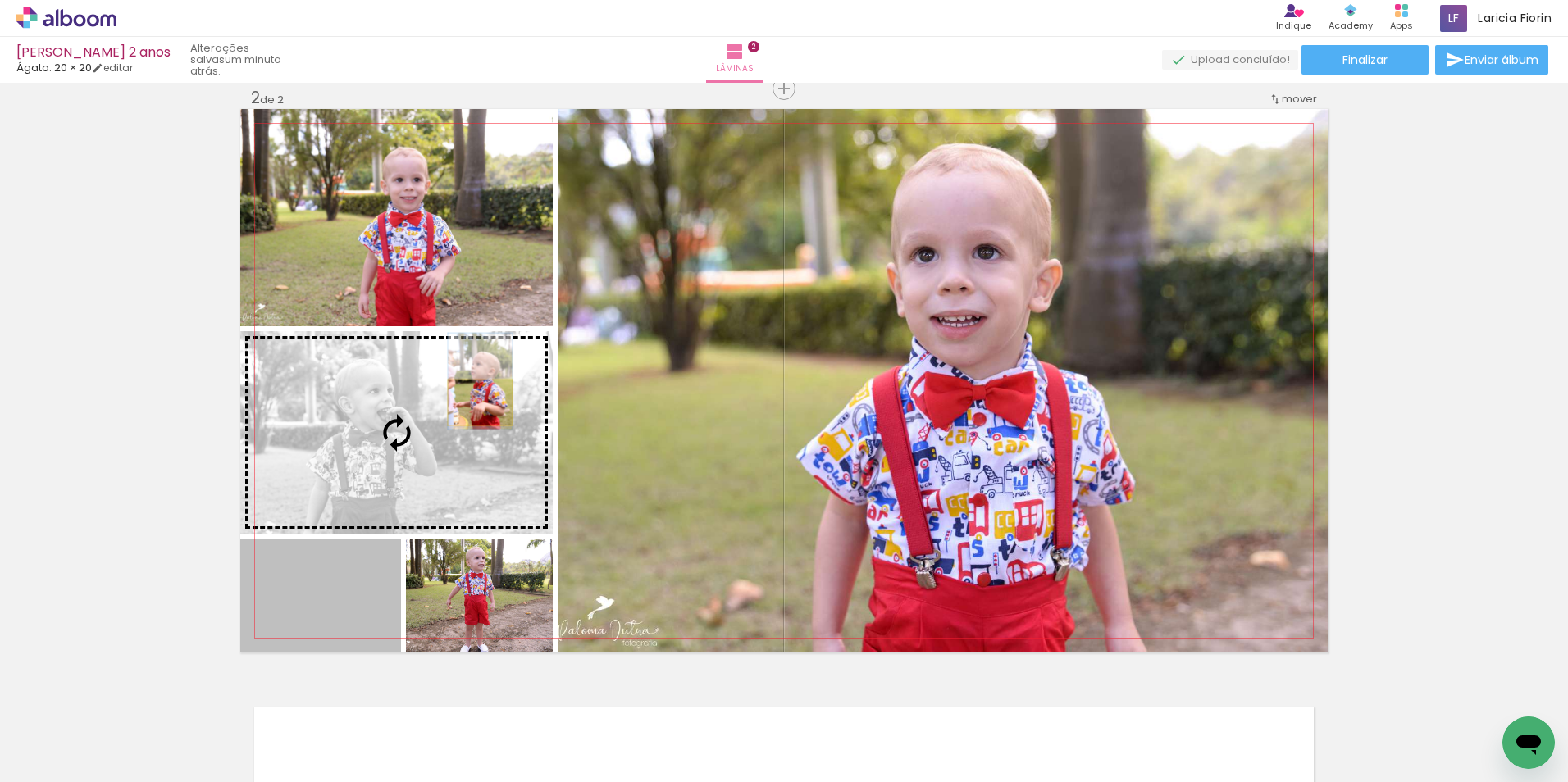
drag, startPoint x: 361, startPoint y: 585, endPoint x: 474, endPoint y: 402, distance: 215.1
click at [0, 0] on slot at bounding box center [0, 0] width 0 height 0
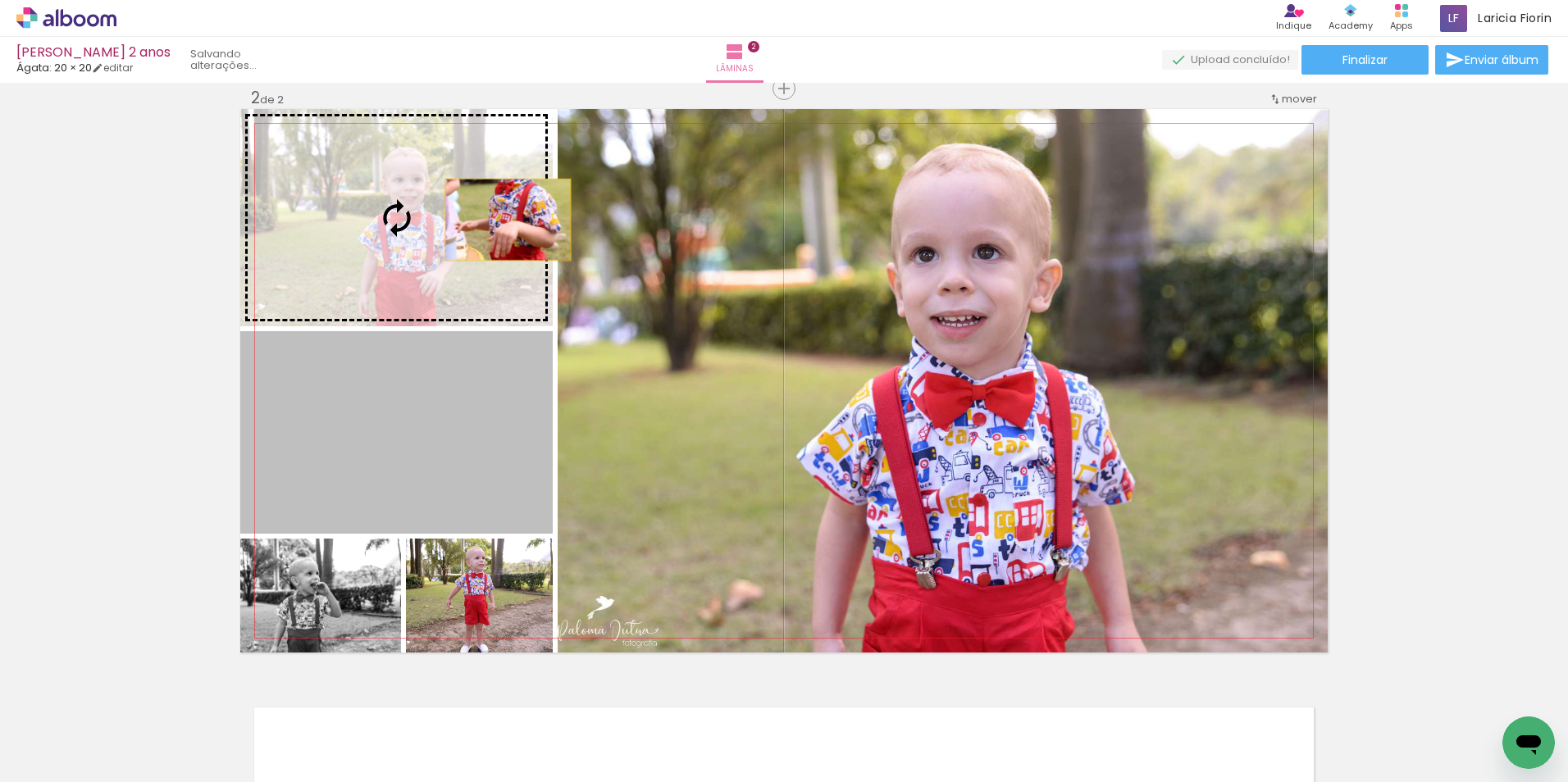
drag, startPoint x: 478, startPoint y: 438, endPoint x: 479, endPoint y: 221, distance: 217.0
click at [0, 0] on slot at bounding box center [0, 0] width 0 height 0
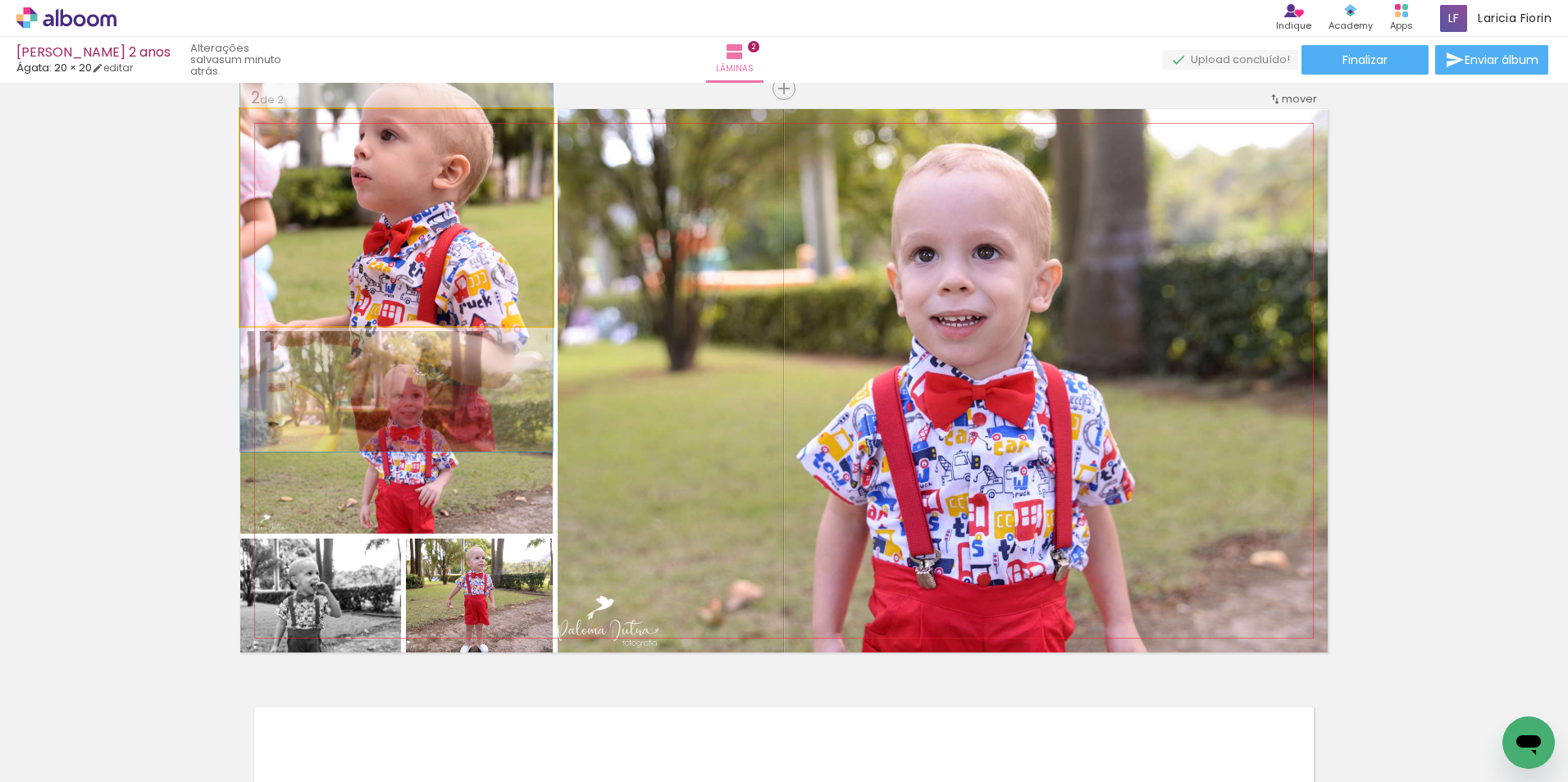
click at [472, 214] on quentale-photo at bounding box center [396, 218] width 312 height 217
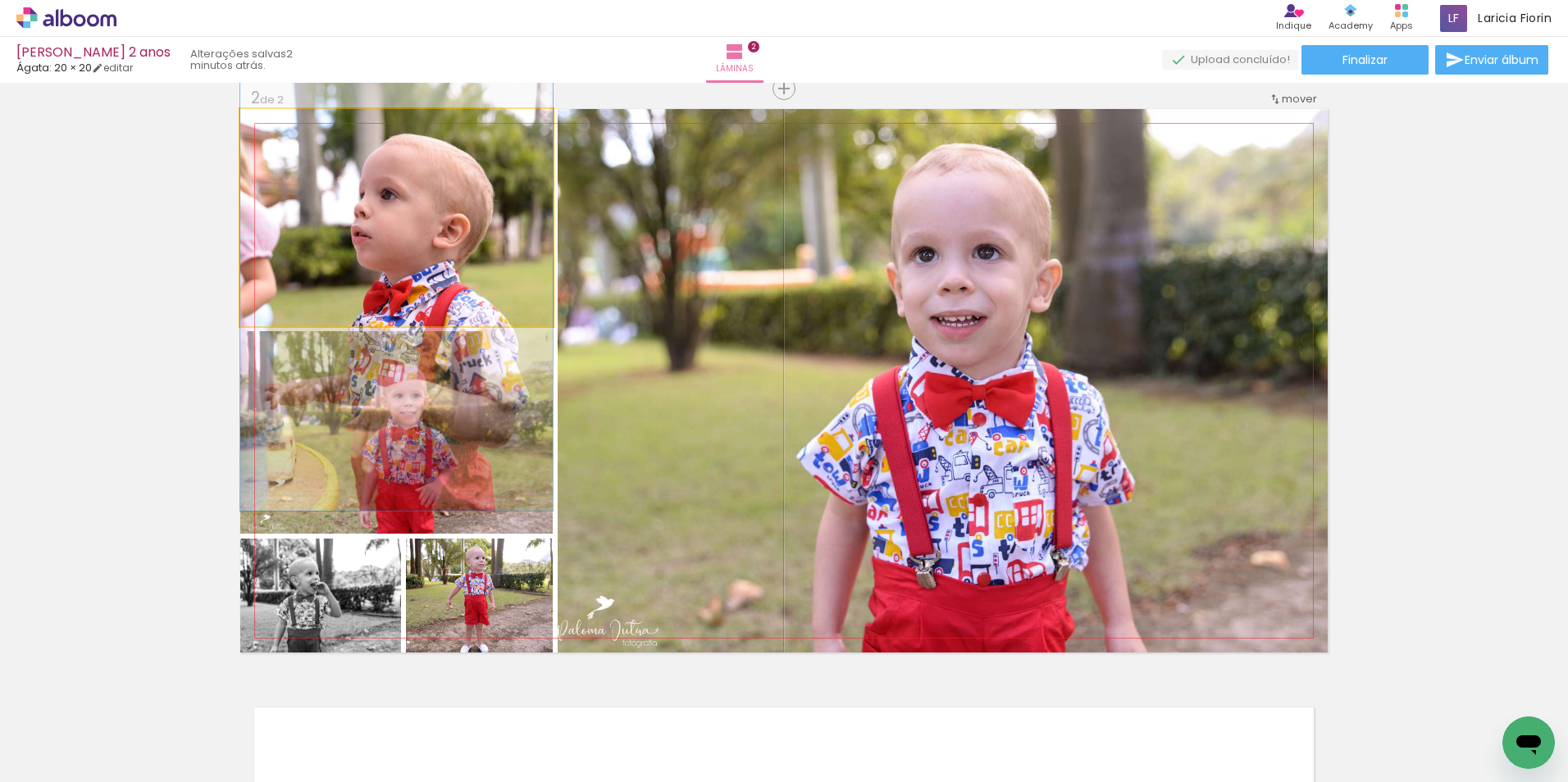
drag, startPoint x: 472, startPoint y: 214, endPoint x: 473, endPoint y: 273, distance: 59.0
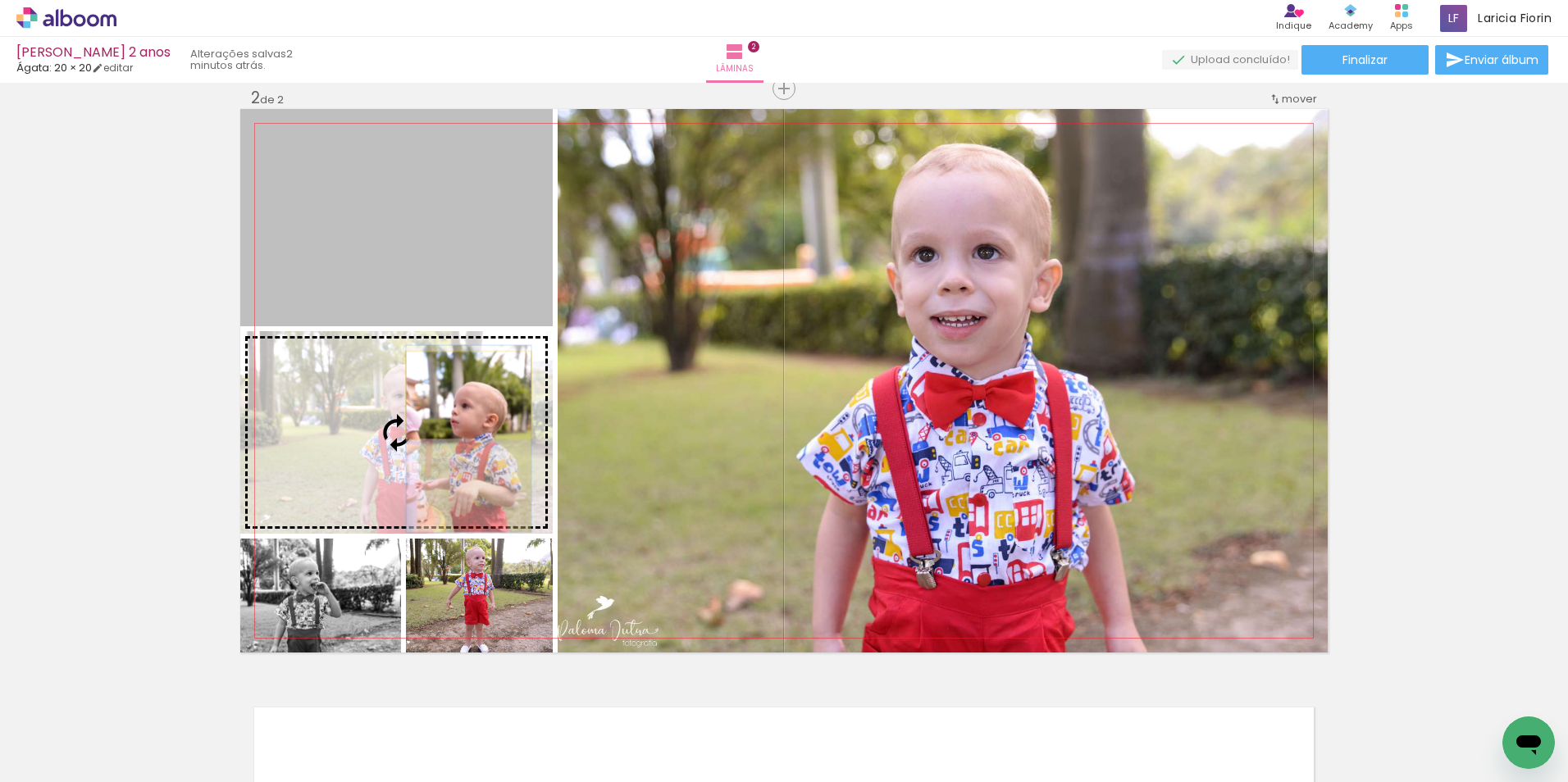
drag, startPoint x: 473, startPoint y: 270, endPoint x: 462, endPoint y: 395, distance: 125.5
click at [0, 0] on slot at bounding box center [0, 0] width 0 height 0
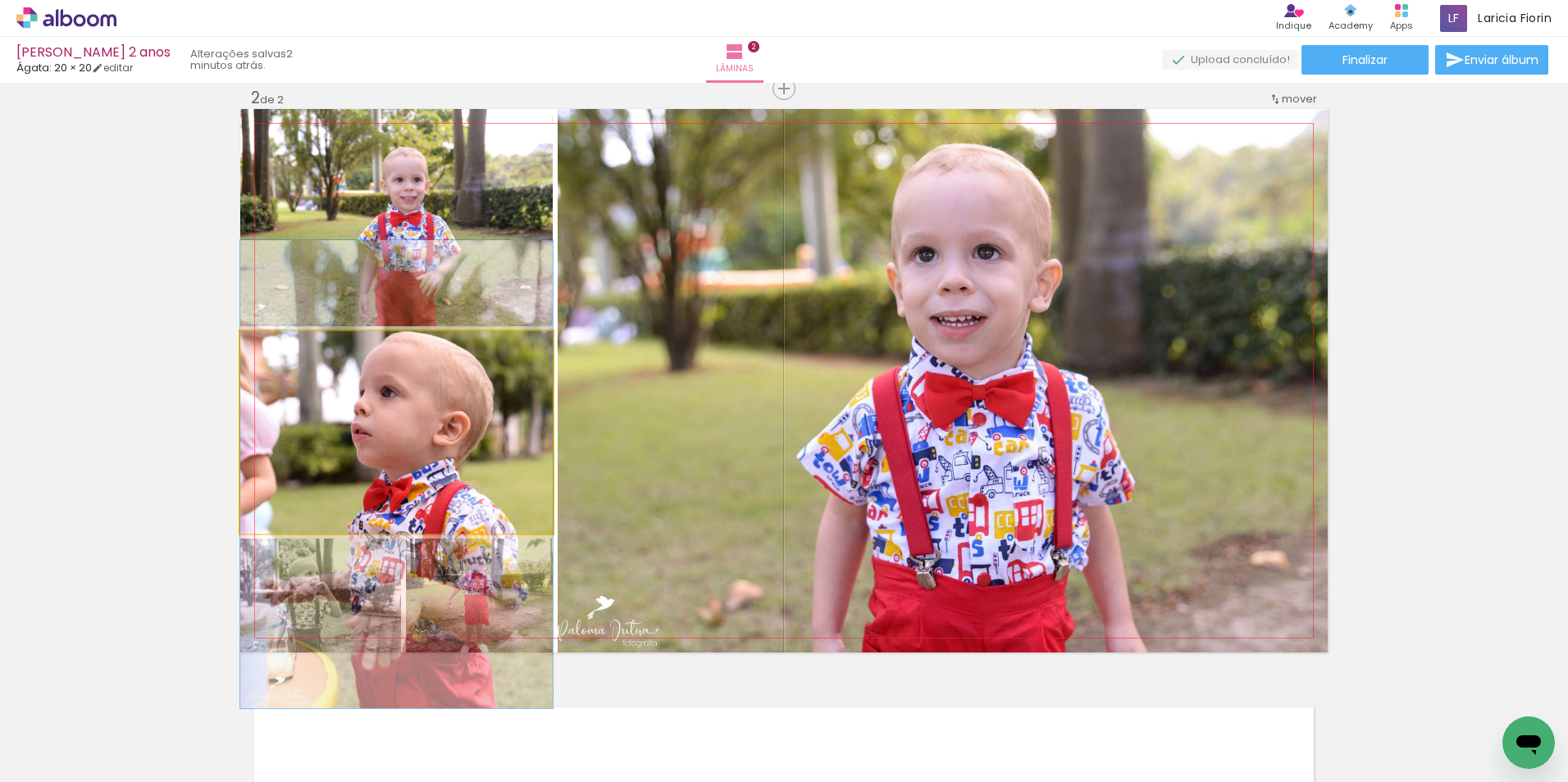
drag, startPoint x: 462, startPoint y: 413, endPoint x: 462, endPoint y: 455, distance: 42.0
click at [474, 439] on quentale-photo at bounding box center [396, 432] width 312 height 203
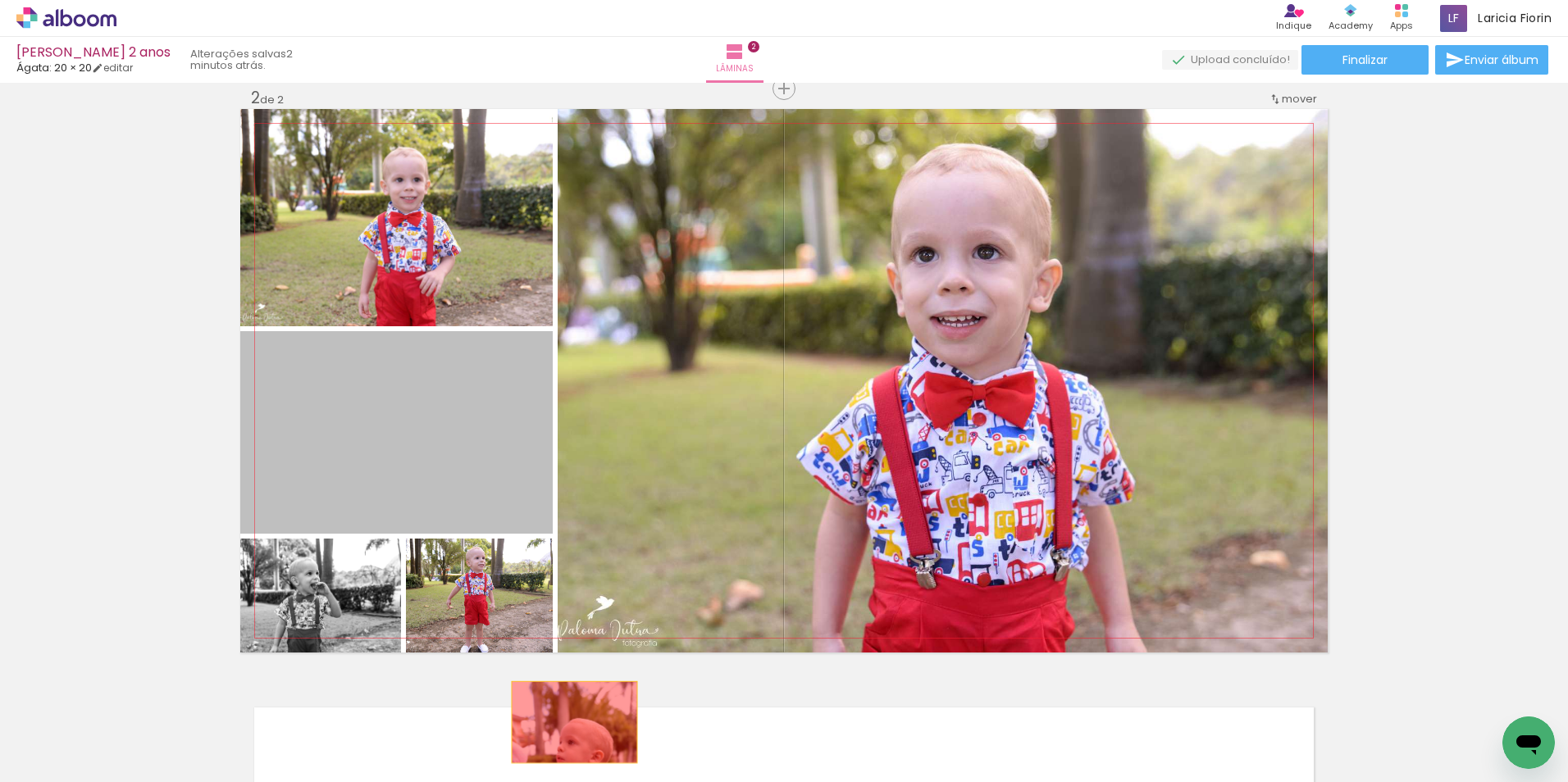
drag, startPoint x: 474, startPoint y: 439, endPoint x: 558, endPoint y: 735, distance: 307.7
click at [569, 722] on quentale-workspace at bounding box center [784, 391] width 1568 height 782
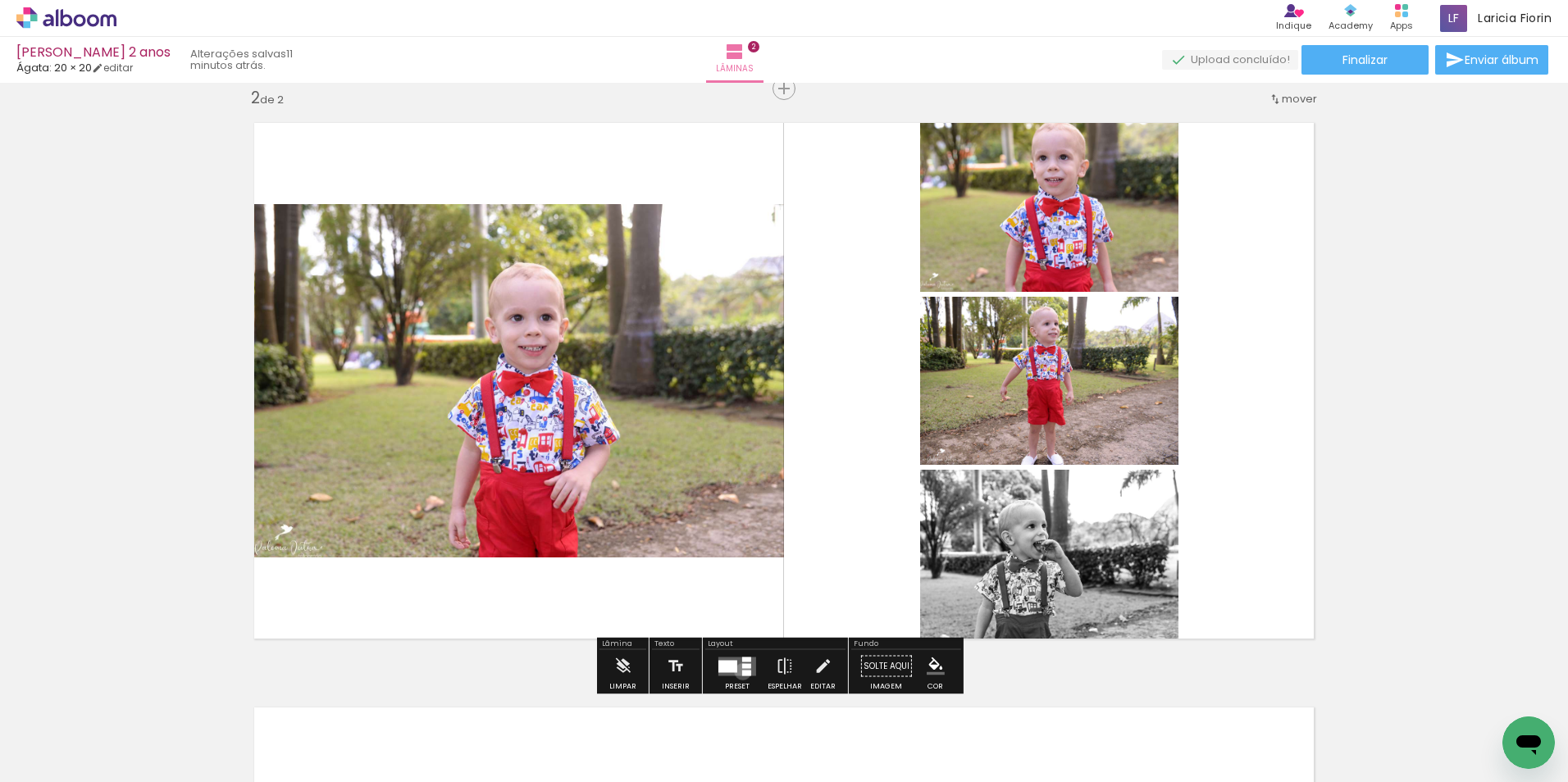
click at [742, 671] on div at bounding box center [747, 672] width 9 height 6
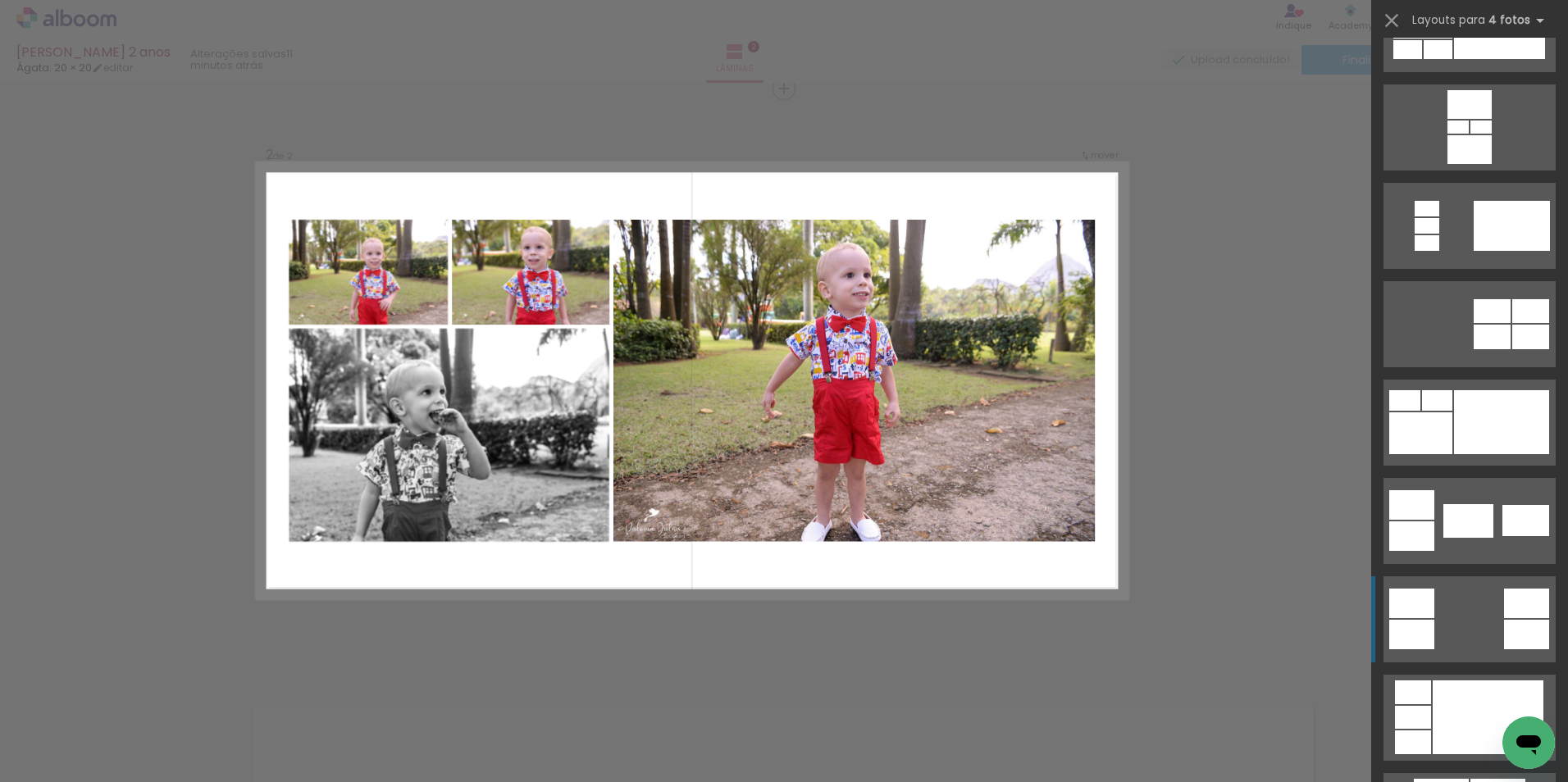
scroll to position [164, 0]
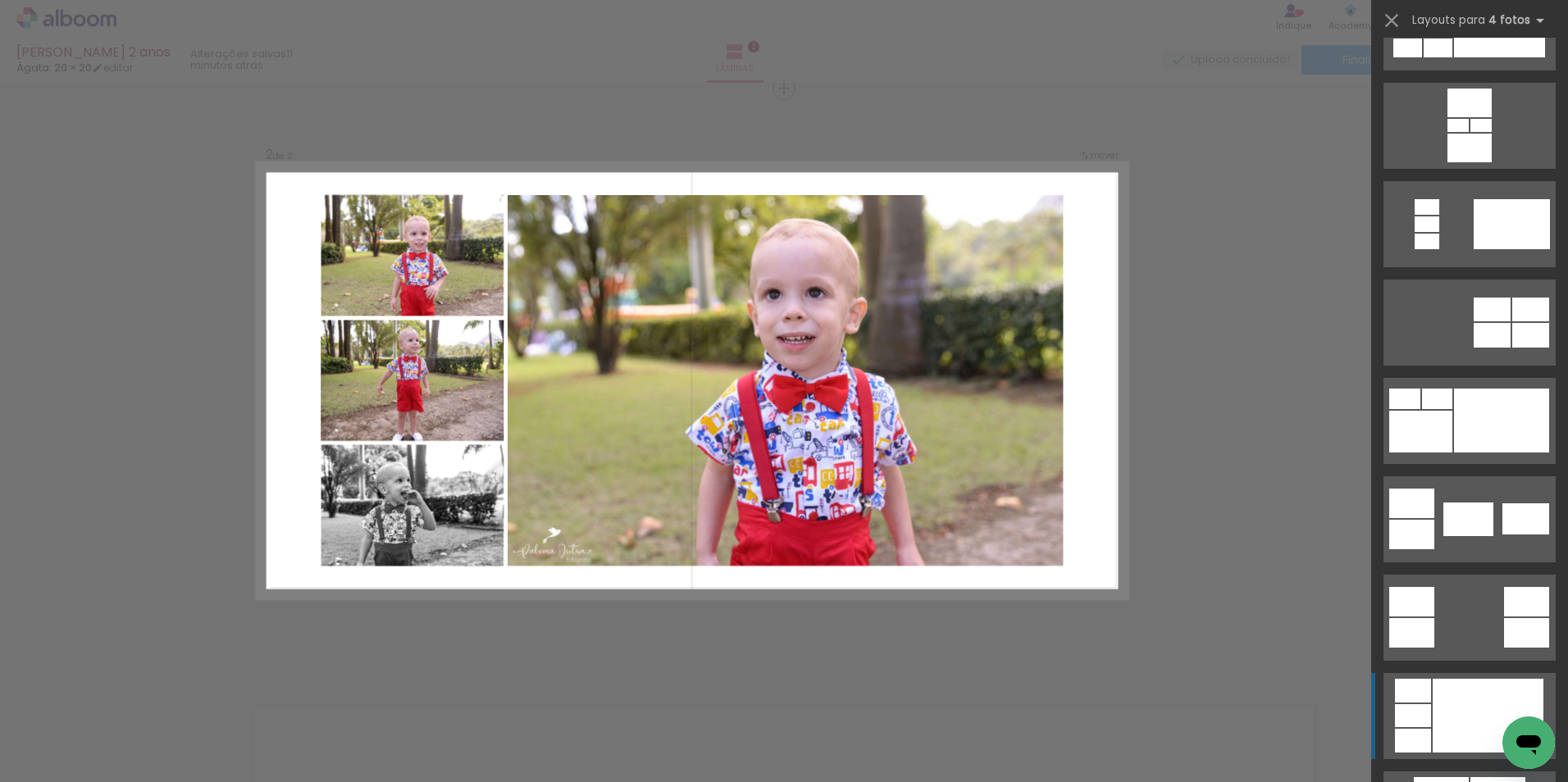
click at [1447, 722] on div at bounding box center [1487, 715] width 110 height 74
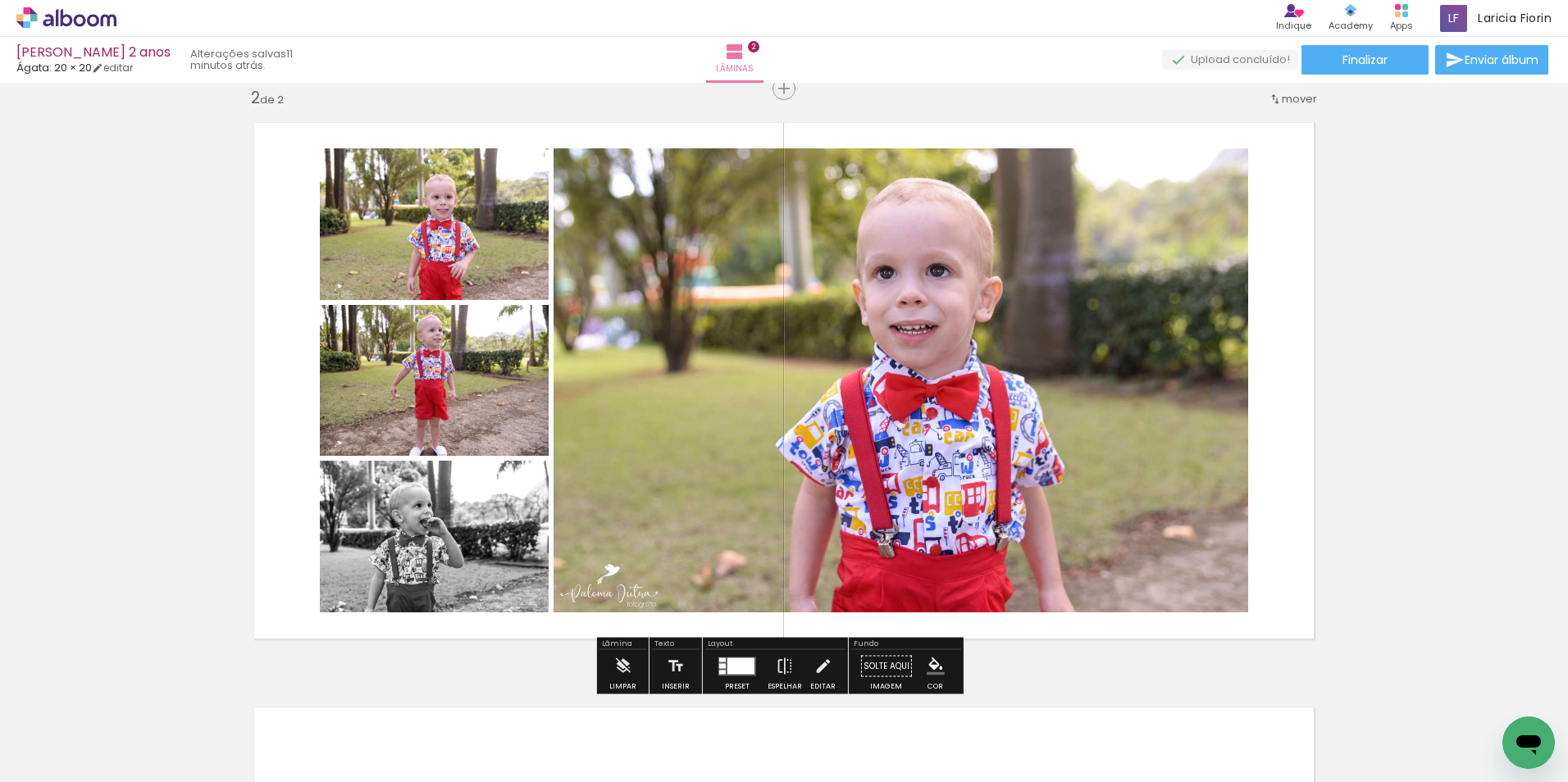
drag, startPoint x: 736, startPoint y: 671, endPoint x: 740, endPoint y: 644, distance: 27.3
click at [736, 671] on div at bounding box center [741, 665] width 27 height 16
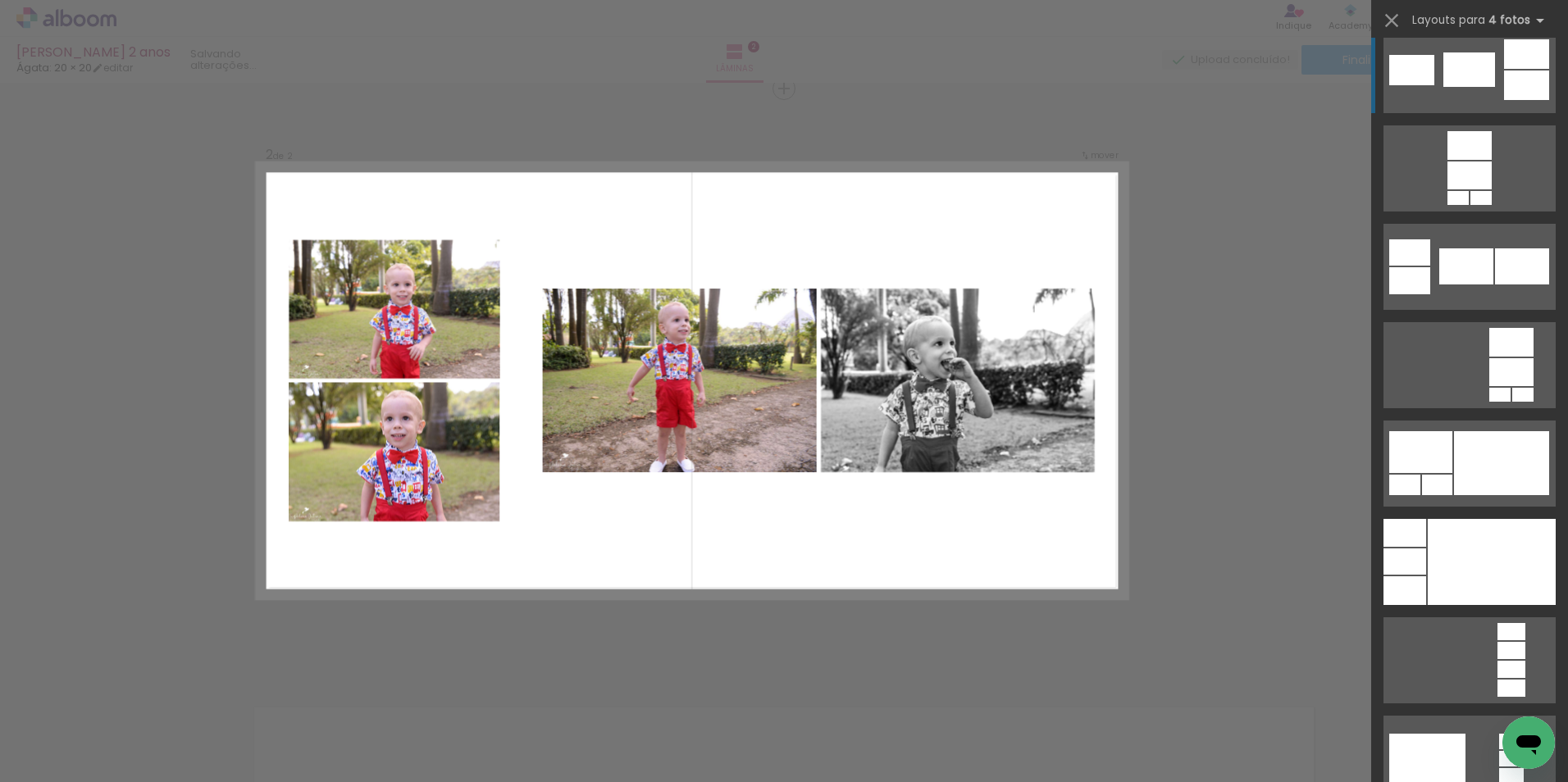
scroll to position [5459, 0]
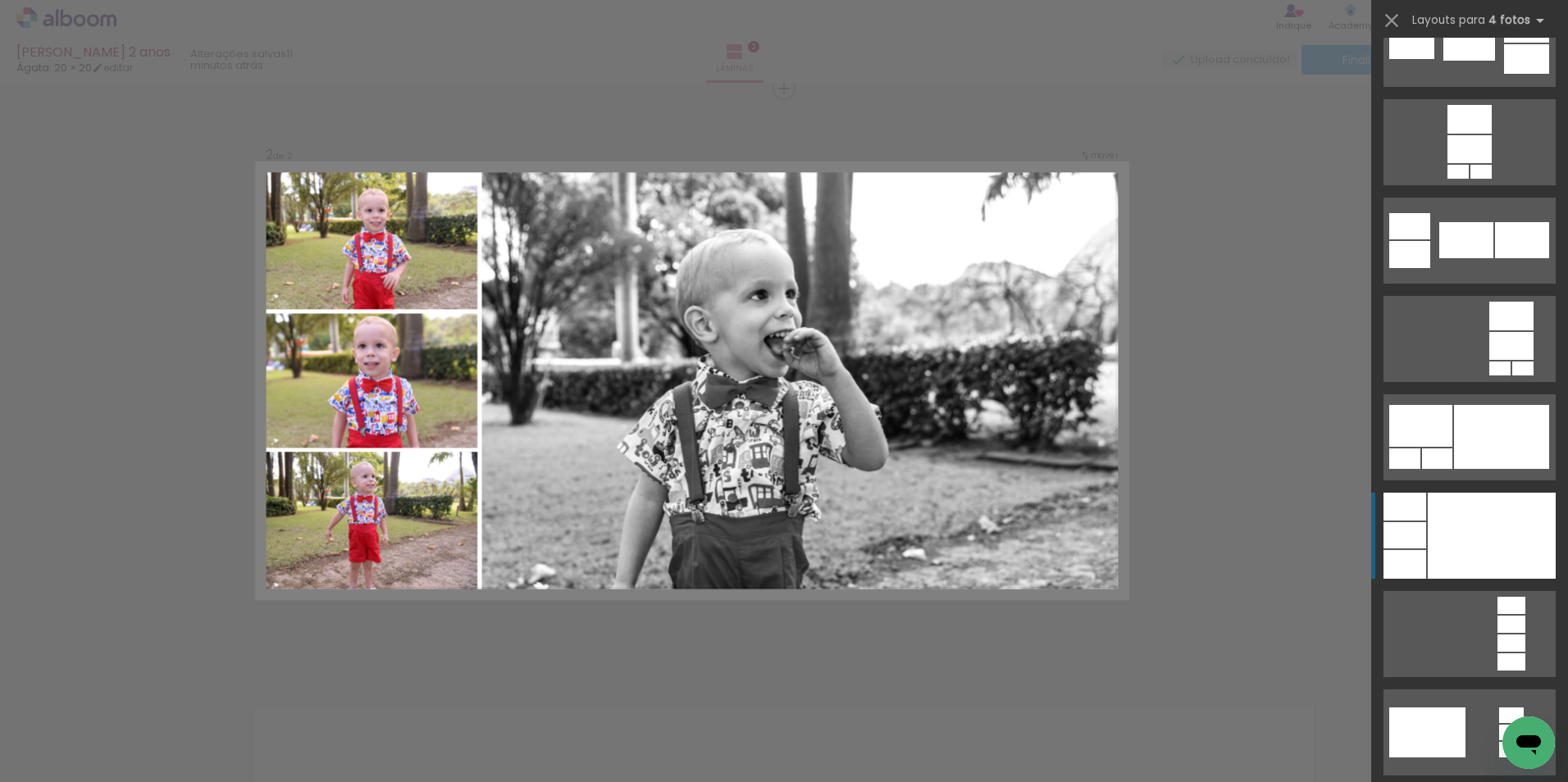
click at [1459, 524] on div at bounding box center [1491, 535] width 128 height 86
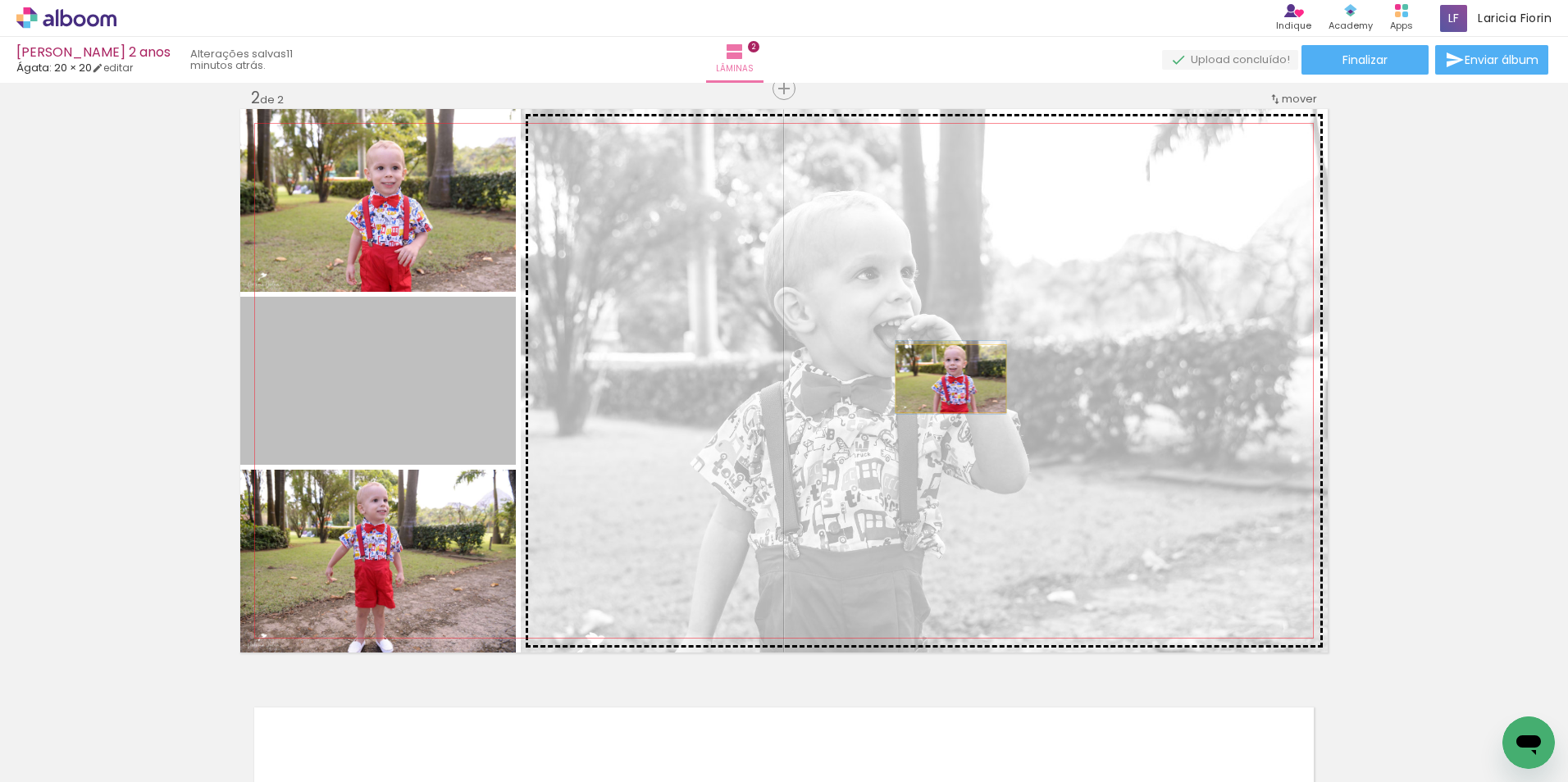
drag, startPoint x: 439, startPoint y: 383, endPoint x: 944, endPoint y: 378, distance: 505.0
click at [0, 0] on slot at bounding box center [0, 0] width 0 height 0
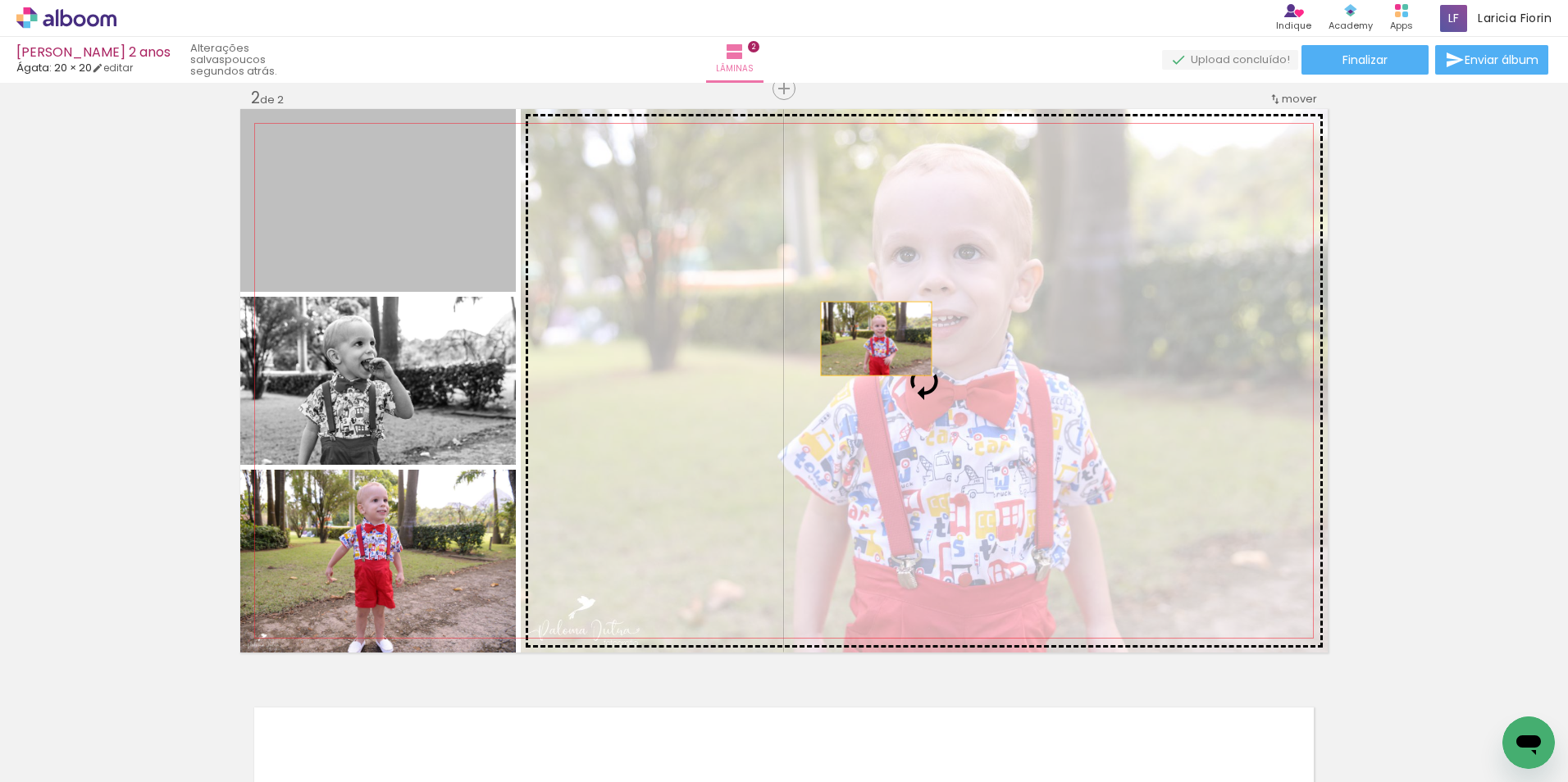
drag, startPoint x: 379, startPoint y: 229, endPoint x: 871, endPoint y: 339, distance: 504.1
click at [0, 0] on slot at bounding box center [0, 0] width 0 height 0
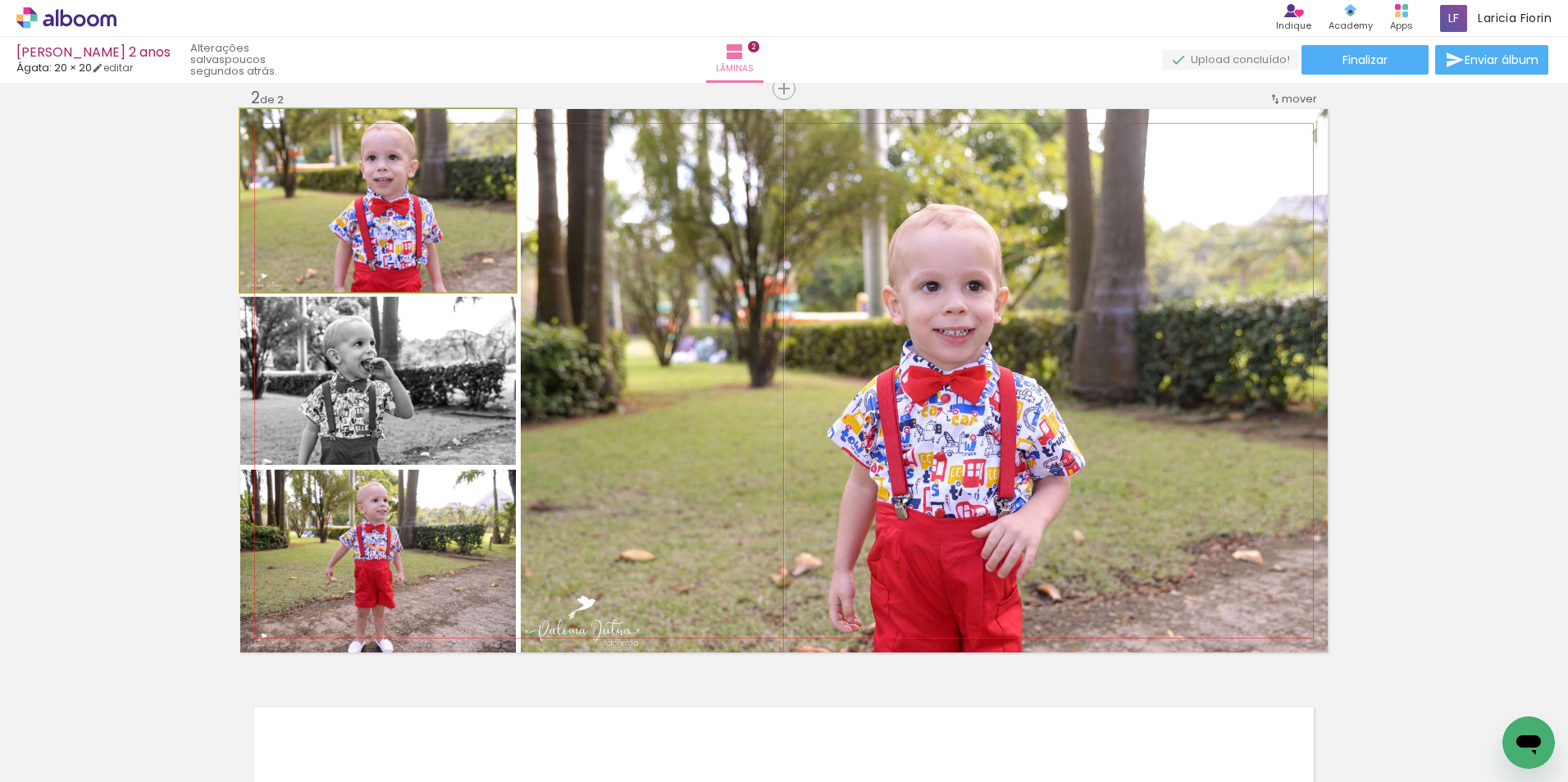
drag, startPoint x: 404, startPoint y: 226, endPoint x: 409, endPoint y: 255, distance: 29.4
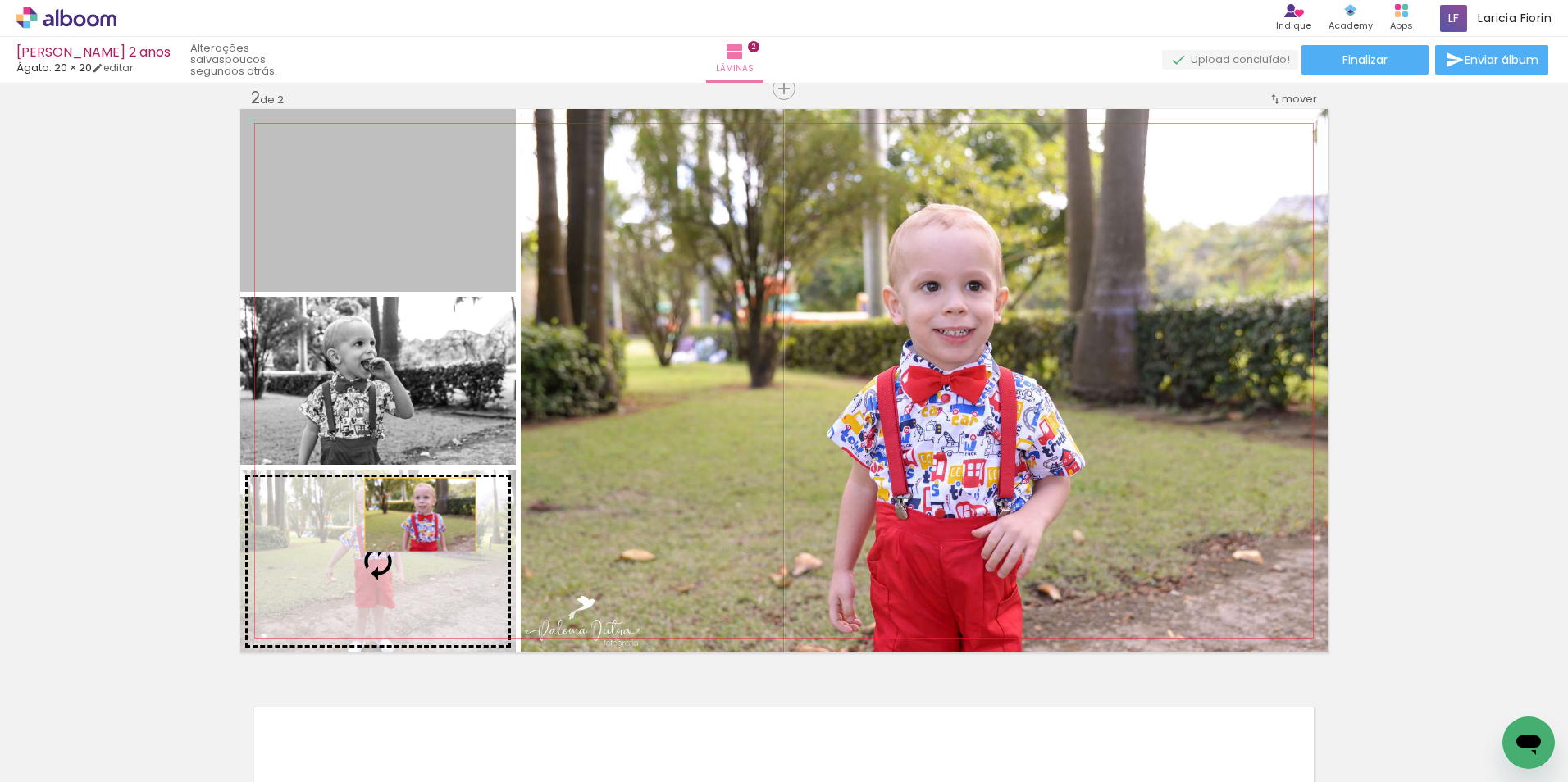
drag, startPoint x: 415, startPoint y: 215, endPoint x: 414, endPoint y: 515, distance: 300.0
click at [0, 0] on slot at bounding box center [0, 0] width 0 height 0
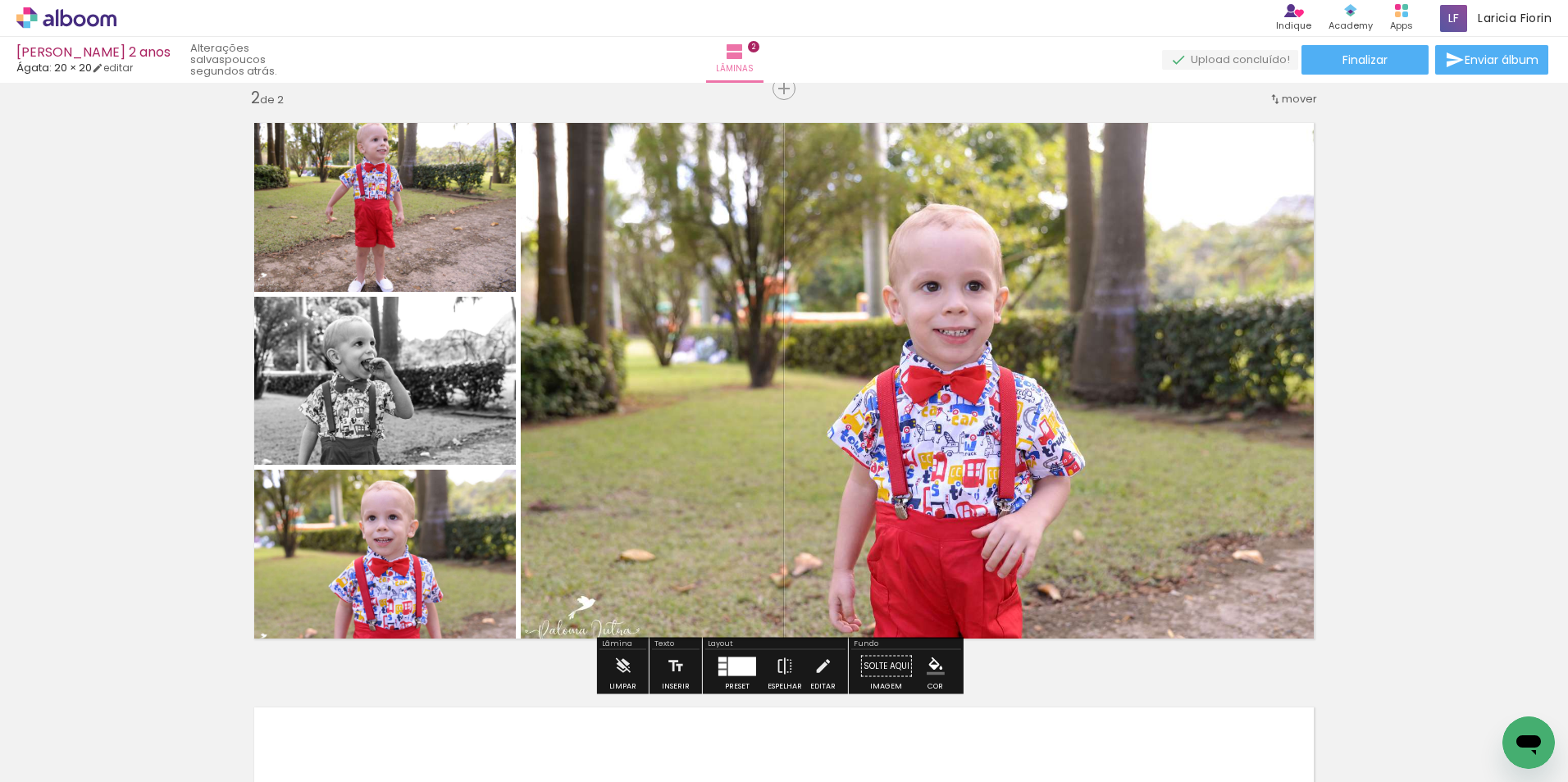
click at [426, 209] on quentale-photo at bounding box center [378, 200] width 276 height 182
click at [1458, 249] on div "Inserir lâmina 1 de 2 Inserir lâmina 2 de 2" at bounding box center [784, 360] width 1568 height 1754
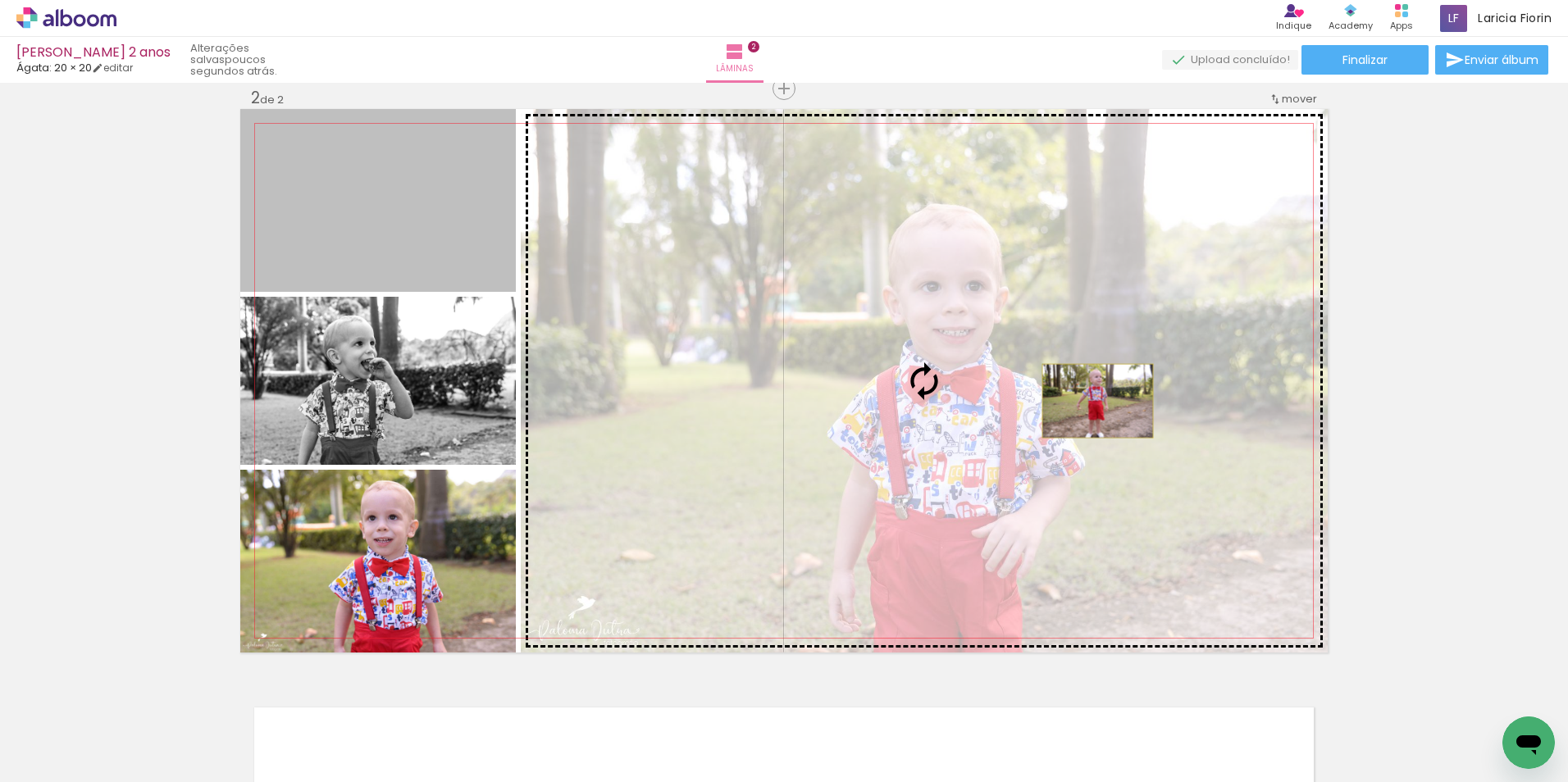
drag, startPoint x: 424, startPoint y: 254, endPoint x: 1091, endPoint y: 401, distance: 683.0
click at [0, 0] on slot at bounding box center [0, 0] width 0 height 0
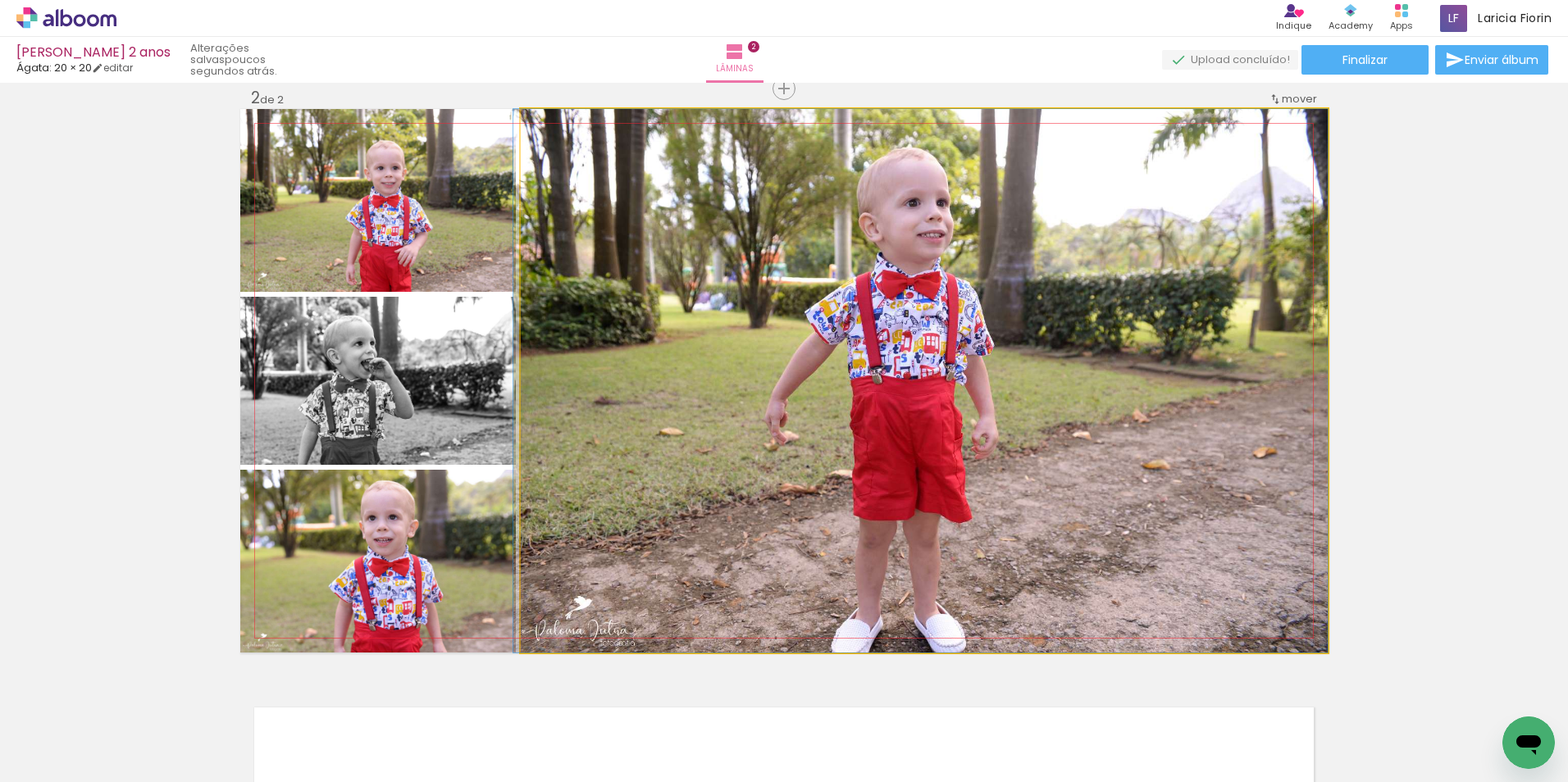
drag, startPoint x: 1001, startPoint y: 426, endPoint x: 986, endPoint y: 399, distance: 30.9
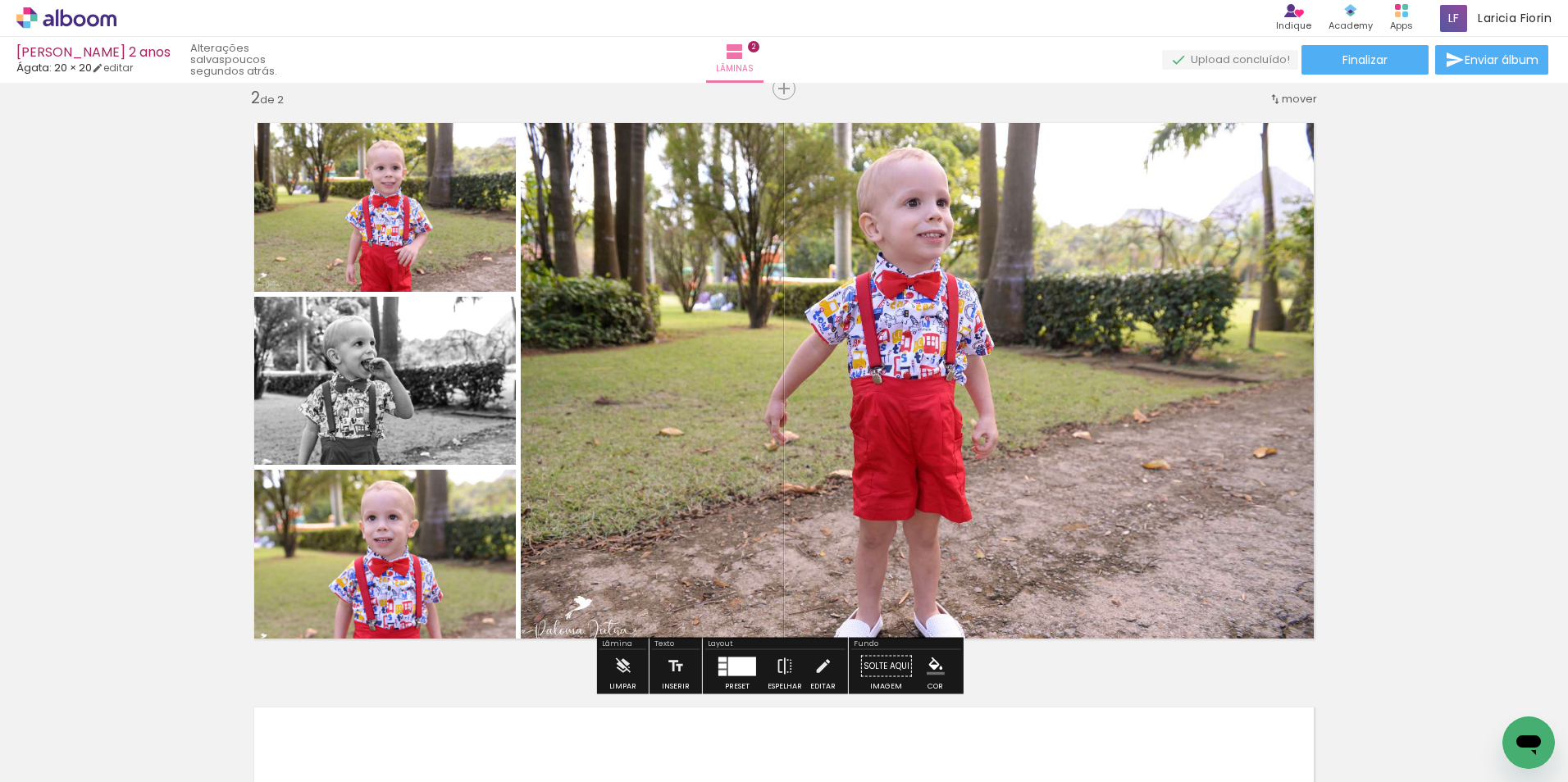
click at [1440, 382] on div "Inserir lâmina 1 de 2 Inserir lâmina 2 de 2" at bounding box center [784, 360] width 1568 height 1754
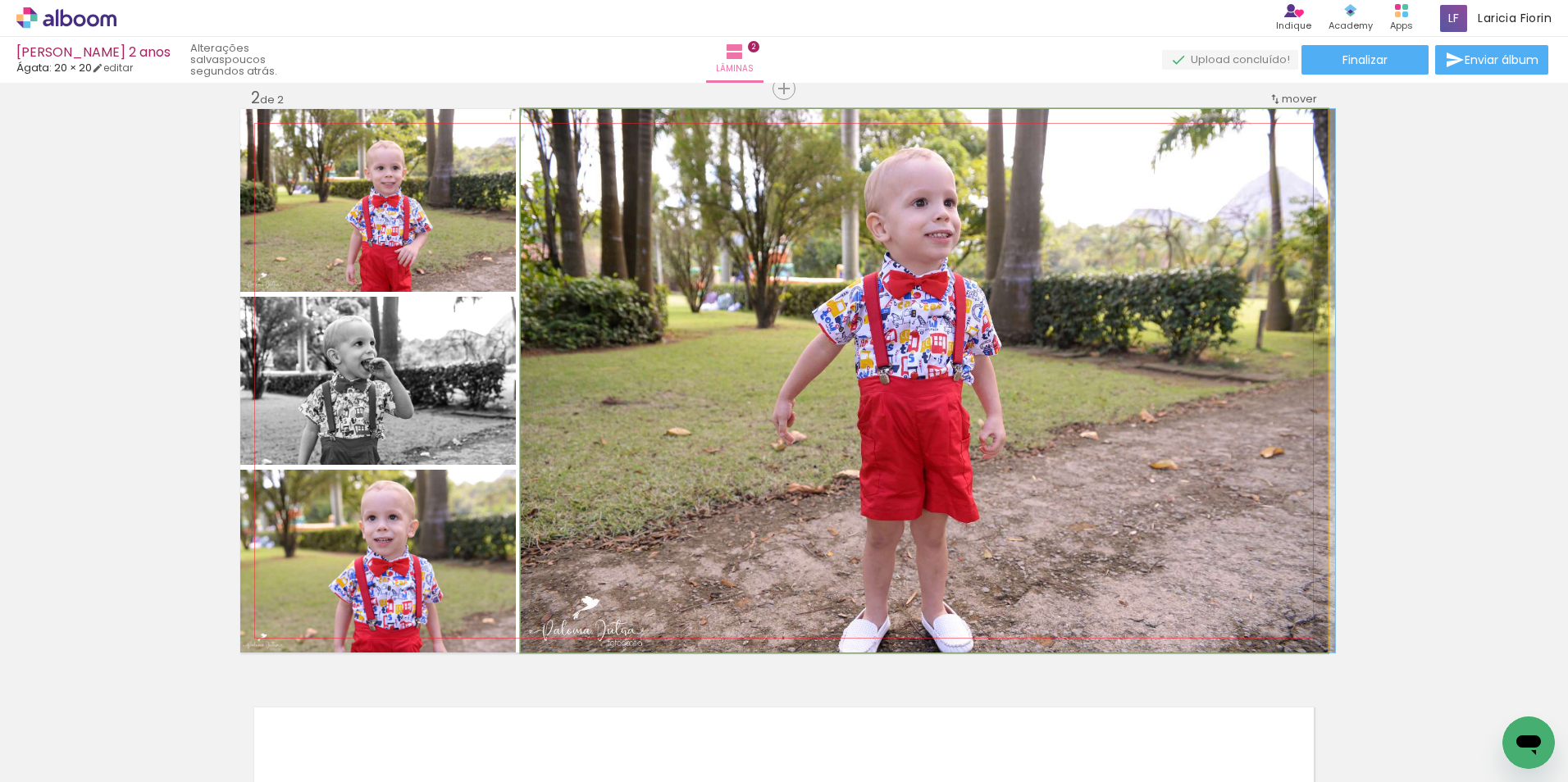
drag, startPoint x: 1126, startPoint y: 506, endPoint x: 1137, endPoint y: 453, distance: 54.1
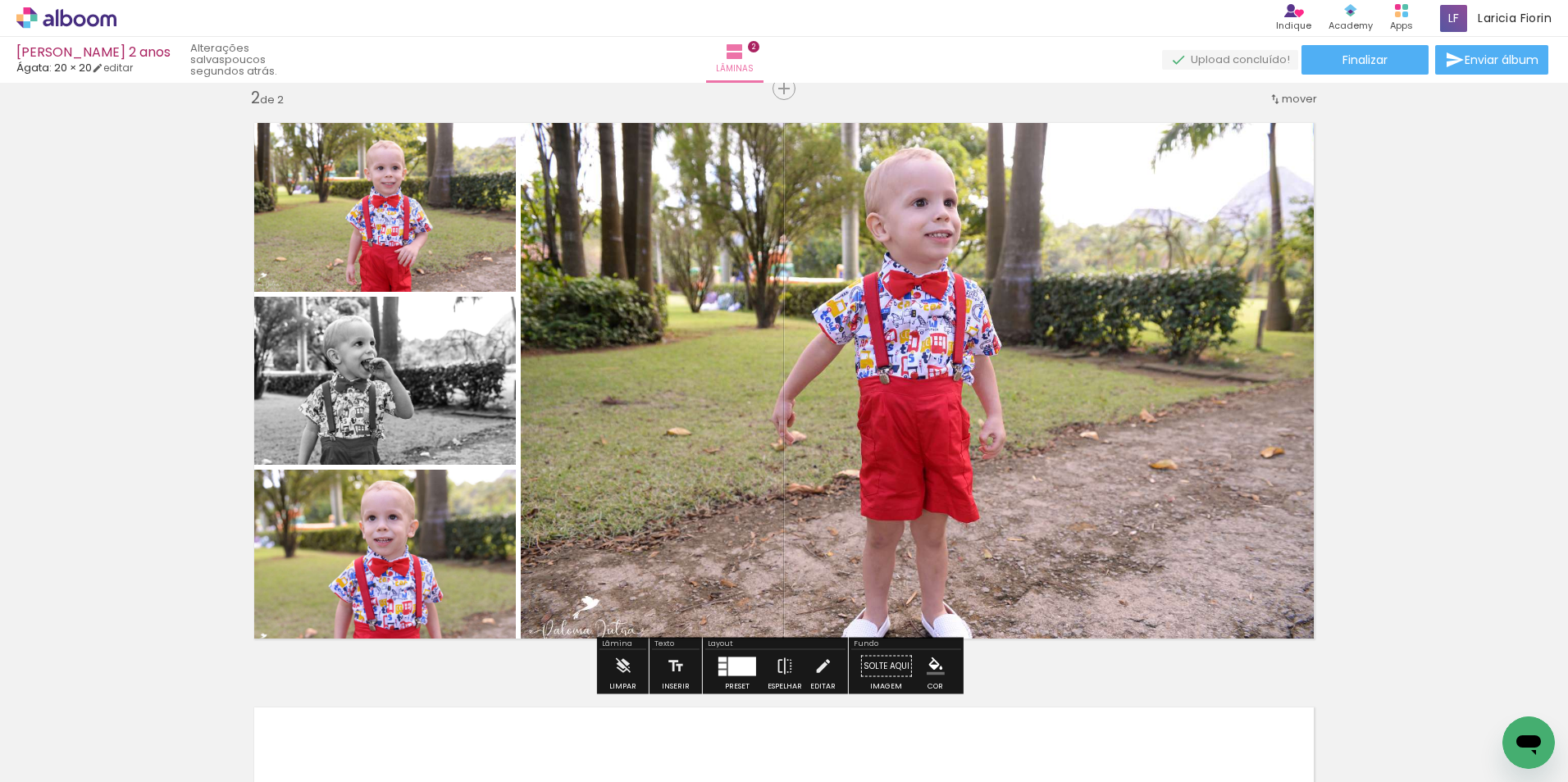
scroll to position [769, 0]
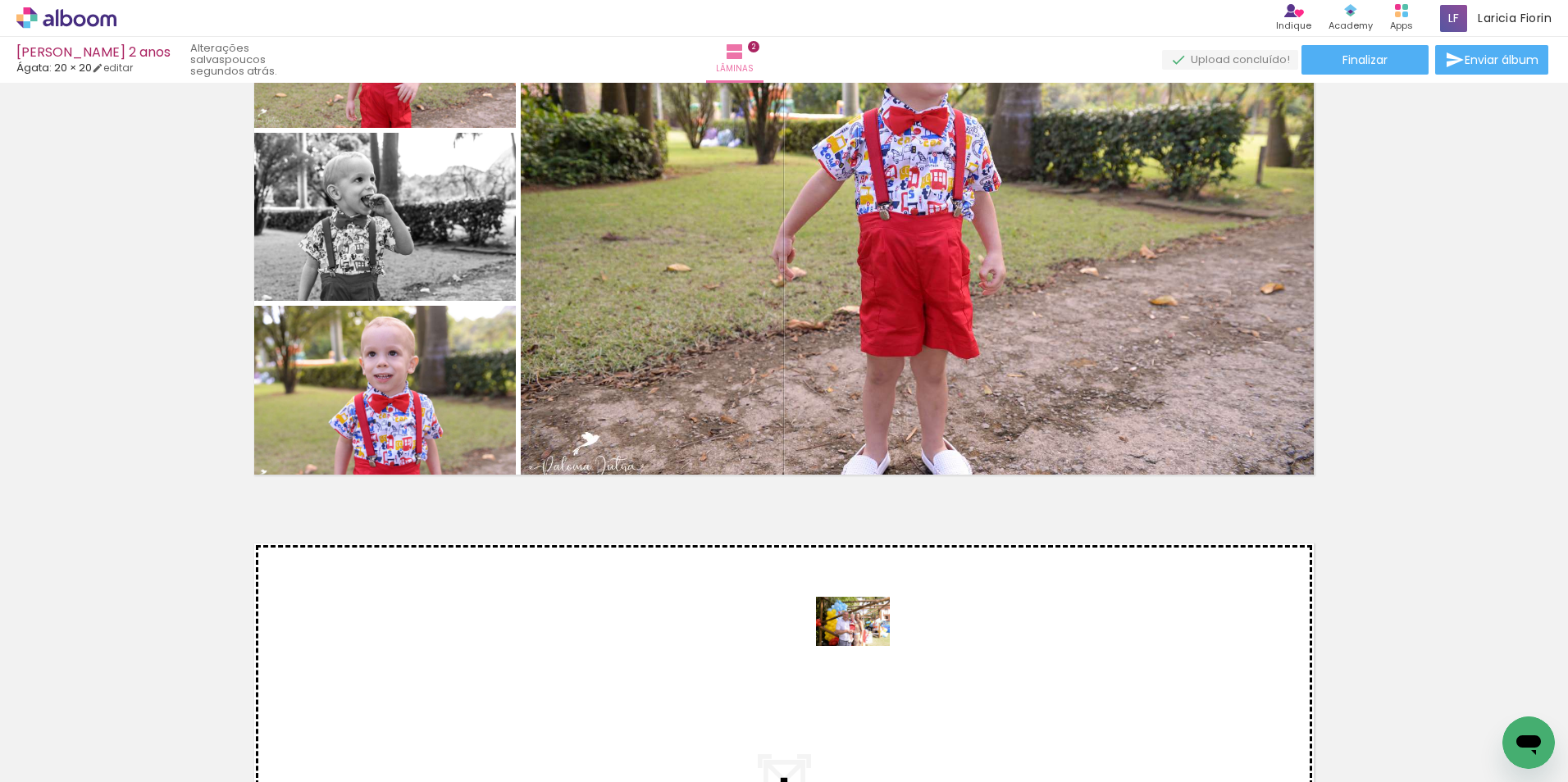
drag, startPoint x: 1085, startPoint y: 742, endPoint x: 1038, endPoint y: 704, distance: 60.4
click at [865, 645] on quentale-workspace at bounding box center [784, 391] width 1568 height 782
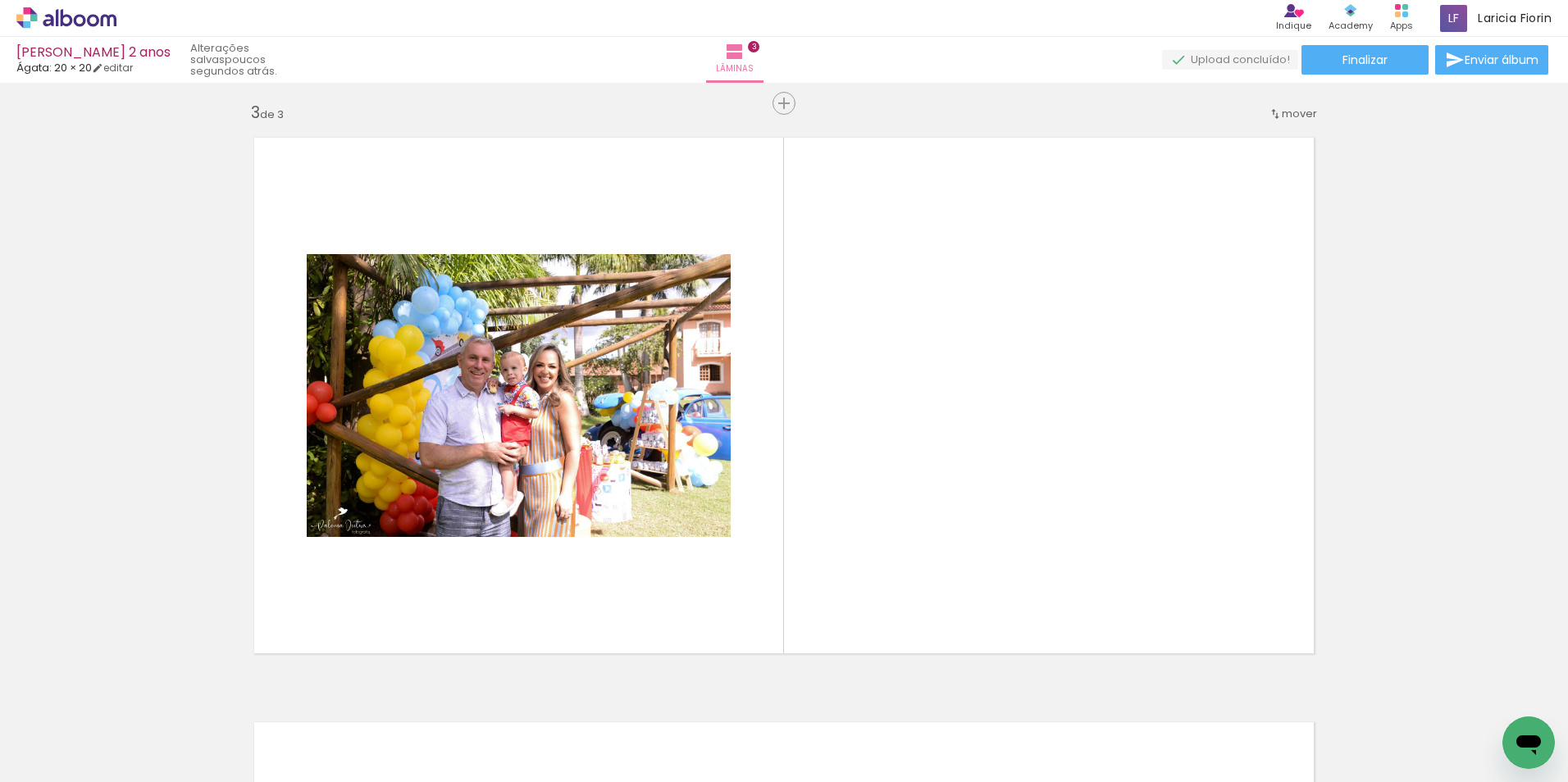
scroll to position [1190, 0]
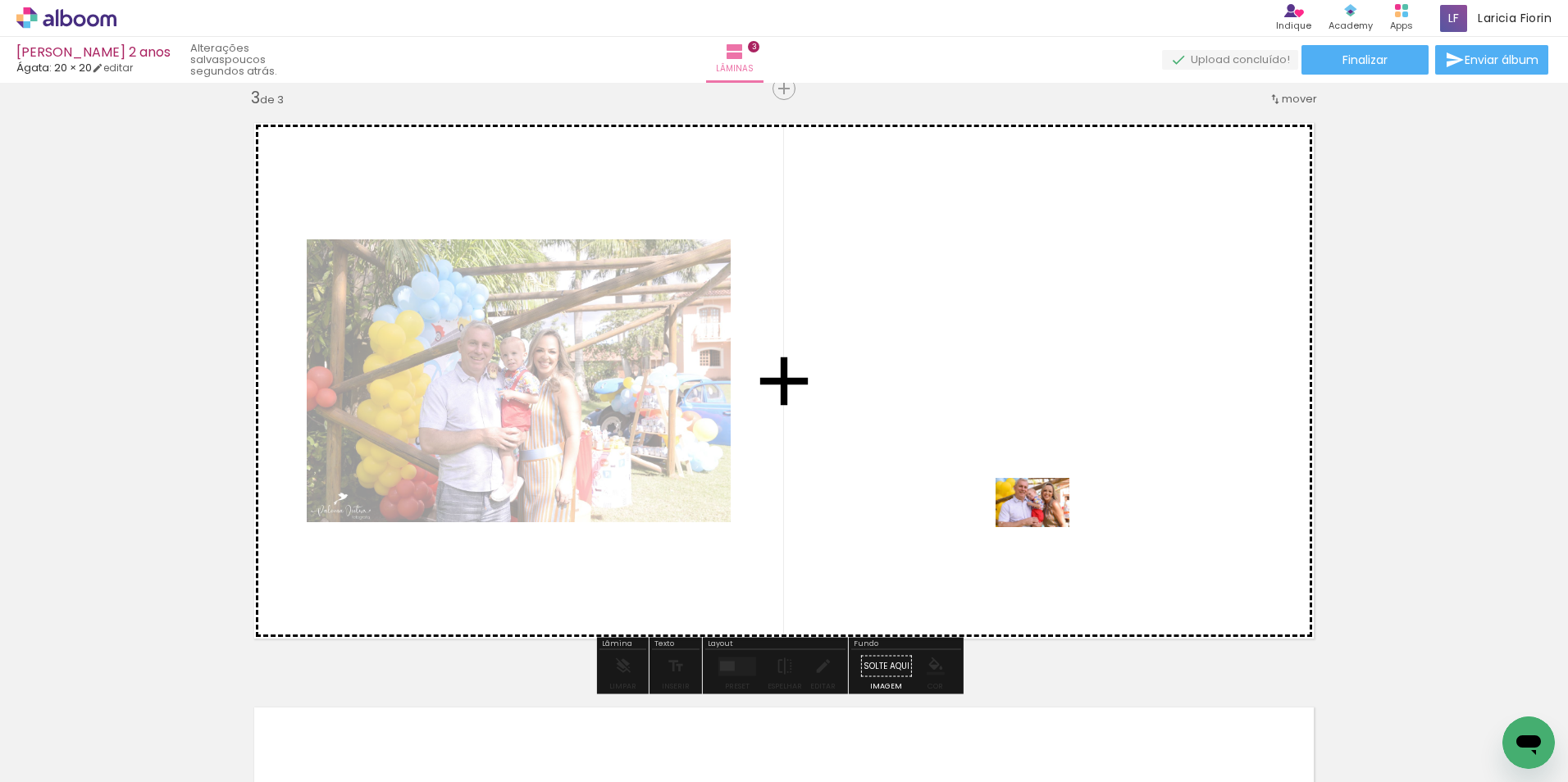
drag, startPoint x: 1182, startPoint y: 741, endPoint x: 1044, endPoint y: 526, distance: 255.5
click at [1044, 526] on quentale-workspace at bounding box center [784, 391] width 1568 height 782
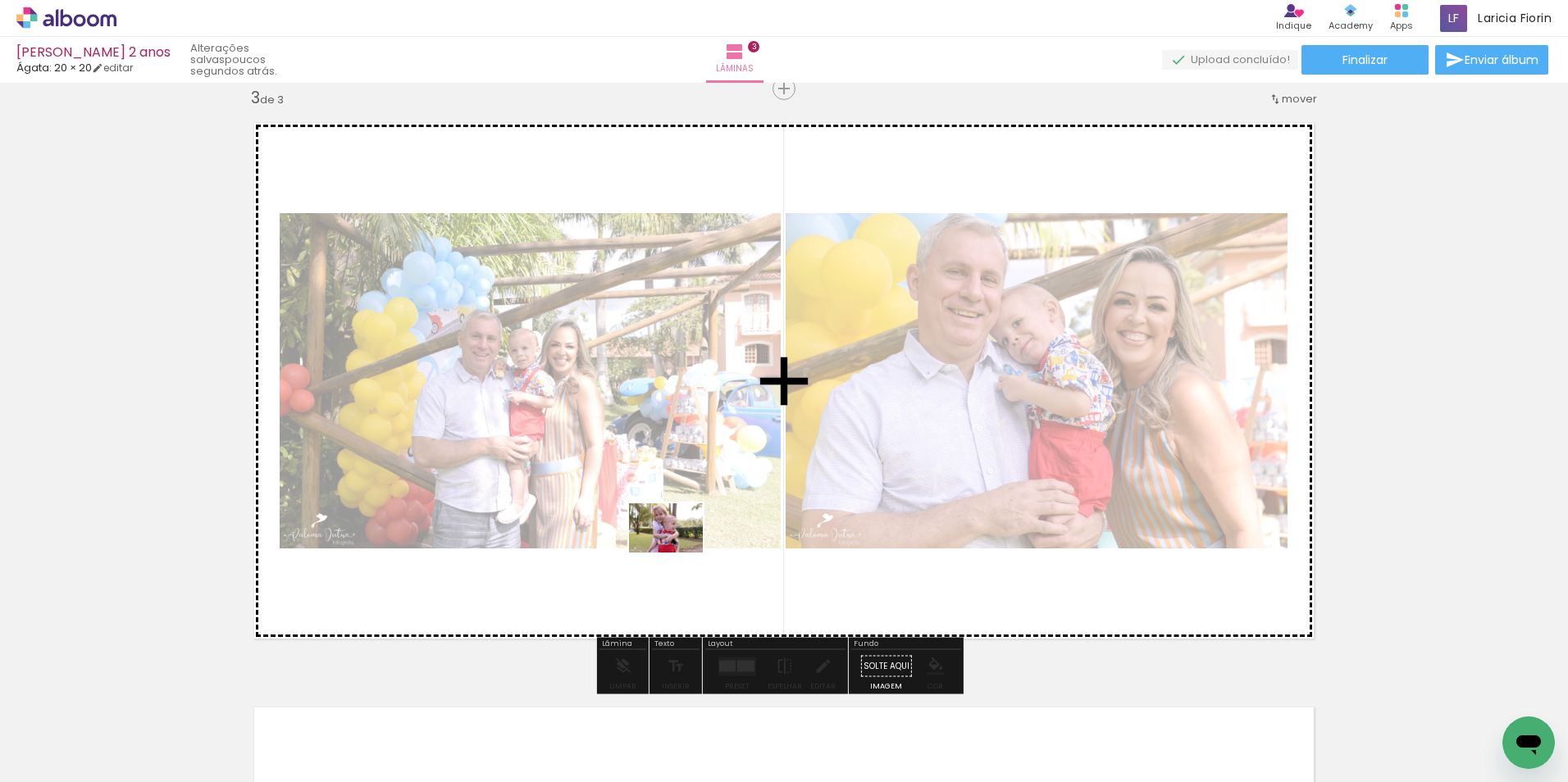
drag, startPoint x: 901, startPoint y: 734, endPoint x: 678, endPoint y: 552, distance: 287.8
click at [678, 552] on quentale-workspace at bounding box center [784, 391] width 1568 height 782
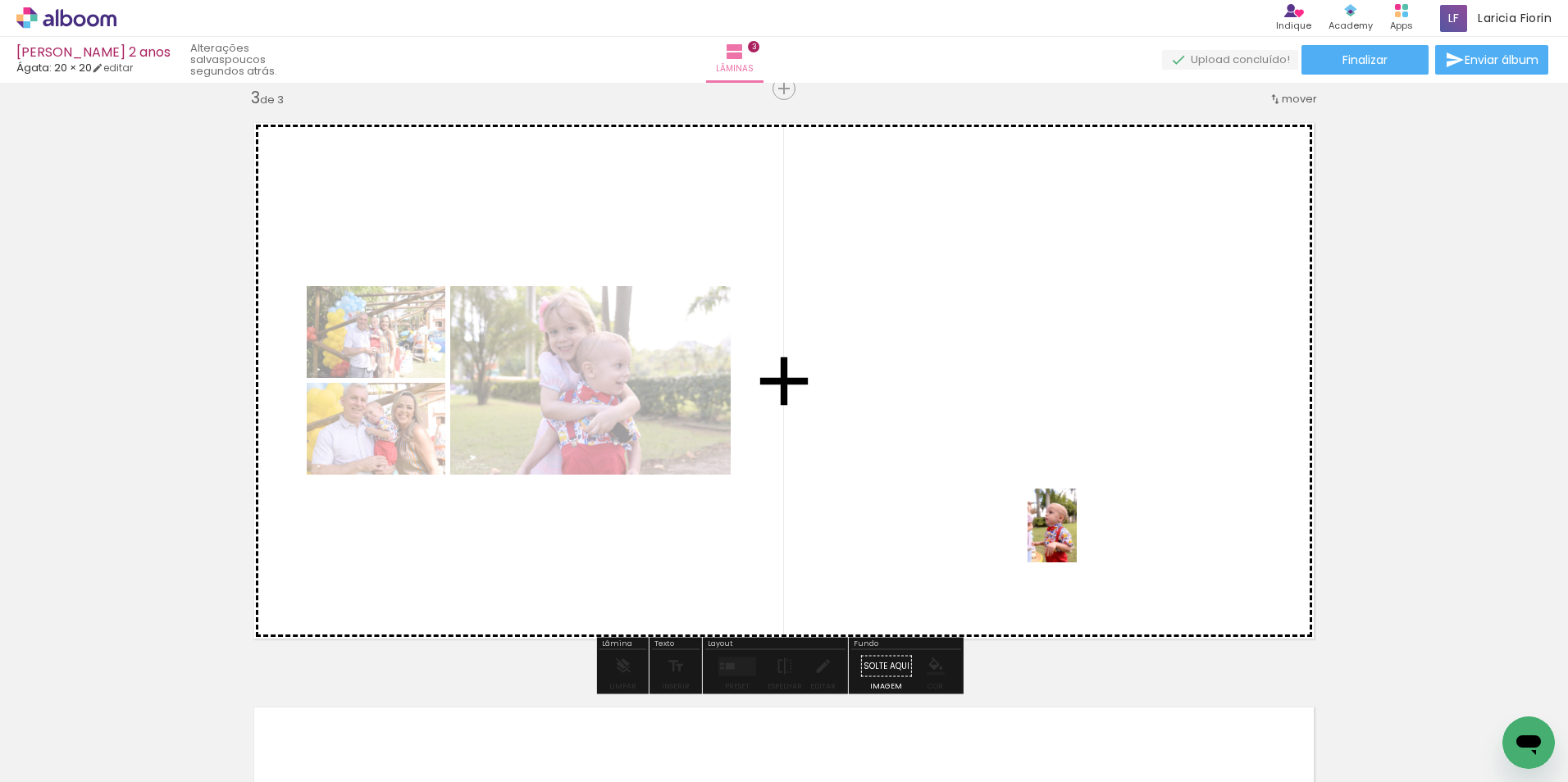
drag, startPoint x: 549, startPoint y: 723, endPoint x: 1087, endPoint y: 530, distance: 571.6
click at [1087, 530] on quentale-workspace at bounding box center [784, 391] width 1568 height 782
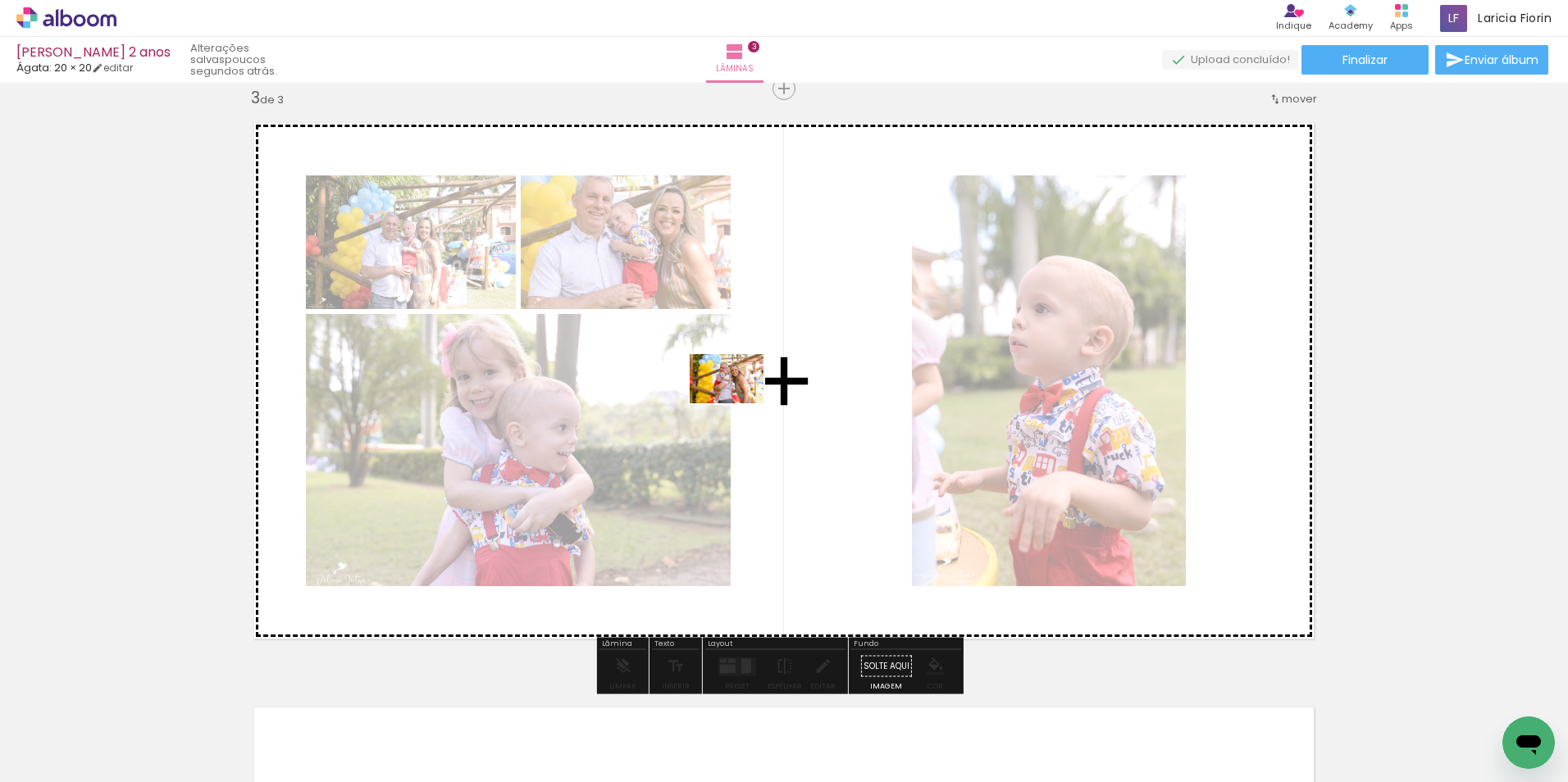
drag, startPoint x: 1375, startPoint y: 726, endPoint x: 739, endPoint y: 403, distance: 713.3
click at [739, 403] on quentale-workspace at bounding box center [784, 391] width 1568 height 782
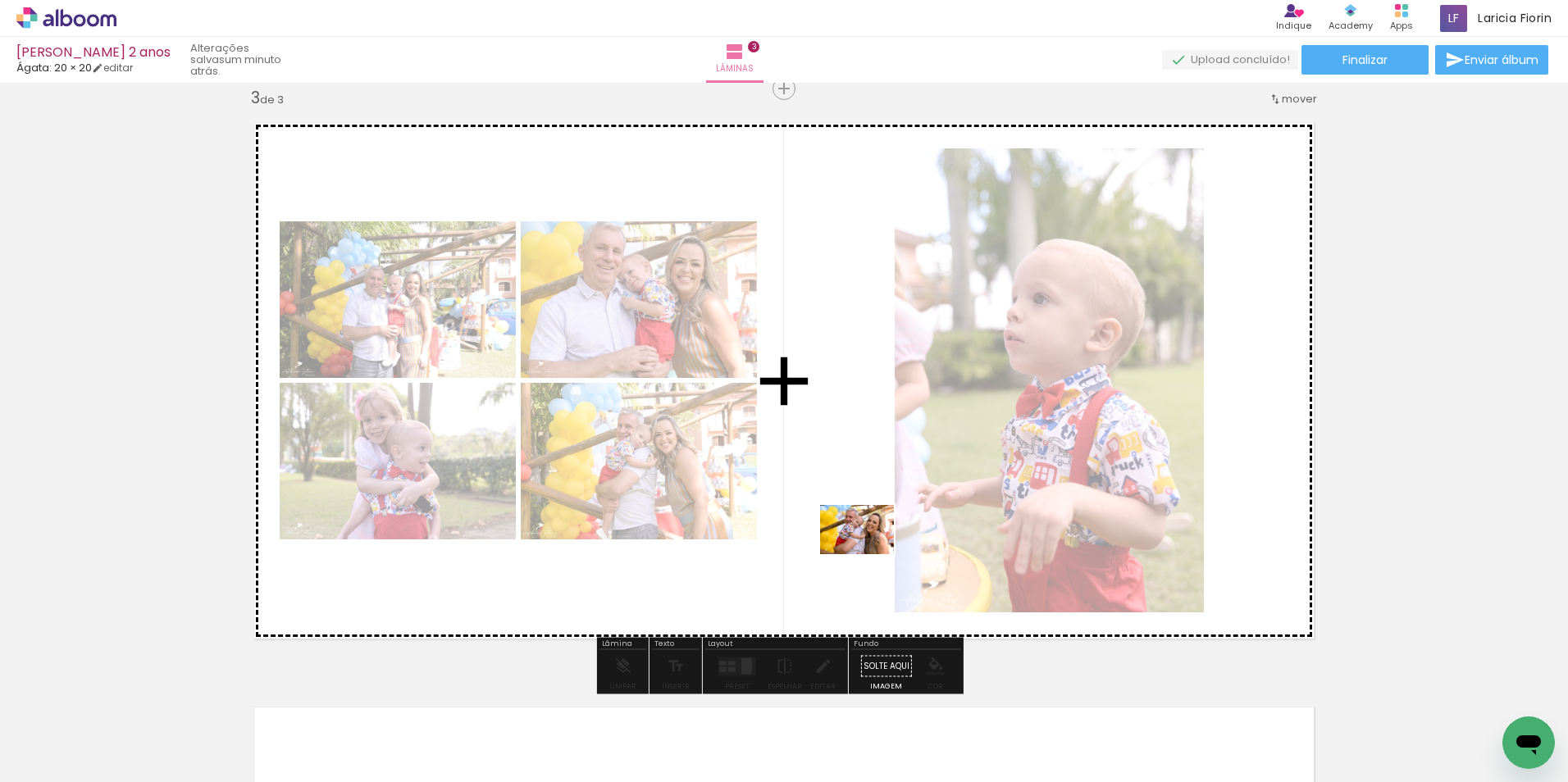
drag, startPoint x: 1451, startPoint y: 716, endPoint x: 819, endPoint y: 554, distance: 652.4
click at [819, 554] on quentale-workspace at bounding box center [784, 391] width 1568 height 782
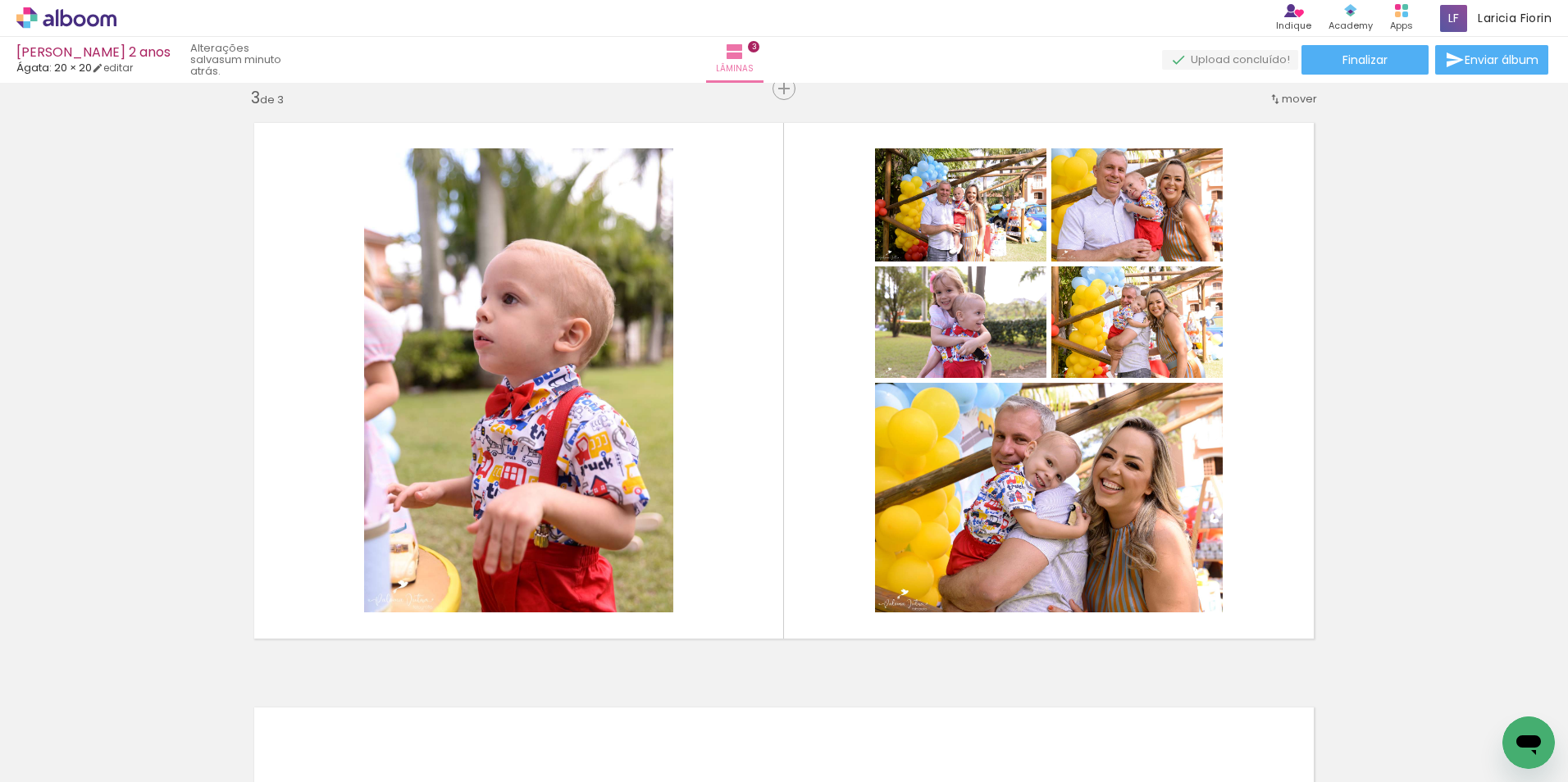
scroll to position [0, 810]
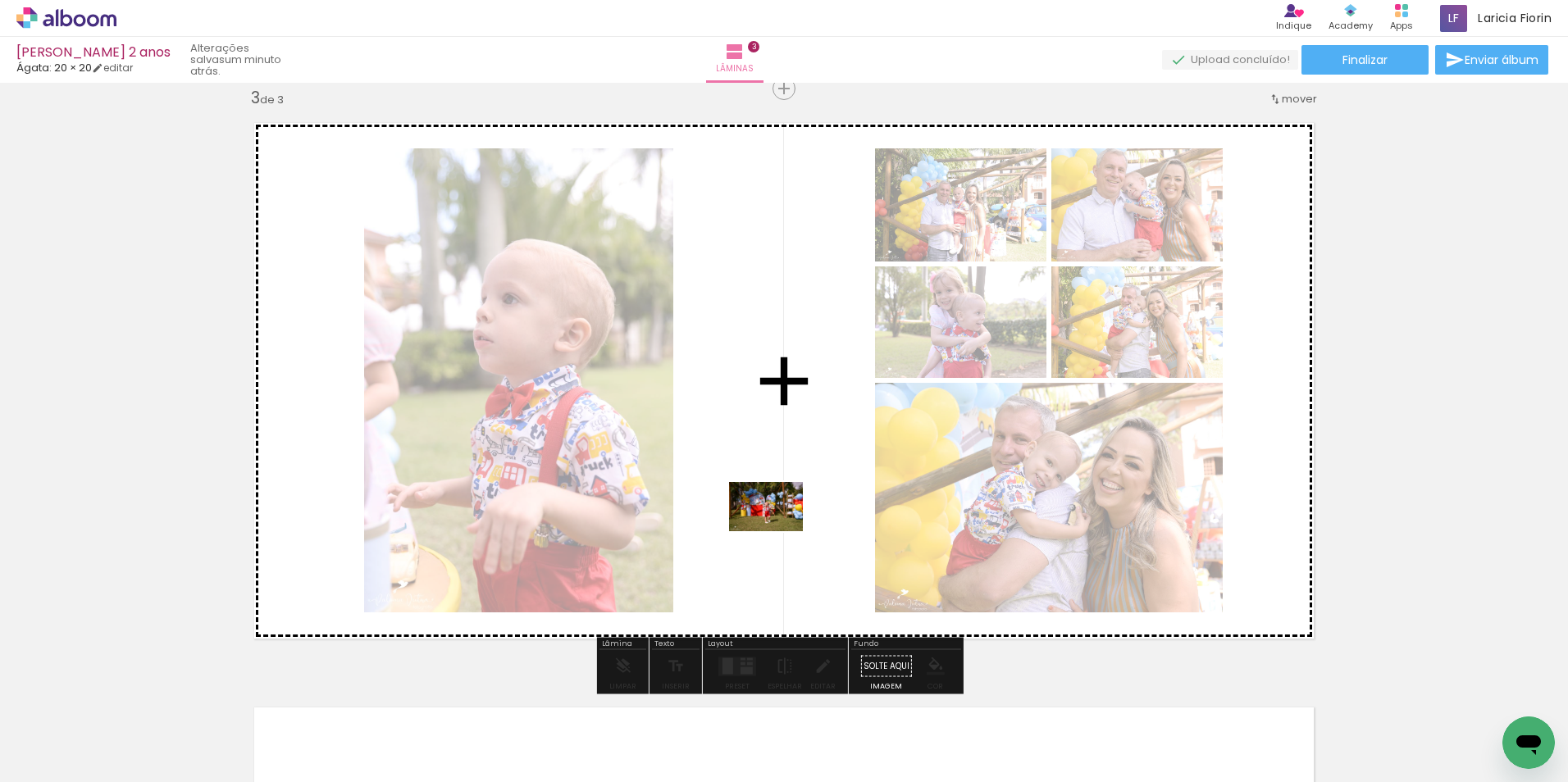
drag, startPoint x: 1112, startPoint y: 739, endPoint x: 772, endPoint y: 533, distance: 397.5
click at [773, 532] on quentale-workspace at bounding box center [784, 391] width 1568 height 782
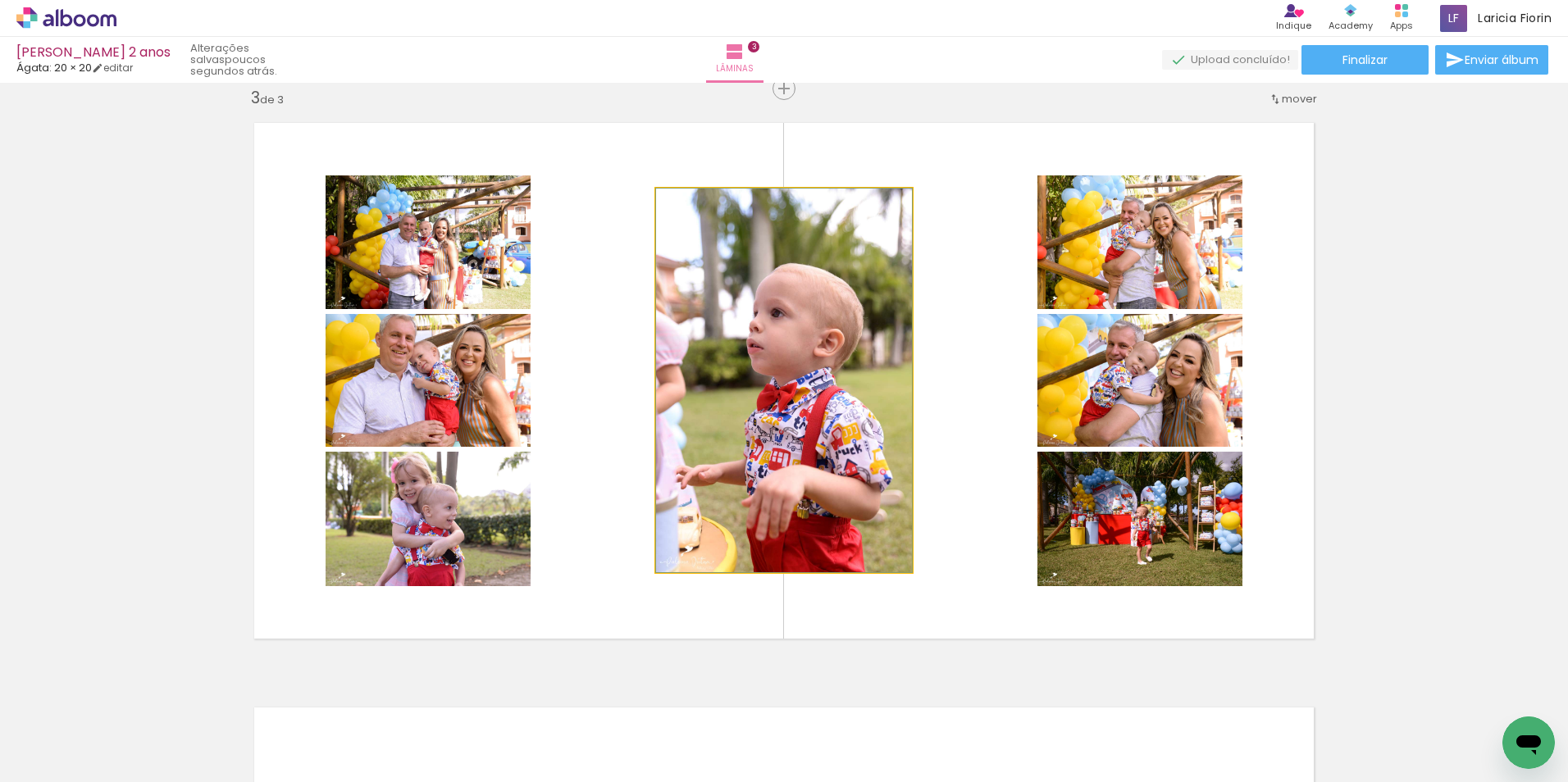
drag, startPoint x: 859, startPoint y: 408, endPoint x: 855, endPoint y: 391, distance: 17.5
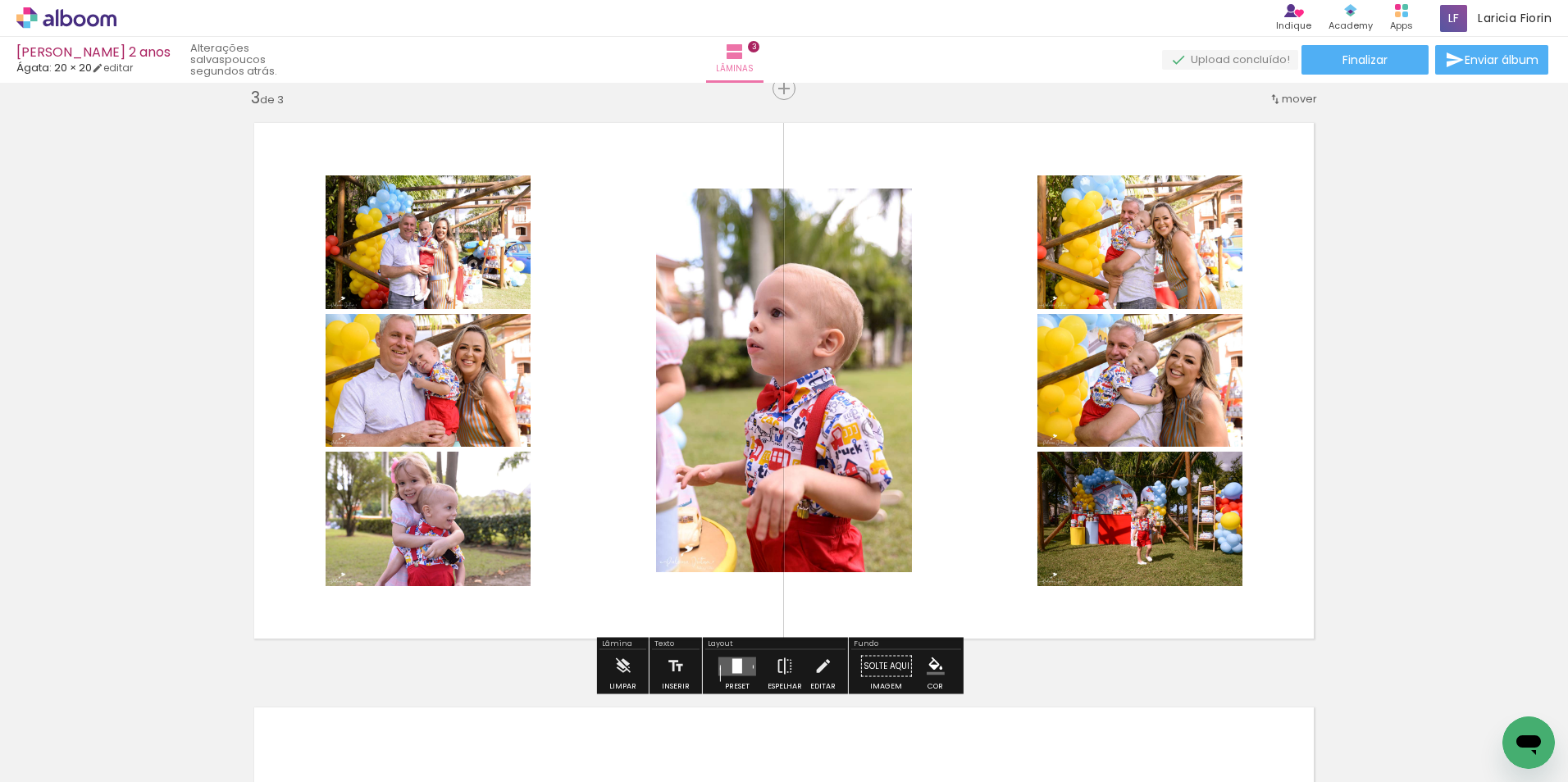
click at [739, 662] on quentale-layouter at bounding box center [737, 666] width 37 height 19
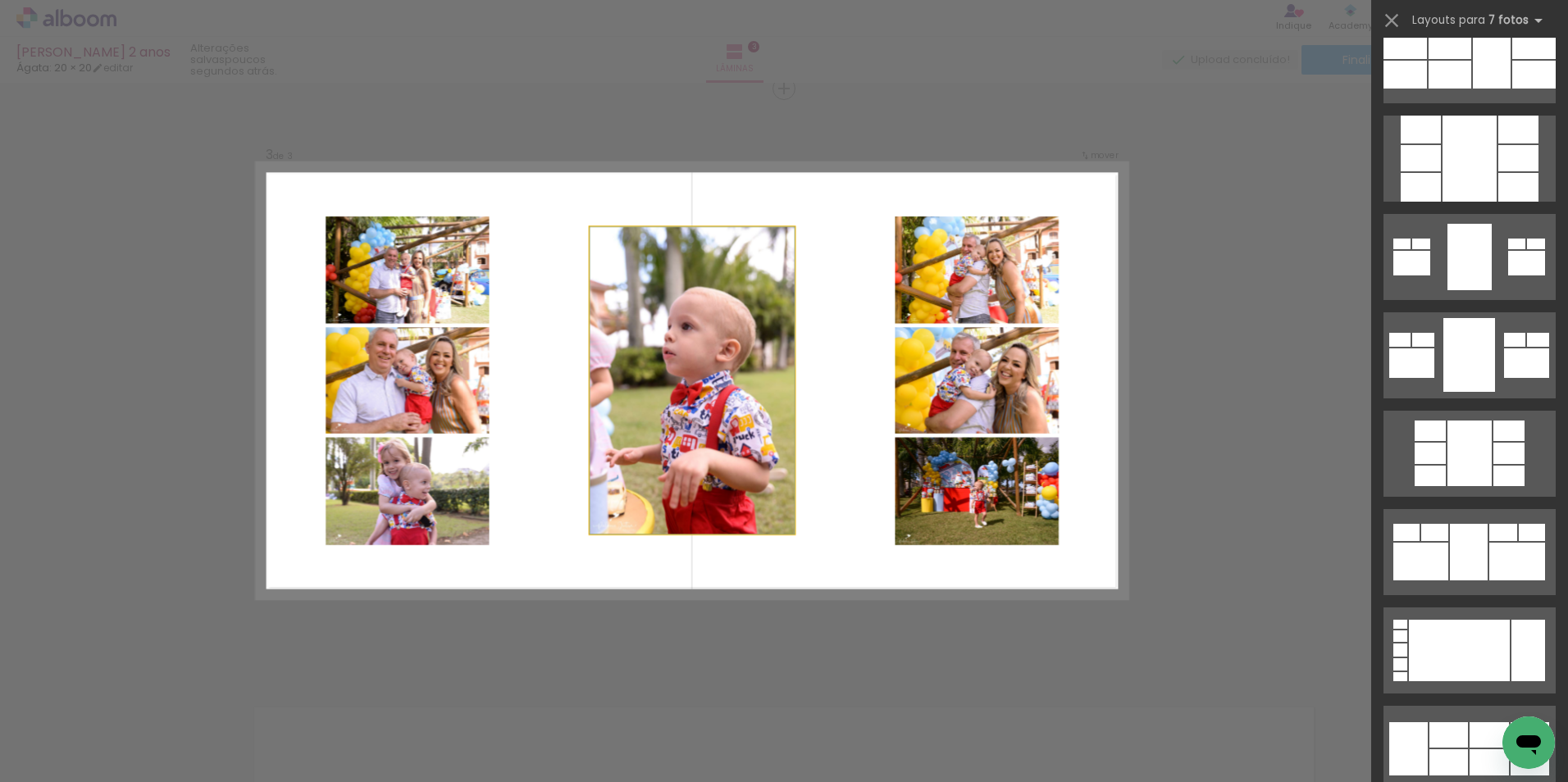
scroll to position [0, 0]
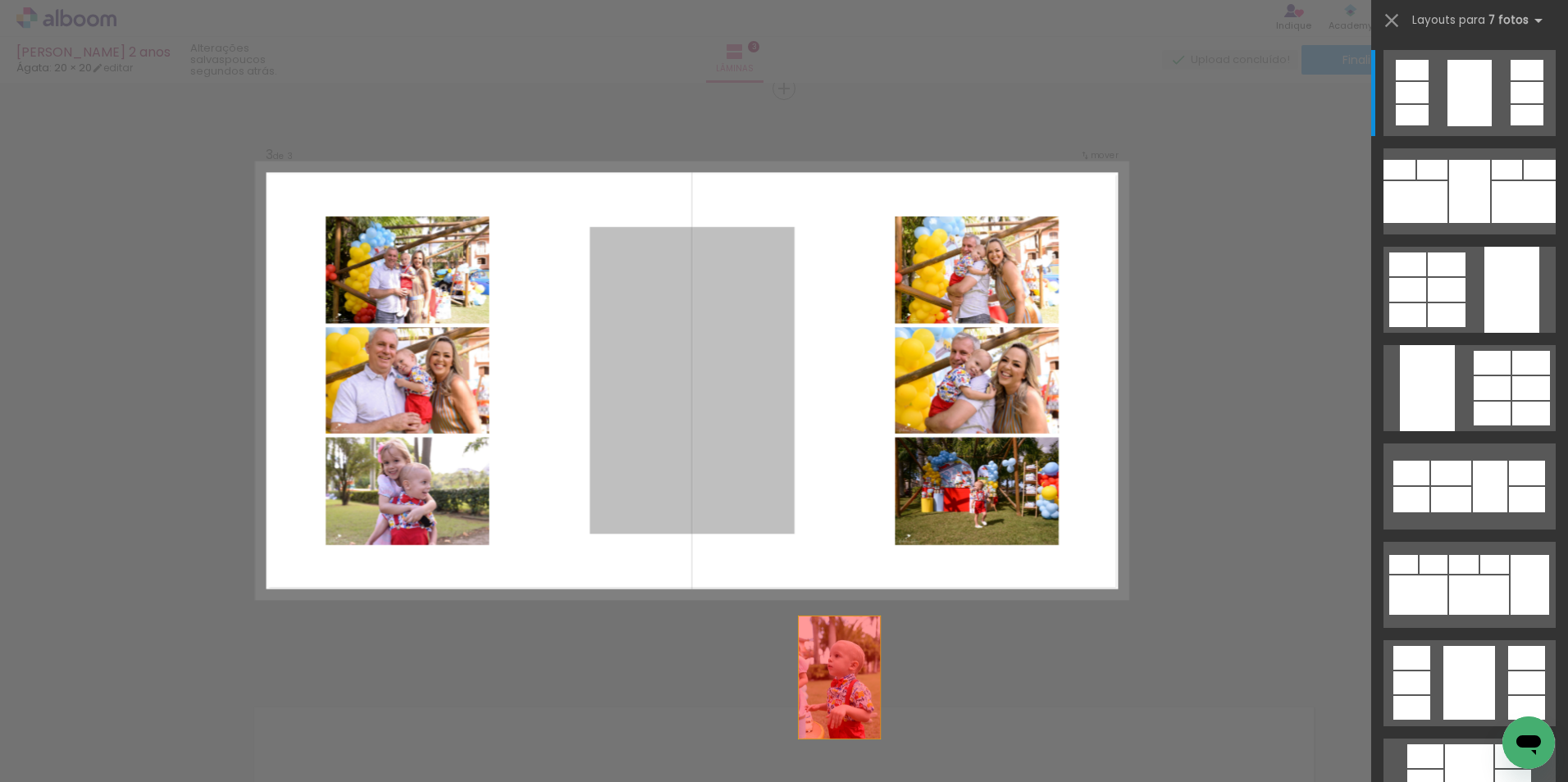
drag, startPoint x: 753, startPoint y: 455, endPoint x: 870, endPoint y: 751, distance: 318.3
click at [870, 751] on quentale-workspace at bounding box center [784, 391] width 1568 height 782
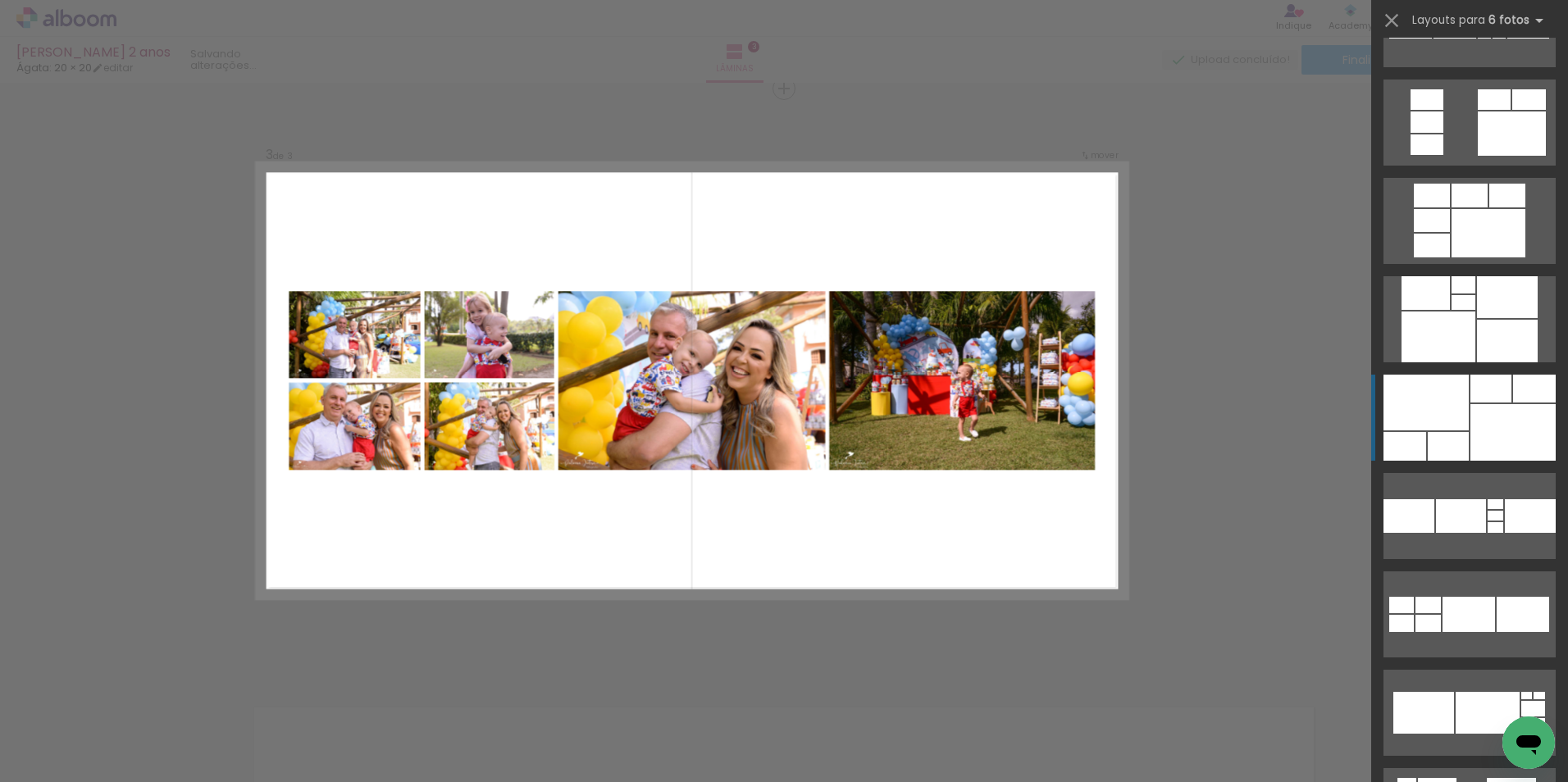
scroll to position [1148, 0]
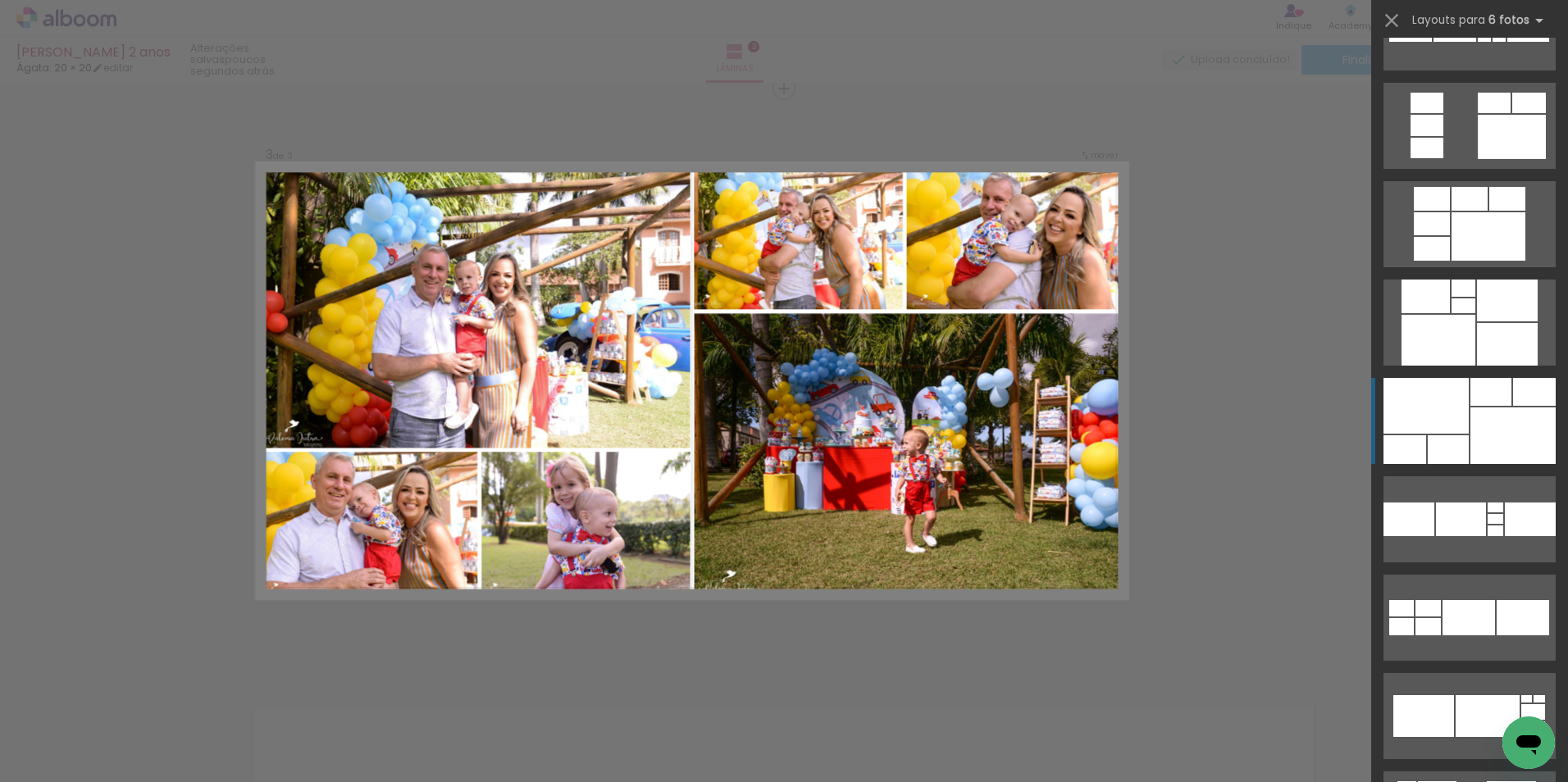
click at [1417, 408] on div at bounding box center [1425, 405] width 85 height 56
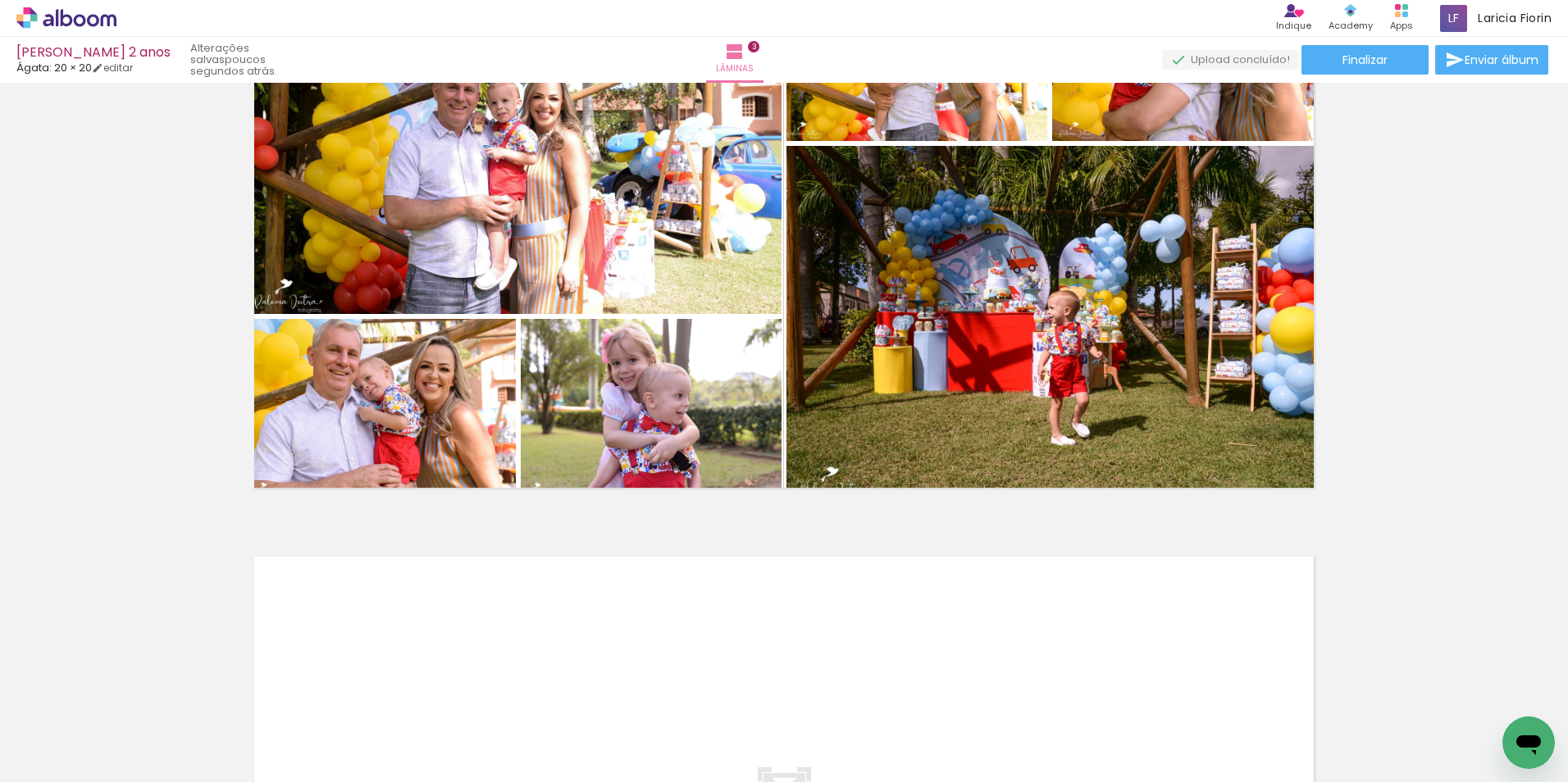
scroll to position [1354, 0]
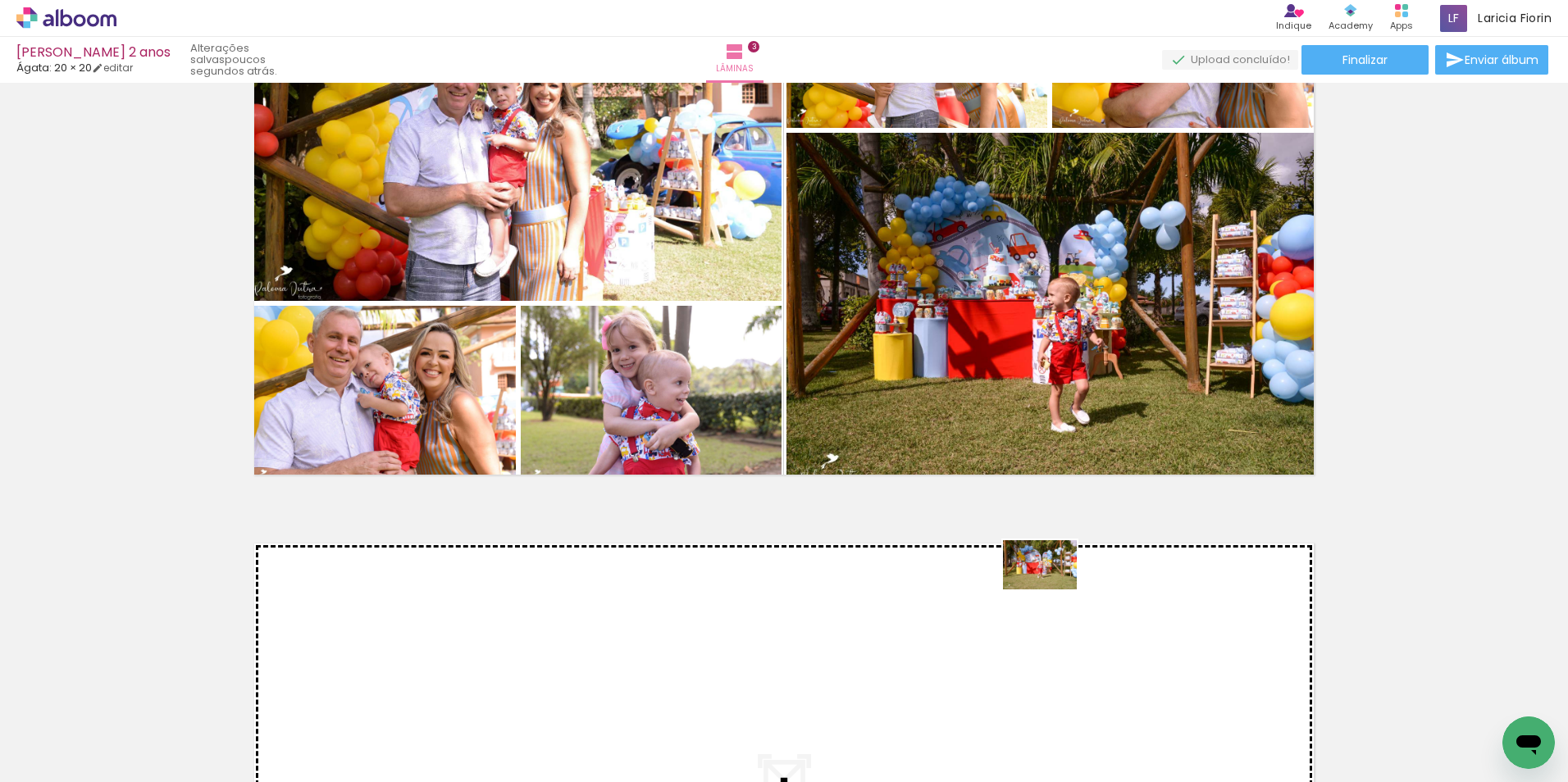
drag, startPoint x: 1209, startPoint y: 735, endPoint x: 1039, endPoint y: 579, distance: 230.7
click at [1039, 579] on quentale-workspace at bounding box center [784, 391] width 1568 height 782
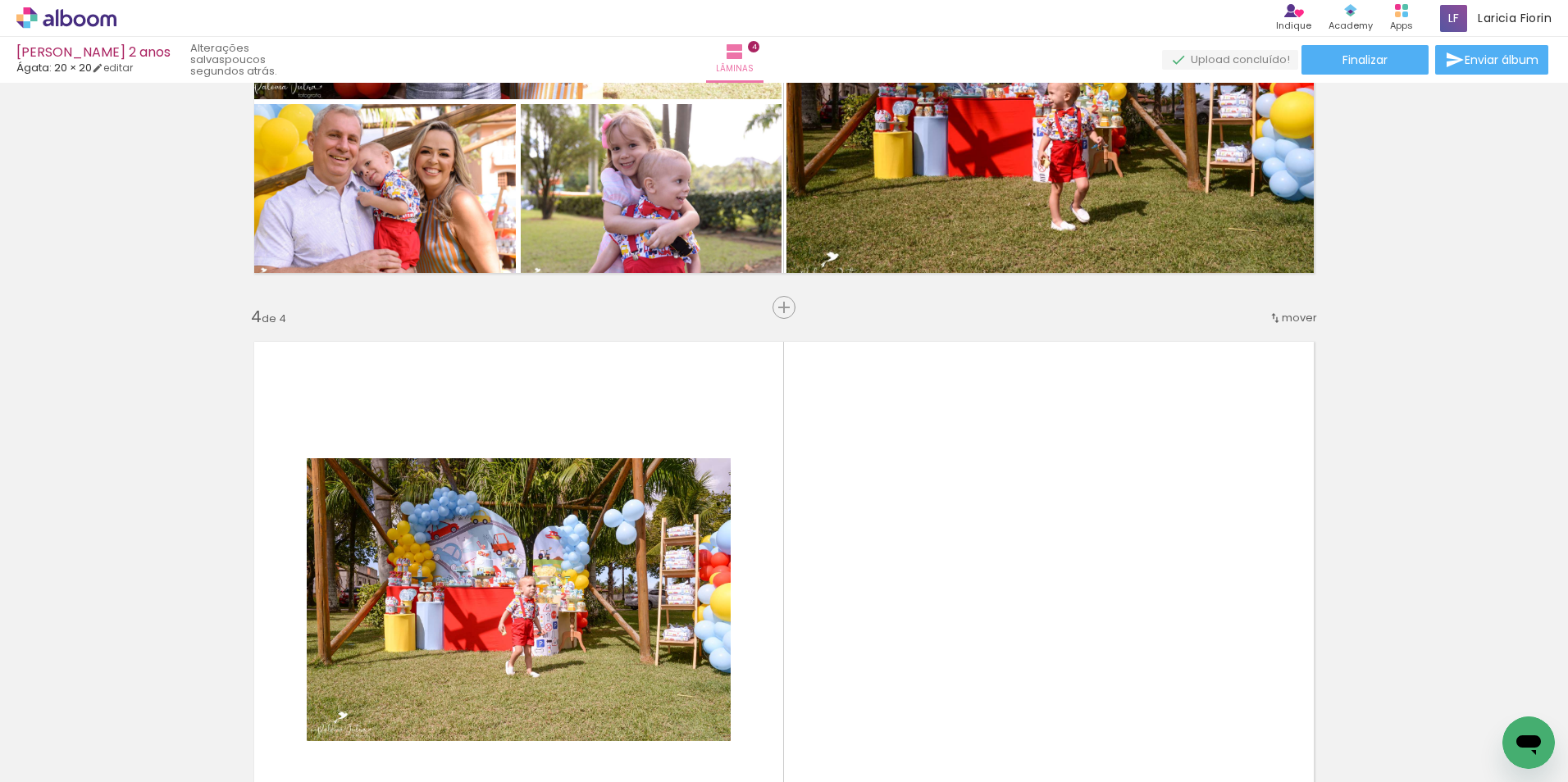
scroll to position [1774, 0]
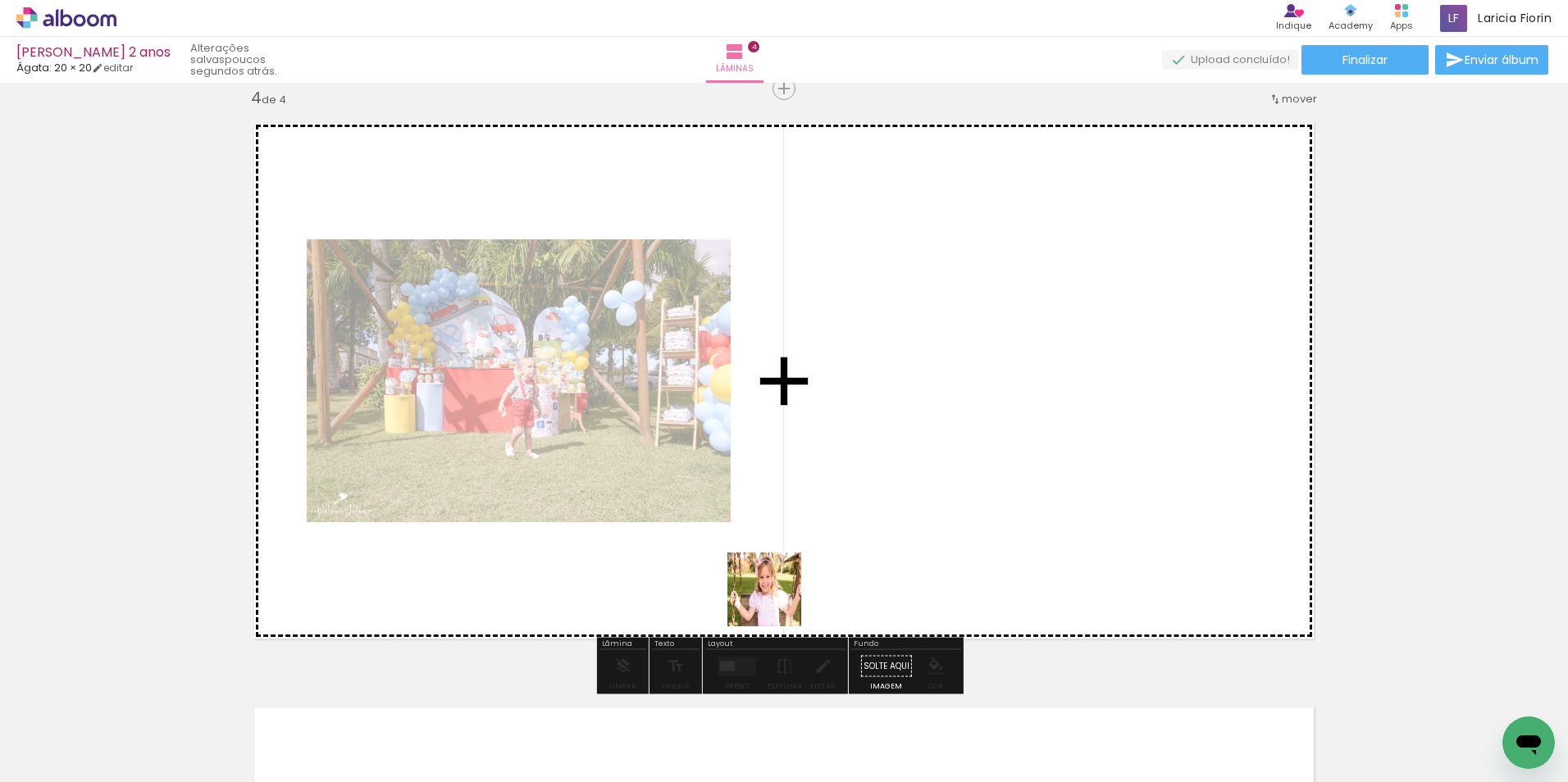
drag, startPoint x: 781, startPoint y: 628, endPoint x: 776, endPoint y: 577, distance: 51.2
click at [770, 556] on quentale-workspace at bounding box center [784, 391] width 1568 height 782
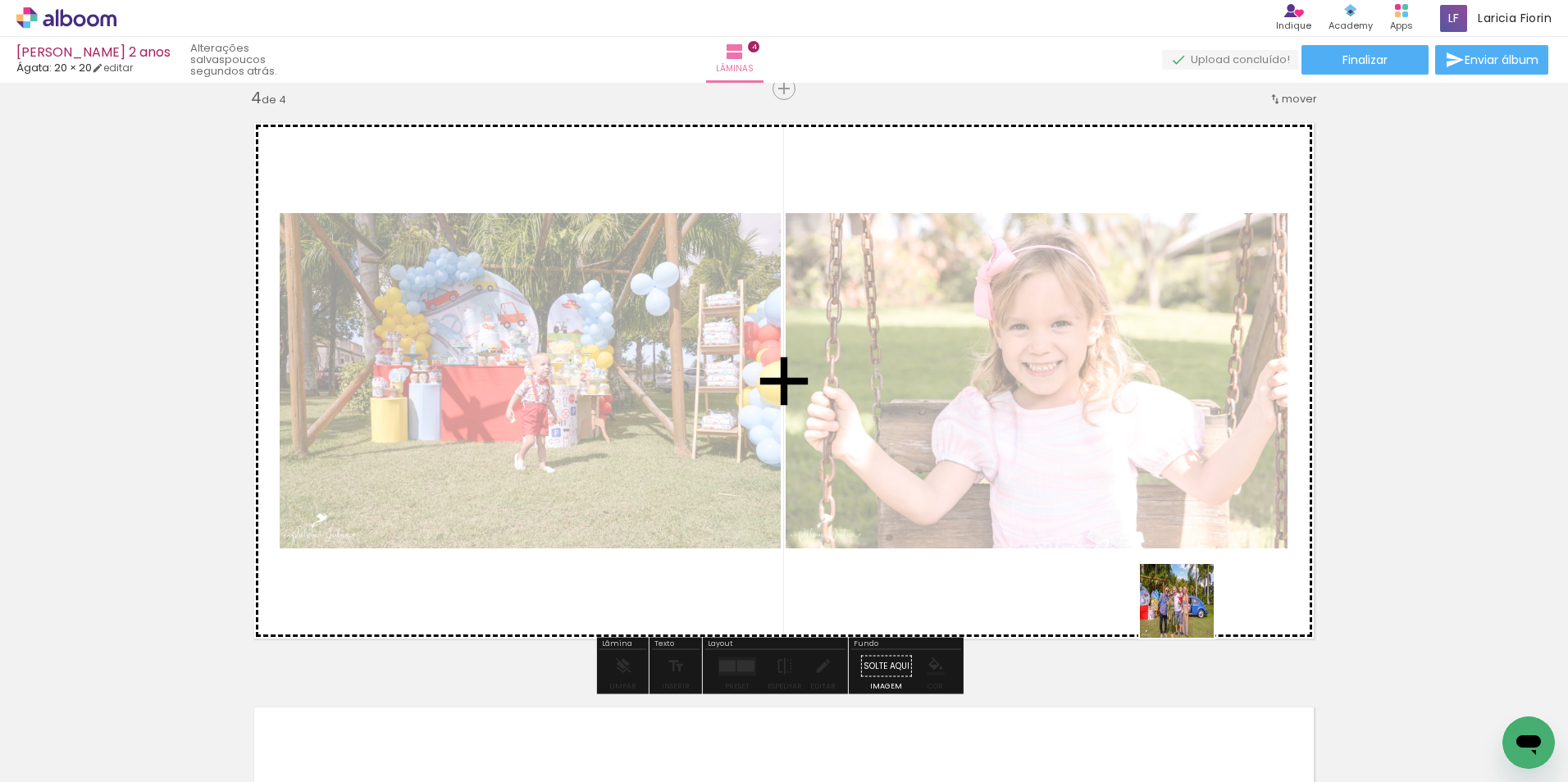
drag, startPoint x: 1277, startPoint y: 734, endPoint x: 1184, endPoint y: 608, distance: 156.6
click at [1184, 608] on quentale-workspace at bounding box center [784, 391] width 1568 height 782
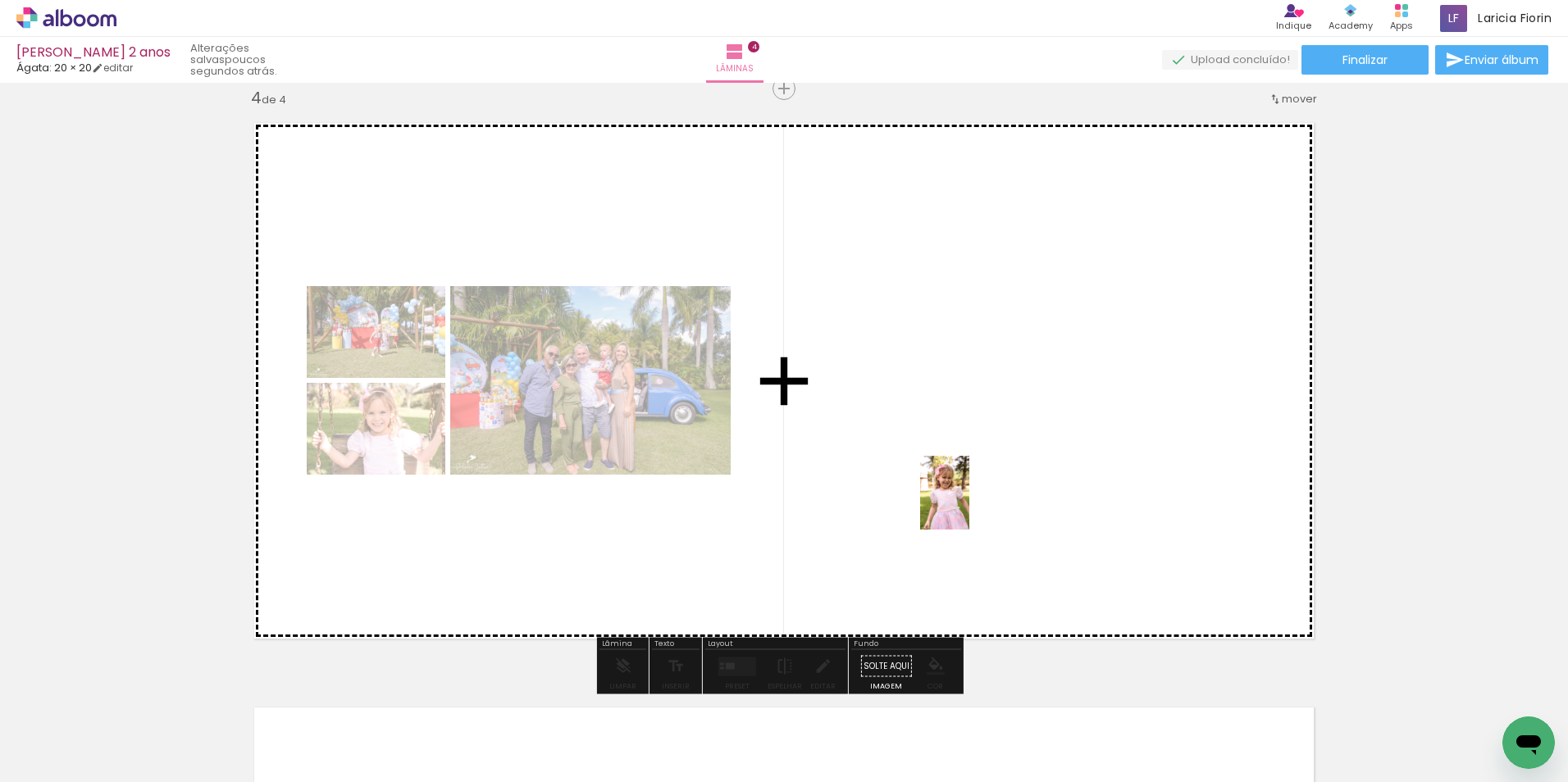
drag, startPoint x: 940, startPoint y: 691, endPoint x: 969, endPoint y: 505, distance: 188.2
click at [969, 505] on quentale-workspace at bounding box center [784, 391] width 1568 height 782
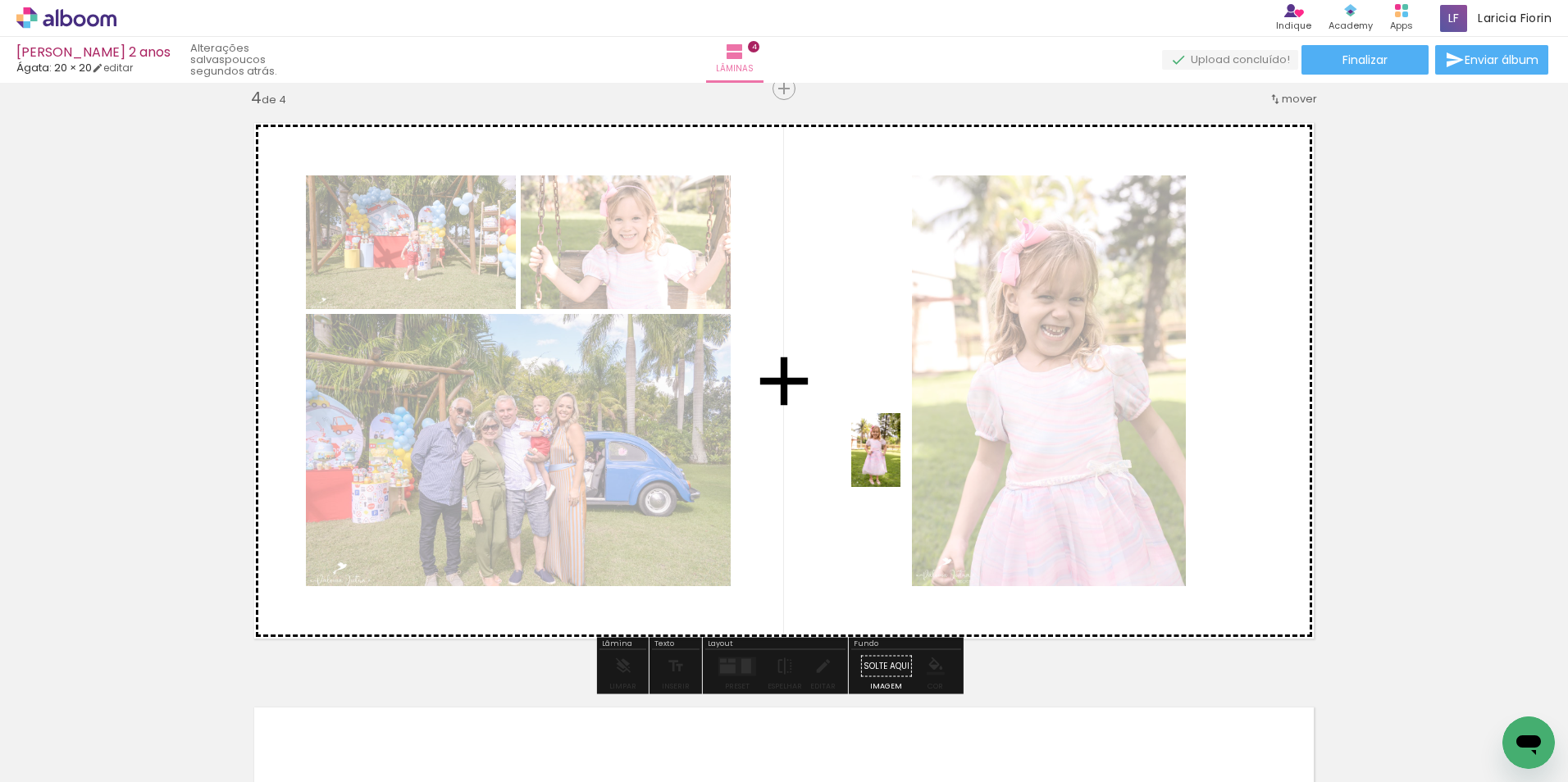
drag, startPoint x: 841, startPoint y: 725, endPoint x: 894, endPoint y: 462, distance: 268.3
click at [894, 462] on quentale-workspace at bounding box center [784, 391] width 1568 height 782
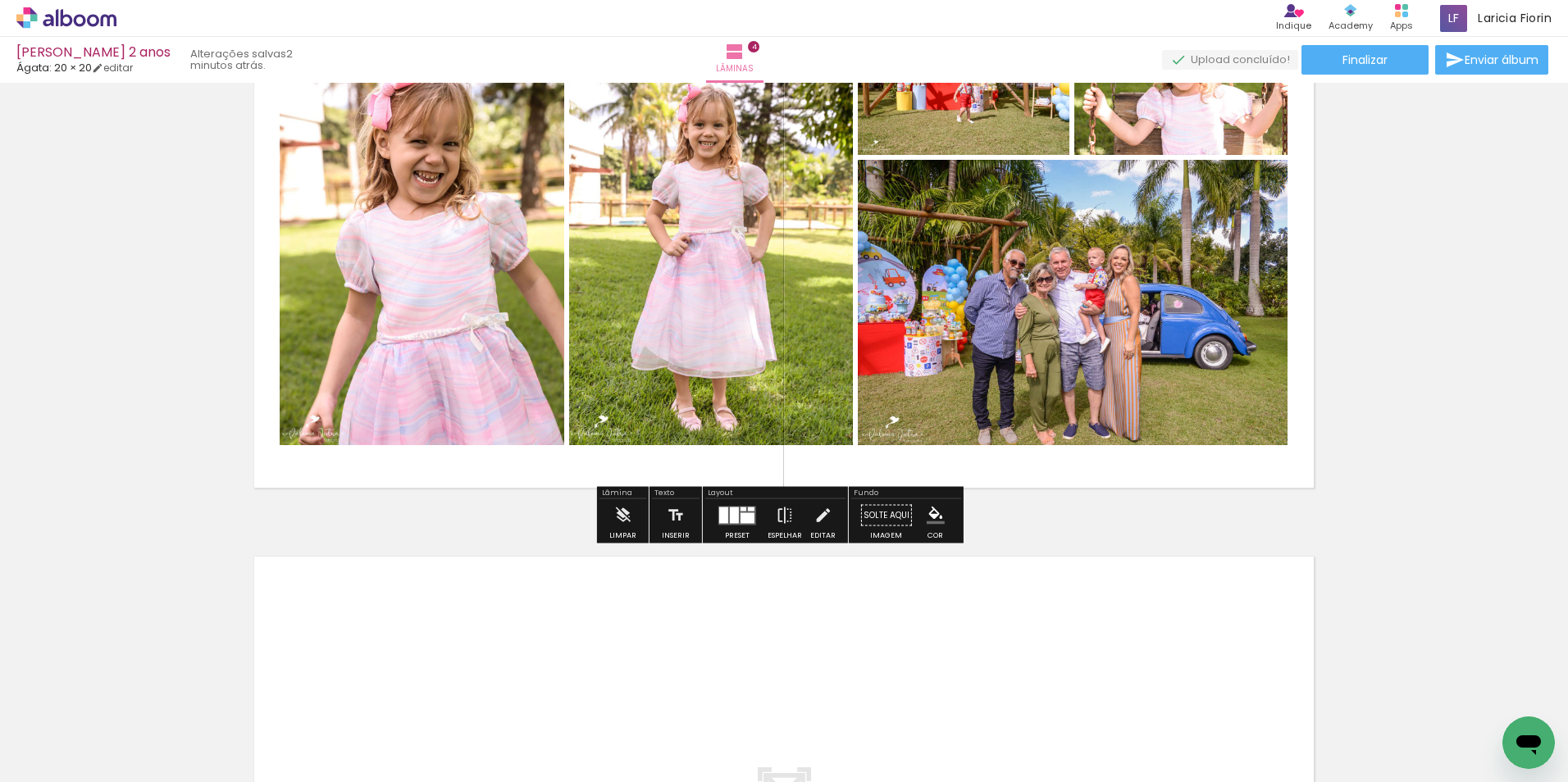
scroll to position [1938, 0]
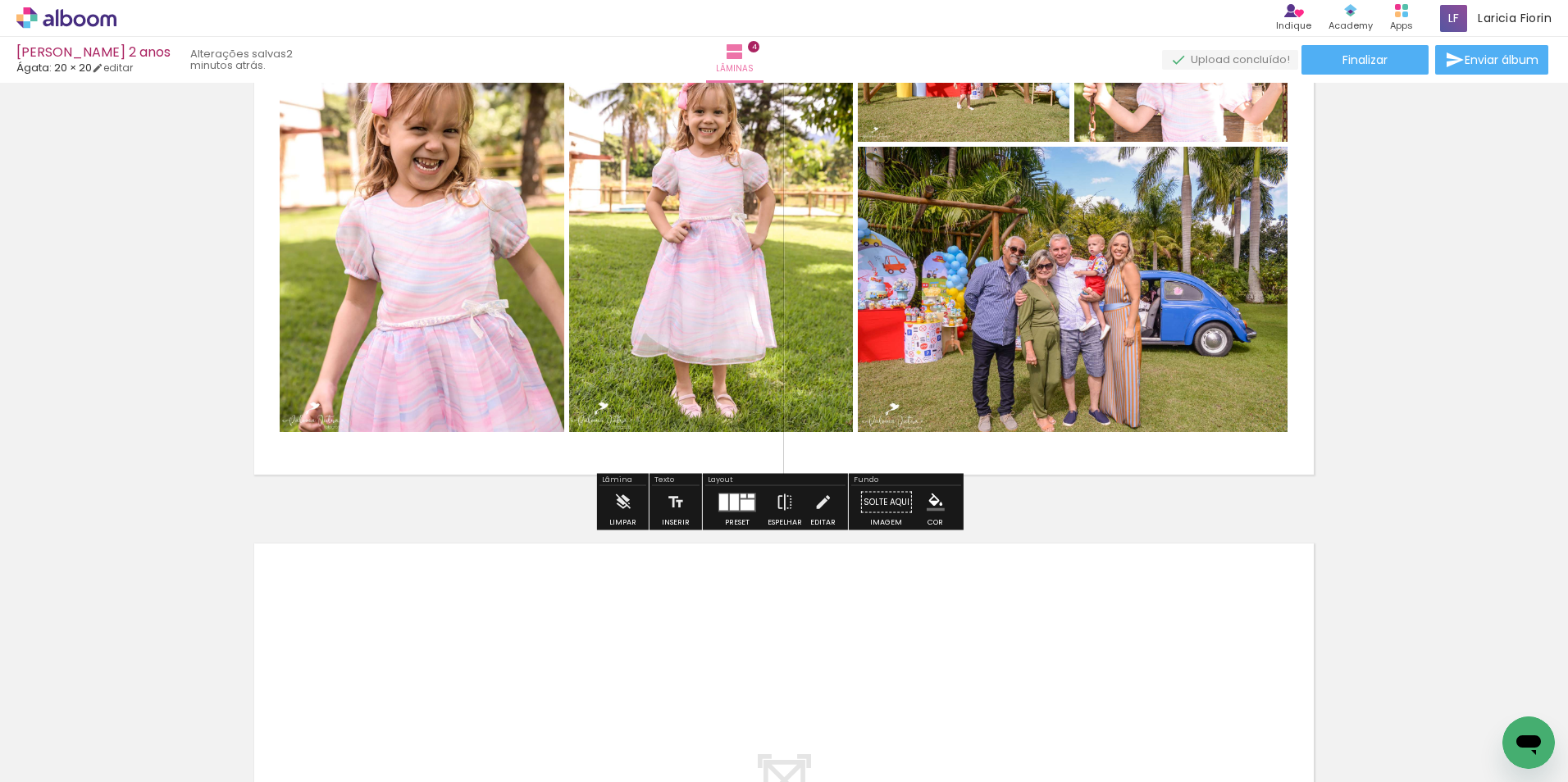
click at [741, 505] on div at bounding box center [748, 504] width 14 height 11
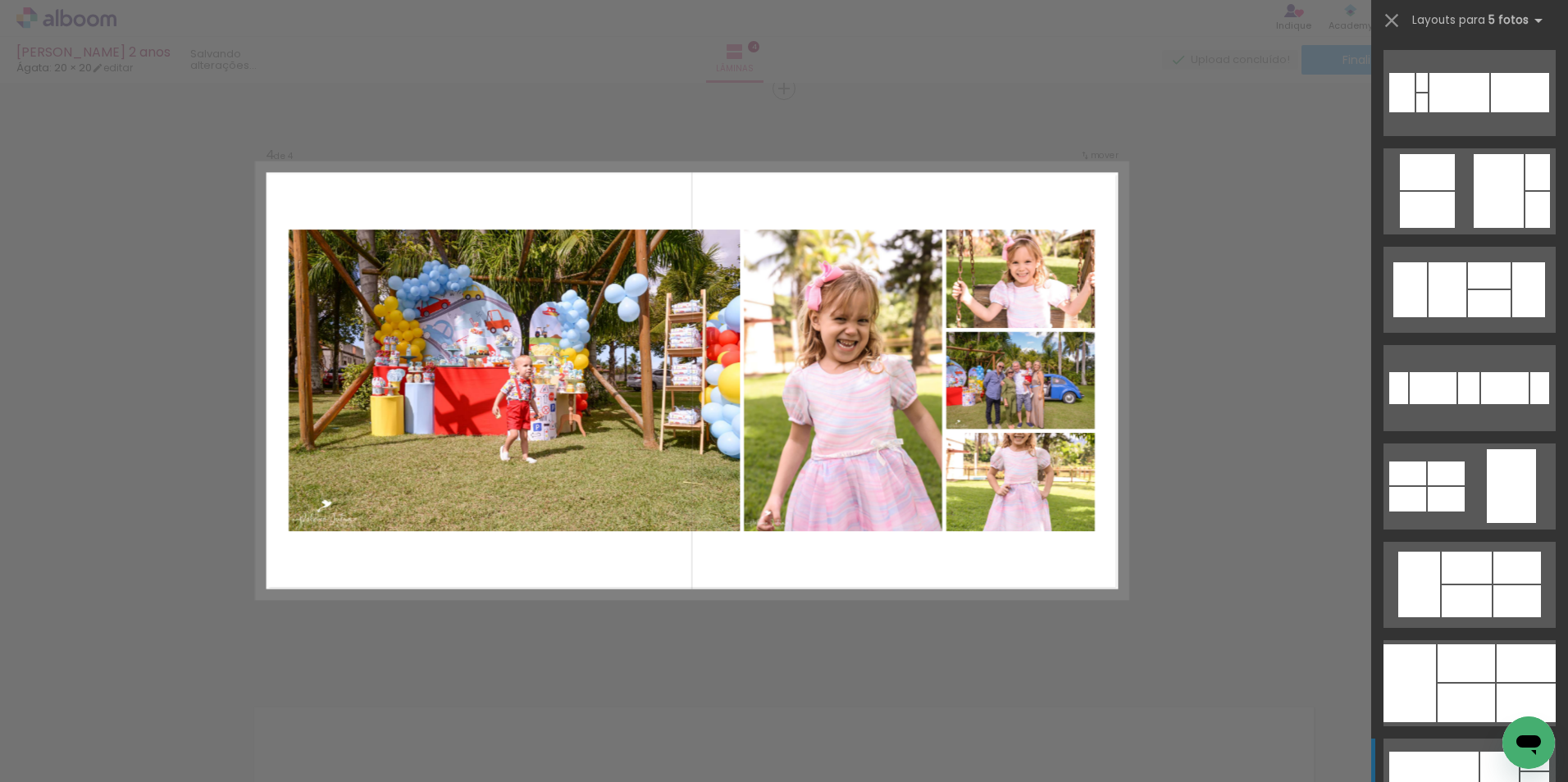
scroll to position [10081, 0]
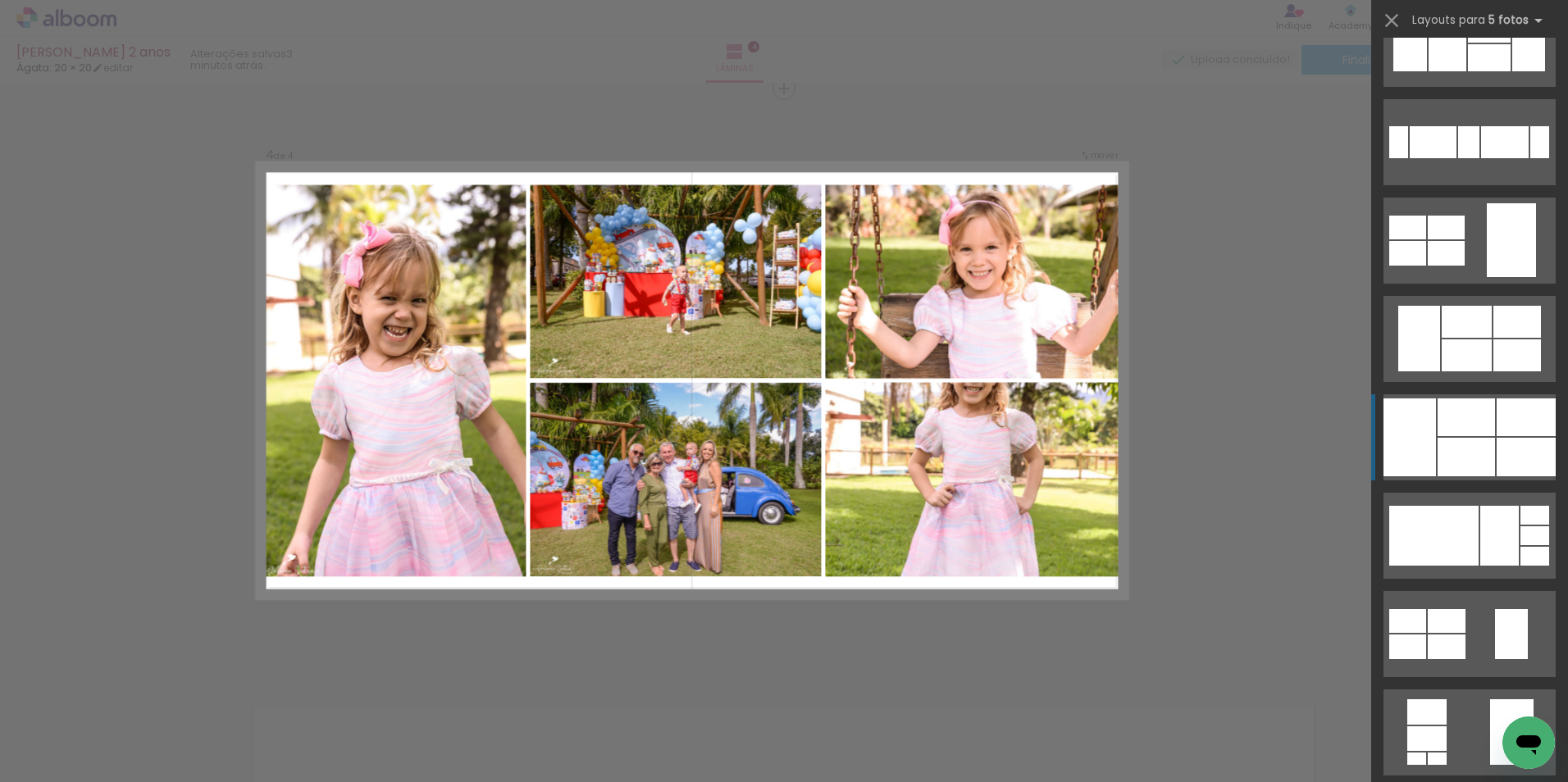
click at [1425, 438] on div at bounding box center [1409, 438] width 53 height 78
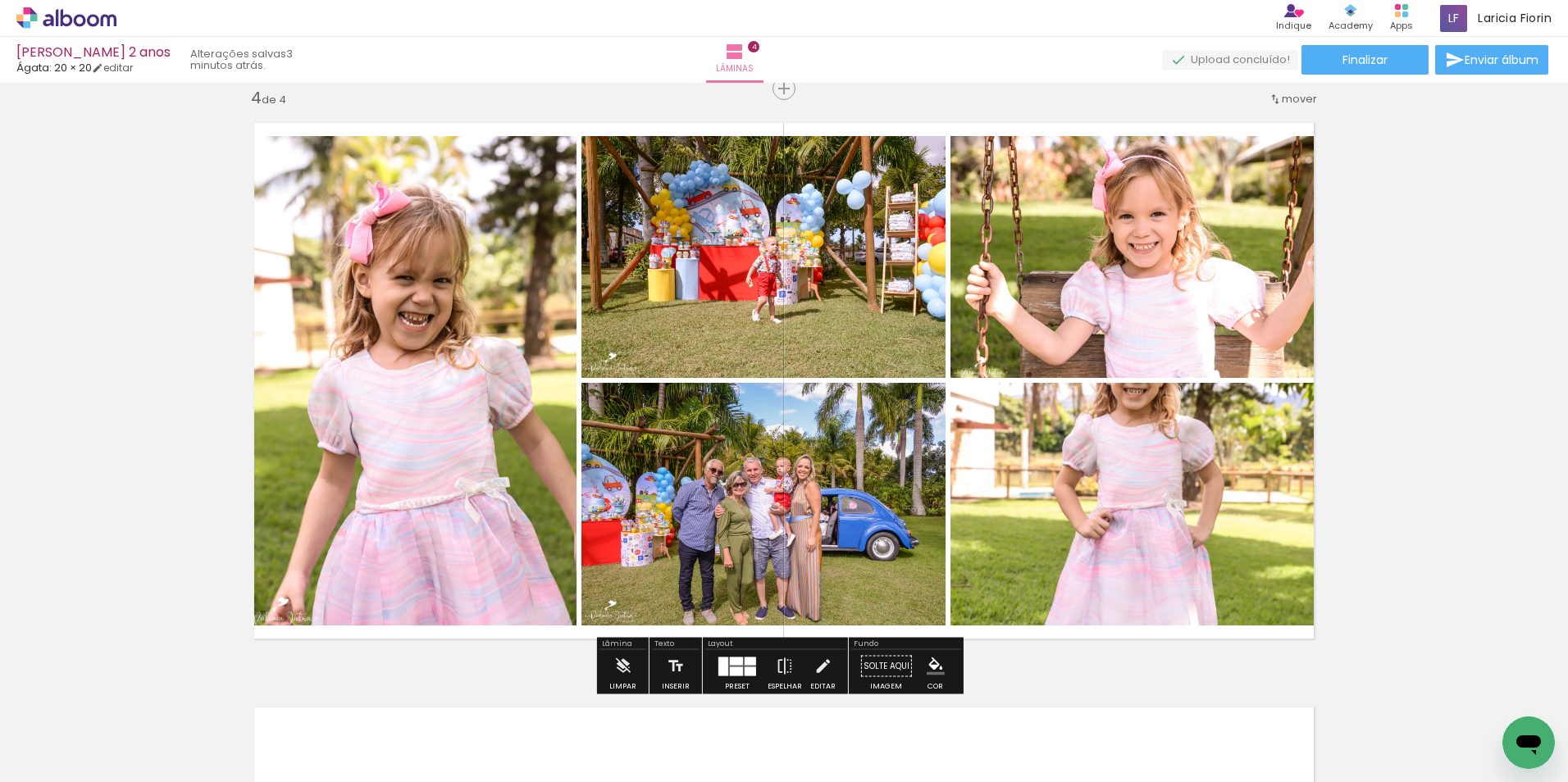
scroll to position [0, 810]
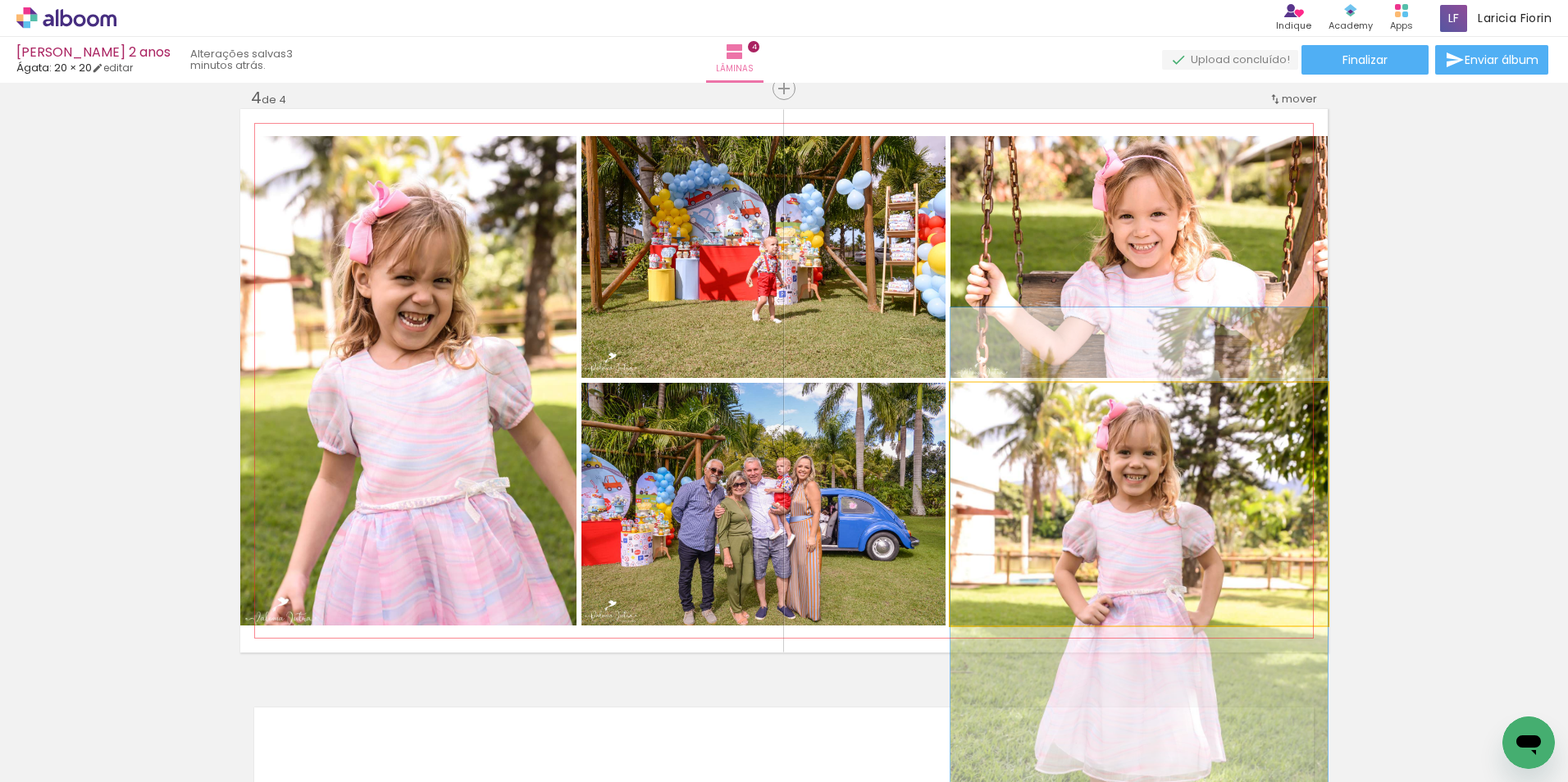
drag, startPoint x: 1139, startPoint y: 465, endPoint x: 1150, endPoint y: 550, distance: 85.7
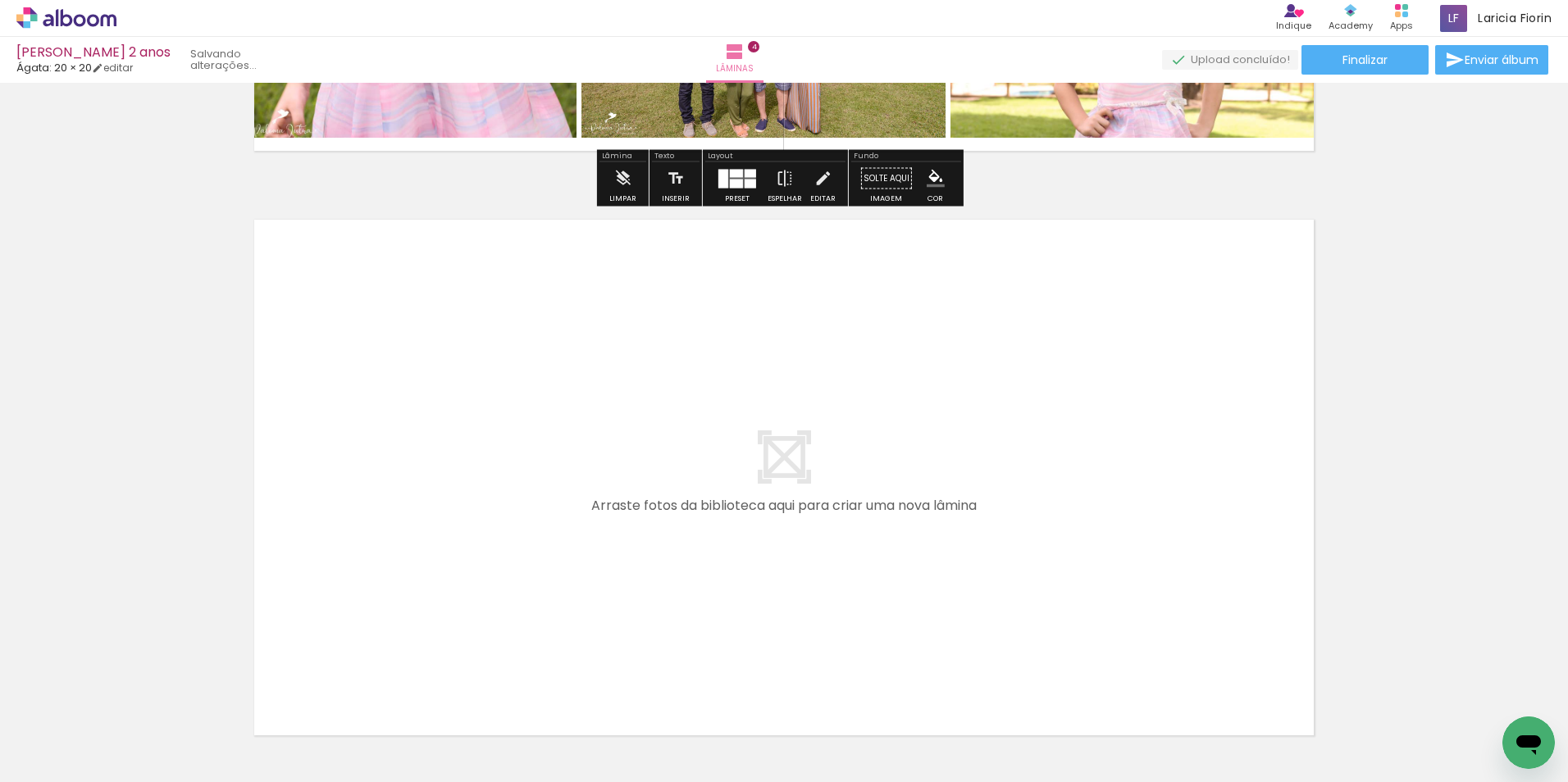
scroll to position [2266, 0]
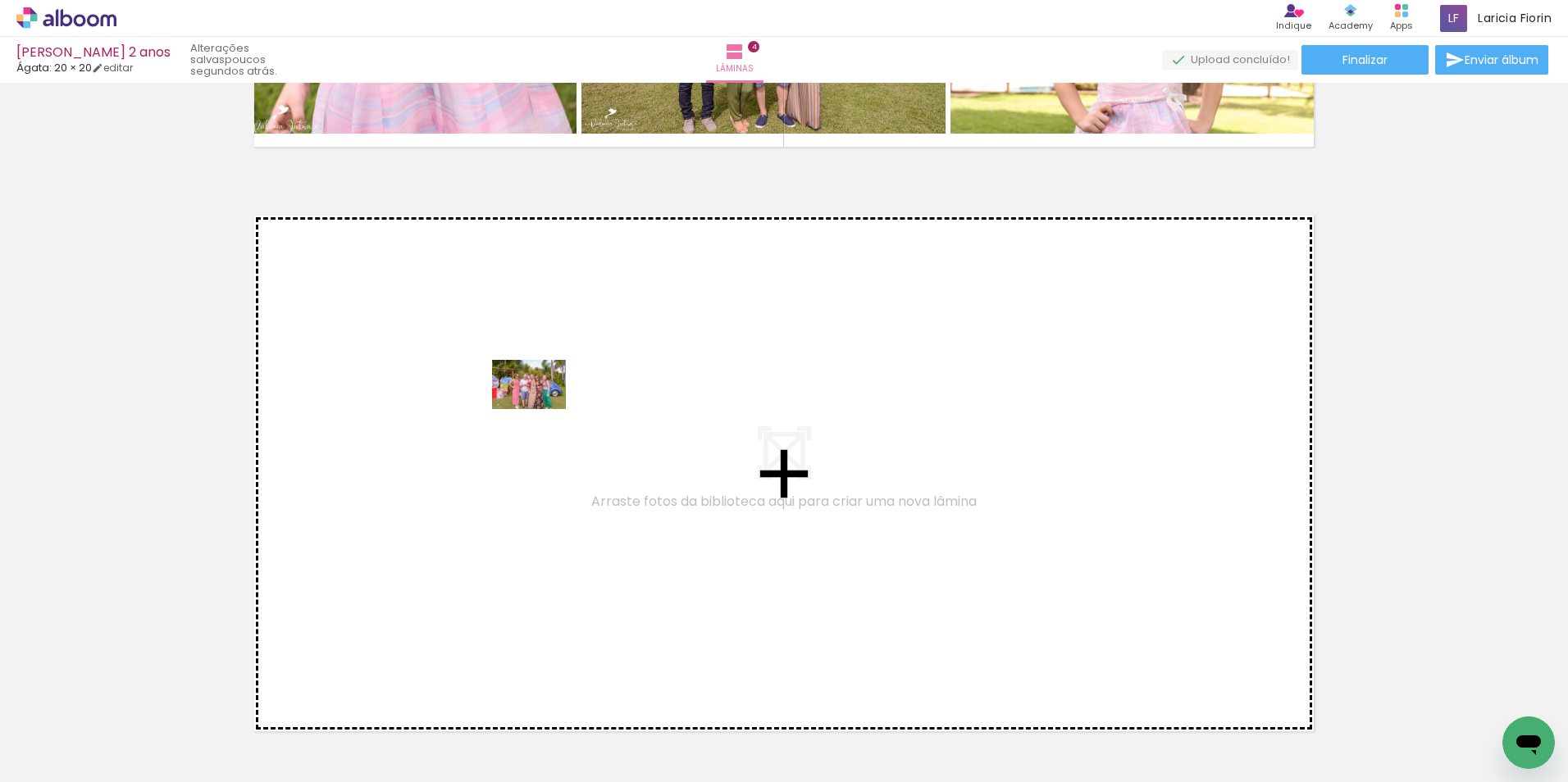
drag, startPoint x: 1375, startPoint y: 737, endPoint x: 541, endPoint y: 408, distance: 896.5
click at [541, 408] on quentale-workspace at bounding box center [784, 391] width 1568 height 782
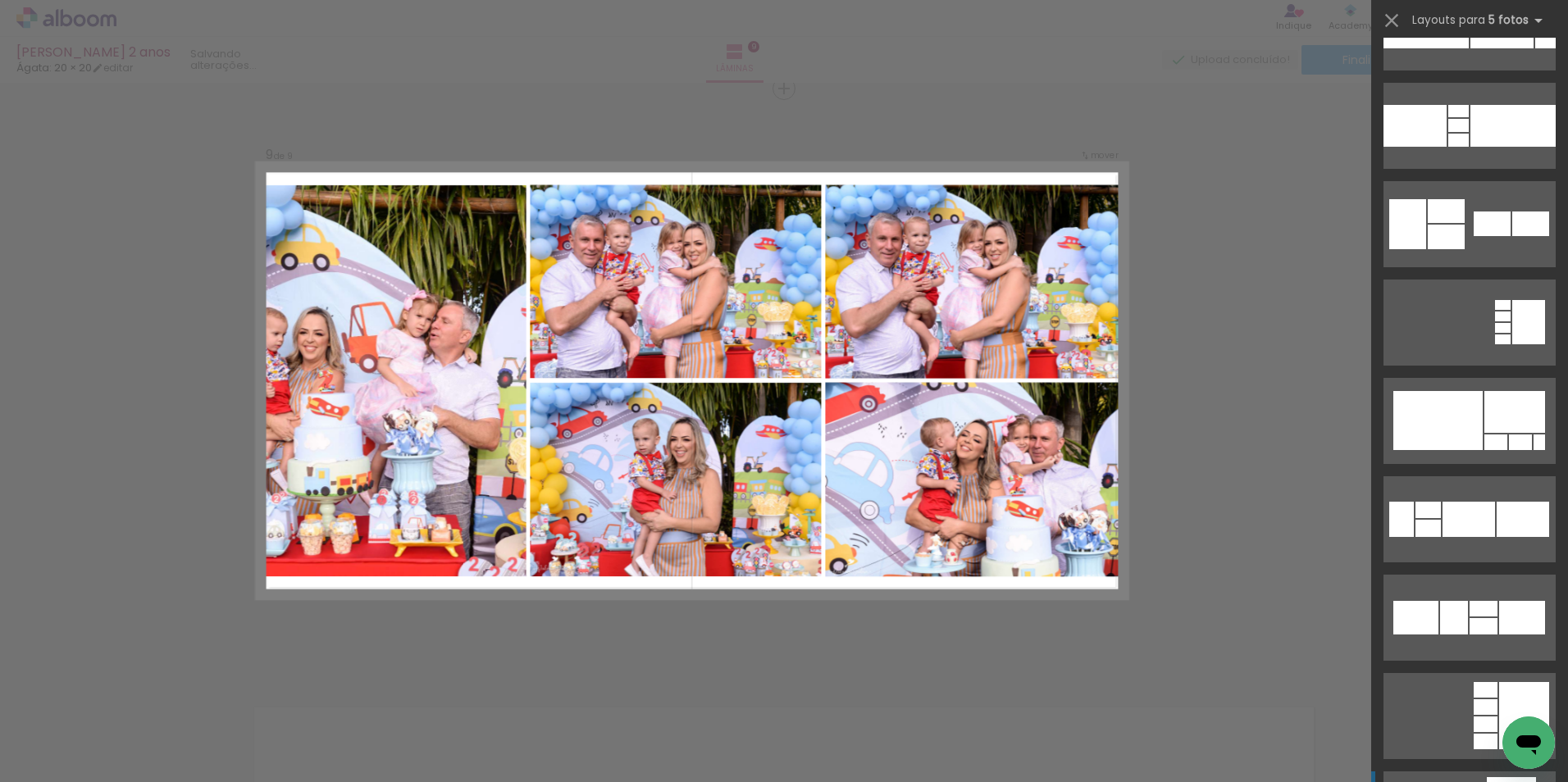
scroll to position [11064, 0]
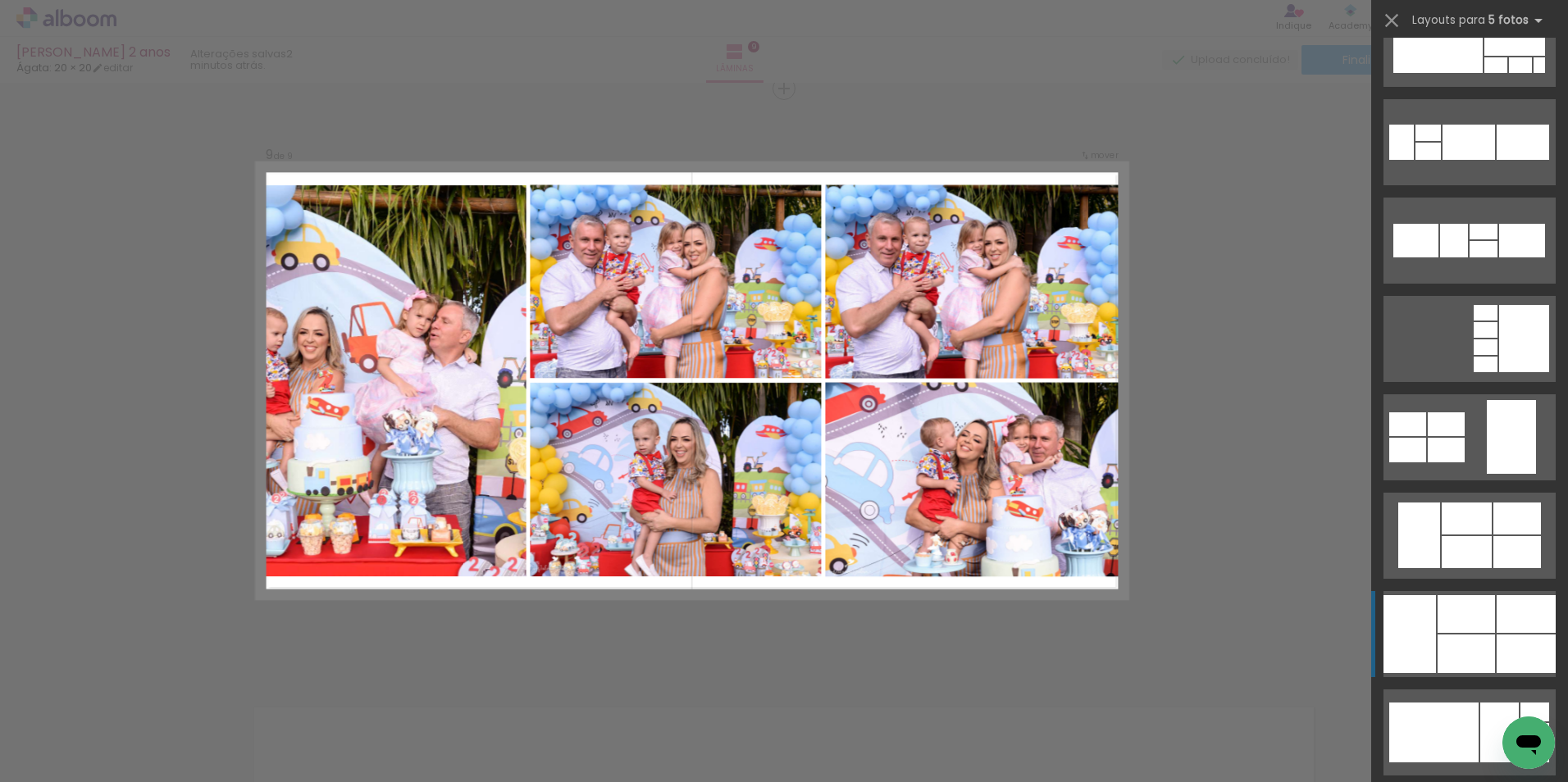
click at [1486, 634] on quentale-layouter at bounding box center [1469, 634] width 172 height 86
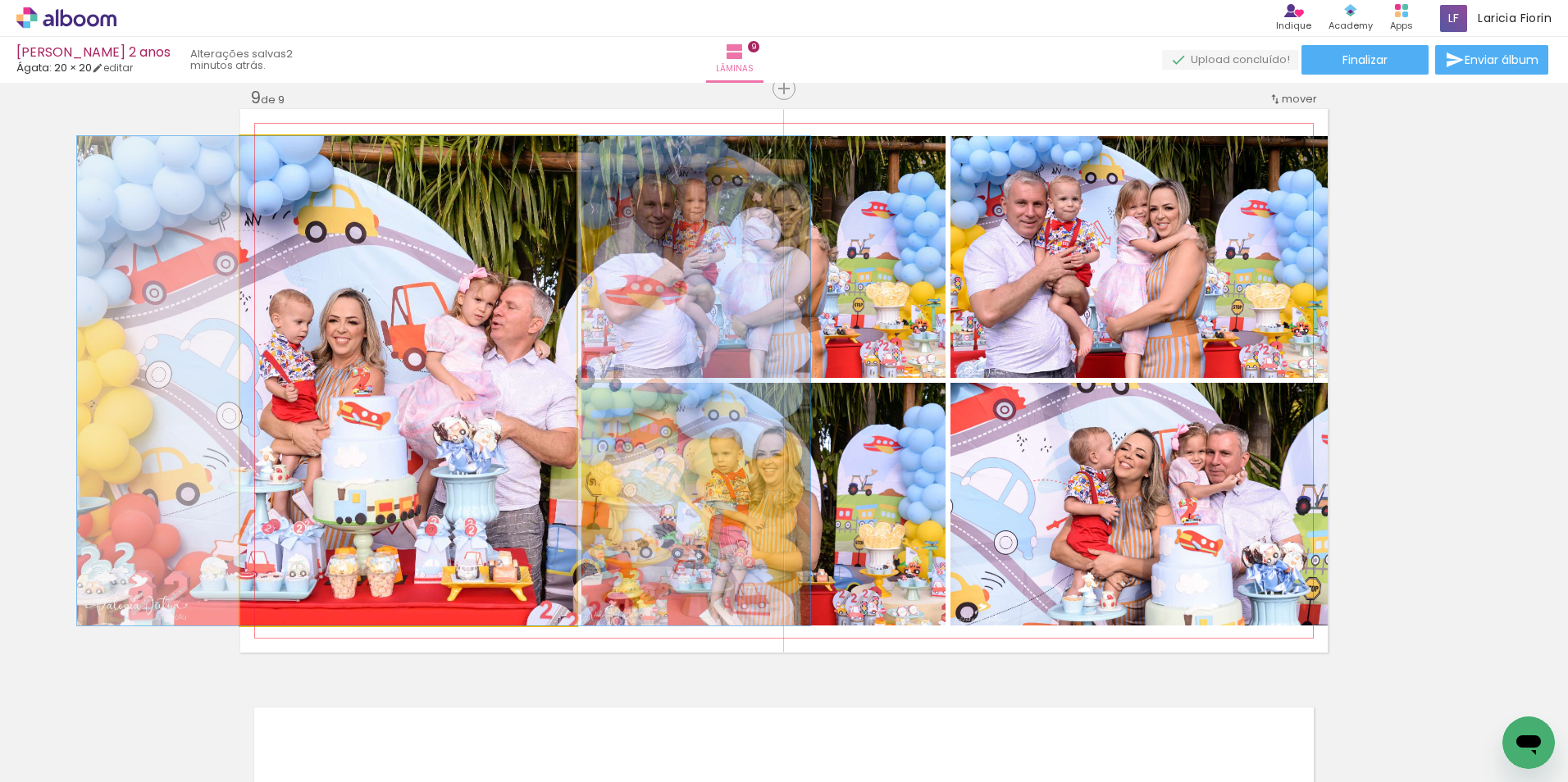
drag, startPoint x: 484, startPoint y: 431, endPoint x: 519, endPoint y: 431, distance: 35.0
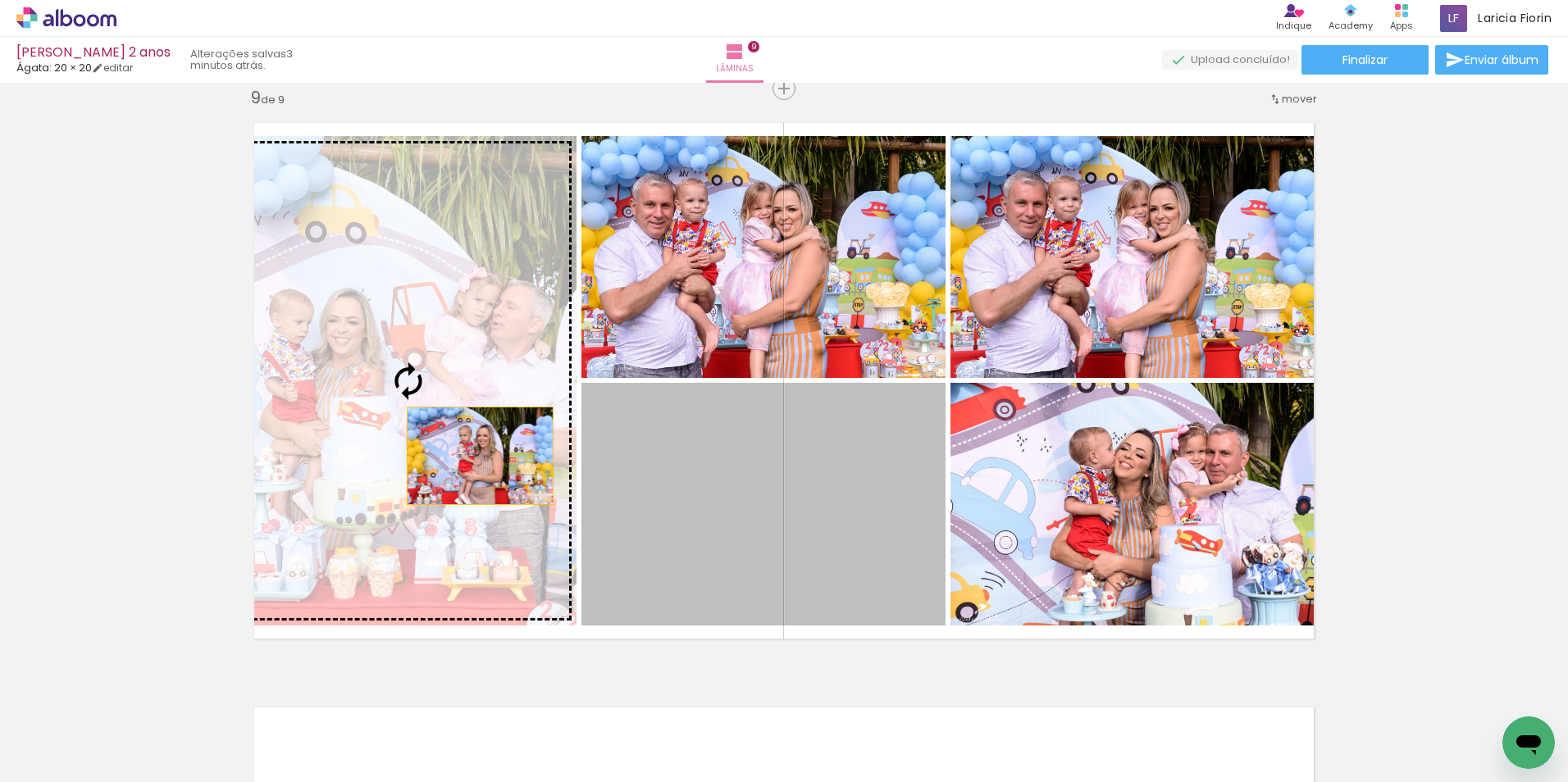
drag, startPoint x: 720, startPoint y: 521, endPoint x: 462, endPoint y: 455, distance: 266.3
click at [0, 0] on slot at bounding box center [0, 0] width 0 height 0
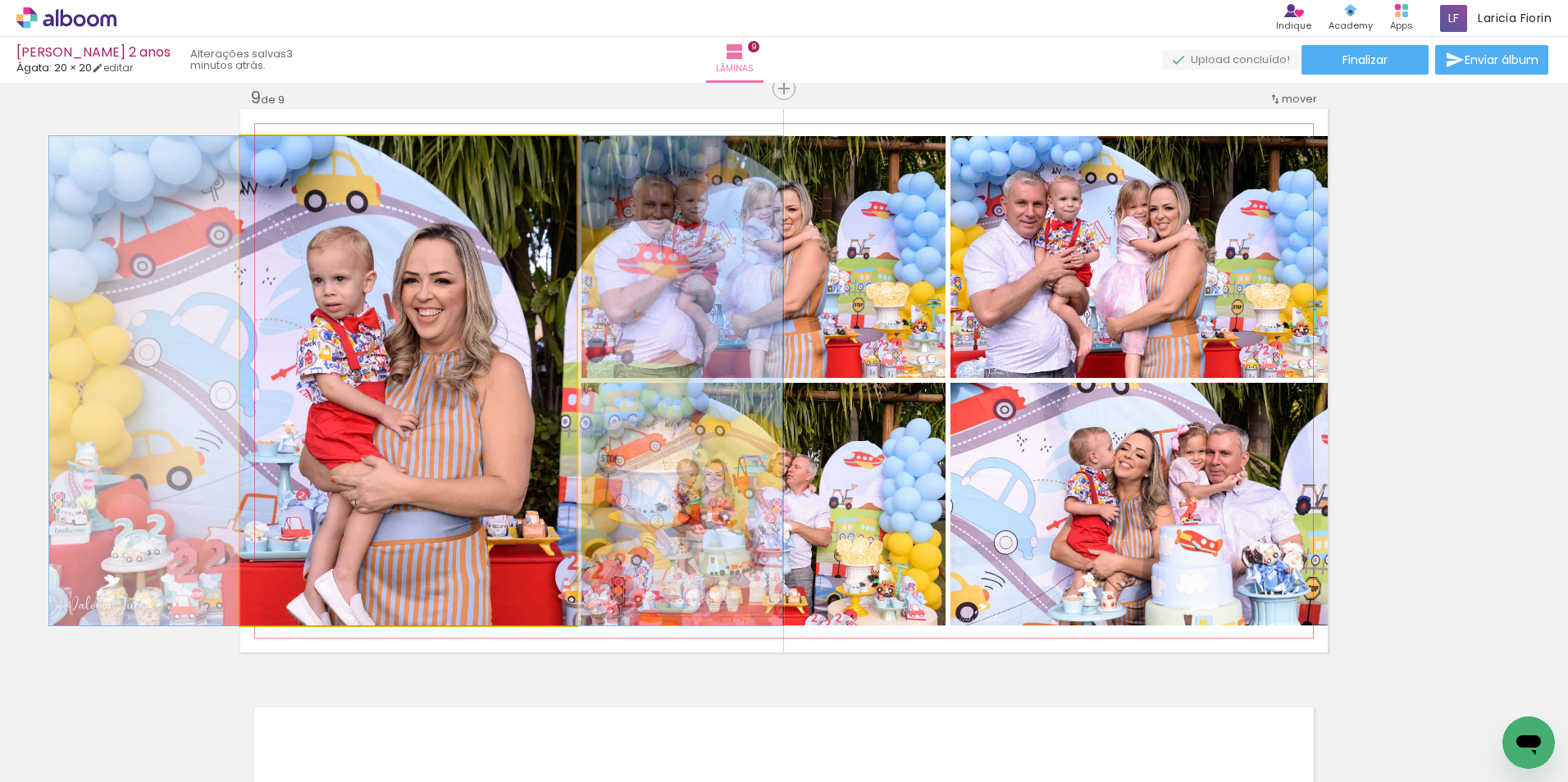
drag, startPoint x: 482, startPoint y: 475, endPoint x: 490, endPoint y: 437, distance: 38.8
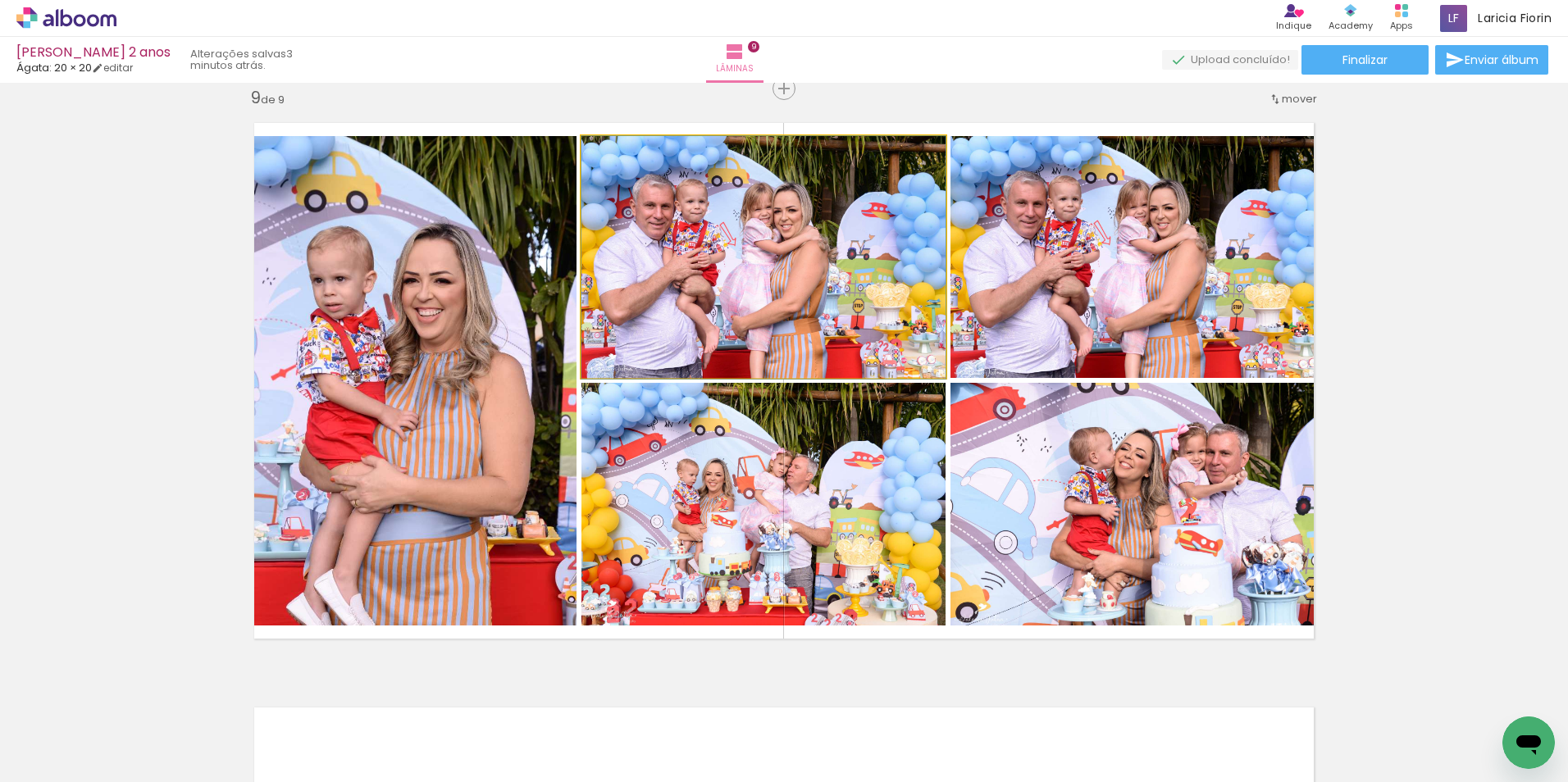
drag, startPoint x: 815, startPoint y: 287, endPoint x: 832, endPoint y: 350, distance: 65.3
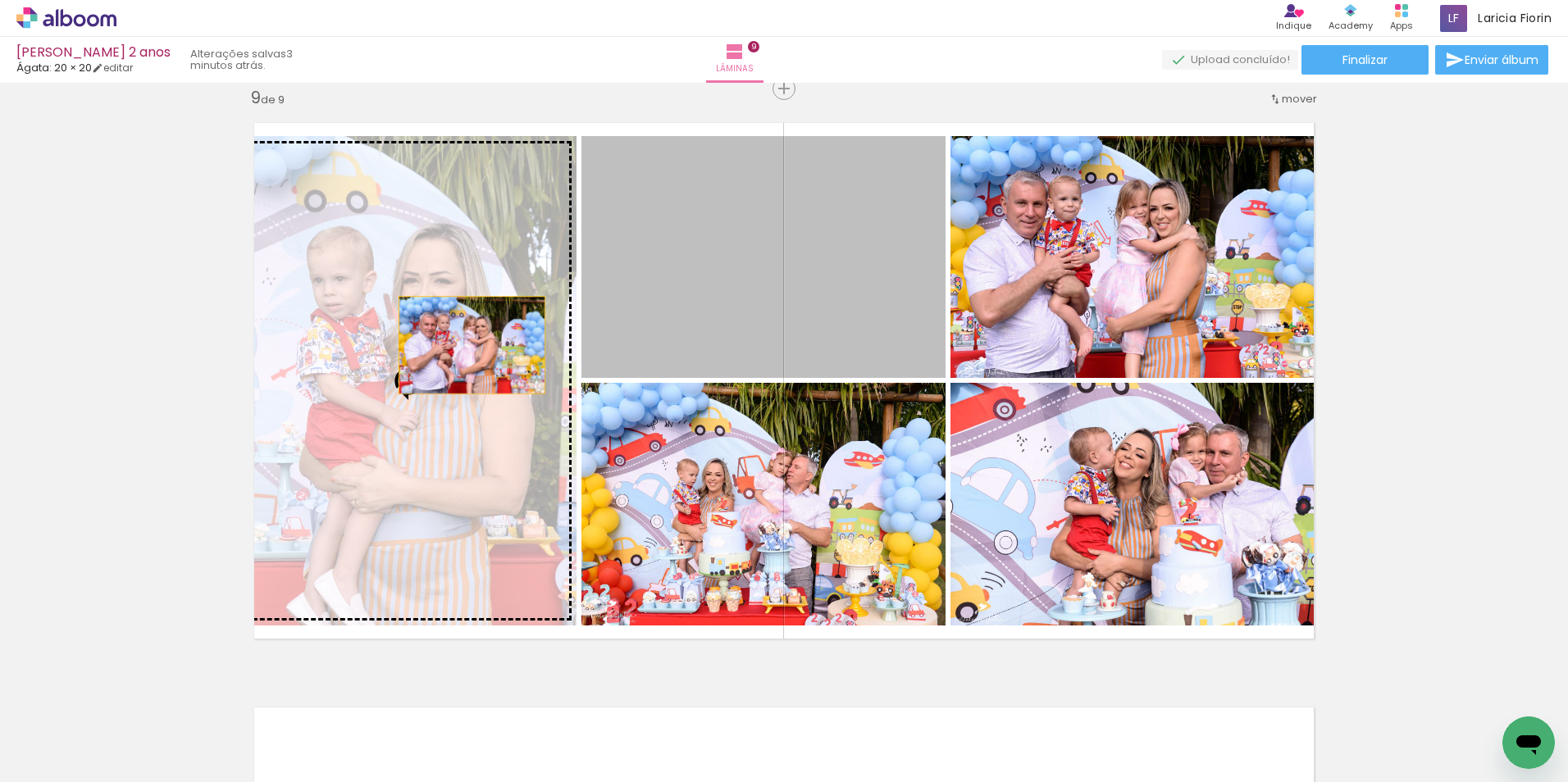
drag, startPoint x: 820, startPoint y: 310, endPoint x: 466, endPoint y: 346, distance: 355.8
click at [0, 0] on slot at bounding box center [0, 0] width 0 height 0
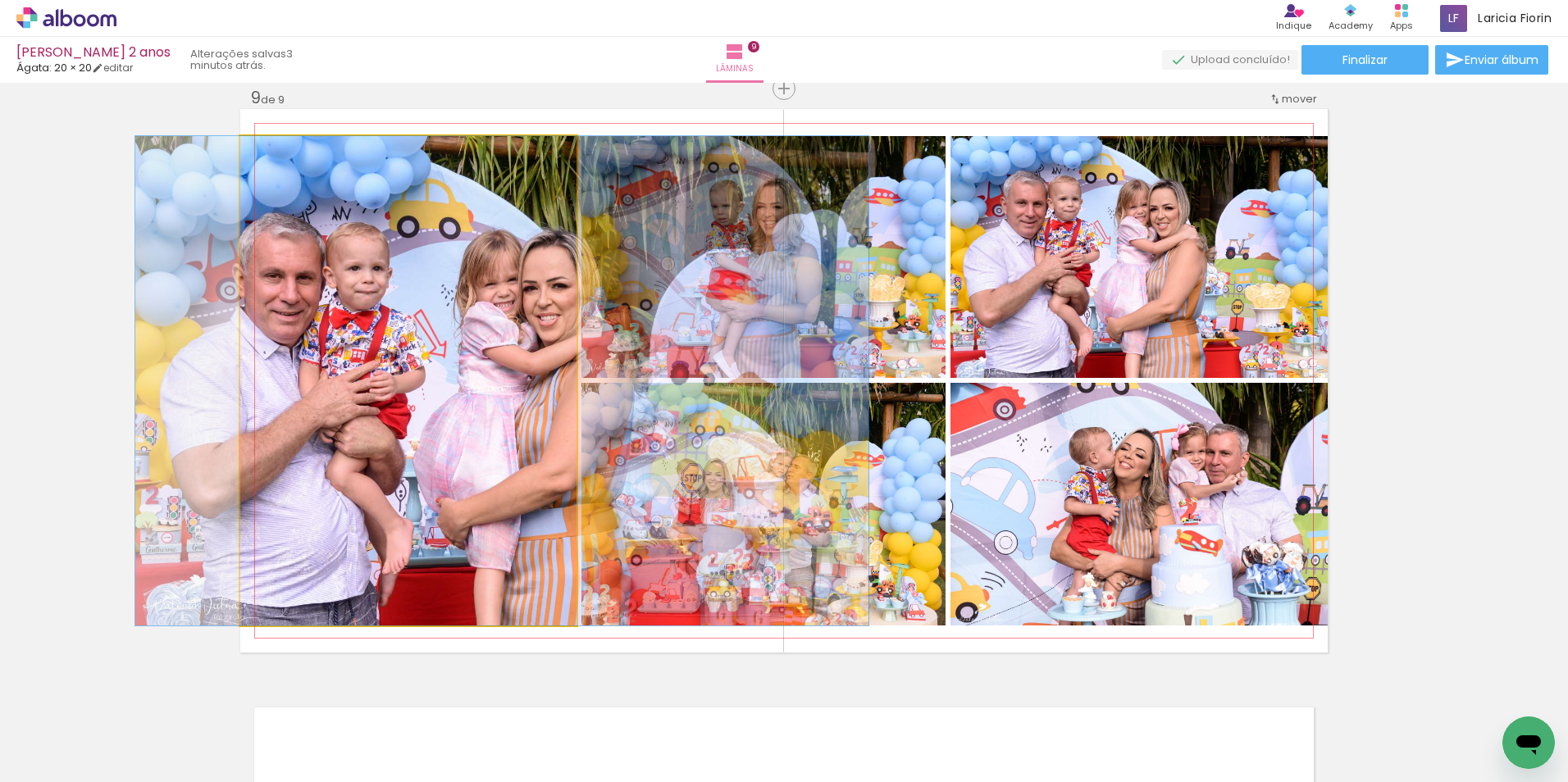
drag, startPoint x: 475, startPoint y: 366, endPoint x: 567, endPoint y: 377, distance: 92.7
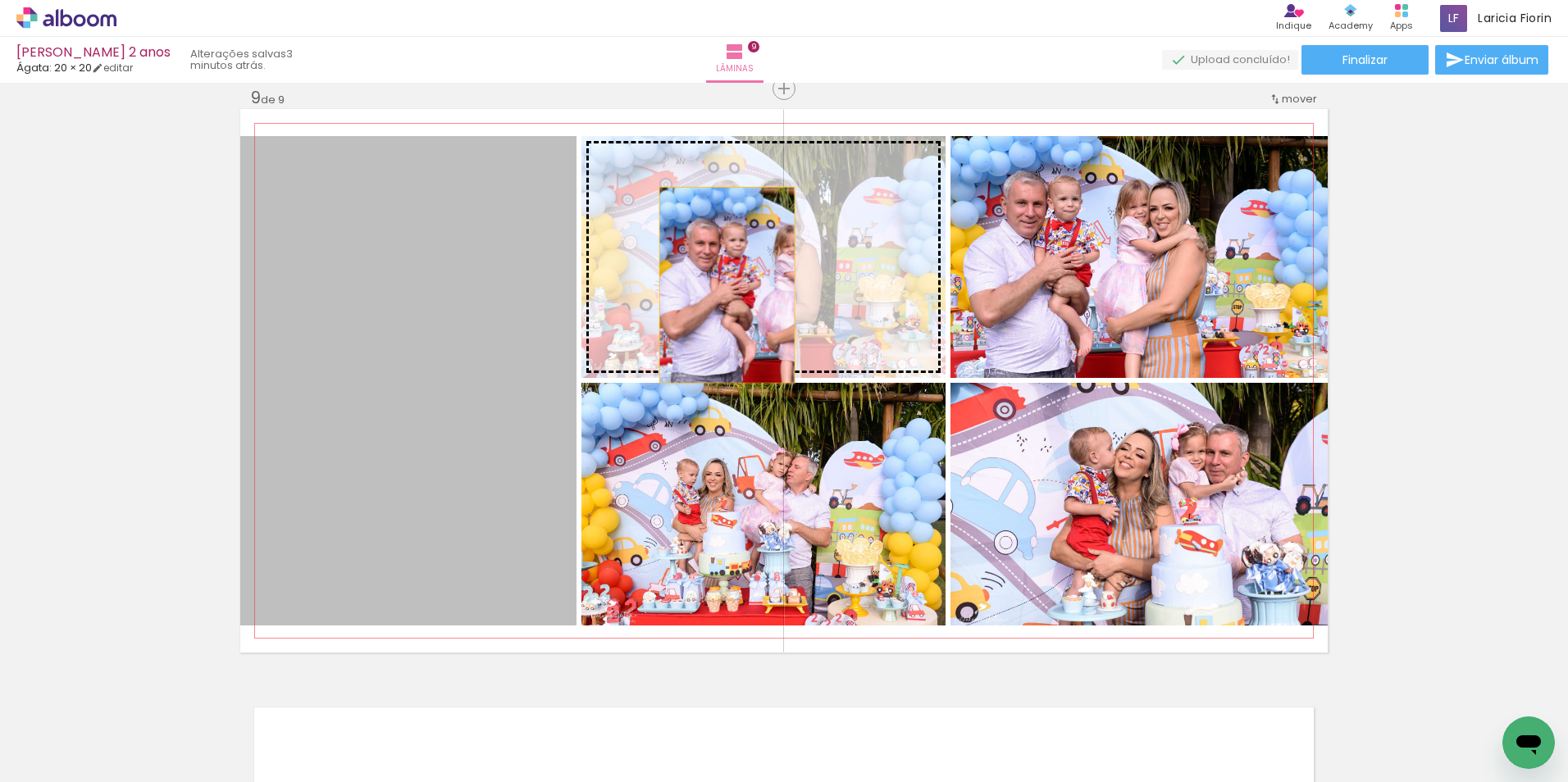
drag, startPoint x: 499, startPoint y: 368, endPoint x: 720, endPoint y: 285, distance: 236.1
click at [0, 0] on slot at bounding box center [0, 0] width 0 height 0
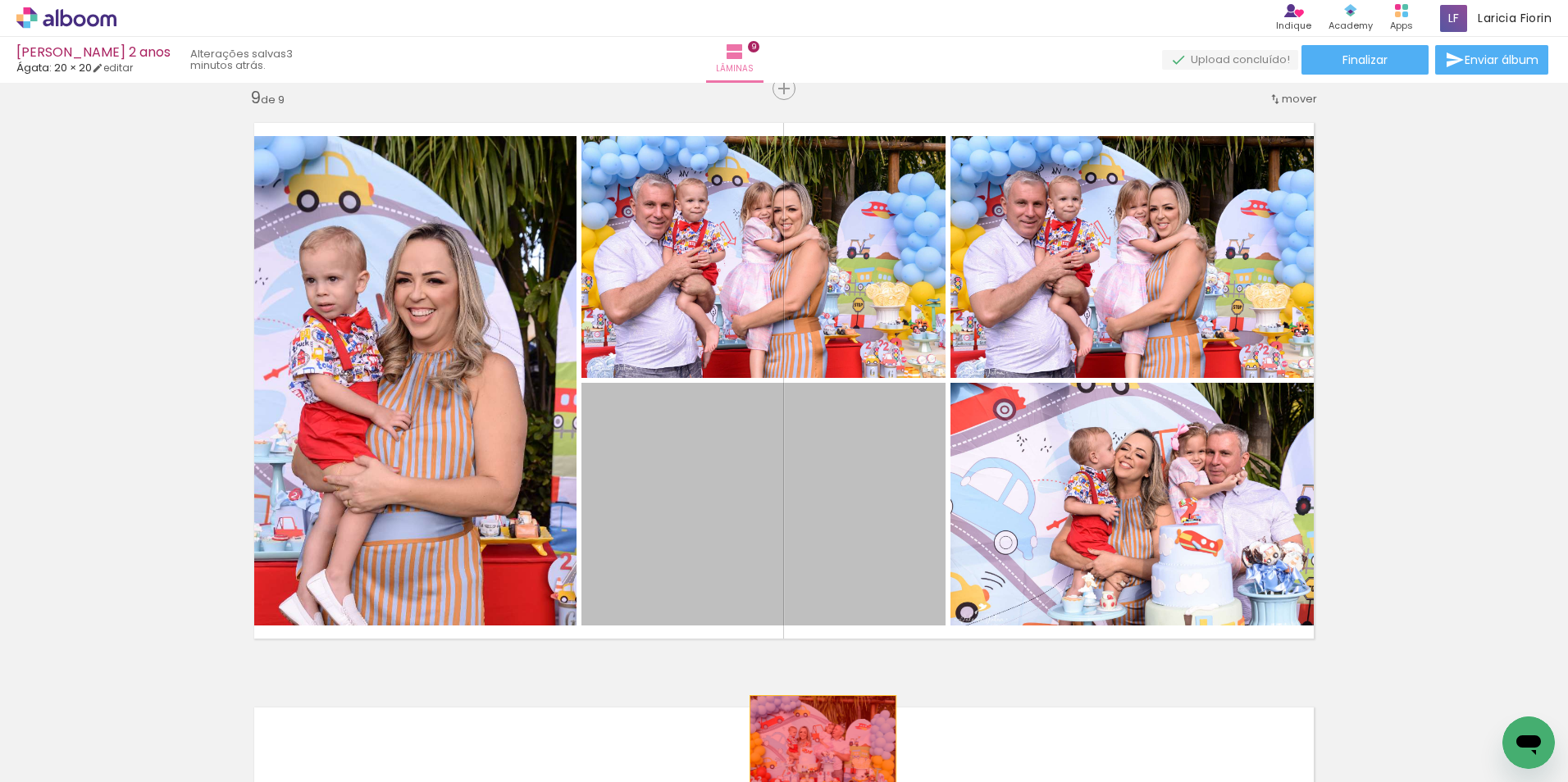
drag, startPoint x: 816, startPoint y: 493, endPoint x: 816, endPoint y: 744, distance: 251.0
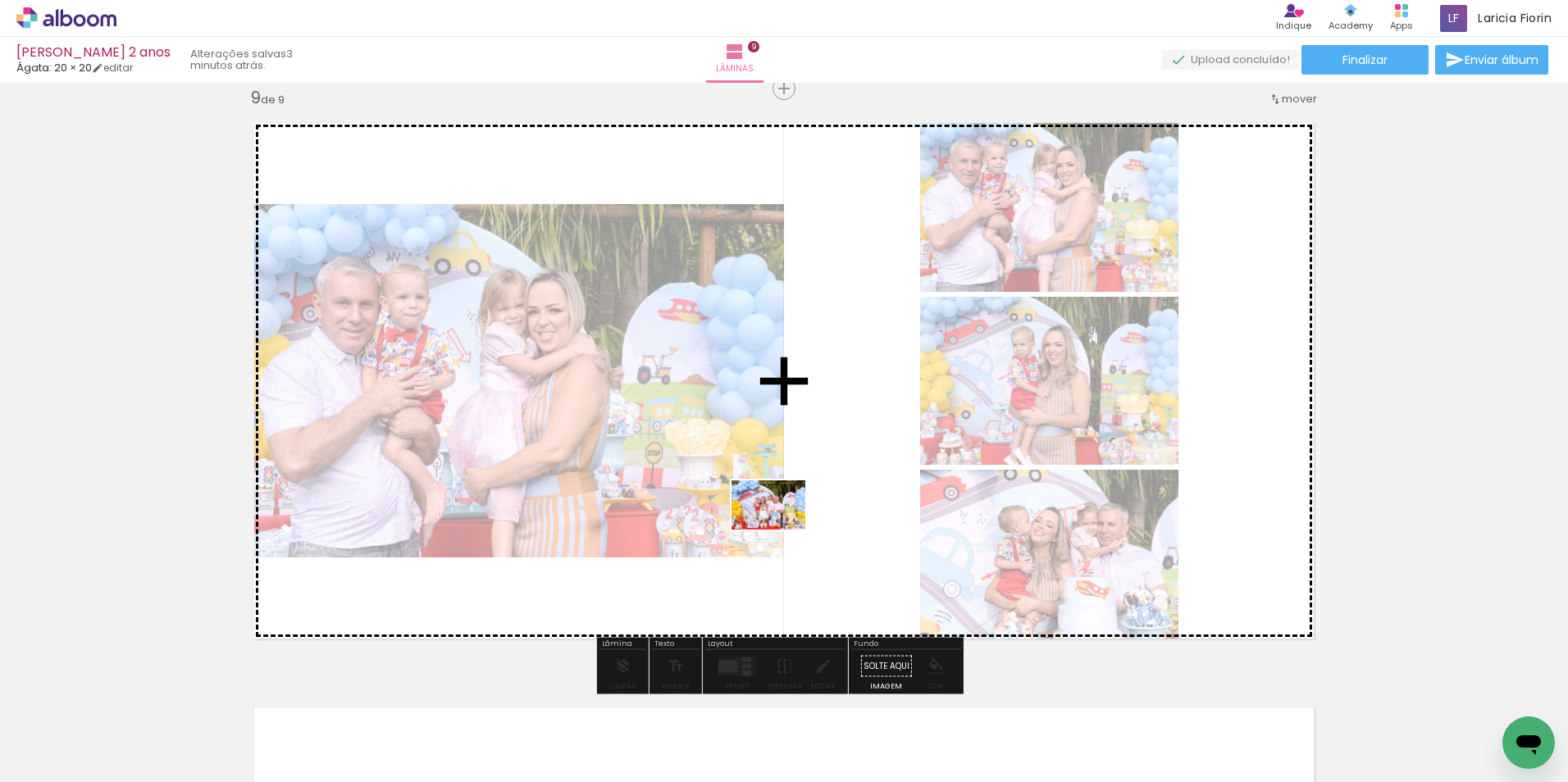
drag, startPoint x: 1311, startPoint y: 738, endPoint x: 781, endPoint y: 529, distance: 569.7
click at [781, 529] on quentale-workspace at bounding box center [784, 391] width 1568 height 782
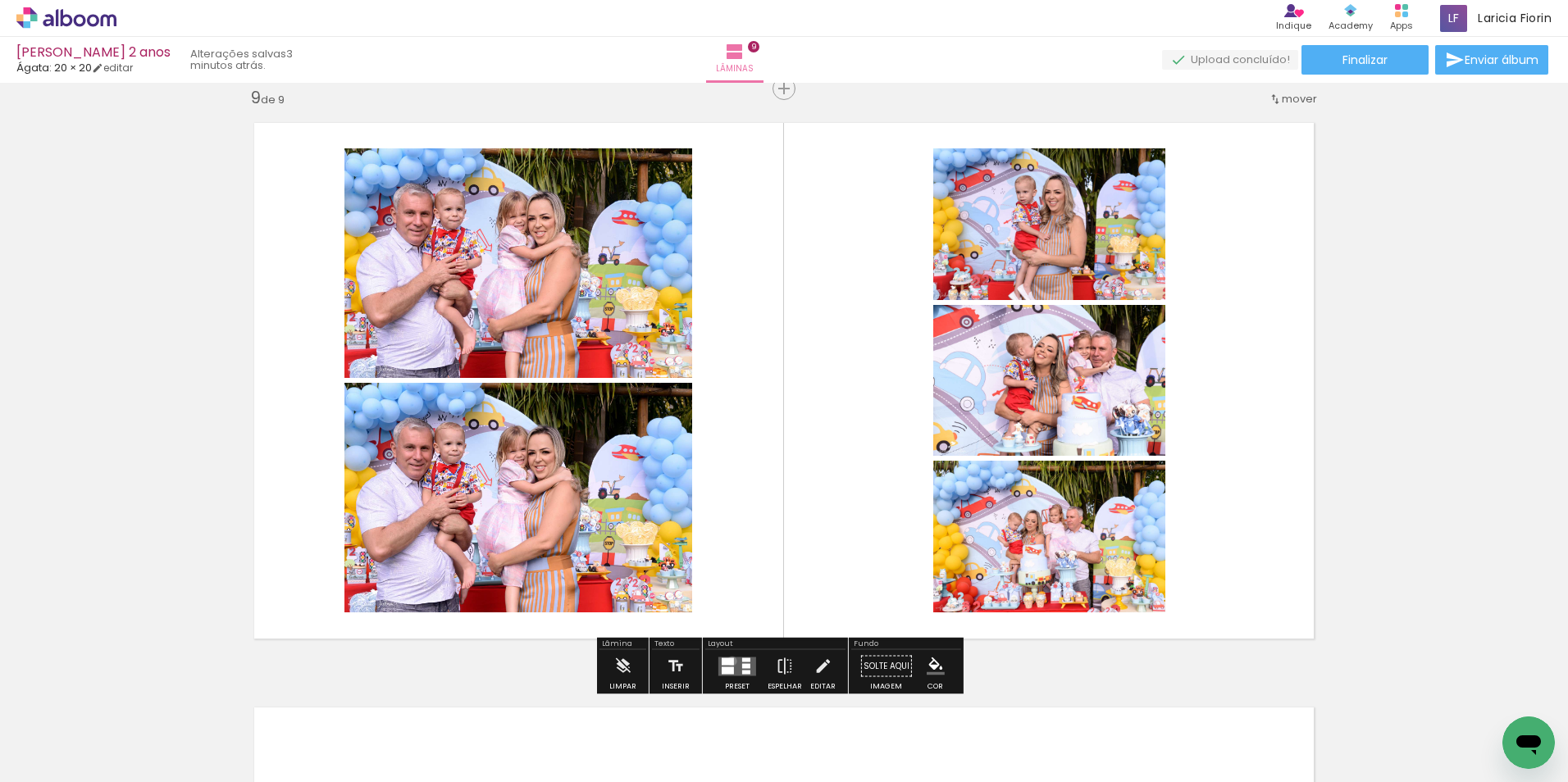
click at [728, 661] on div at bounding box center [727, 661] width 12 height 8
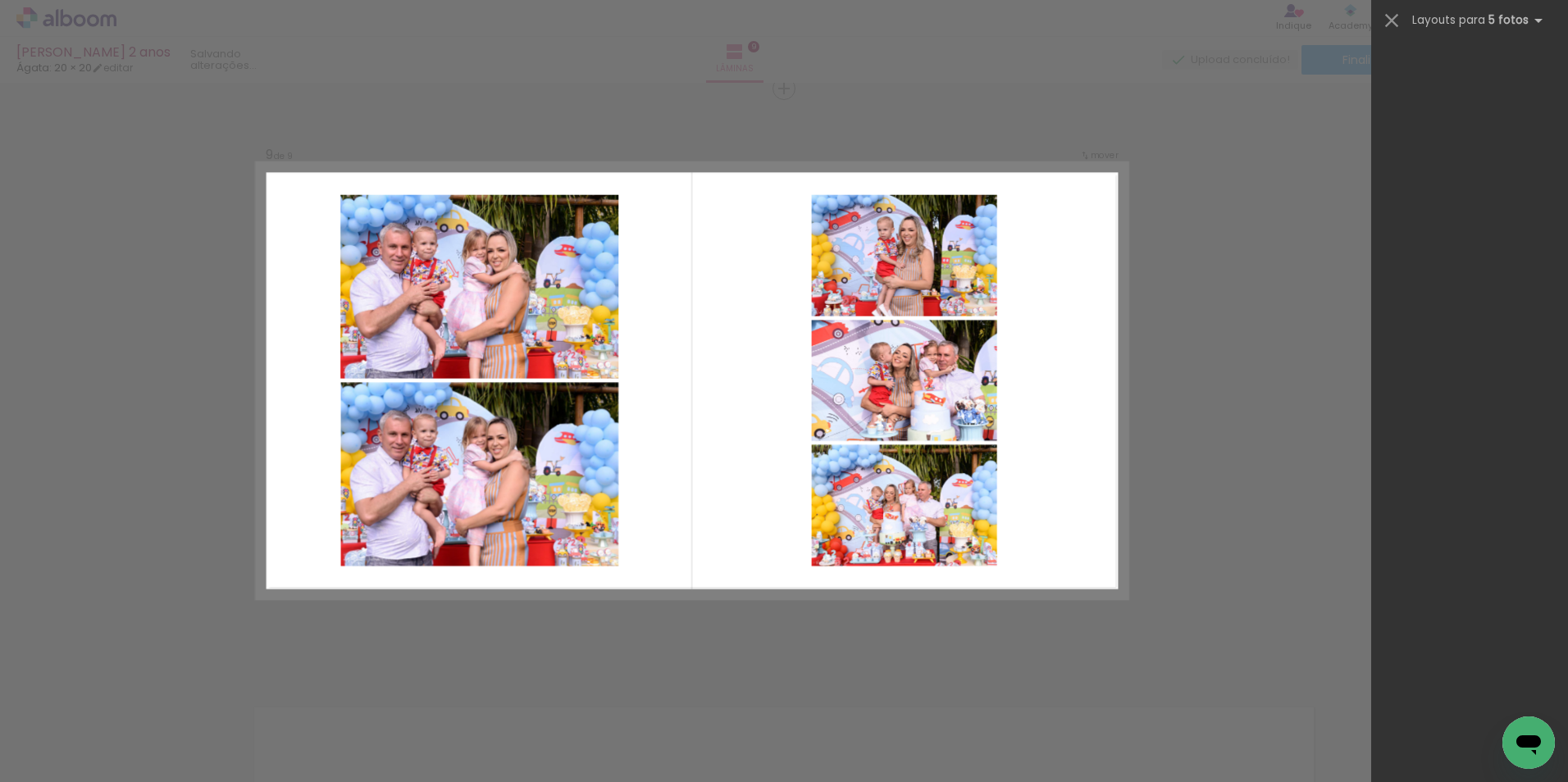
scroll to position [0, 0]
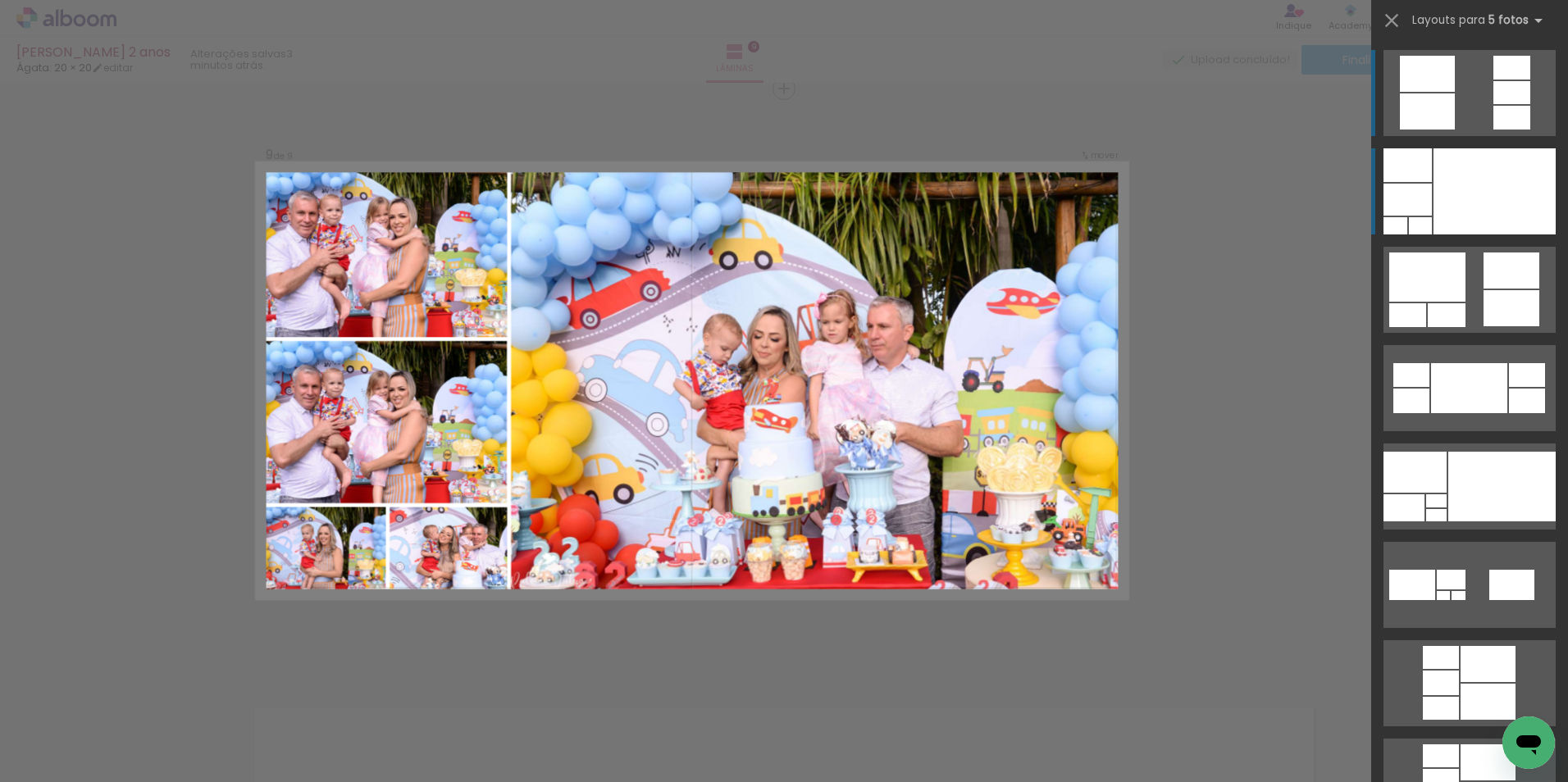
click at [1453, 180] on div at bounding box center [1494, 191] width 122 height 86
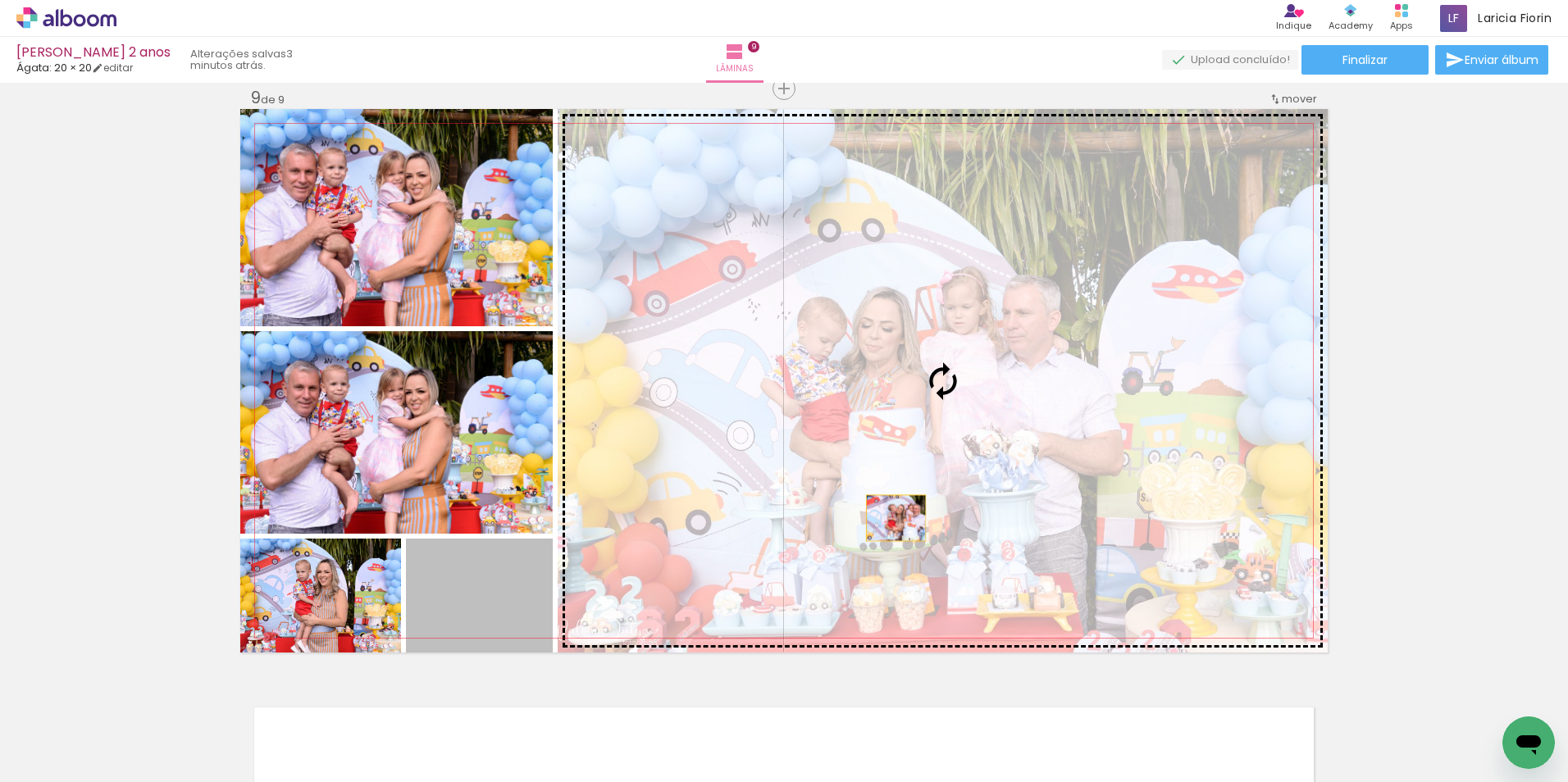
drag, startPoint x: 496, startPoint y: 617, endPoint x: 889, endPoint y: 518, distance: 405.3
click at [0, 0] on slot at bounding box center [0, 0] width 0 height 0
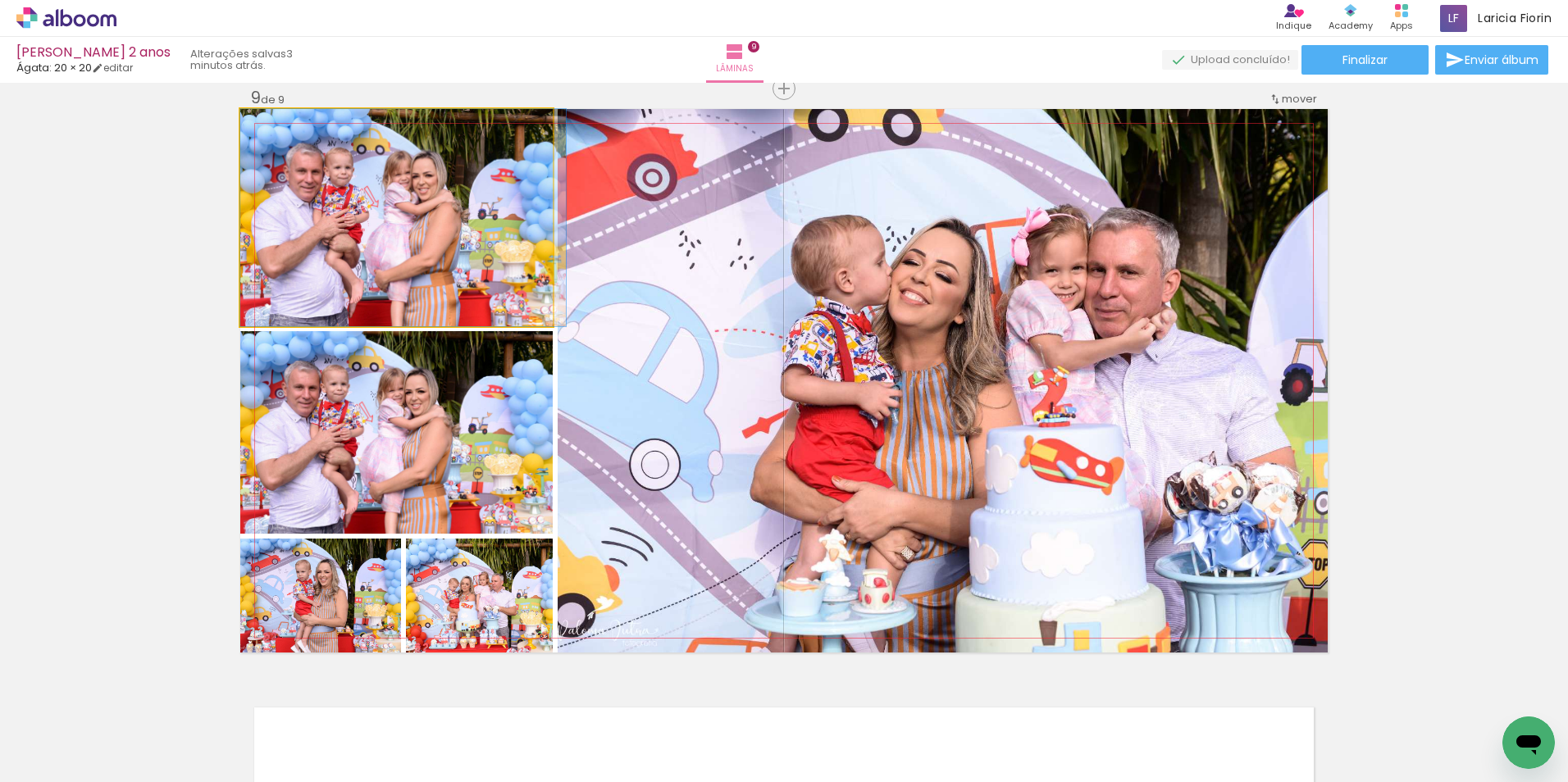
drag, startPoint x: 411, startPoint y: 265, endPoint x: 478, endPoint y: 264, distance: 67.0
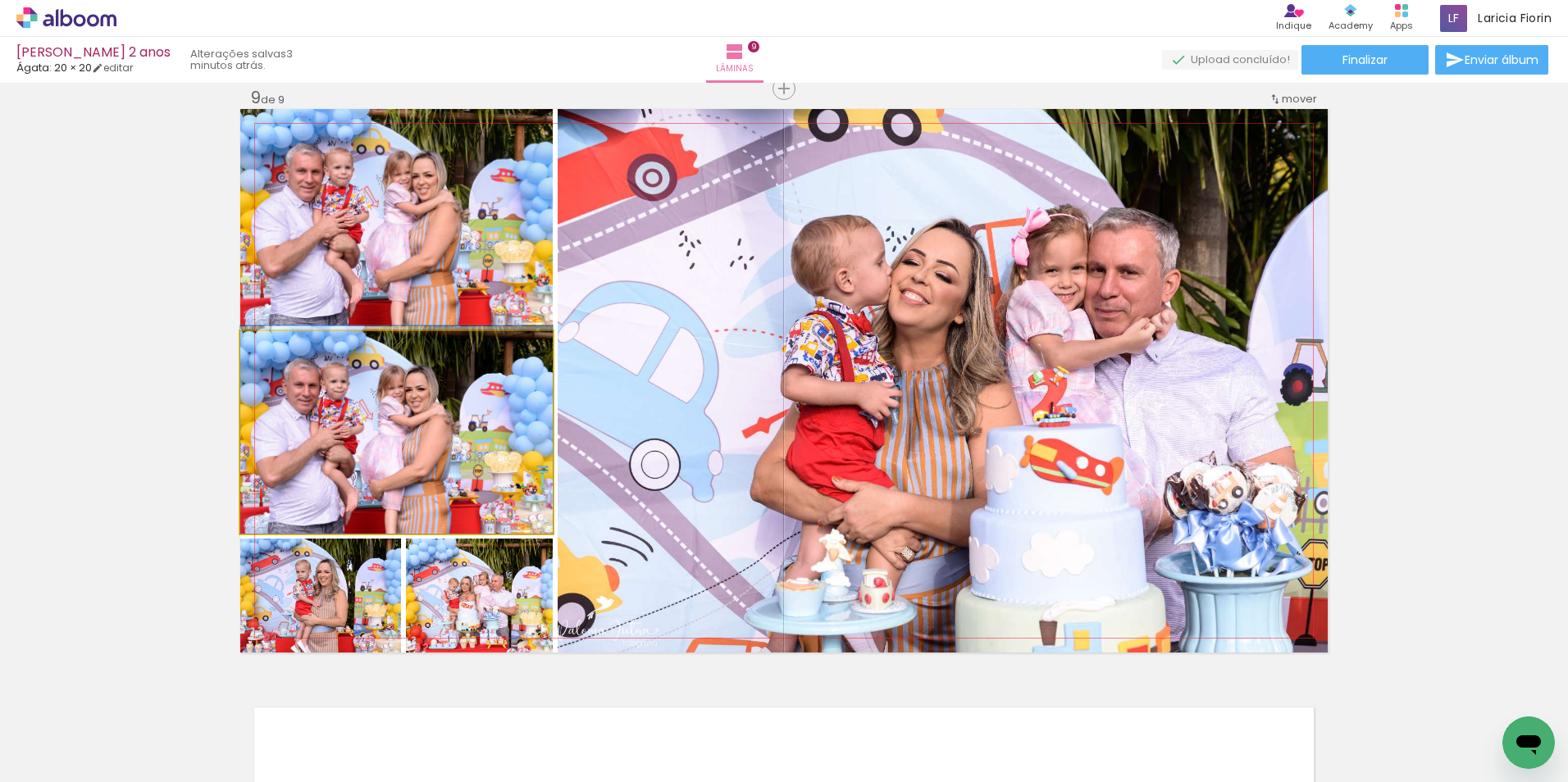
drag, startPoint x: 363, startPoint y: 444, endPoint x: 451, endPoint y: 388, distance: 104.3
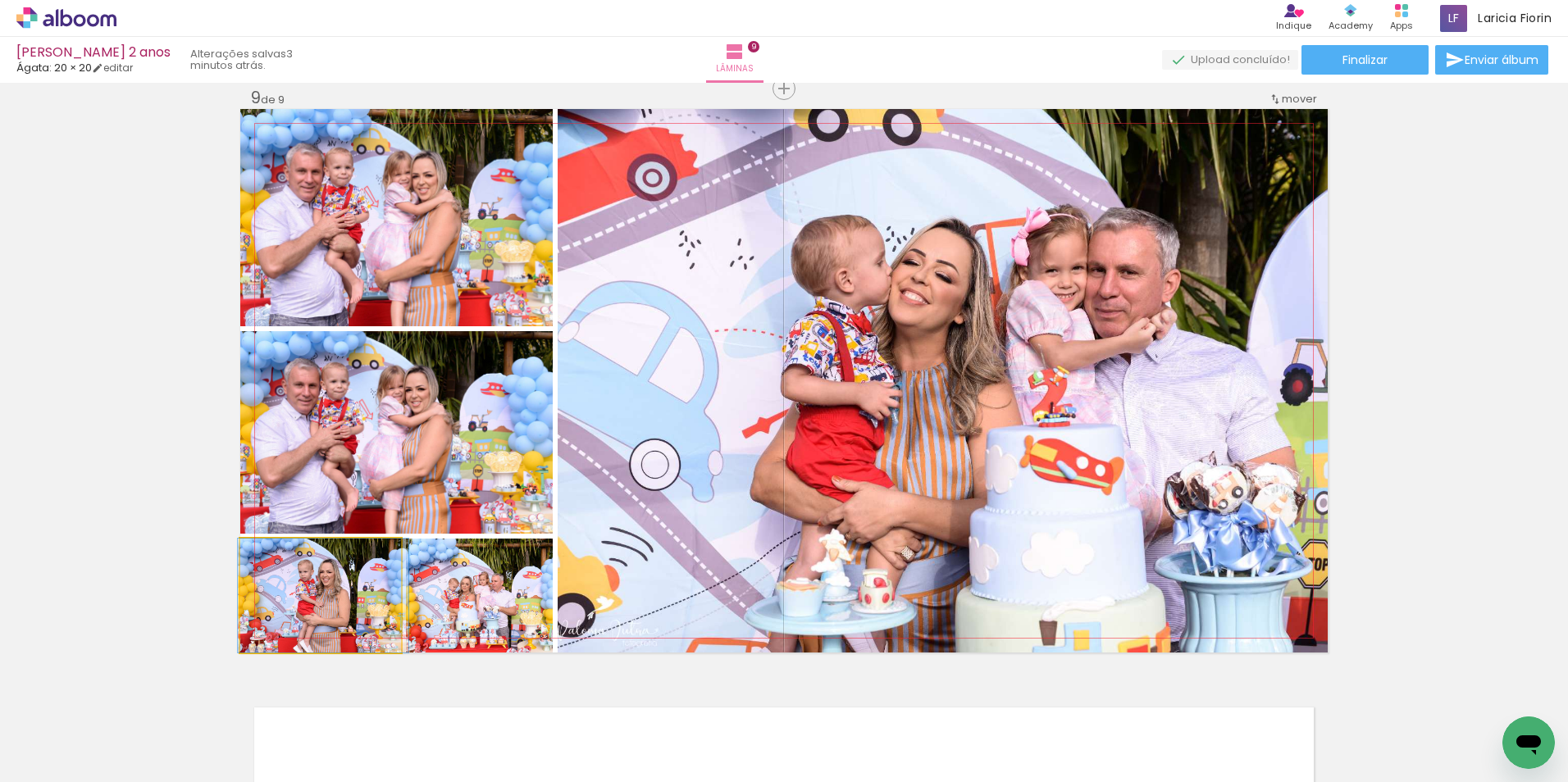
drag, startPoint x: 341, startPoint y: 628, endPoint x: 344, endPoint y: 595, distance: 33.1
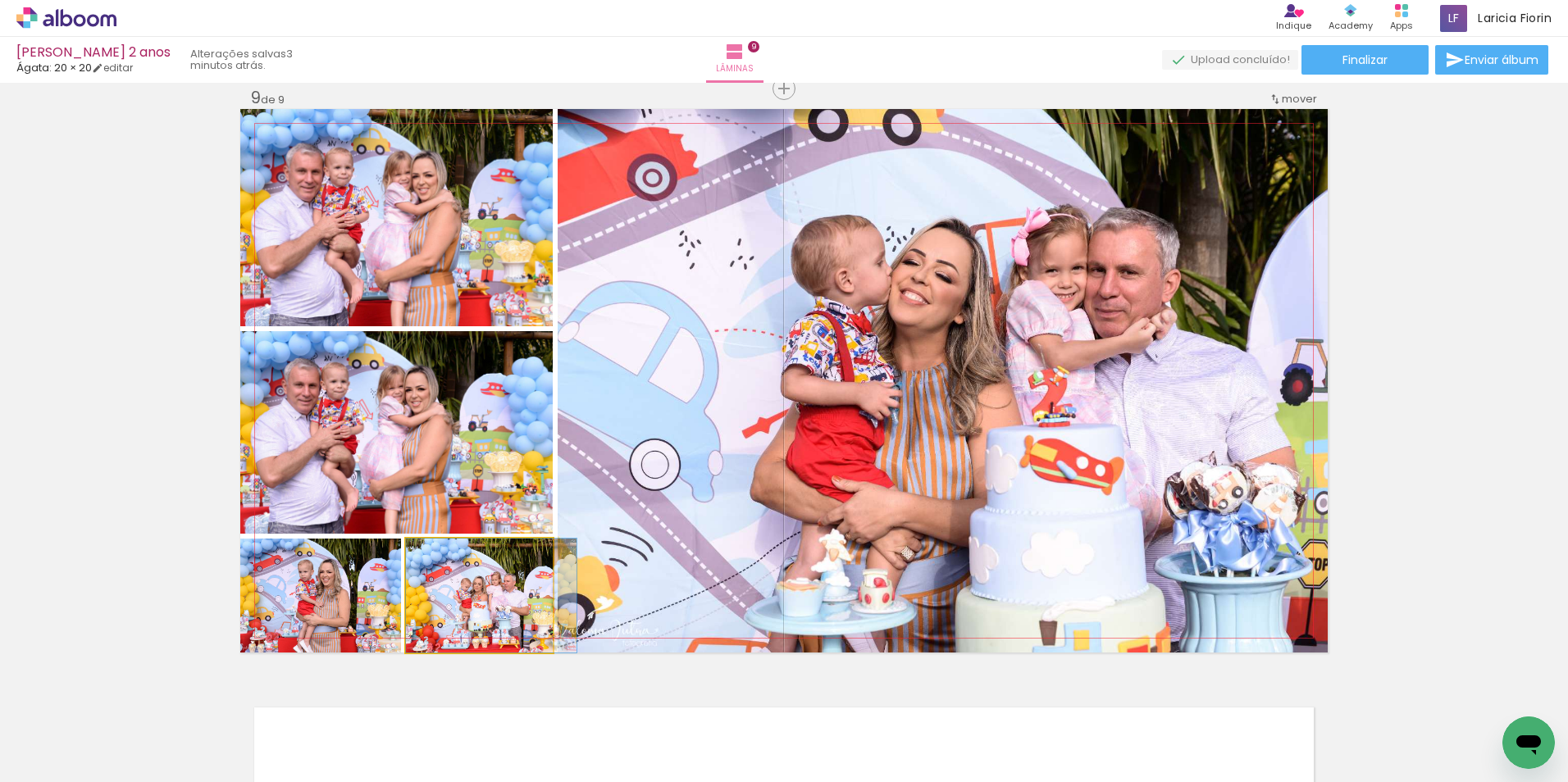
drag, startPoint x: 451, startPoint y: 600, endPoint x: 496, endPoint y: 595, distance: 45.3
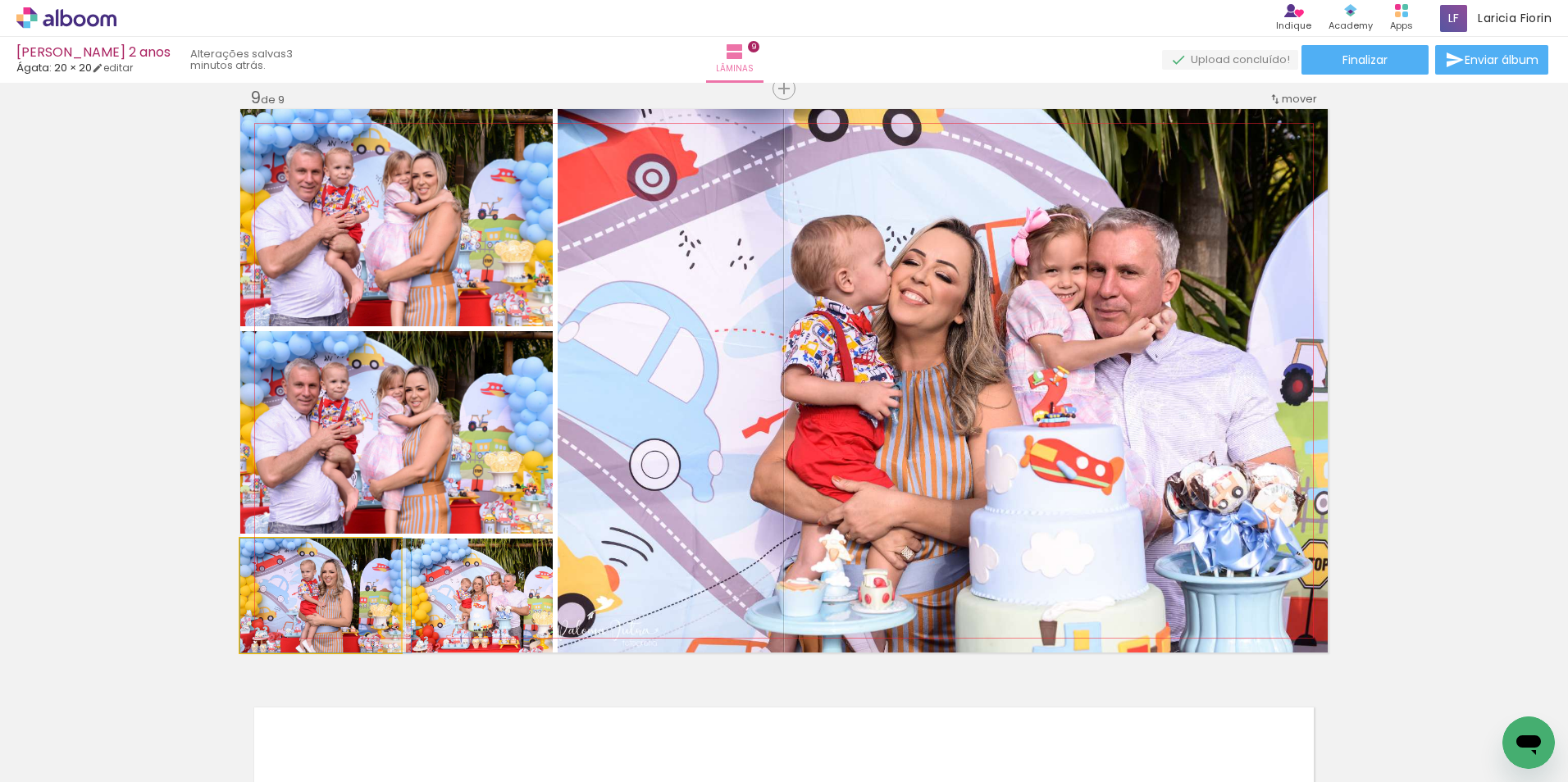
drag, startPoint x: 318, startPoint y: 605, endPoint x: 369, endPoint y: 602, distance: 51.1
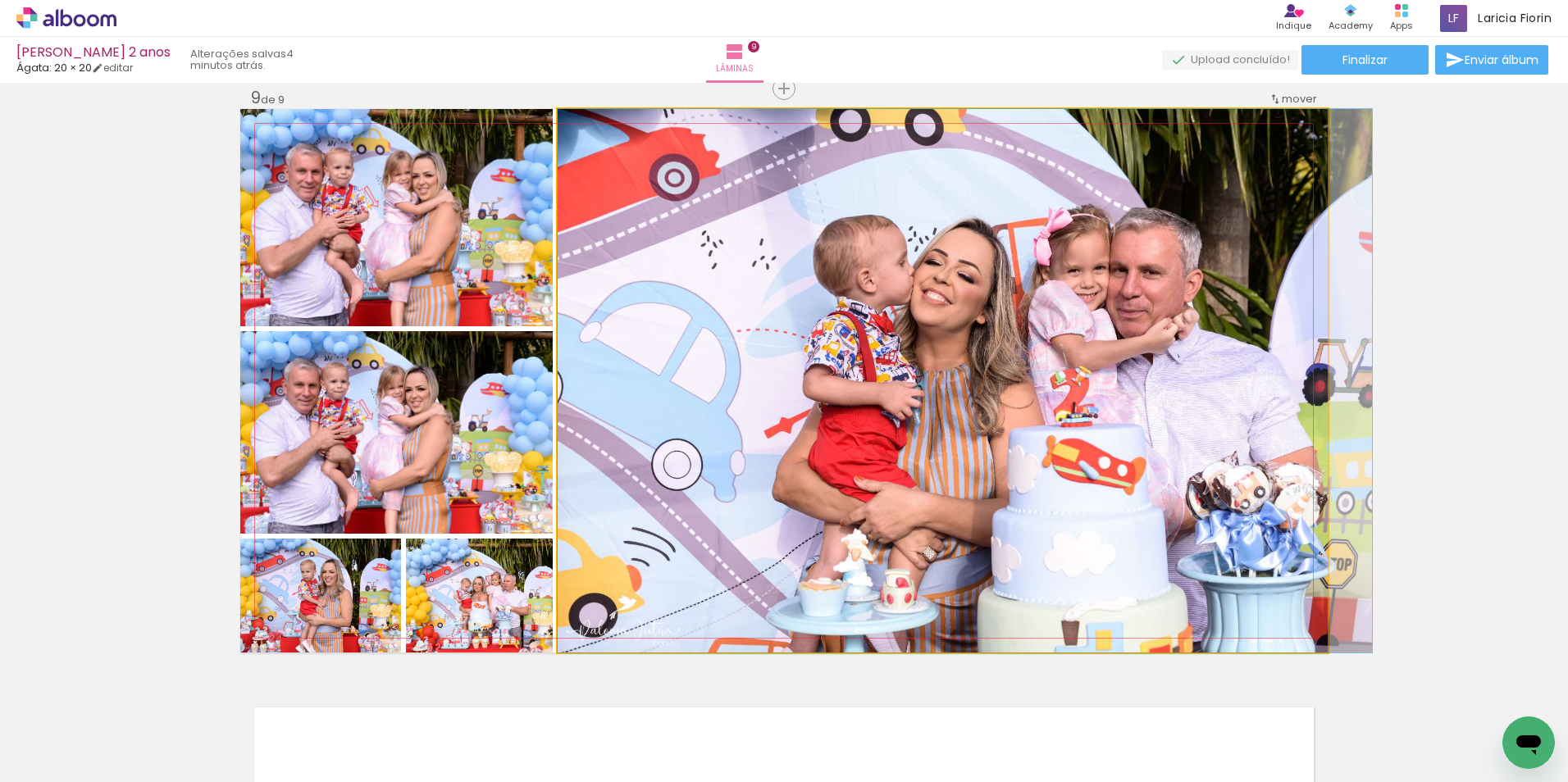
drag, startPoint x: 1157, startPoint y: 438, endPoint x: 1203, endPoint y: 438, distance: 46.0
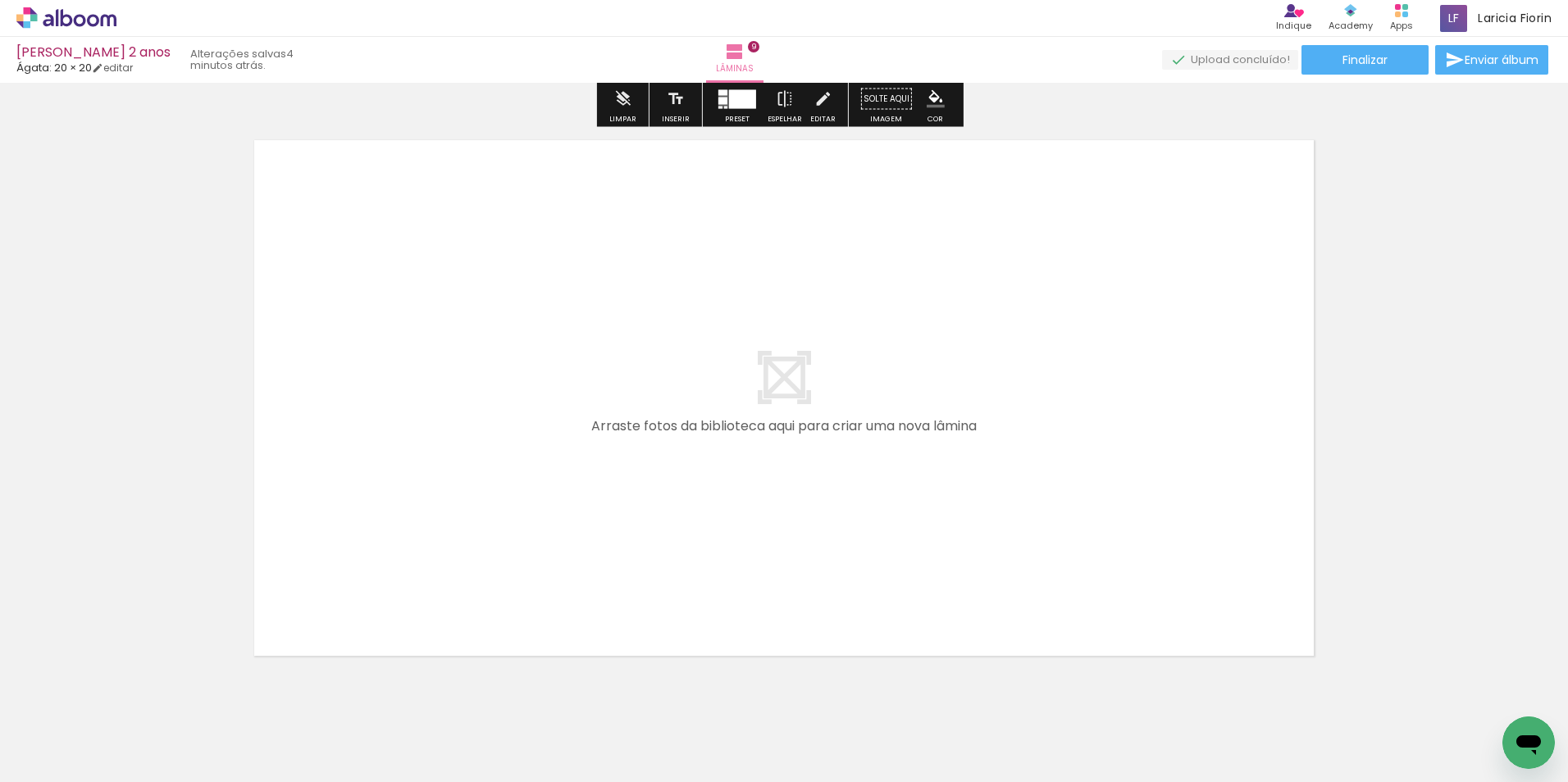
scroll to position [5270, 0]
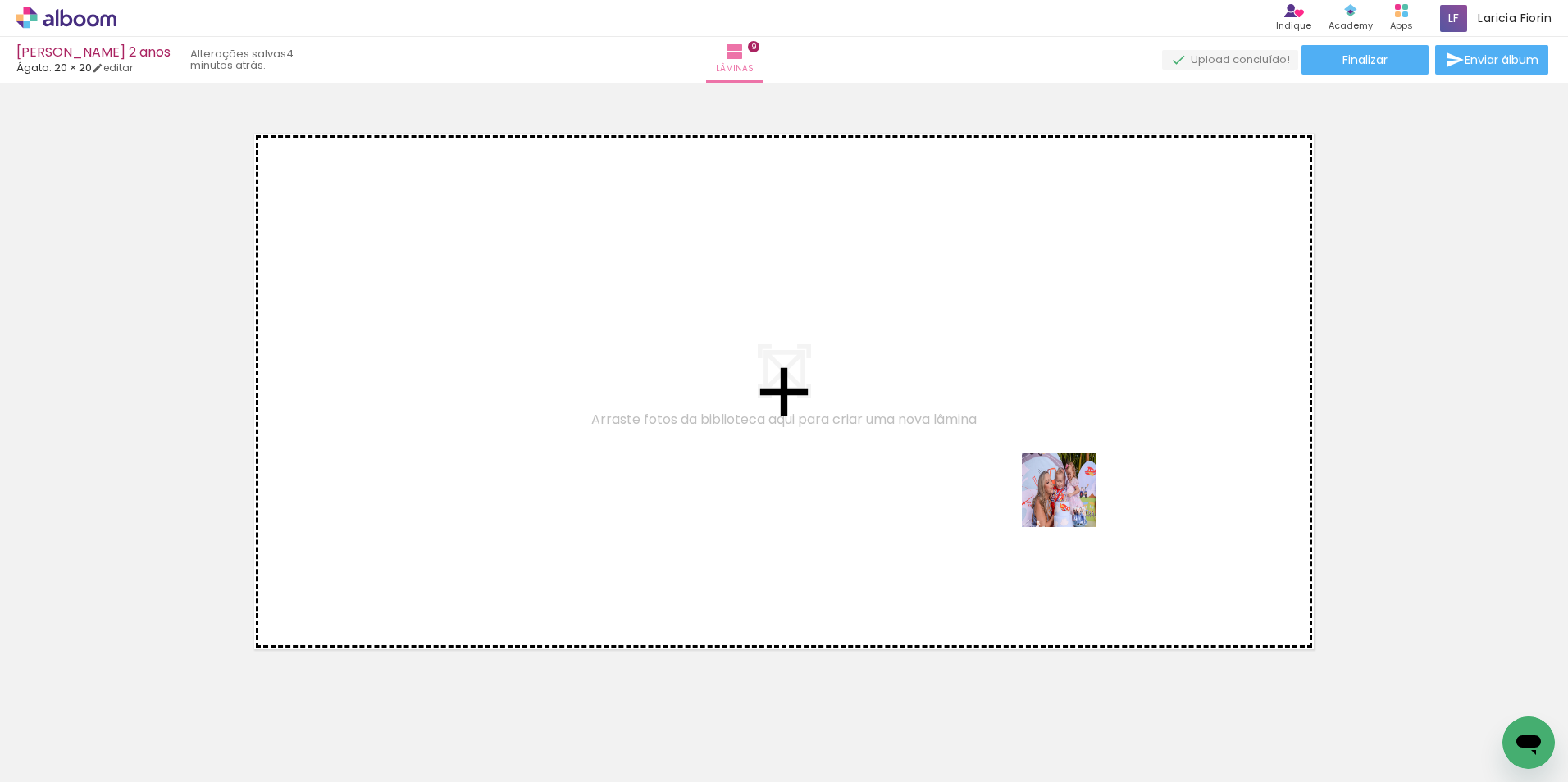
drag, startPoint x: 1388, startPoint y: 741, endPoint x: 968, endPoint y: 487, distance: 490.8
click at [968, 487] on quentale-workspace at bounding box center [784, 391] width 1568 height 782
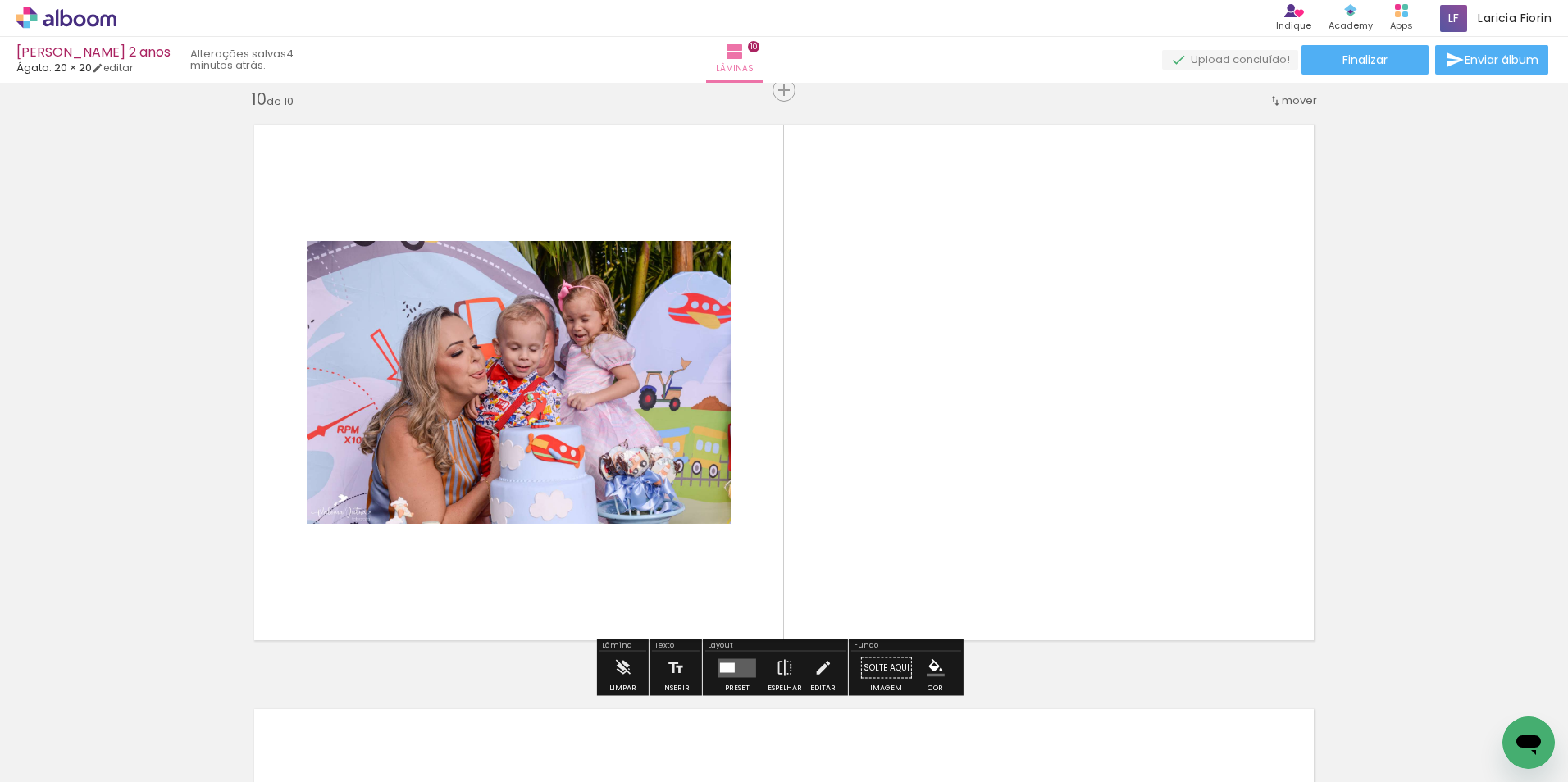
scroll to position [5281, 0]
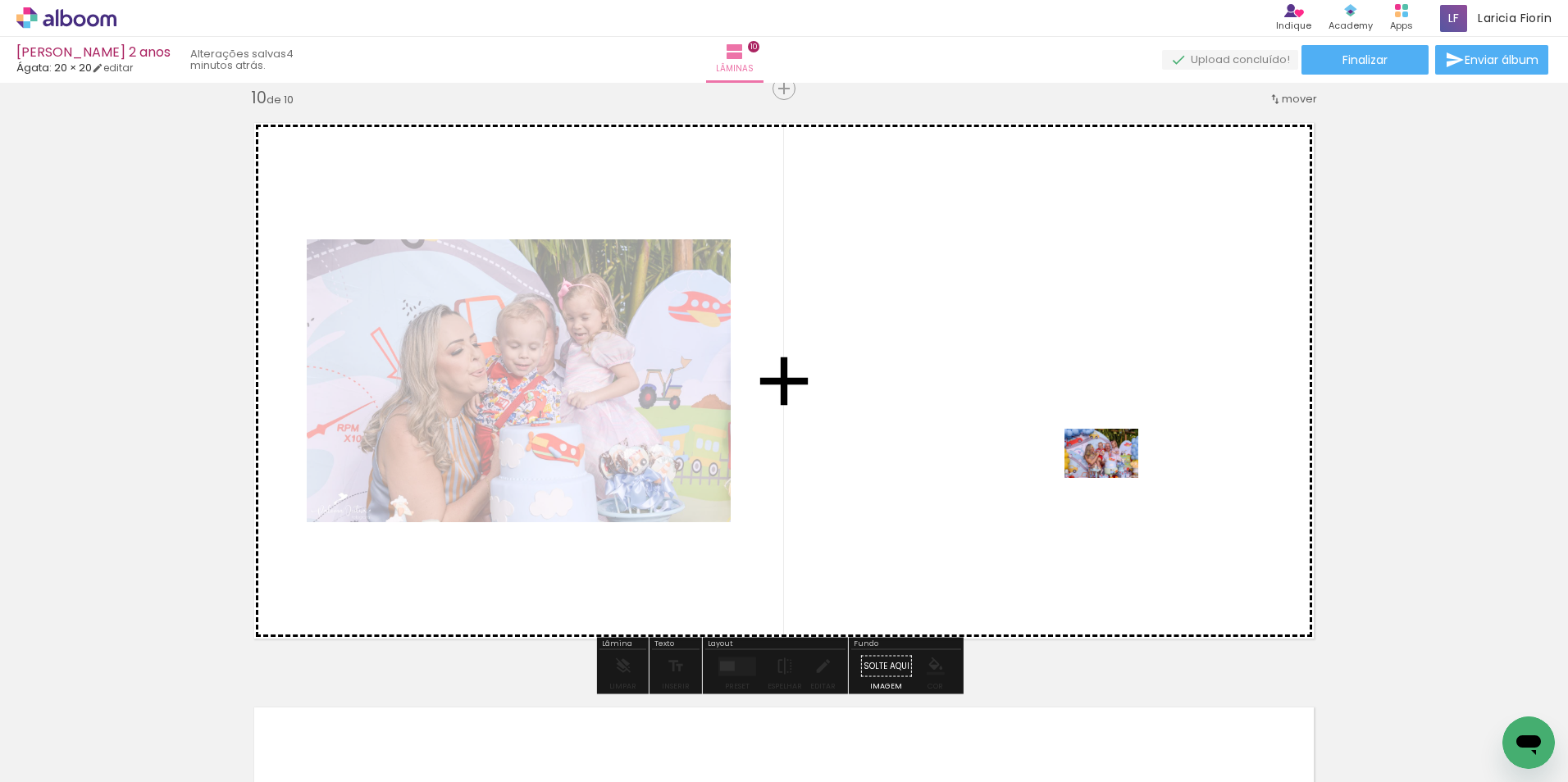
drag, startPoint x: 1422, startPoint y: 631, endPoint x: 1104, endPoint y: 478, distance: 352.9
click at [1104, 478] on quentale-workspace at bounding box center [784, 391] width 1568 height 782
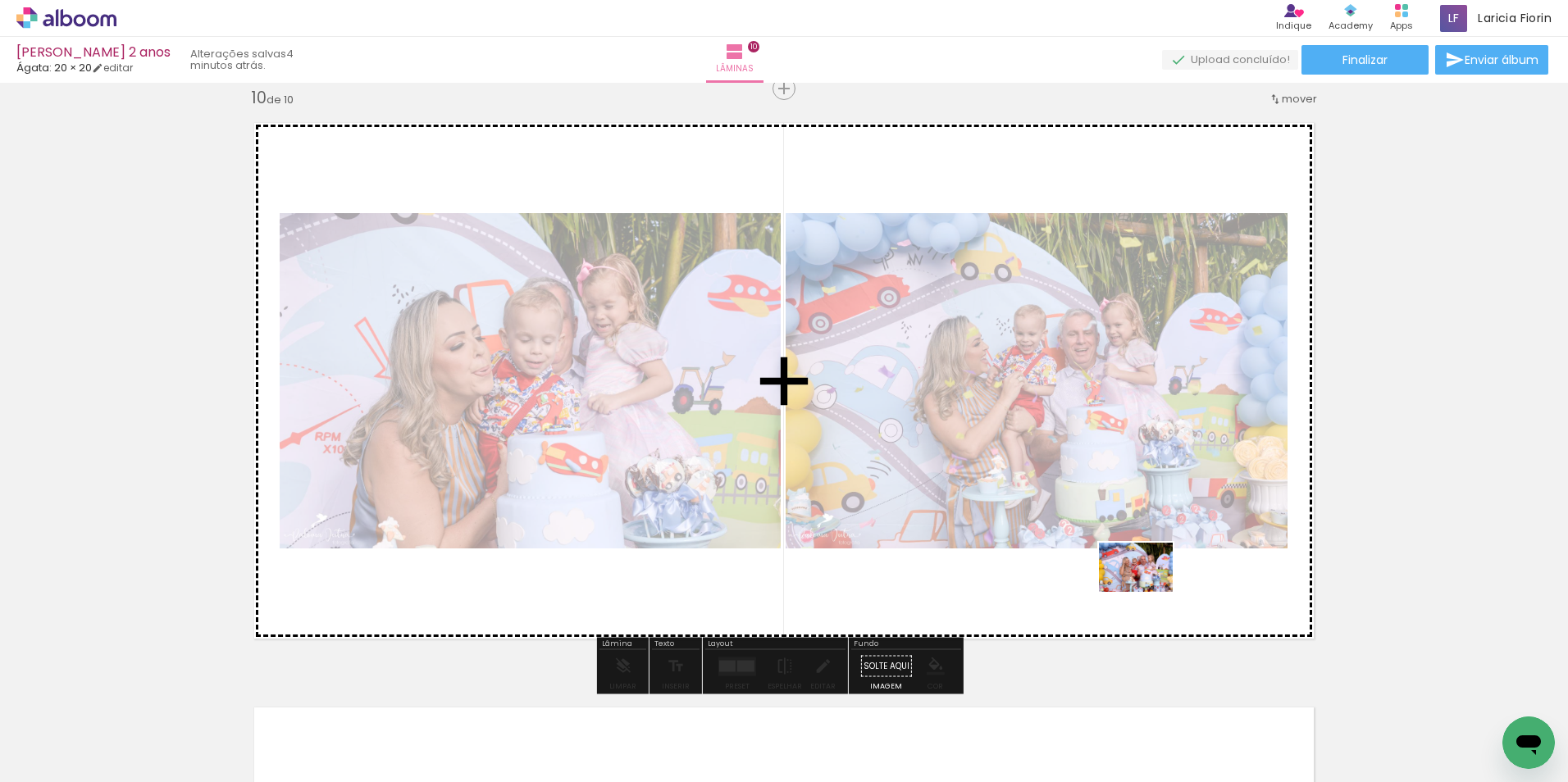
drag, startPoint x: 1558, startPoint y: 729, endPoint x: 1115, endPoint y: 592, distance: 463.7
click at [1115, 592] on quentale-workspace at bounding box center [784, 391] width 1568 height 782
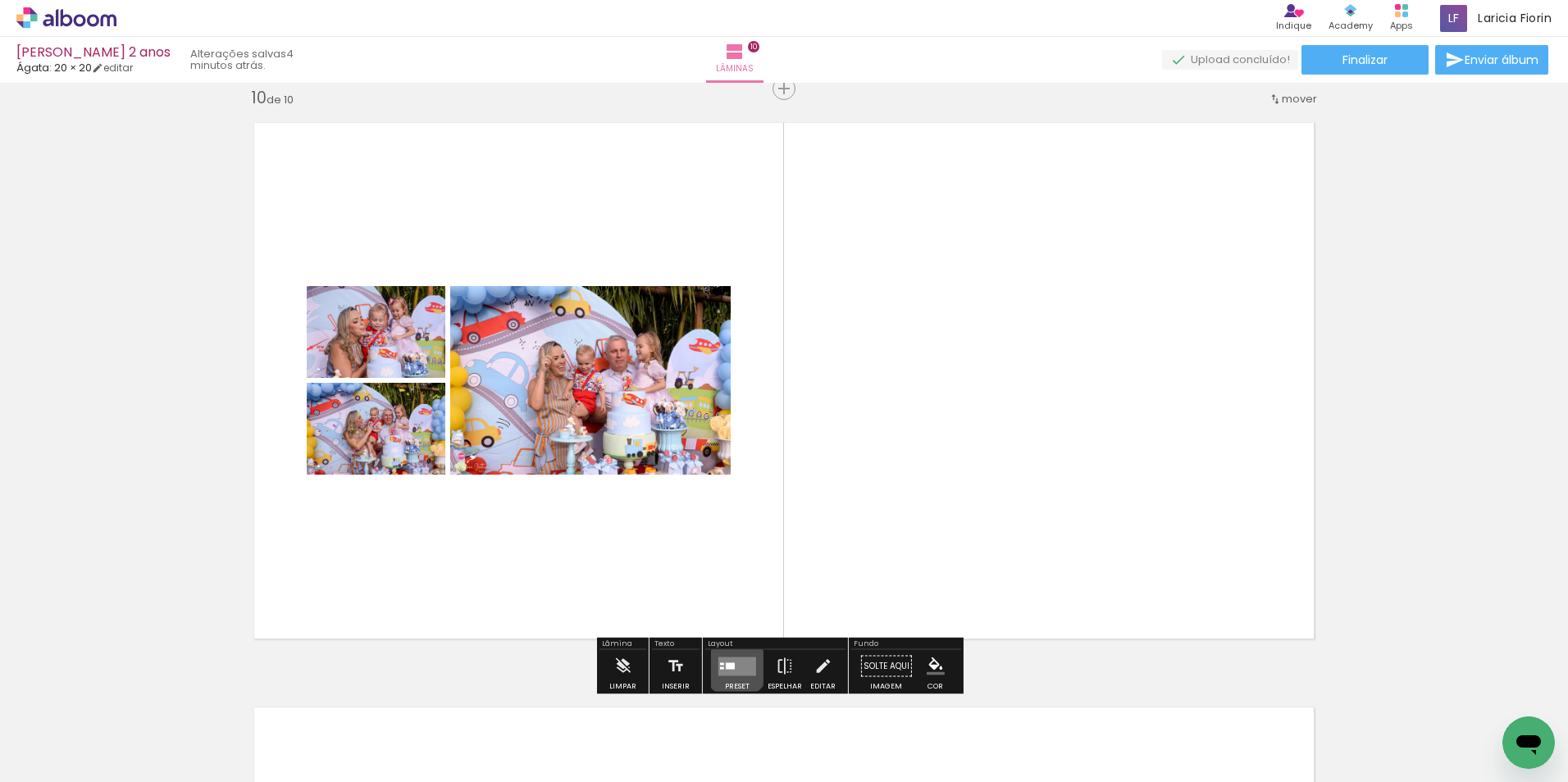
click at [732, 665] on quentale-layouter at bounding box center [737, 666] width 37 height 19
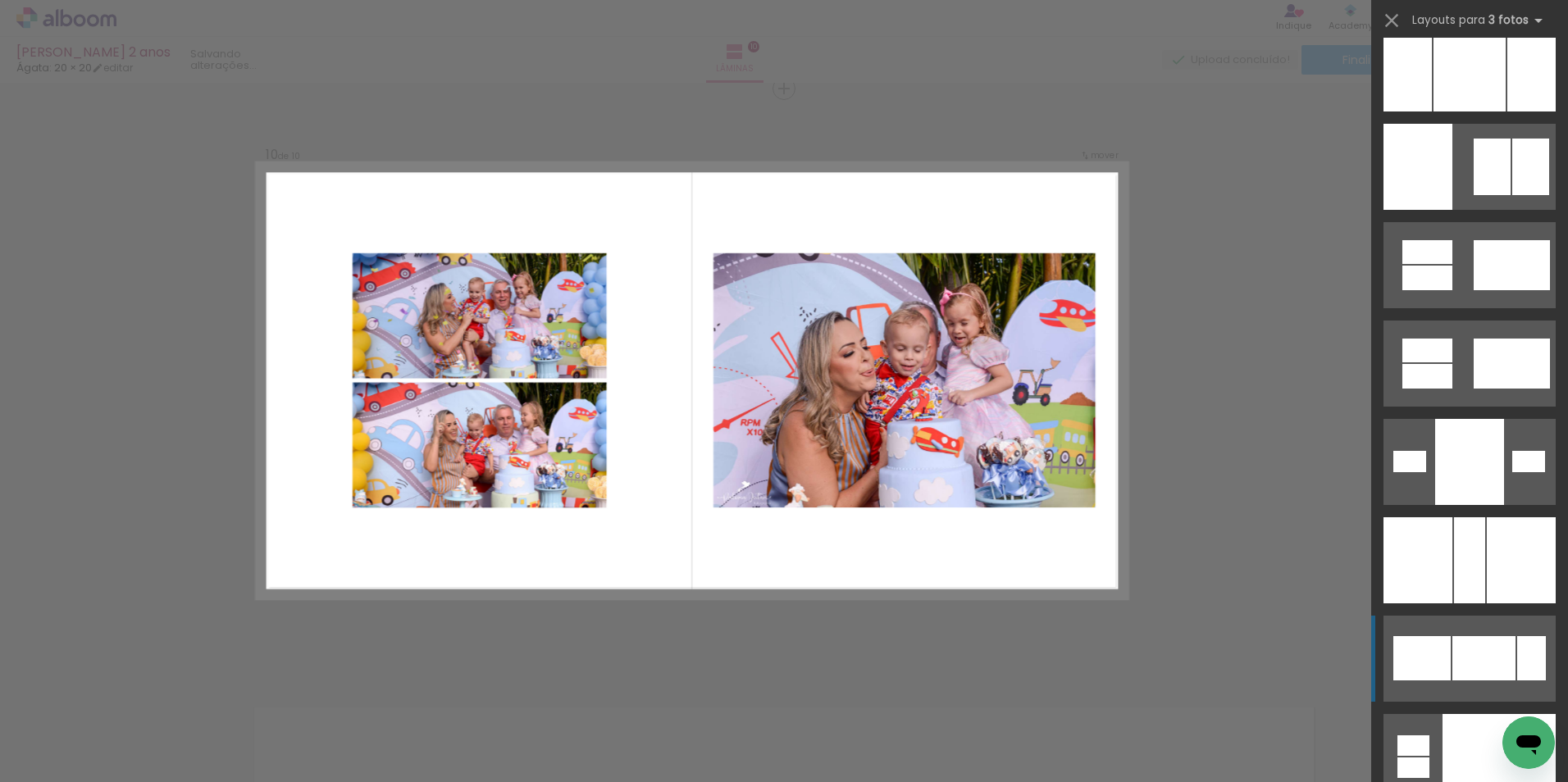
scroll to position [8360, 0]
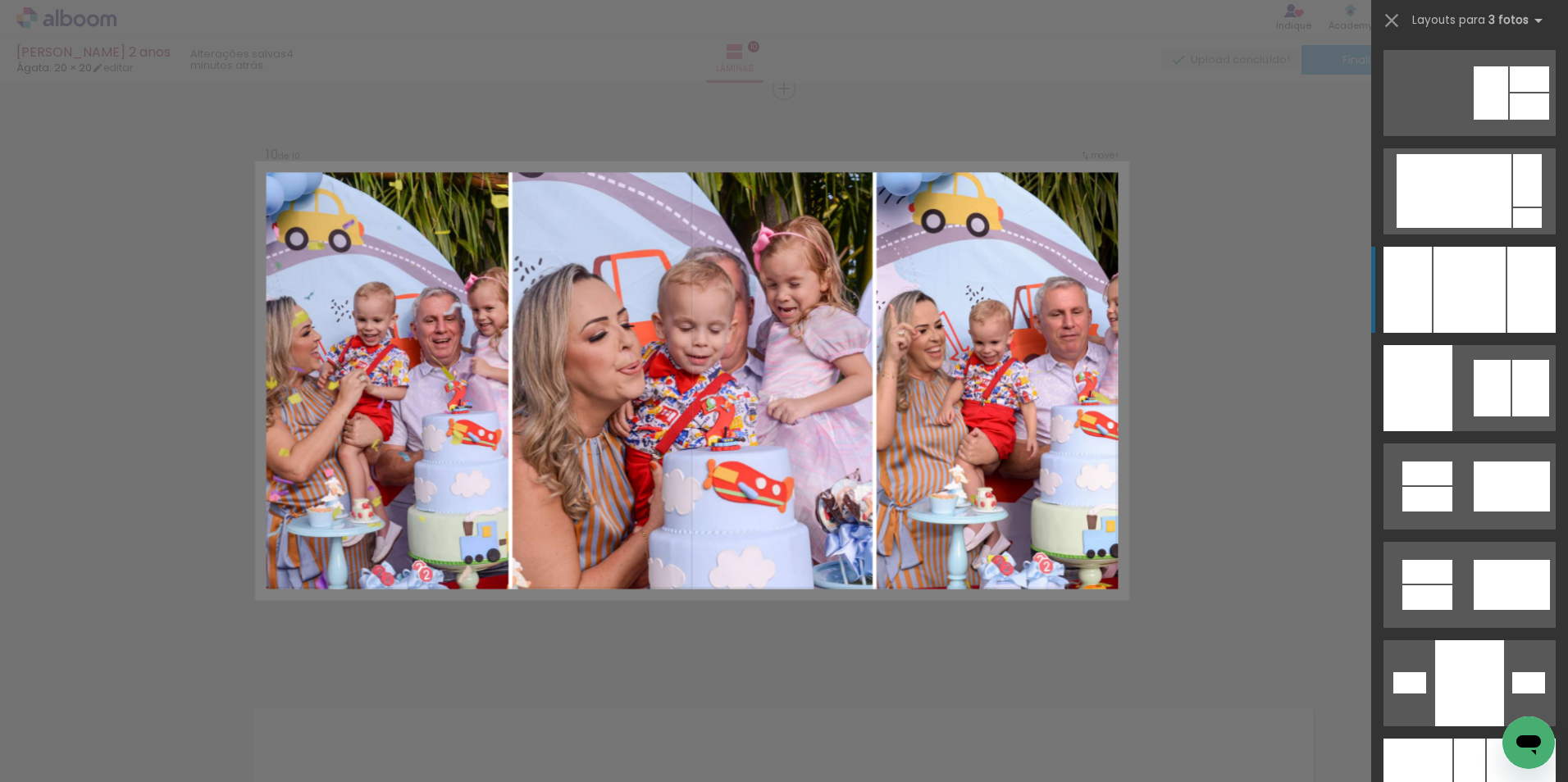
click at [1441, 250] on div at bounding box center [1469, 289] width 72 height 86
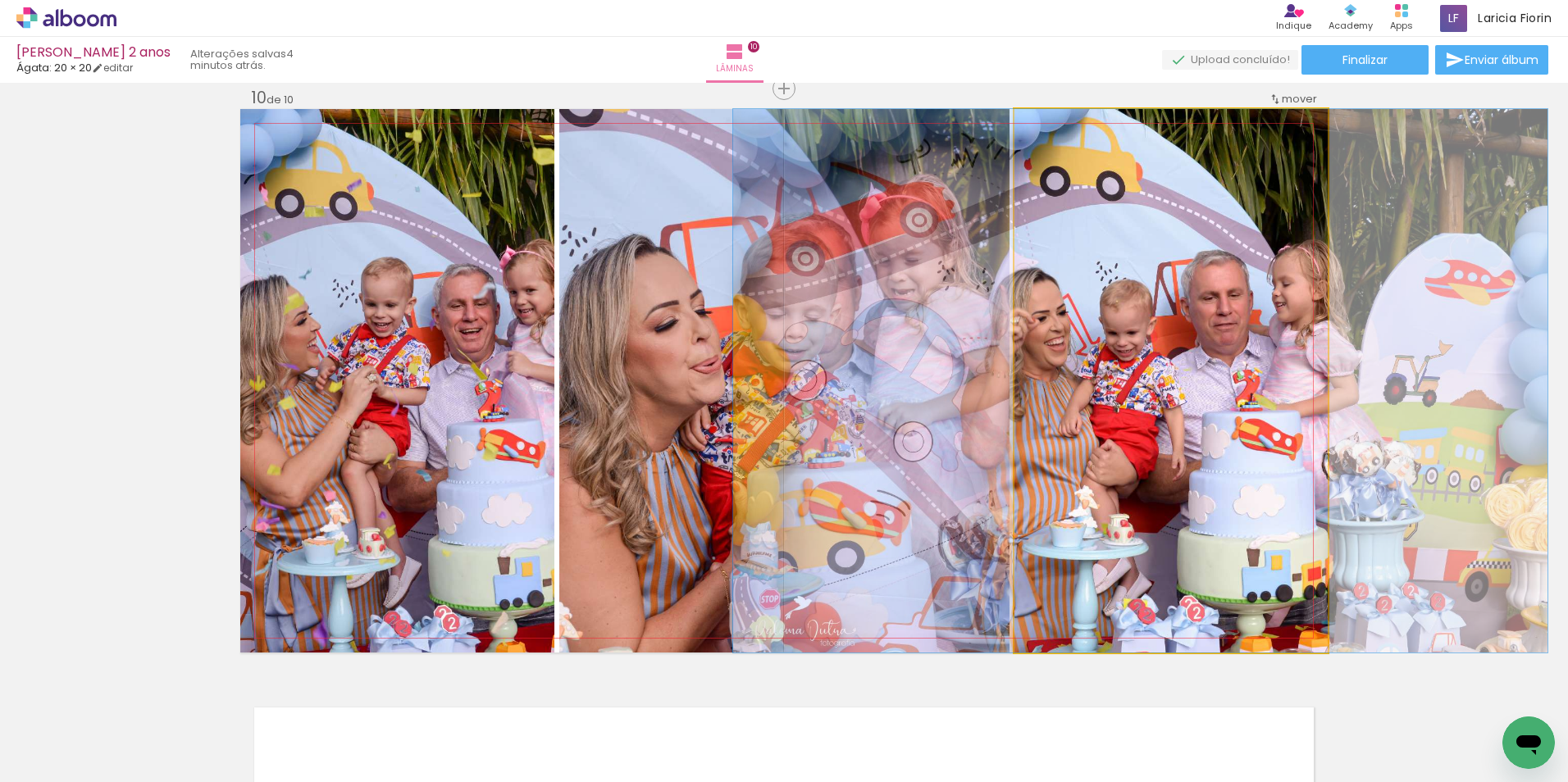
drag, startPoint x: 1240, startPoint y: 394, endPoint x: 1209, endPoint y: 393, distance: 31.0
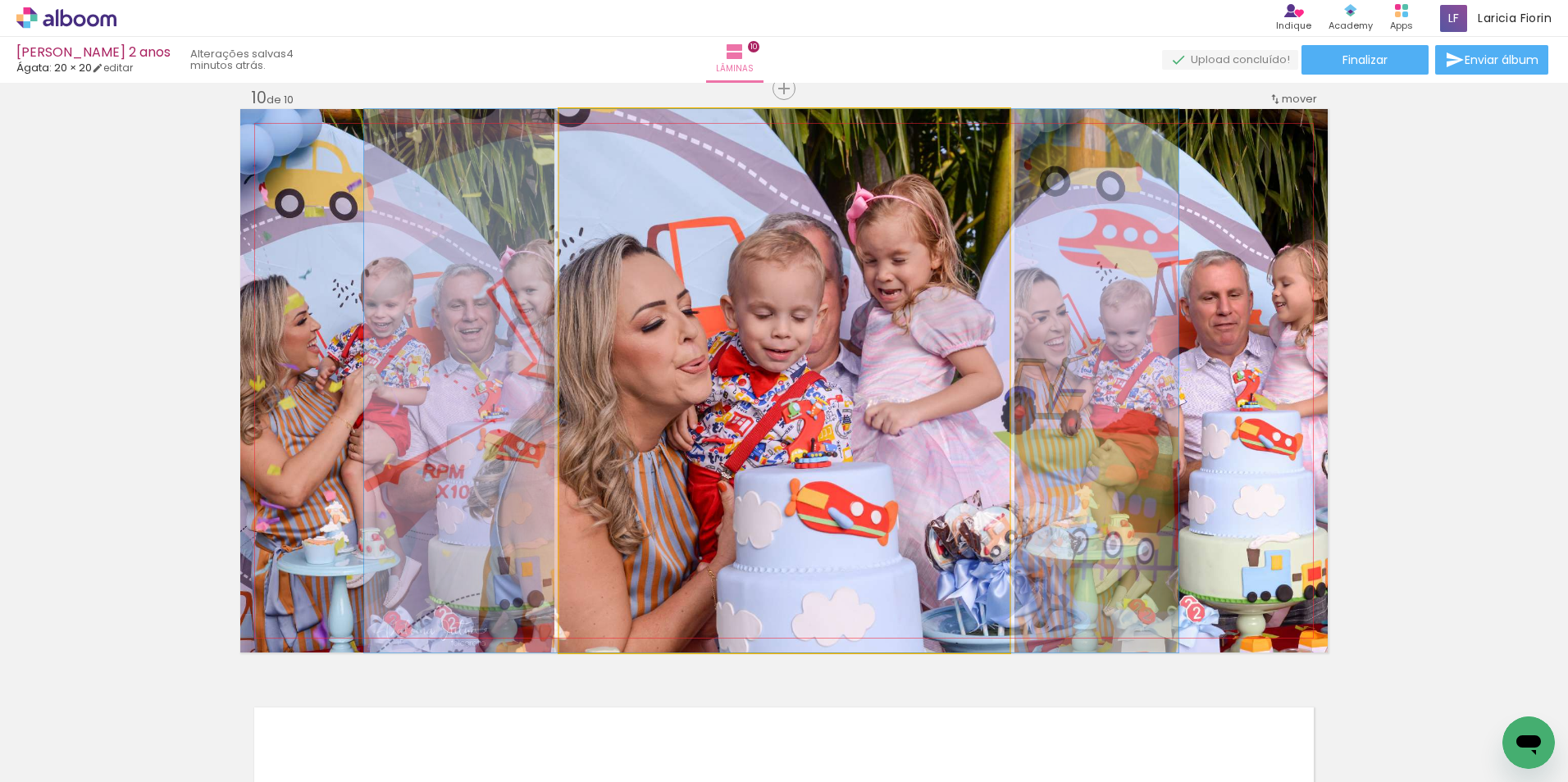
drag, startPoint x: 881, startPoint y: 426, endPoint x: 867, endPoint y: 430, distance: 14.6
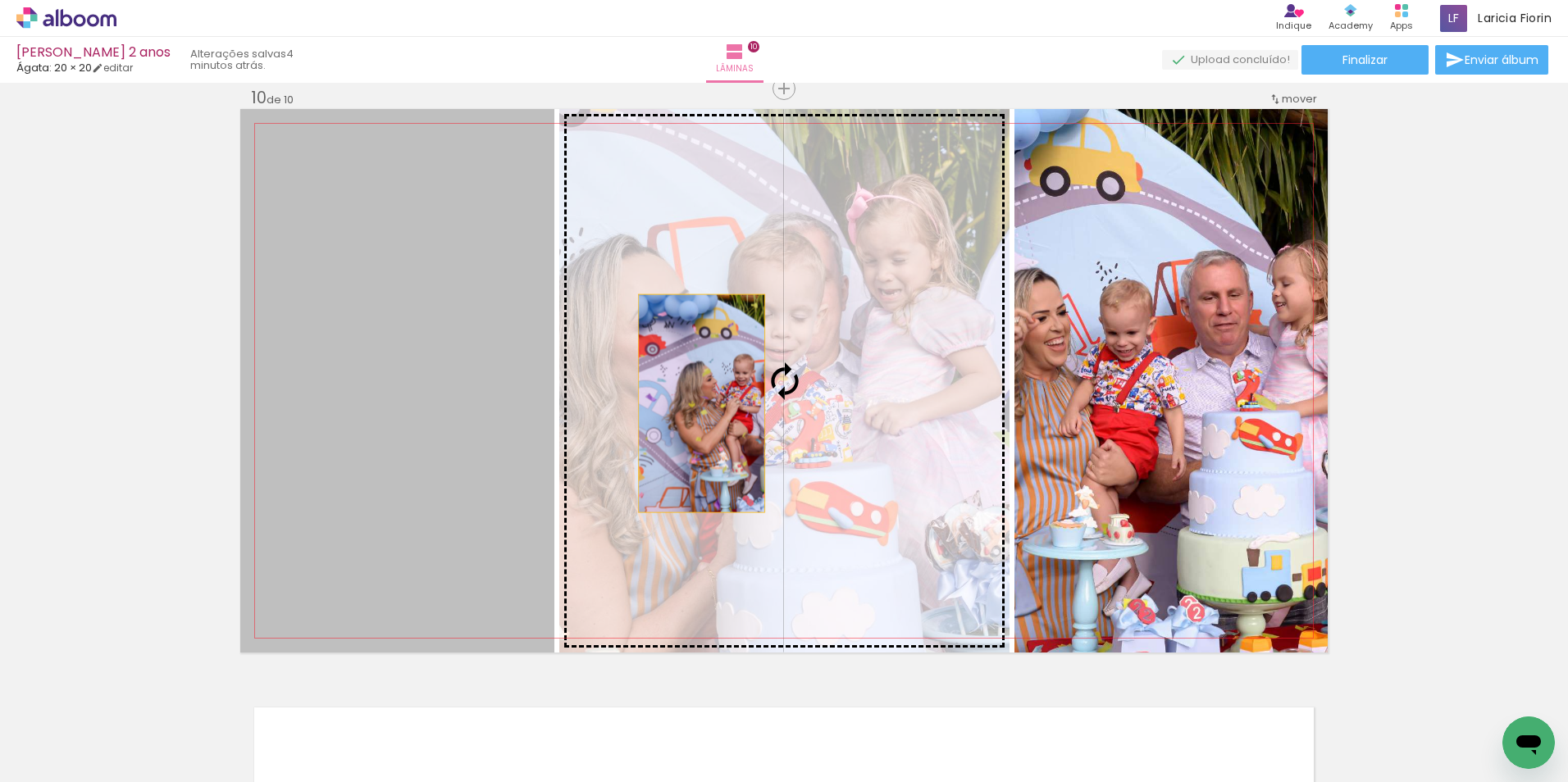
drag, startPoint x: 433, startPoint y: 464, endPoint x: 704, endPoint y: 398, distance: 278.9
click at [0, 0] on slot at bounding box center [0, 0] width 0 height 0
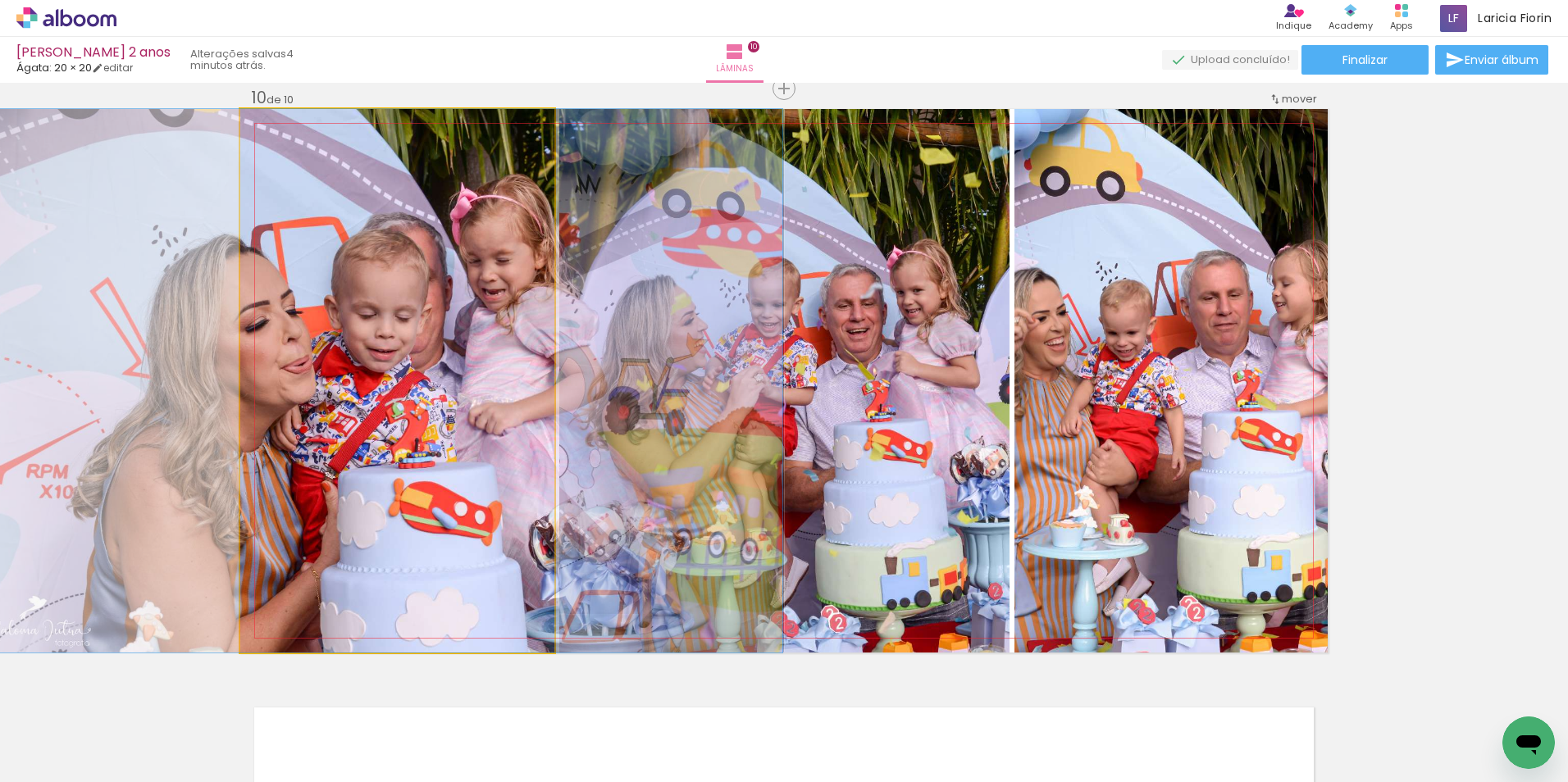
drag, startPoint x: 451, startPoint y: 429, endPoint x: 430, endPoint y: 431, distance: 21.1
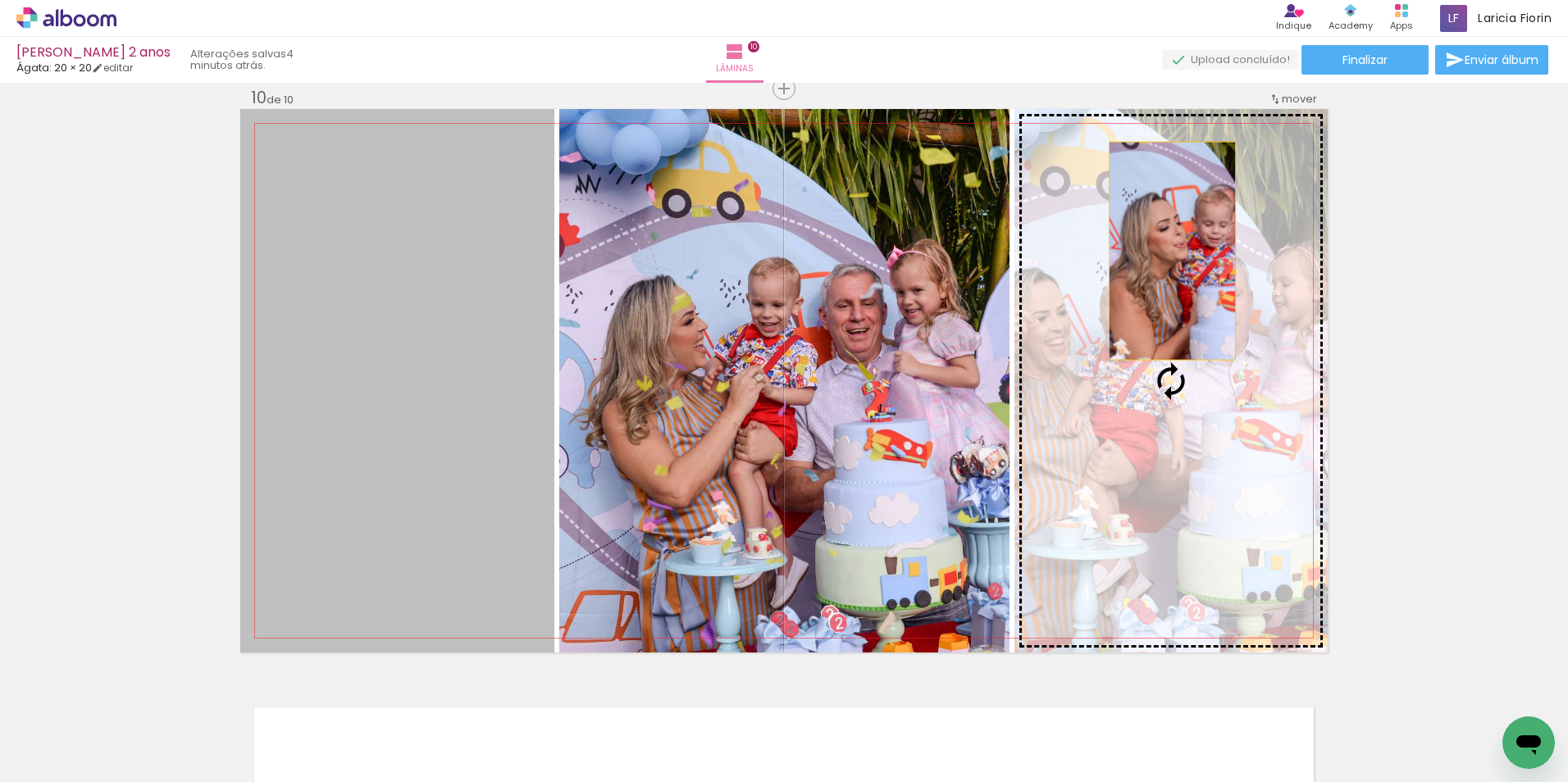
drag, startPoint x: 411, startPoint y: 466, endPoint x: 1166, endPoint y: 251, distance: 785.0
click at [0, 0] on slot at bounding box center [0, 0] width 0 height 0
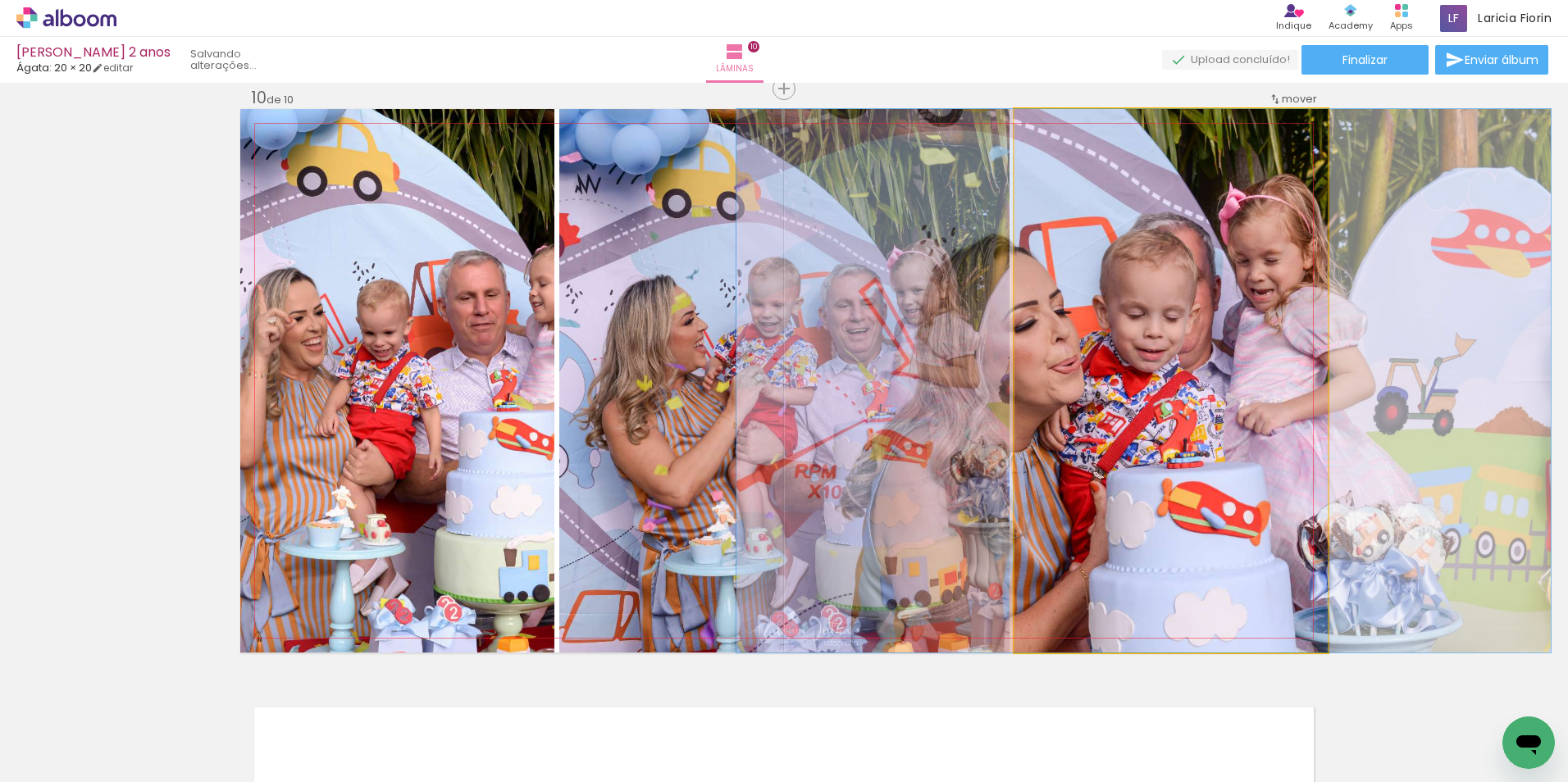
drag, startPoint x: 1220, startPoint y: 371, endPoint x: 1193, endPoint y: 377, distance: 27.7
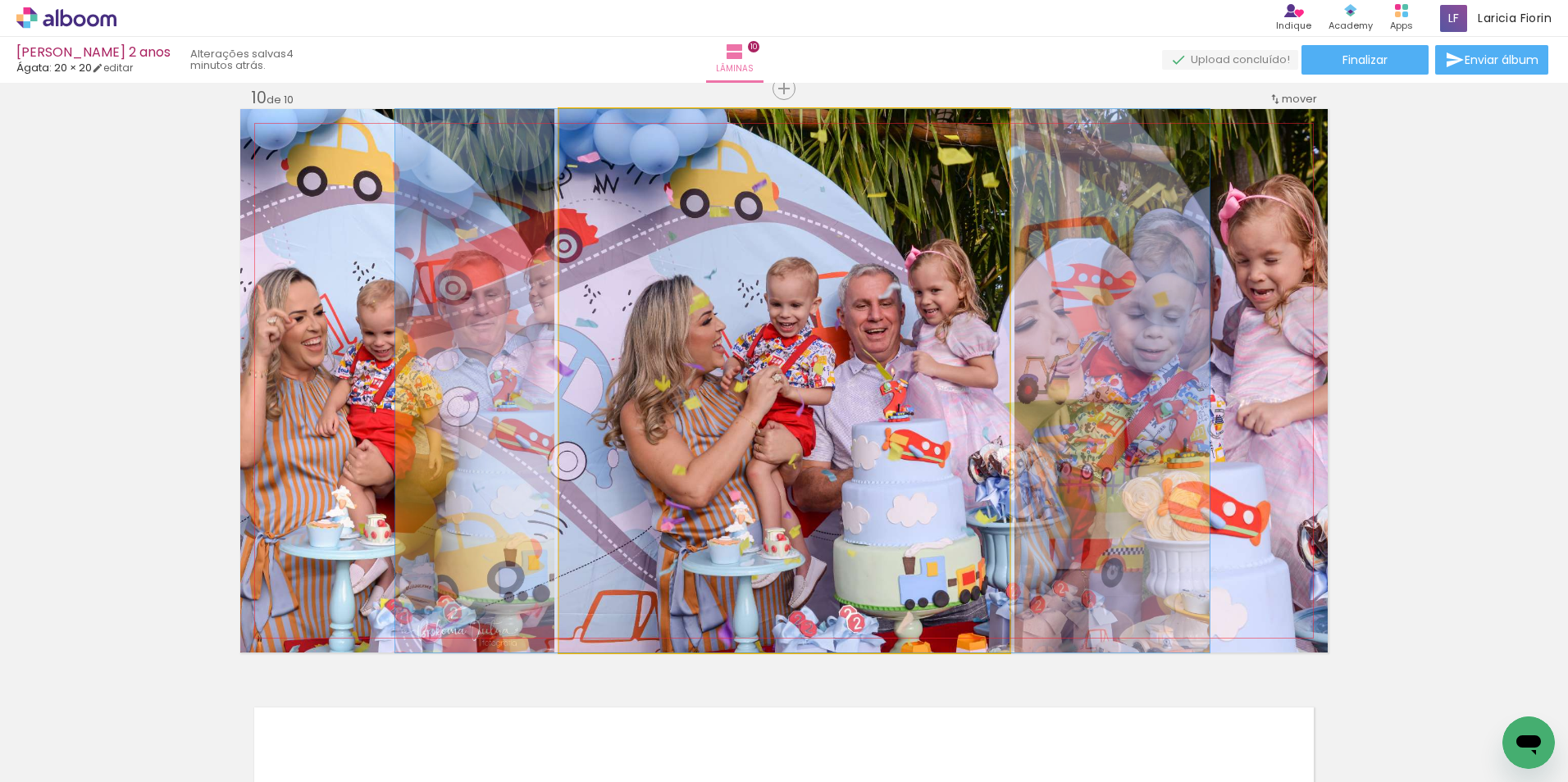
drag, startPoint x: 731, startPoint y: 372, endPoint x: 744, endPoint y: 367, distance: 13.9
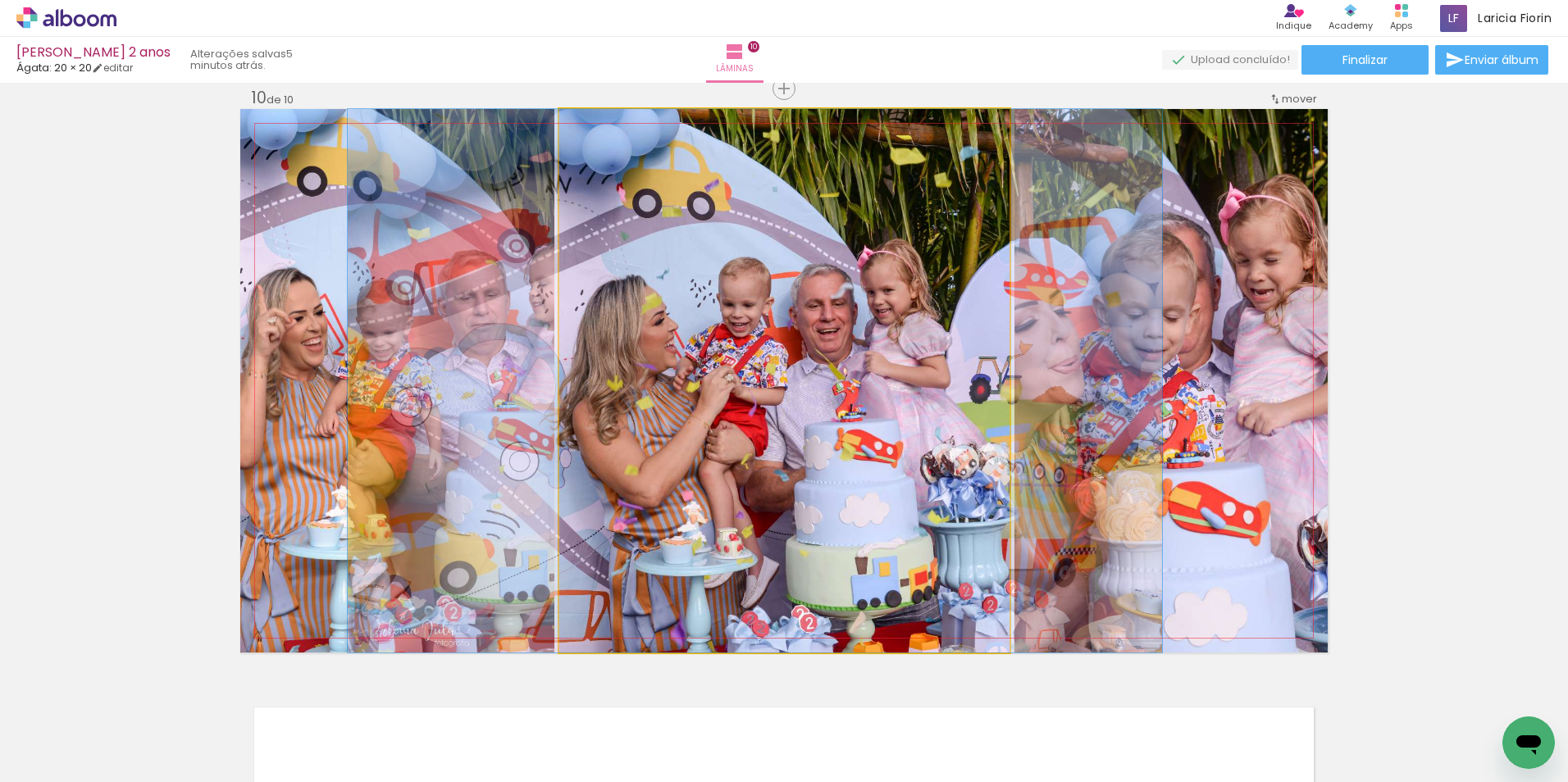
drag, startPoint x: 741, startPoint y: 372, endPoint x: 693, endPoint y: 385, distance: 49.7
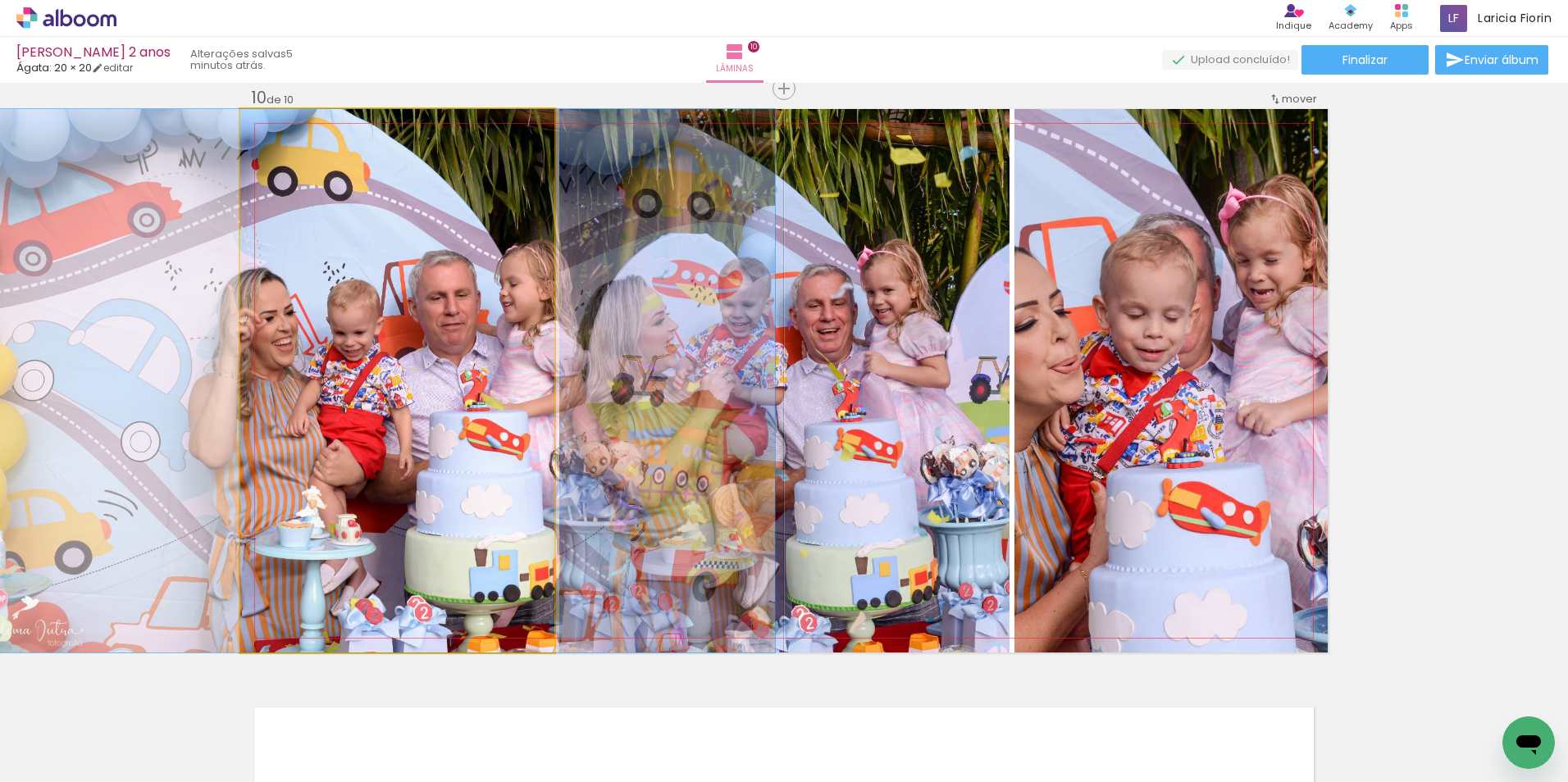
drag, startPoint x: 378, startPoint y: 395, endPoint x: 349, endPoint y: 393, distance: 29.1
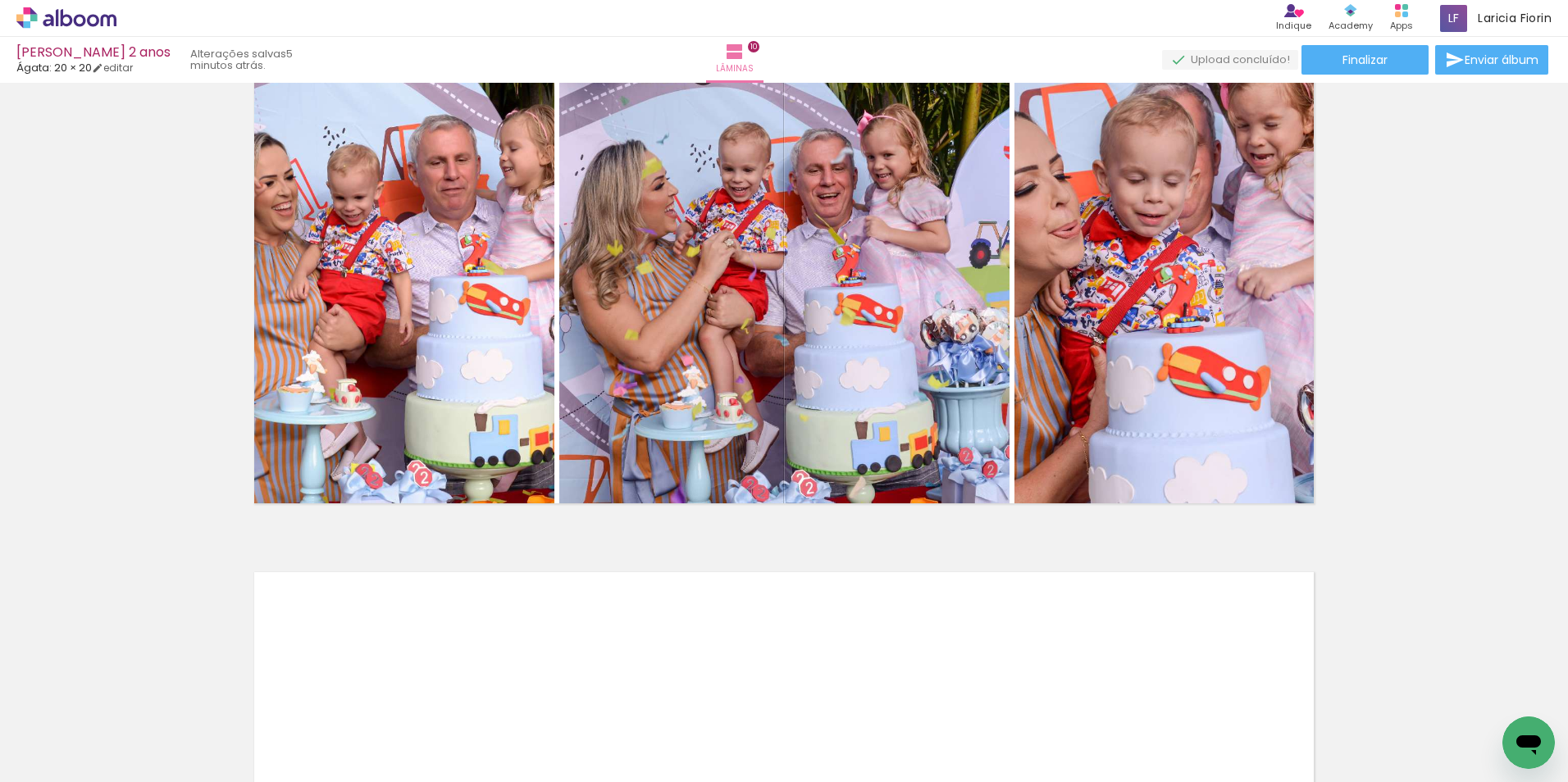
scroll to position [5006, 0]
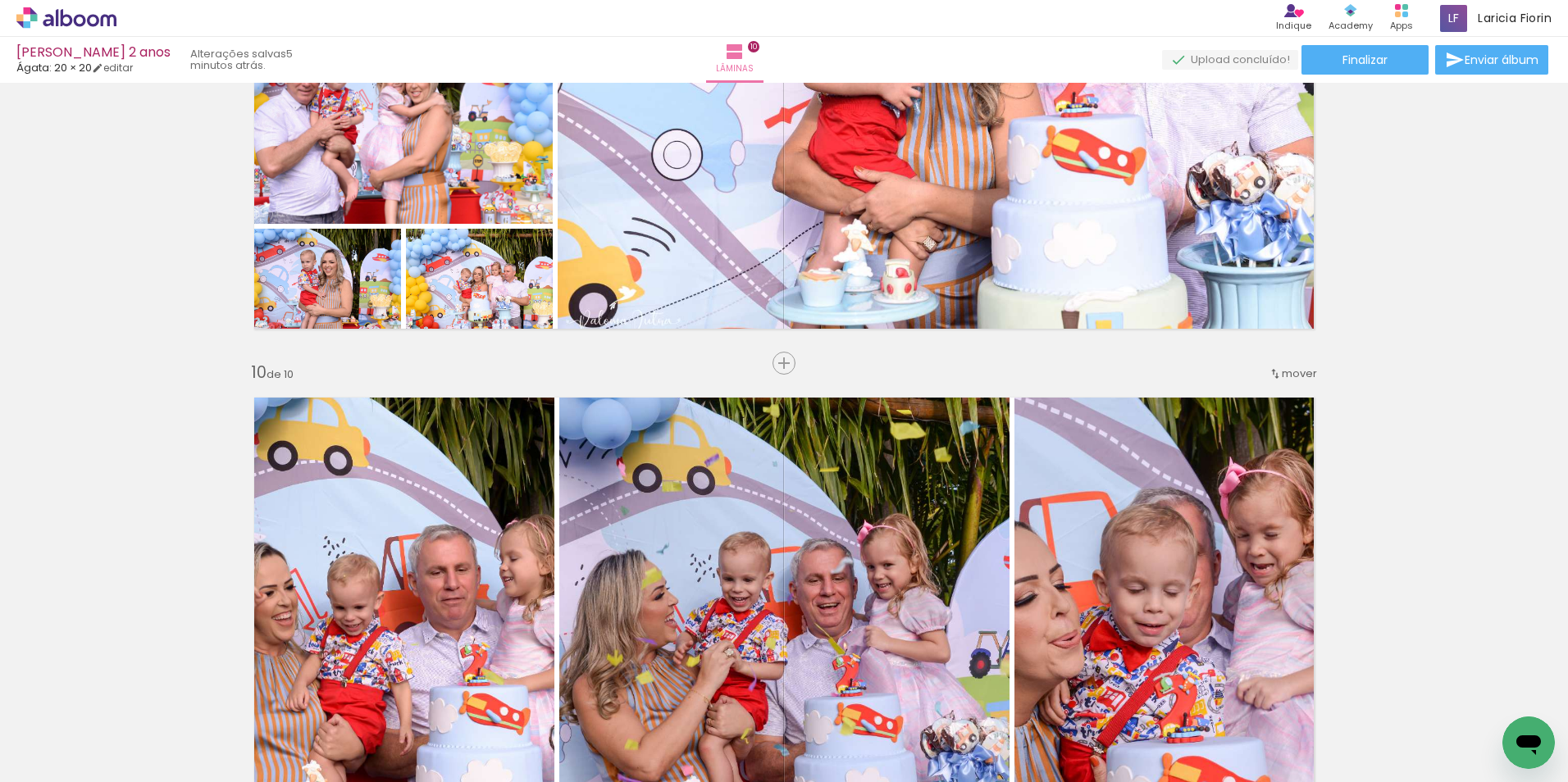
click at [1408, 63] on paper-button "Finalizar" at bounding box center [1365, 59] width 127 height 30
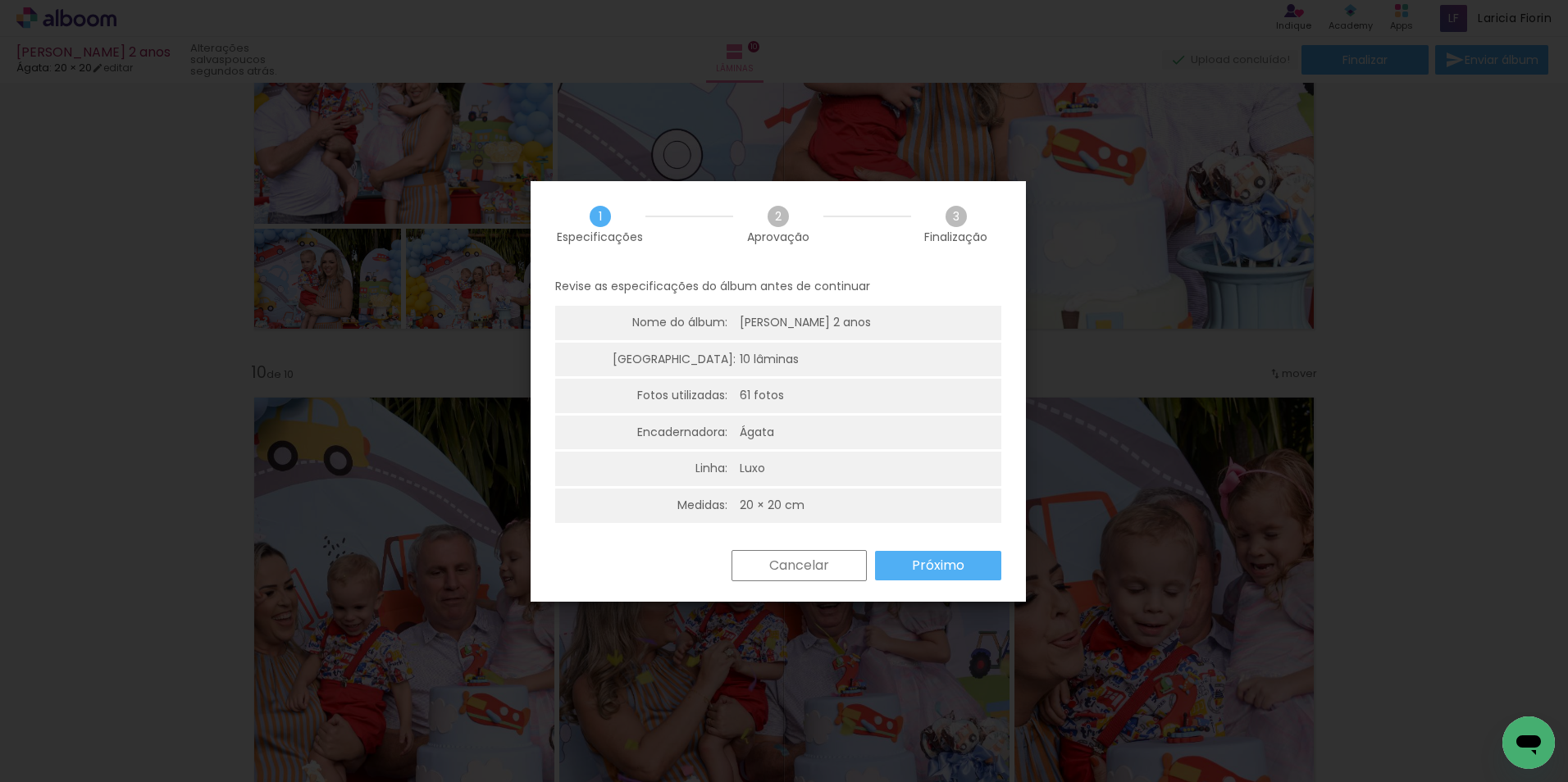
click at [1459, 165] on iron-overlay-backdrop at bounding box center [784, 391] width 1568 height 782
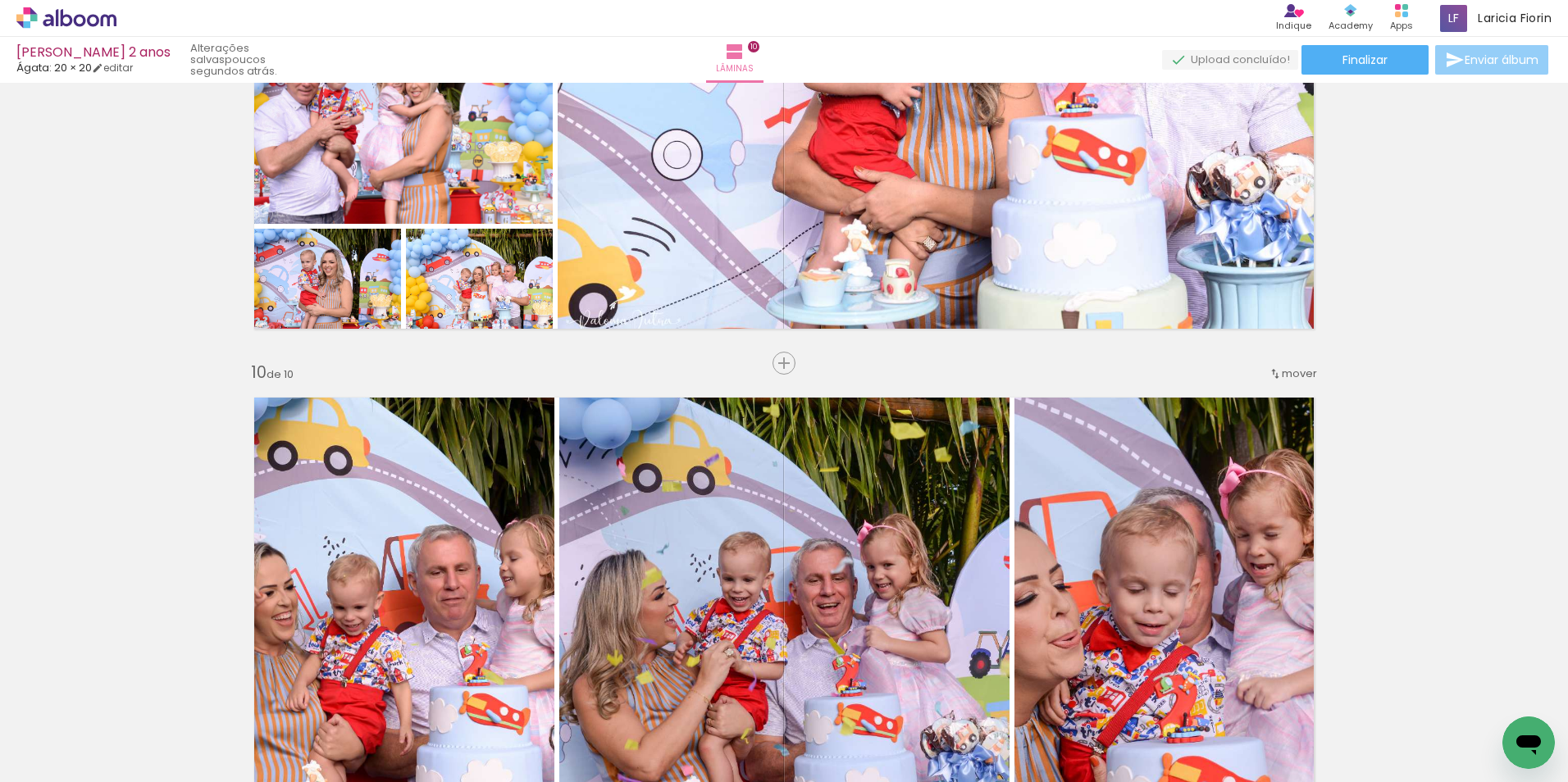
click at [1467, 59] on span "Enviar álbum" at bounding box center [1501, 60] width 74 height 12
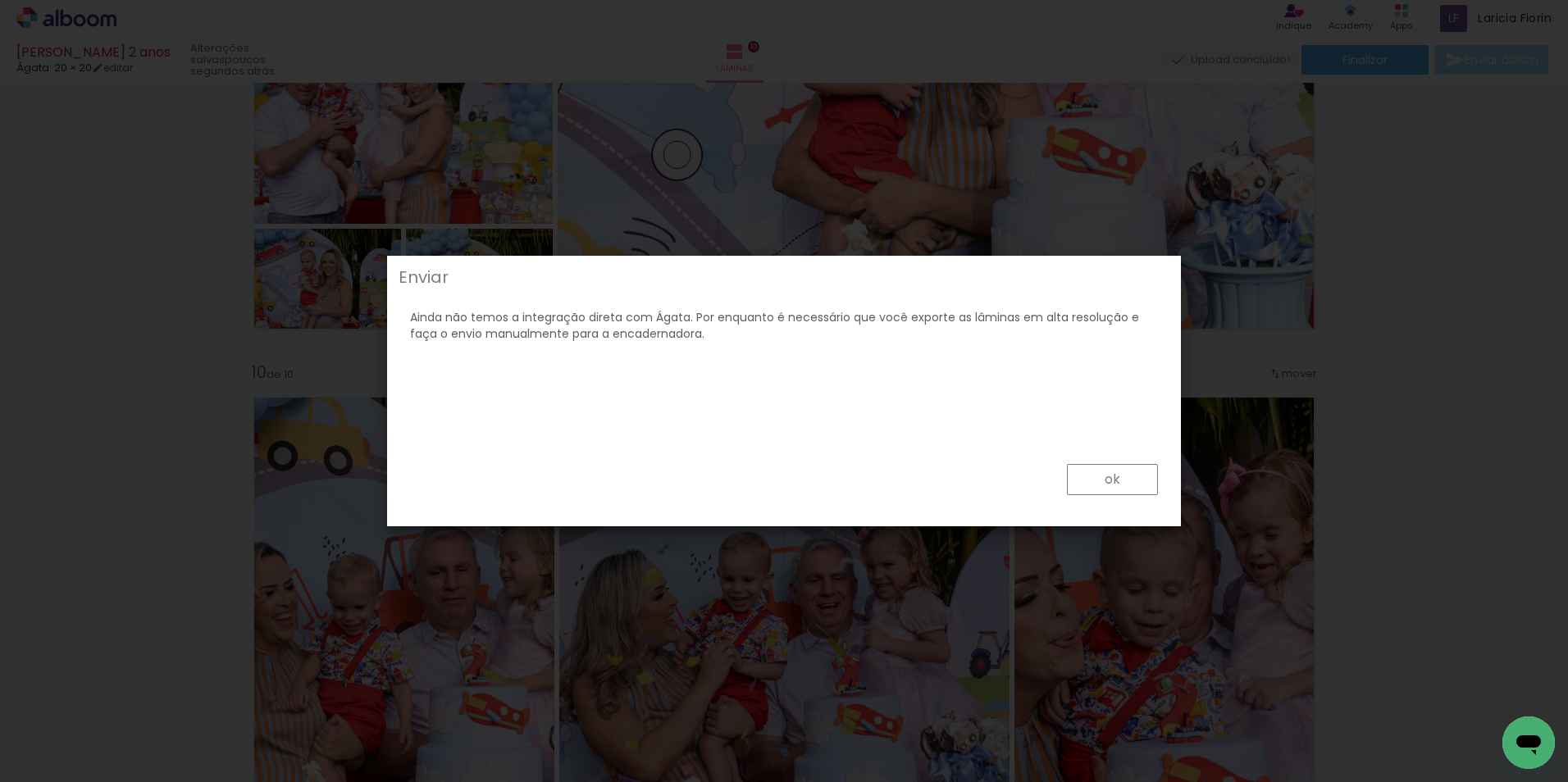
click at [0, 0] on slot "ok" at bounding box center [0, 0] width 0 height 0
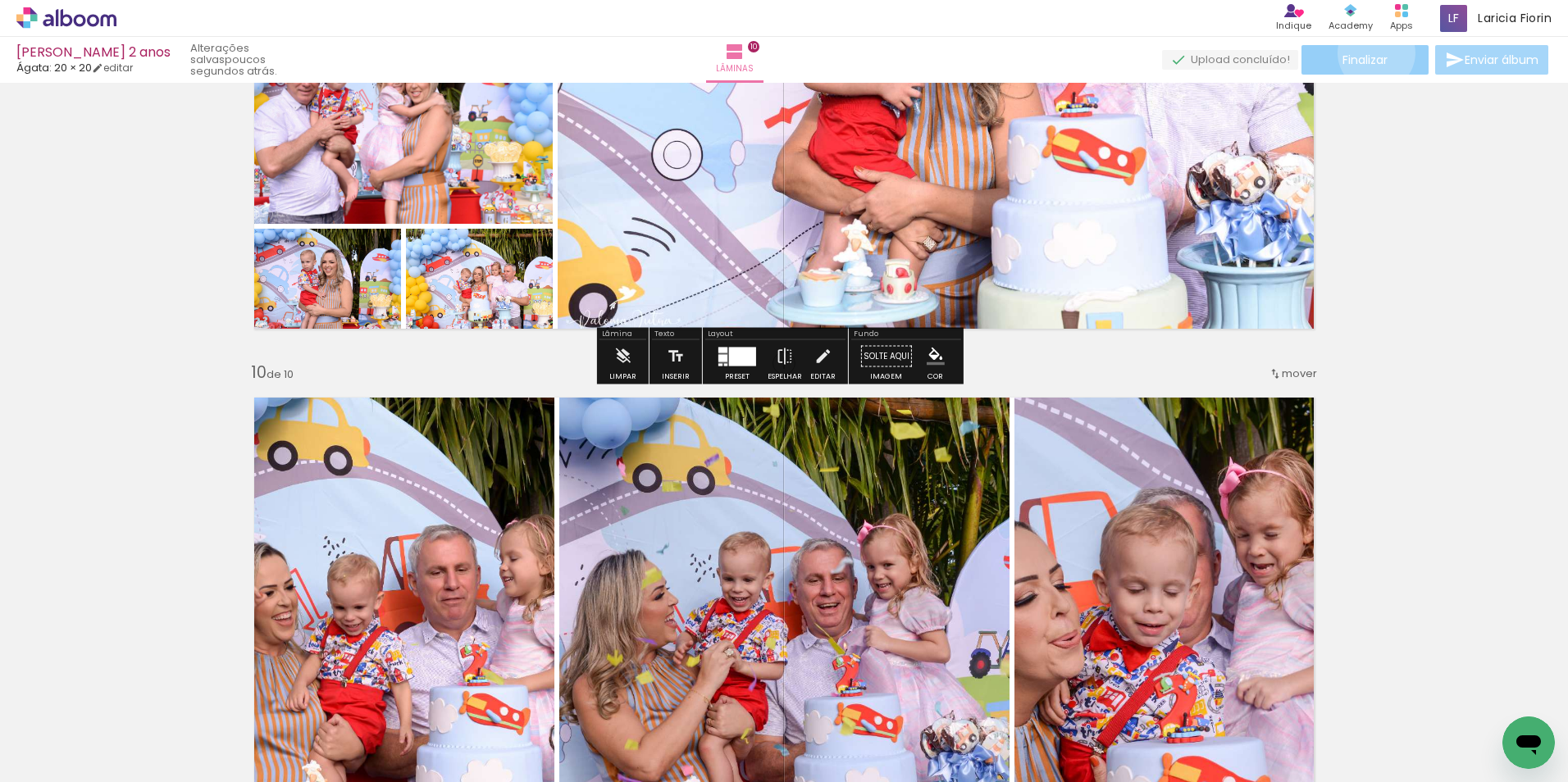
click at [1370, 54] on span "Finalizar" at bounding box center [1364, 60] width 45 height 12
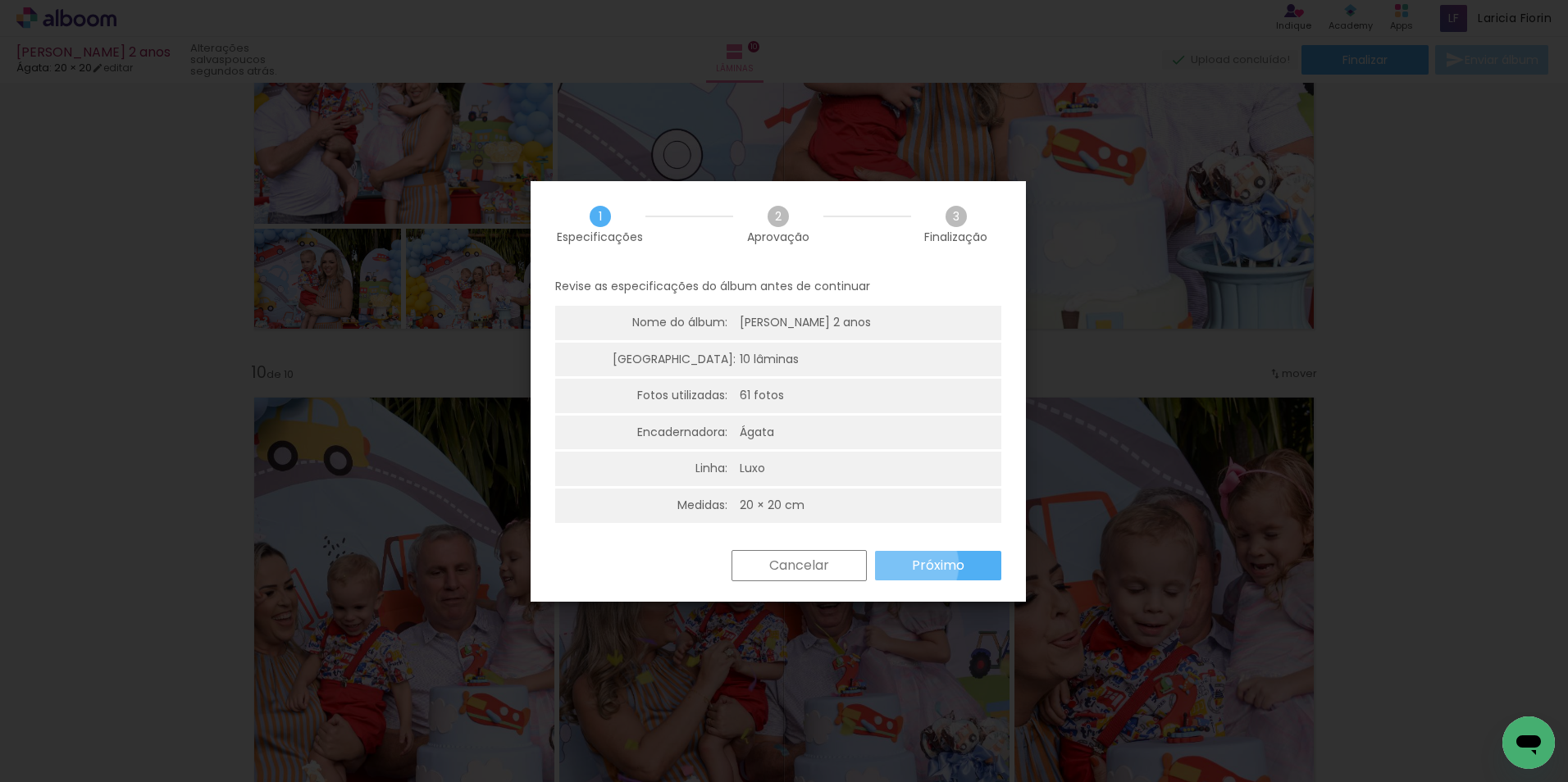
click at [908, 565] on paper-button "Próximo" at bounding box center [938, 565] width 126 height 30
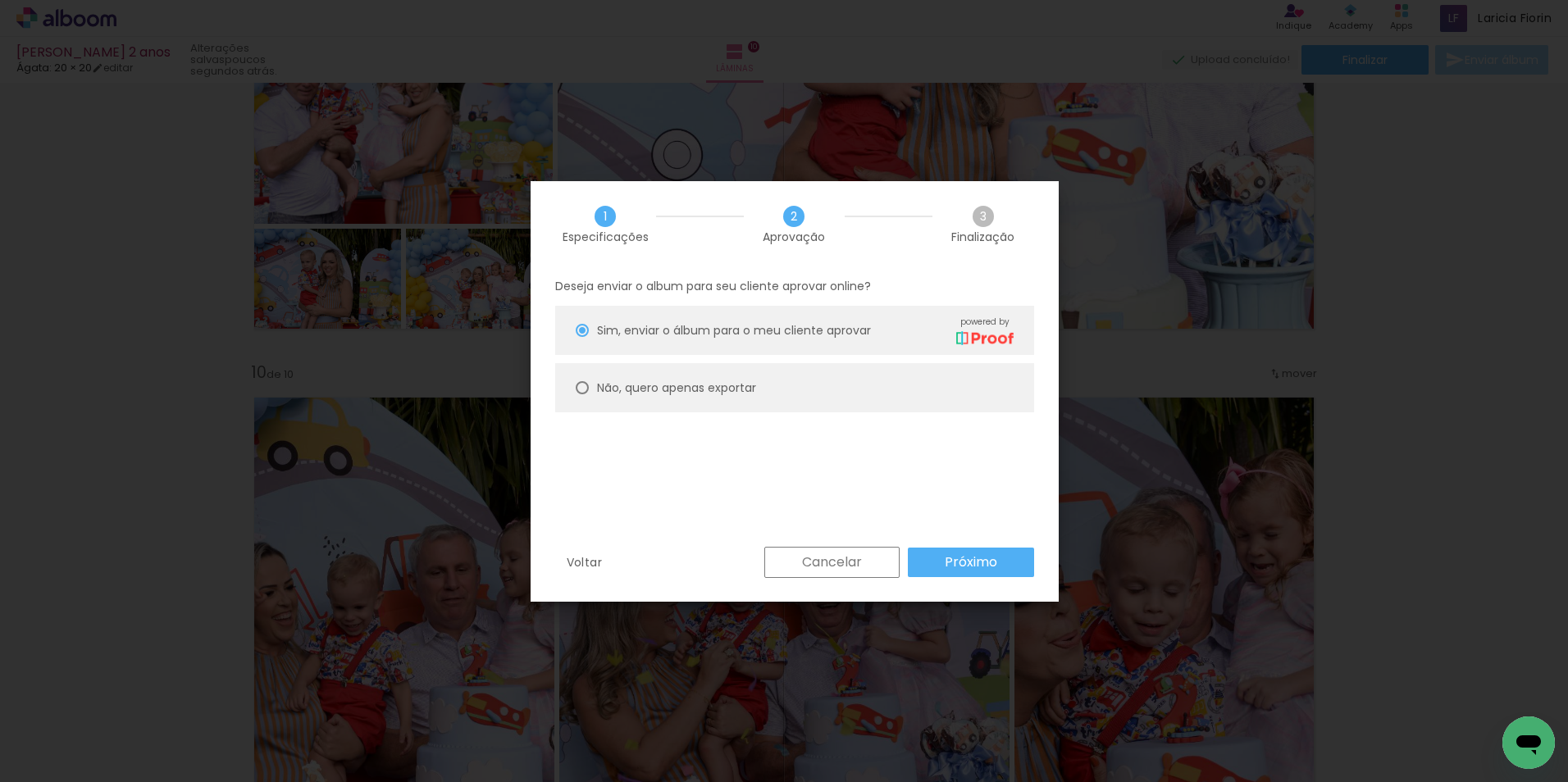
click at [1003, 561] on paper-button "Próximo" at bounding box center [971, 562] width 126 height 30
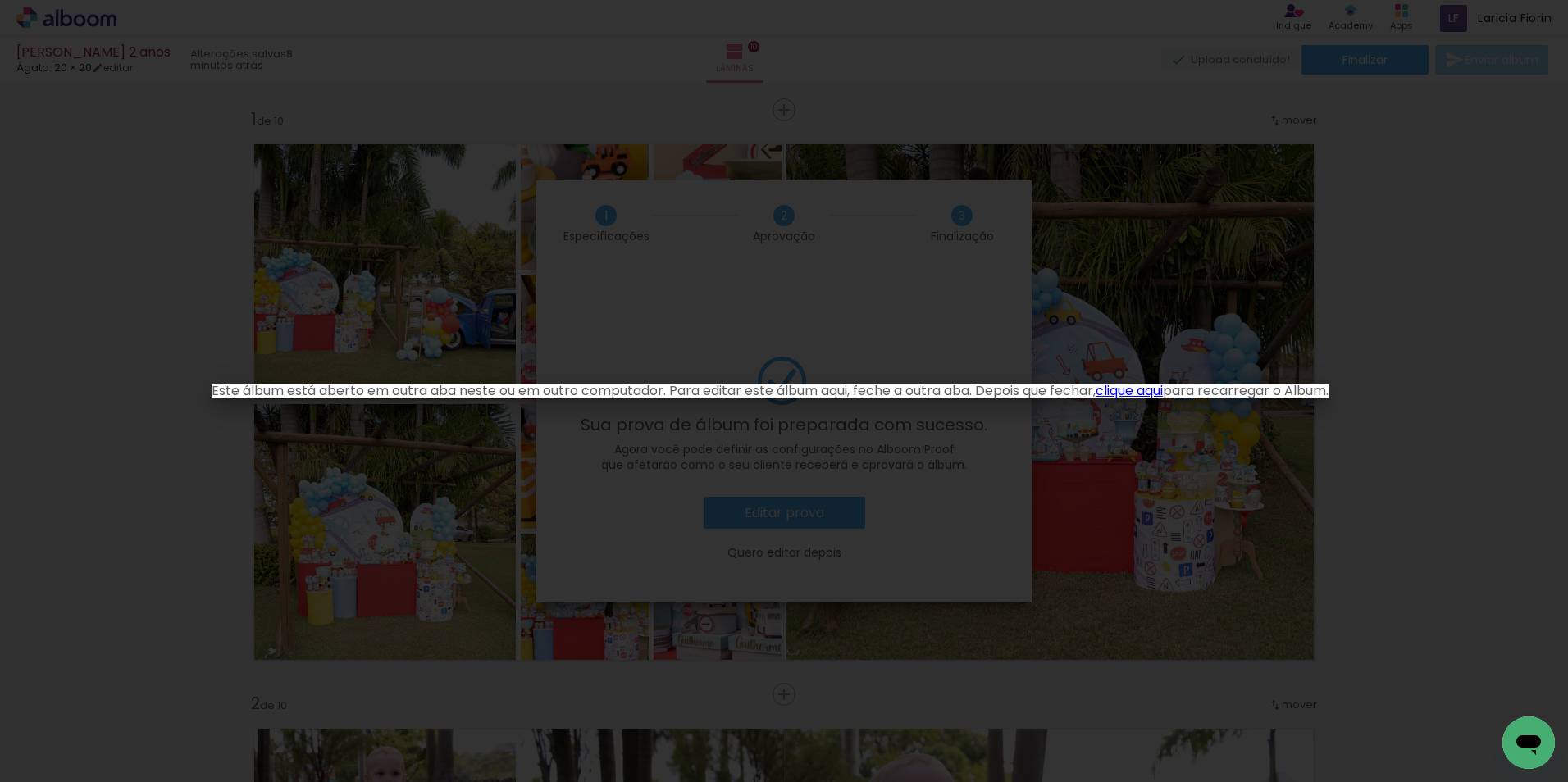
scroll to position [0, 5840]
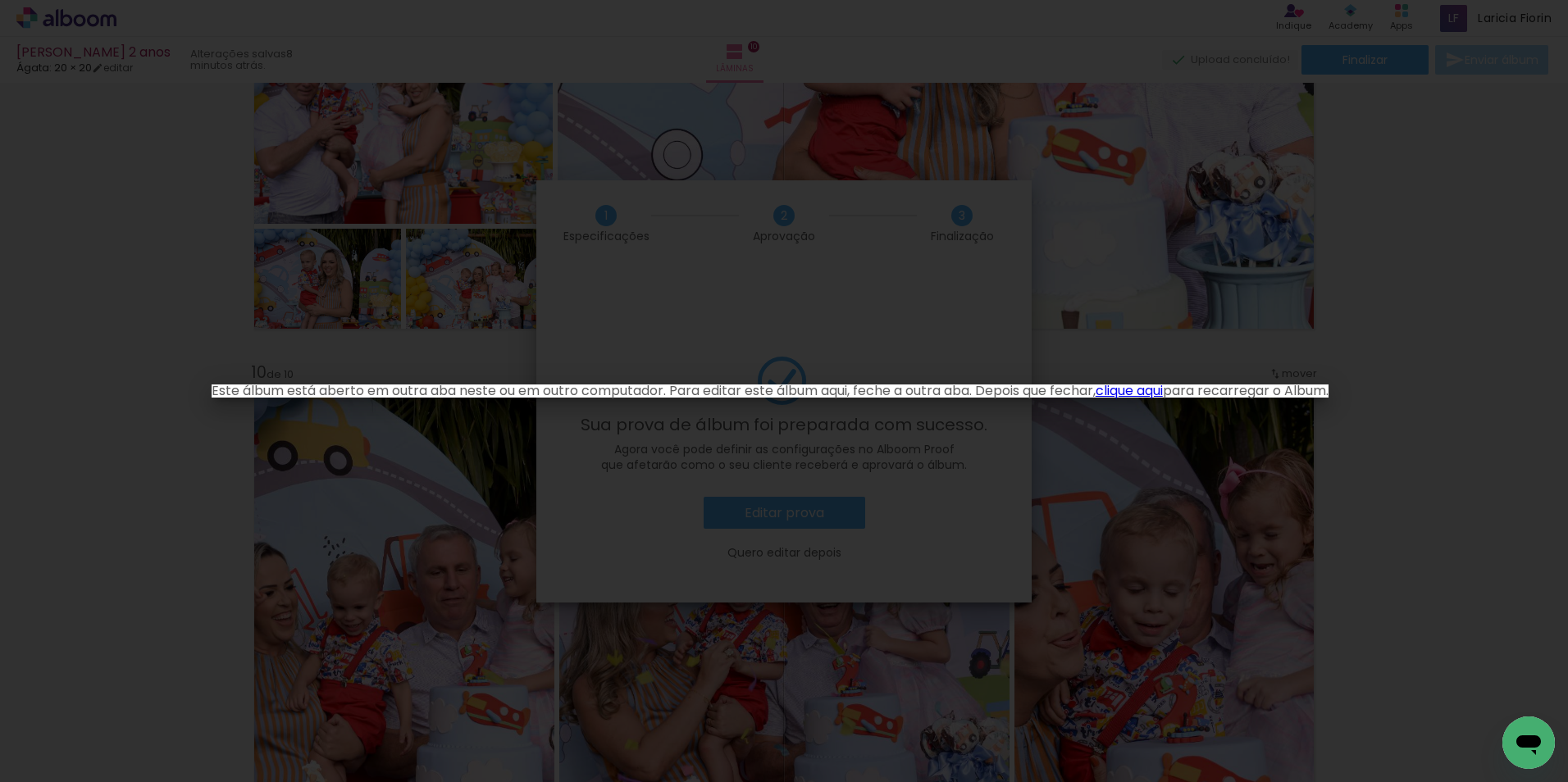
click at [799, 438] on iron-overlay-backdrop at bounding box center [784, 391] width 1568 height 782
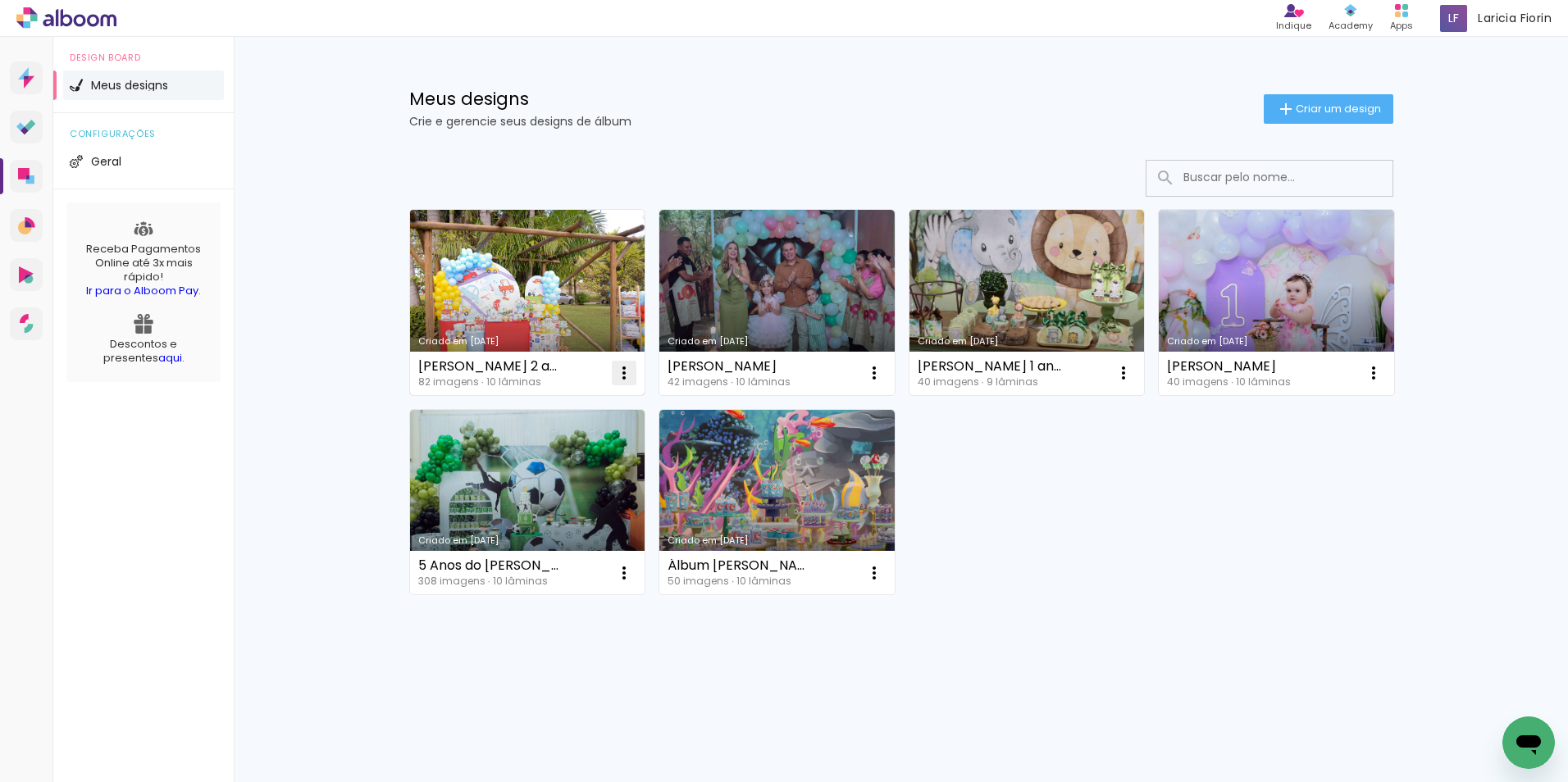
click at [623, 371] on iron-icon at bounding box center [624, 372] width 20 height 20
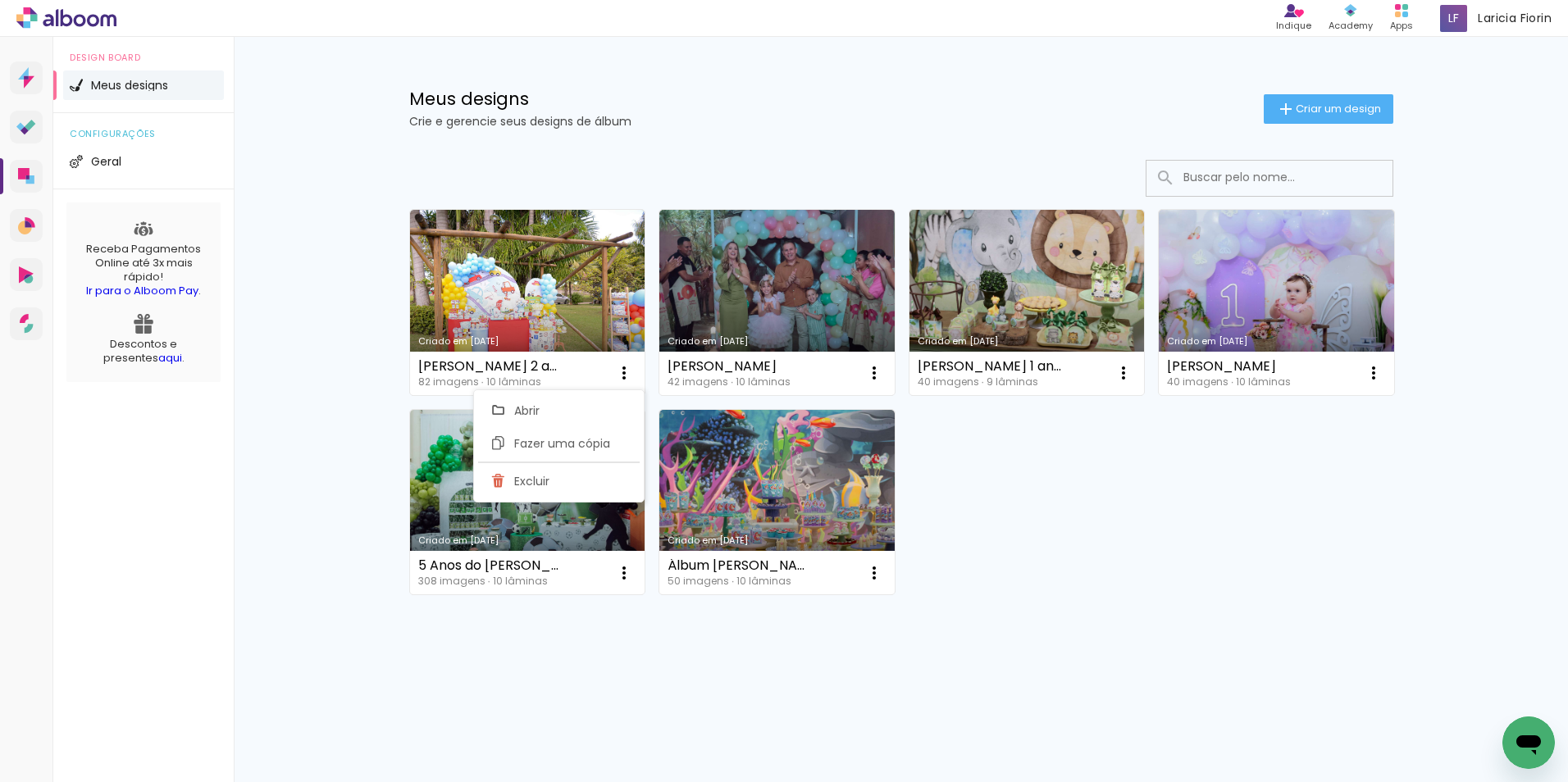
click at [596, 271] on link "Criado em [DATE]" at bounding box center [527, 302] width 235 height 185
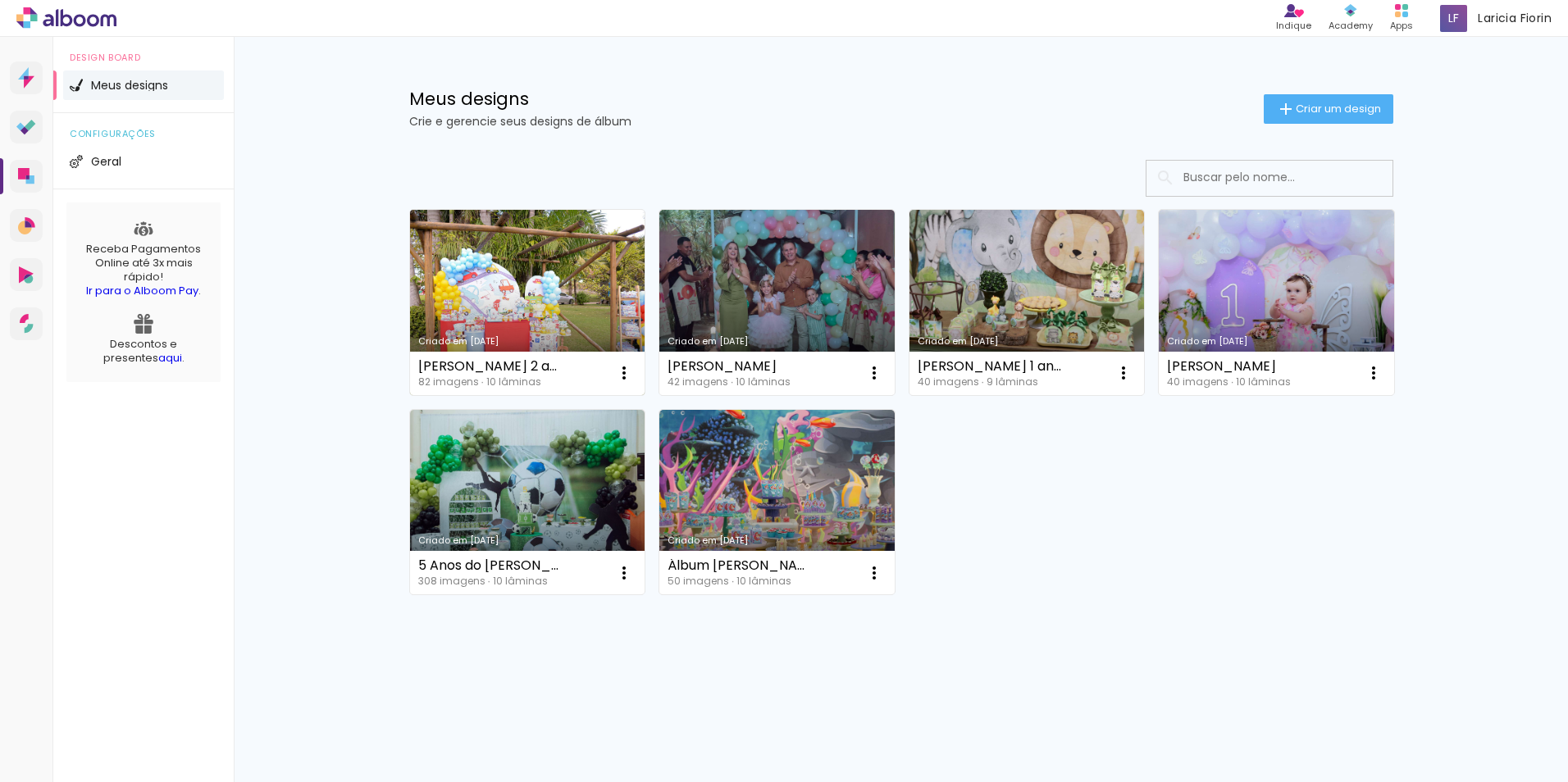
click at [565, 267] on link "Criado em [DATE]" at bounding box center [527, 302] width 235 height 185
